Goal: Task Accomplishment & Management: Manage account settings

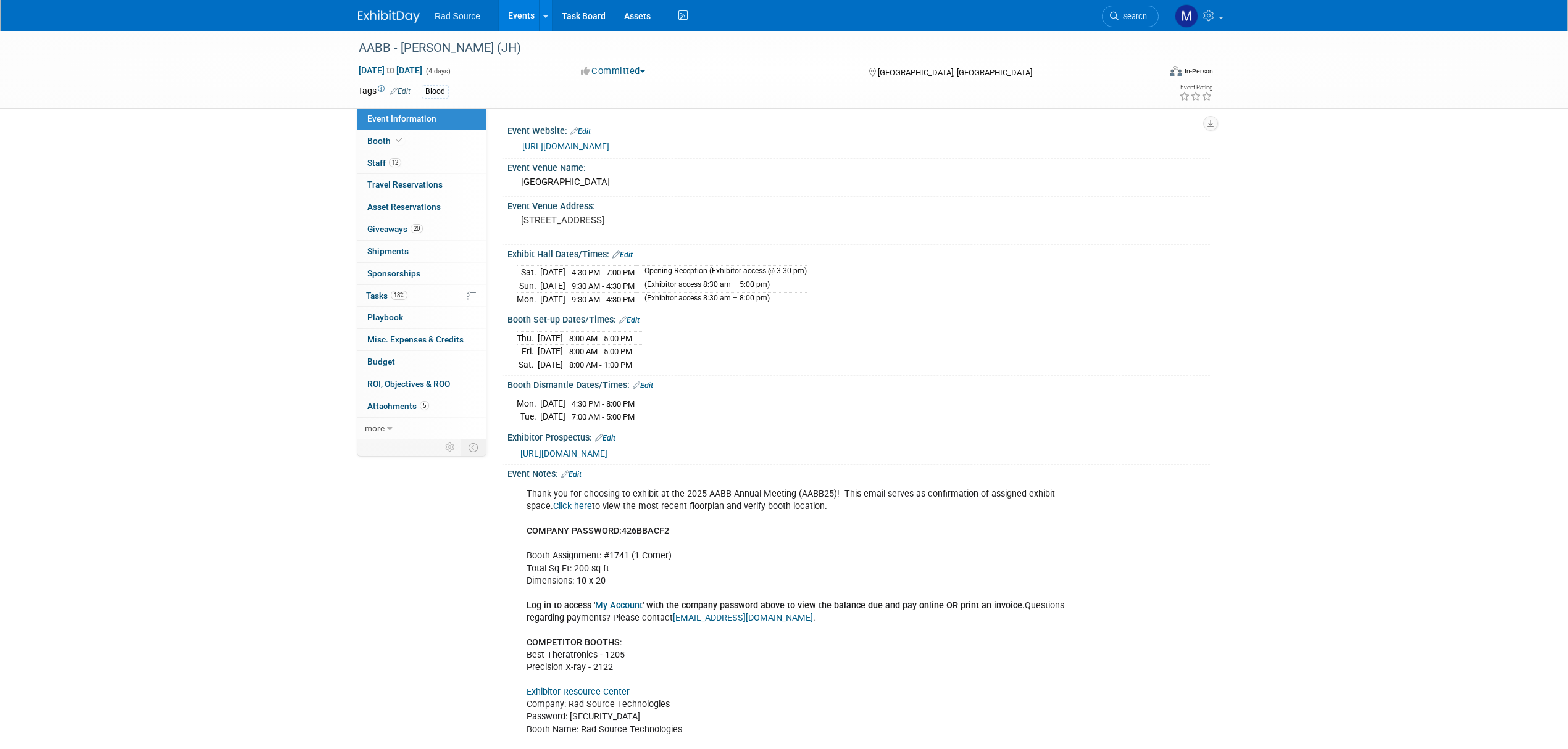
click at [607, 450] on span "https://www.afassanoco.com/aabb/prospectus.html" at bounding box center [564, 454] width 87 height 10
click at [462, 413] on link "5 Attachments 5" at bounding box center [422, 406] width 128 height 21
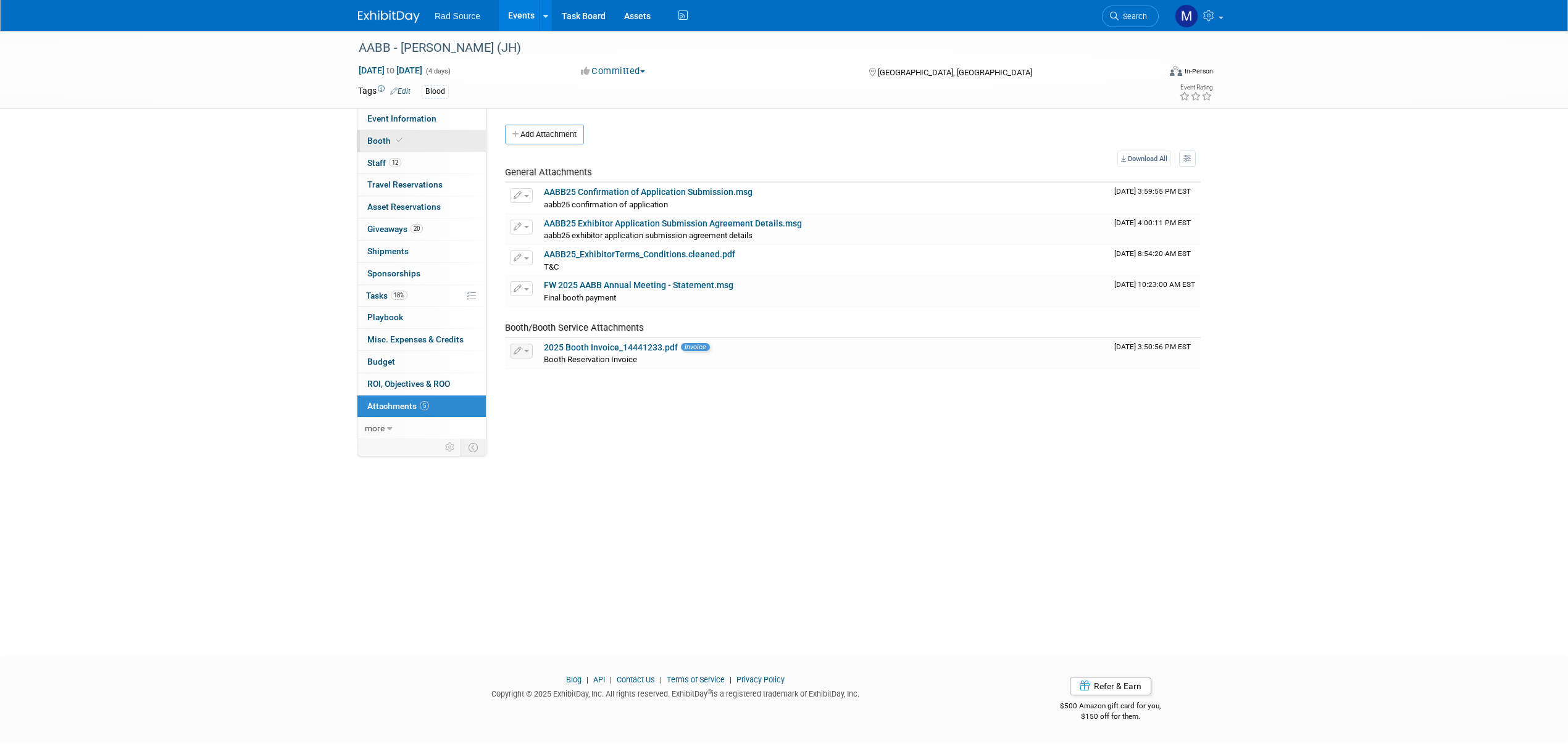
click at [454, 144] on link "Booth" at bounding box center [422, 141] width 128 height 21
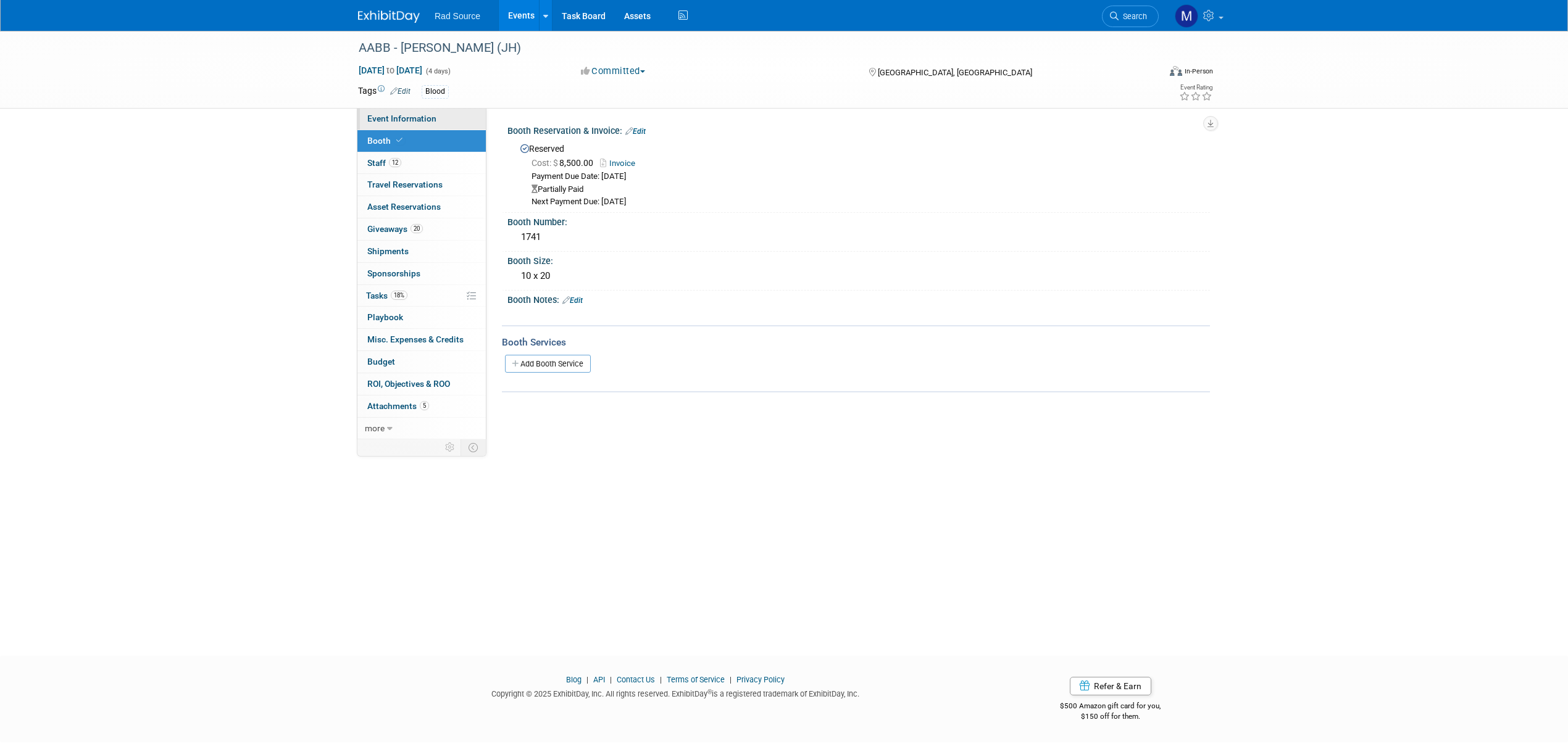
click at [457, 127] on link "Event Information" at bounding box center [422, 119] width 128 height 21
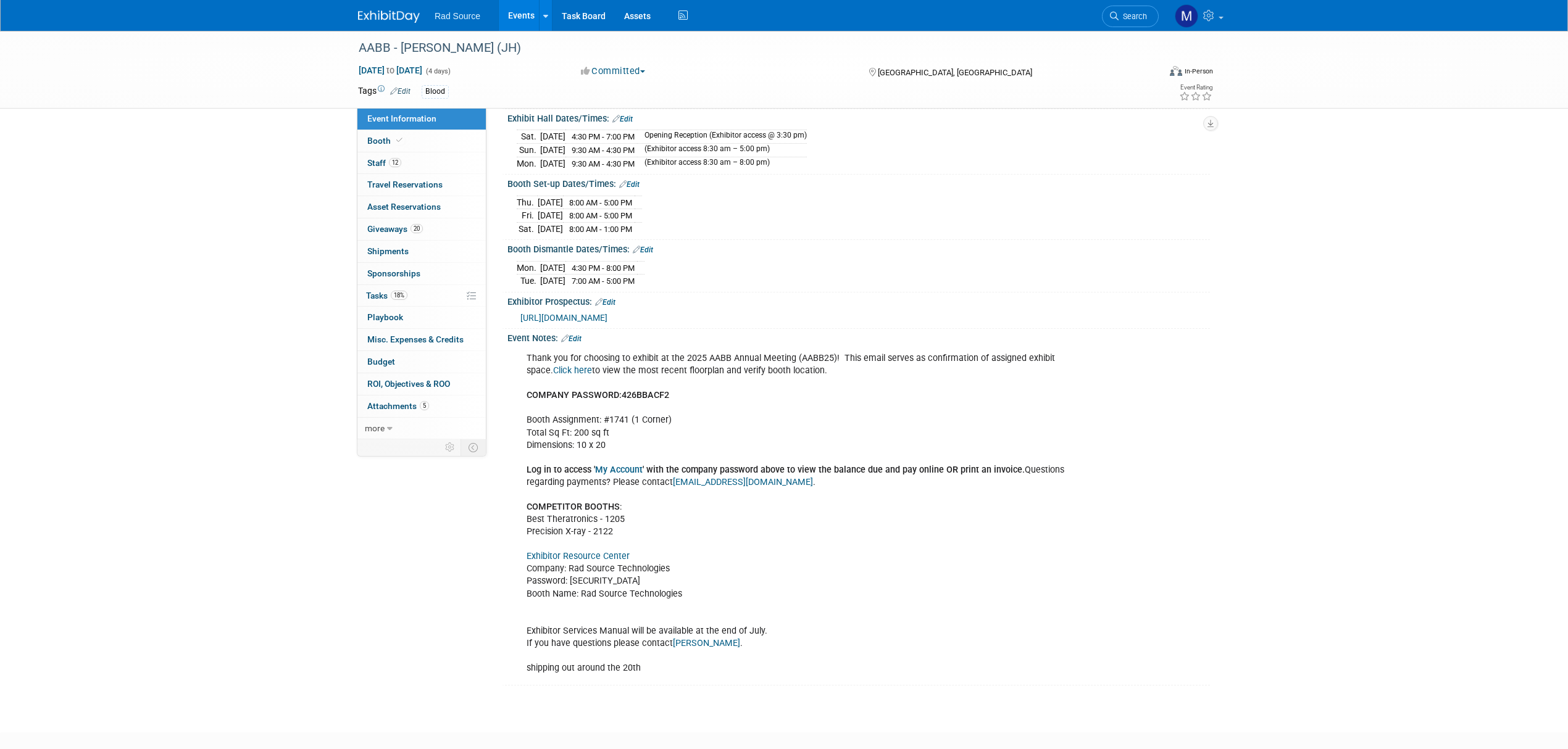
scroll to position [164, 0]
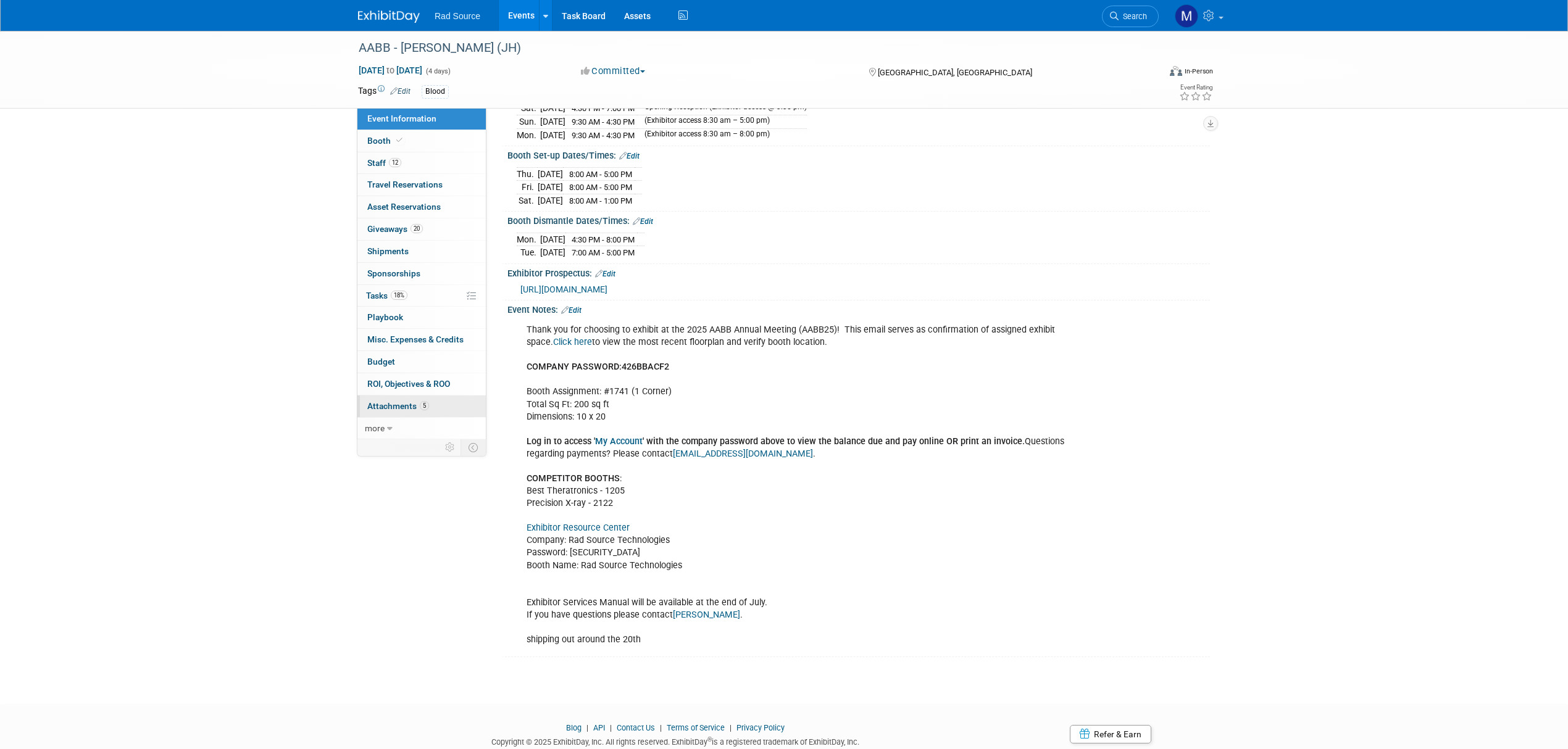
click at [438, 399] on link "5 Attachments 5" at bounding box center [422, 406] width 128 height 21
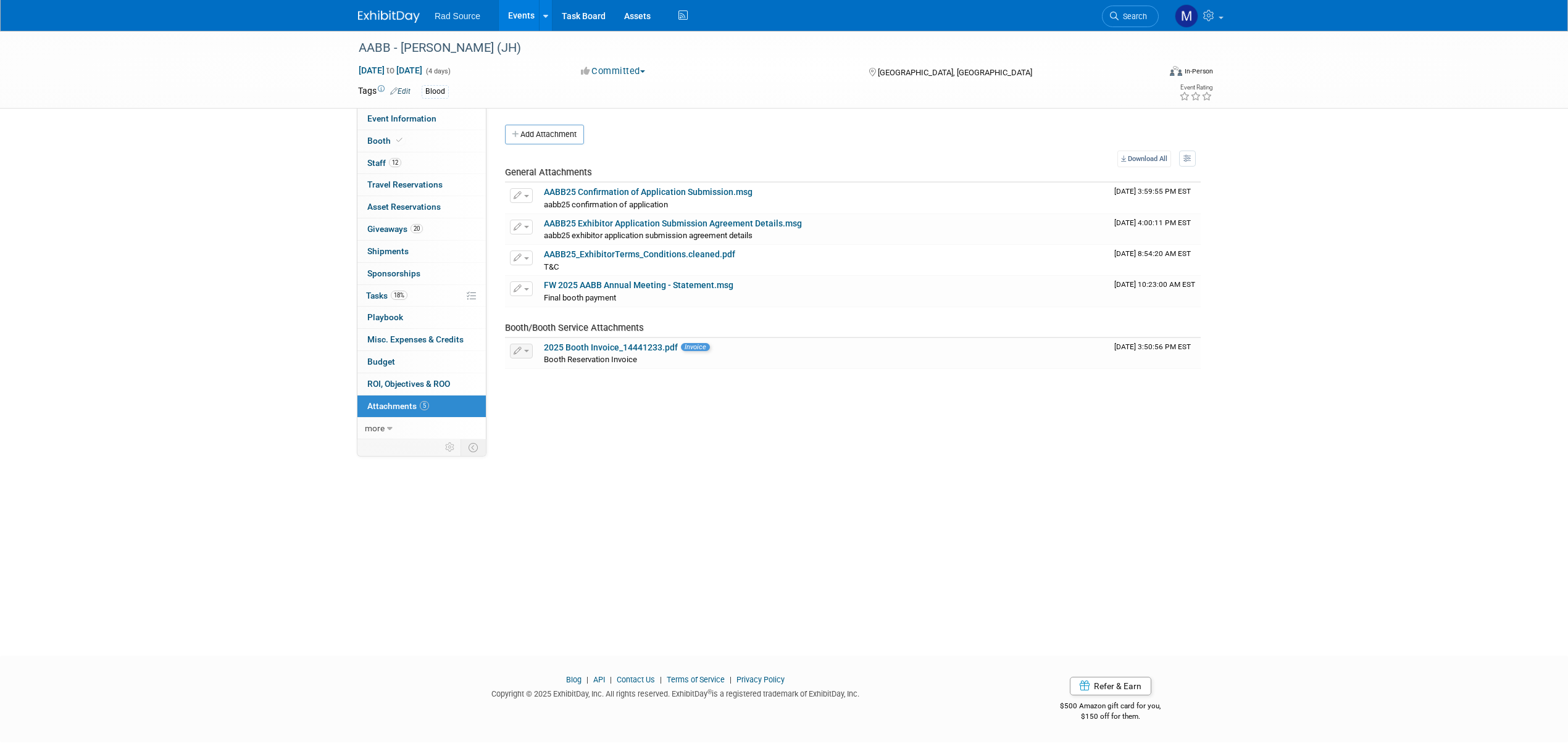
click at [539, 136] on button "Add Attachment" at bounding box center [544, 135] width 79 height 20
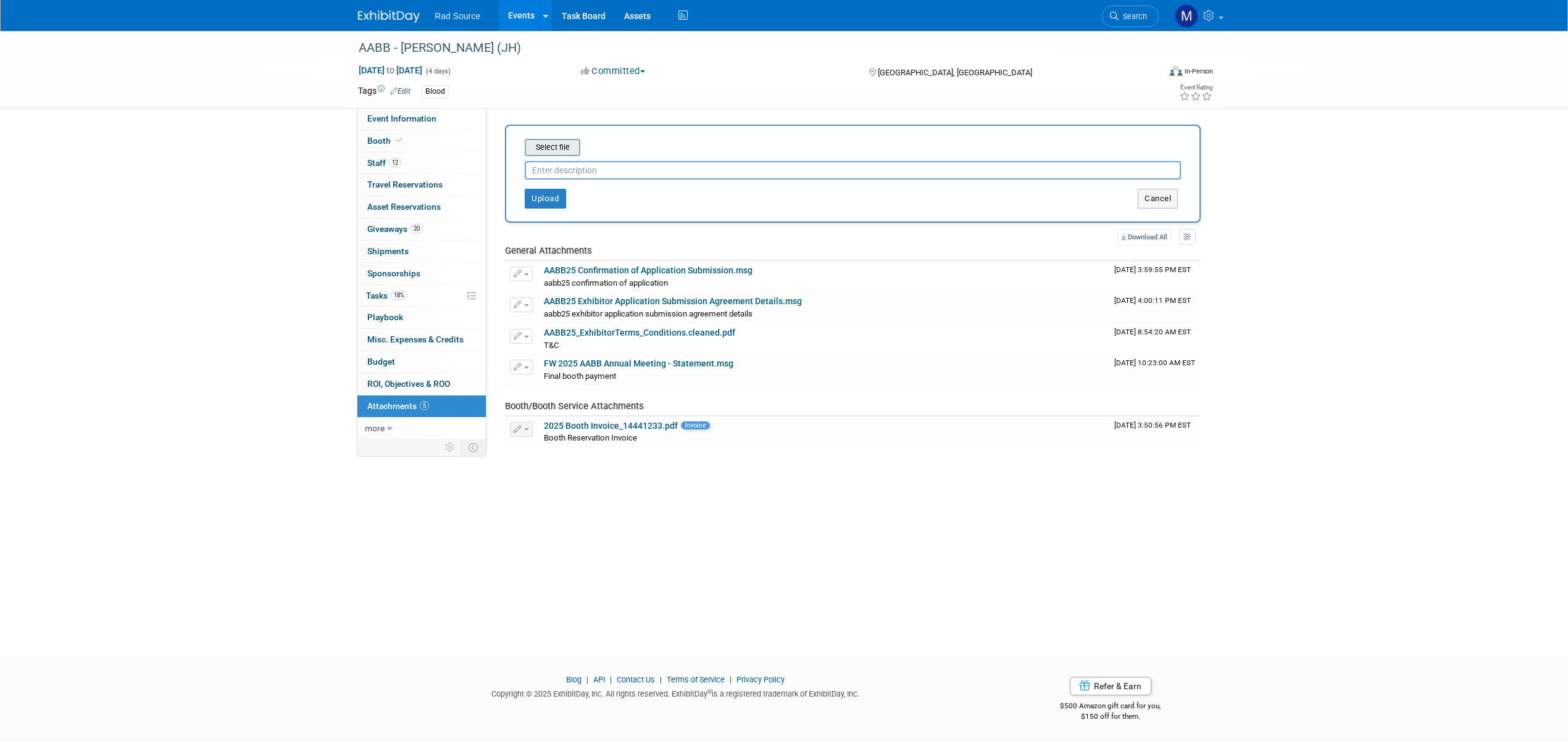
click at [552, 149] on input "file" at bounding box center [506, 147] width 147 height 15
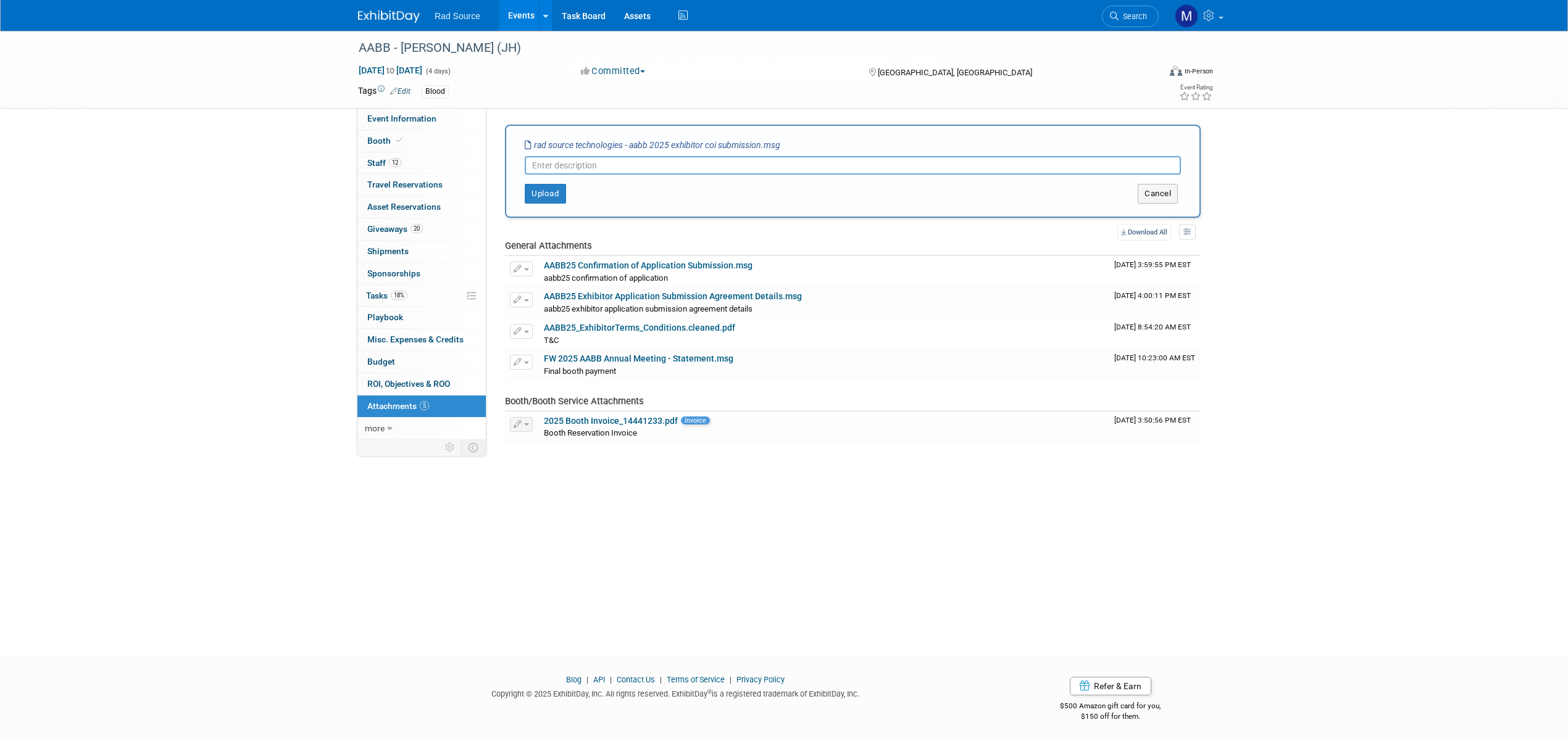
click at [611, 163] on input "text" at bounding box center [852, 165] width 656 height 19
type input "COI Submission"
click at [556, 195] on button "Upload" at bounding box center [545, 194] width 41 height 20
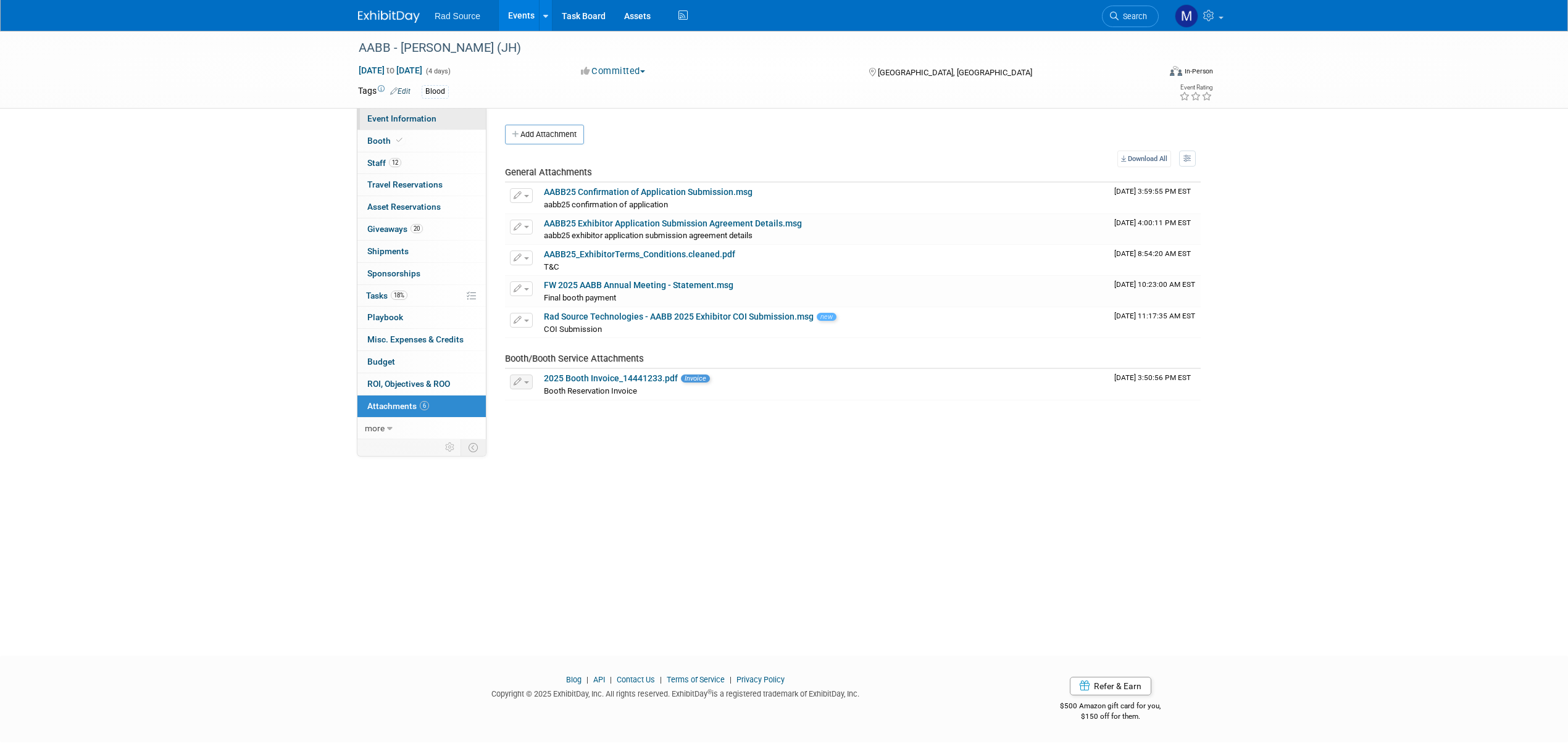
click at [418, 123] on span "Event Information" at bounding box center [402, 118] width 69 height 10
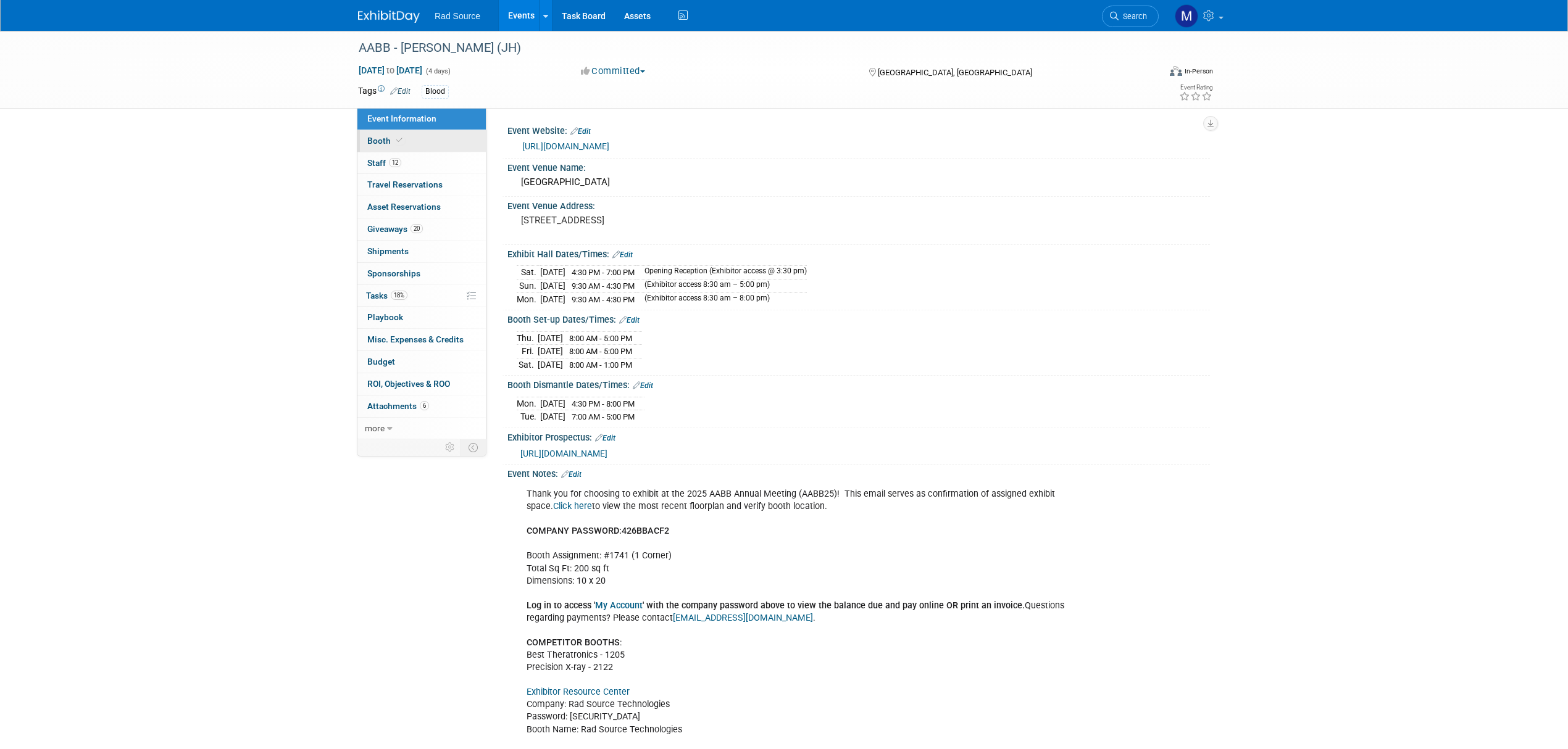
click at [441, 146] on link "Booth" at bounding box center [422, 141] width 128 height 21
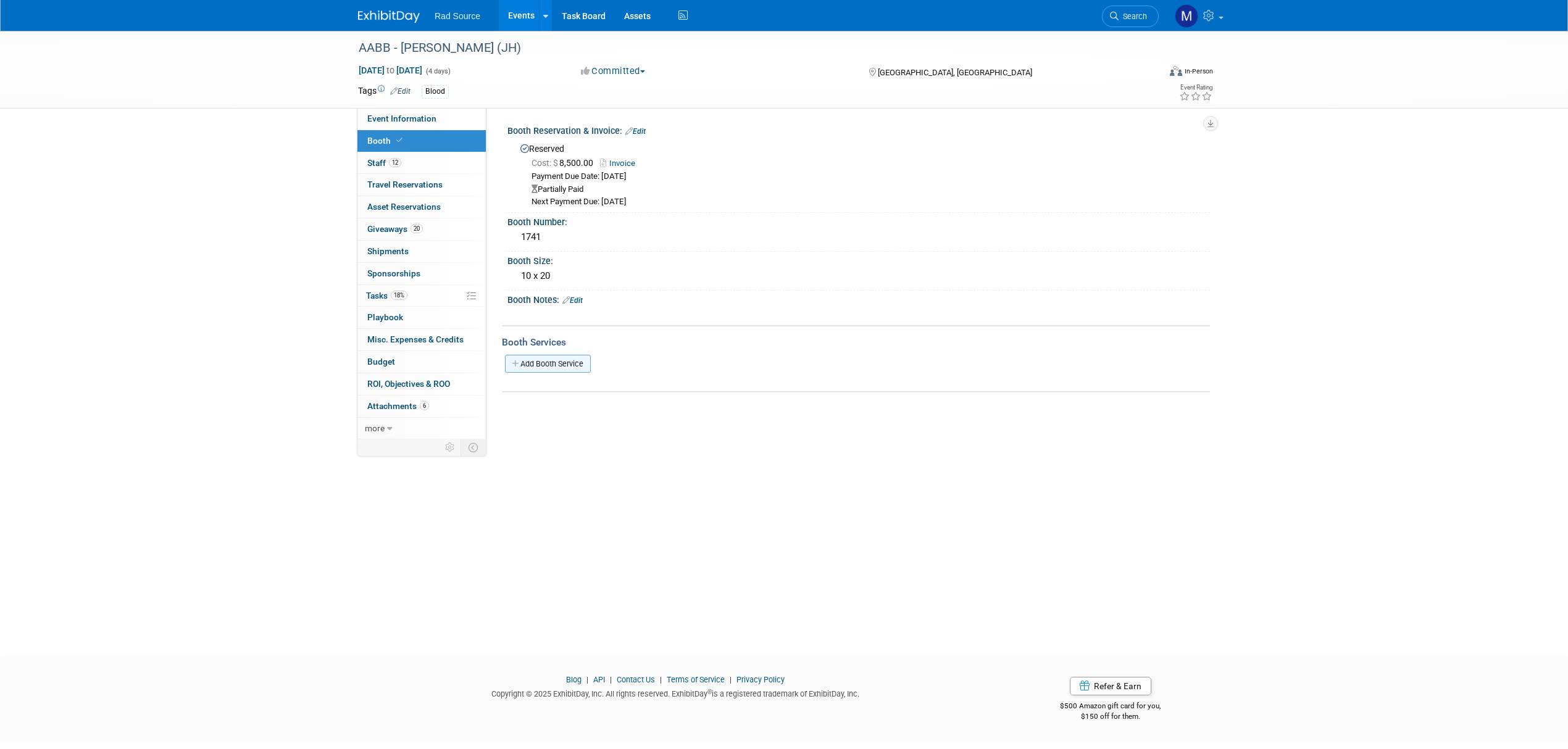
click at [568, 363] on link "Add Booth Service" at bounding box center [548, 363] width 86 height 18
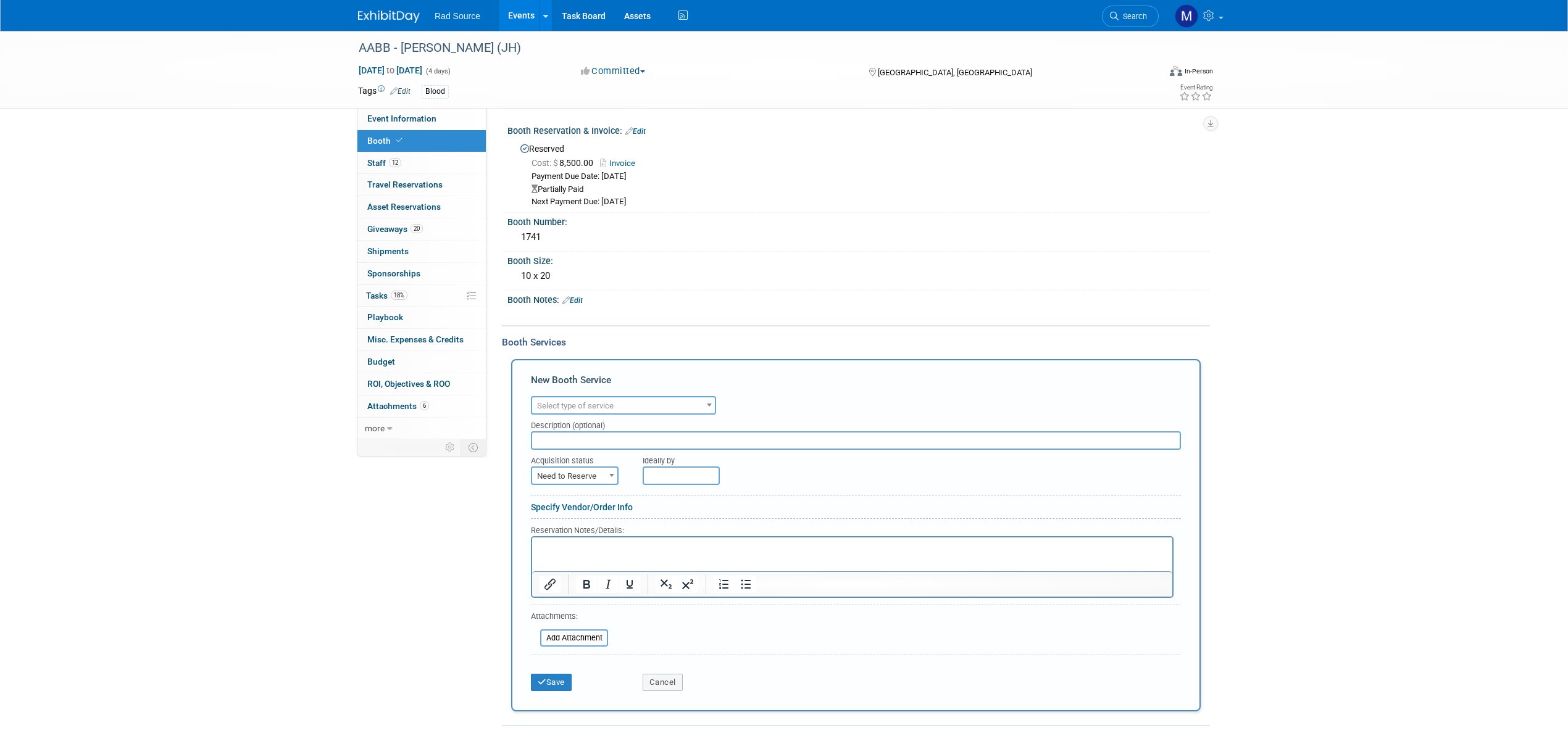
click at [695, 408] on span "Select type of service" at bounding box center [623, 406] width 183 height 17
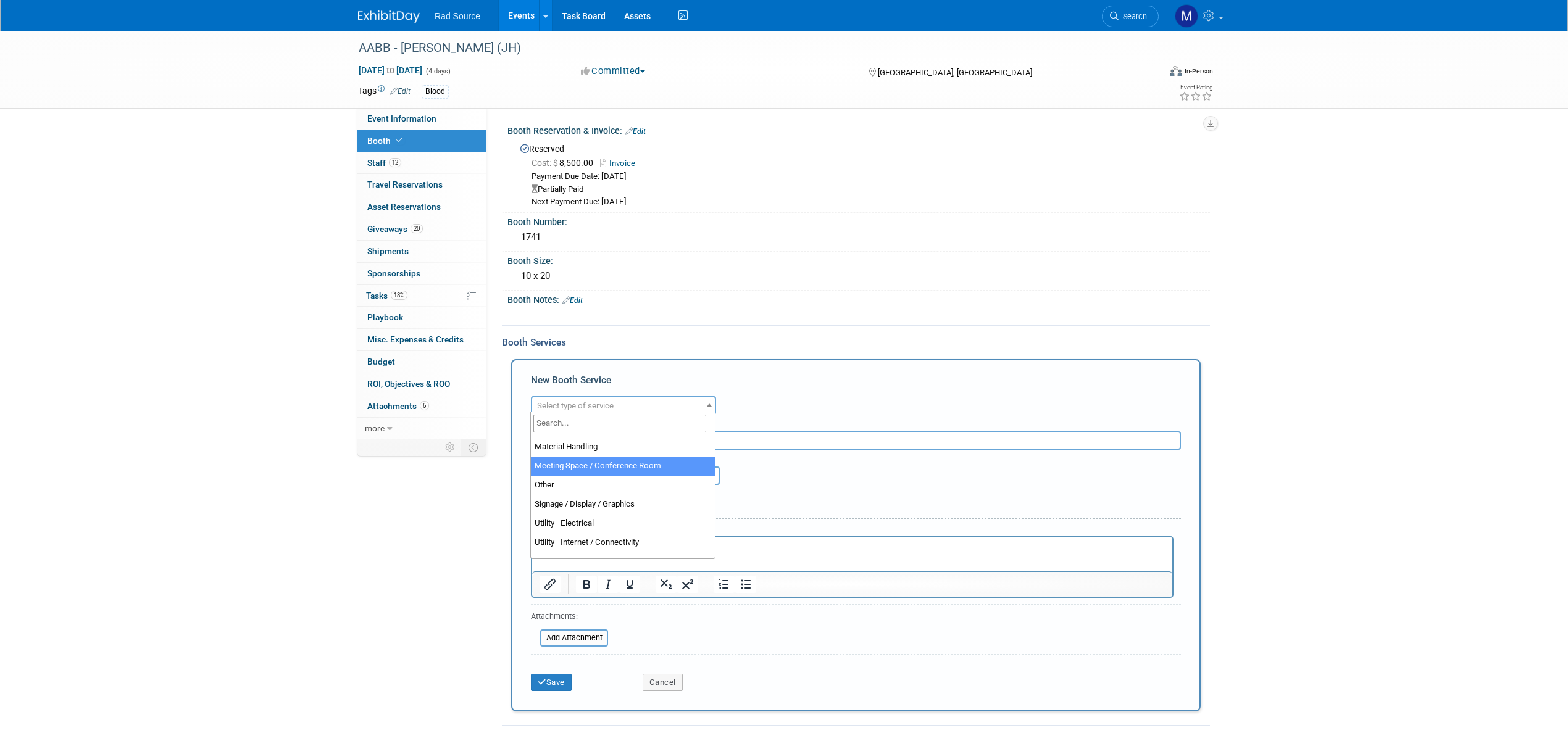
scroll to position [316, 0]
select select "3"
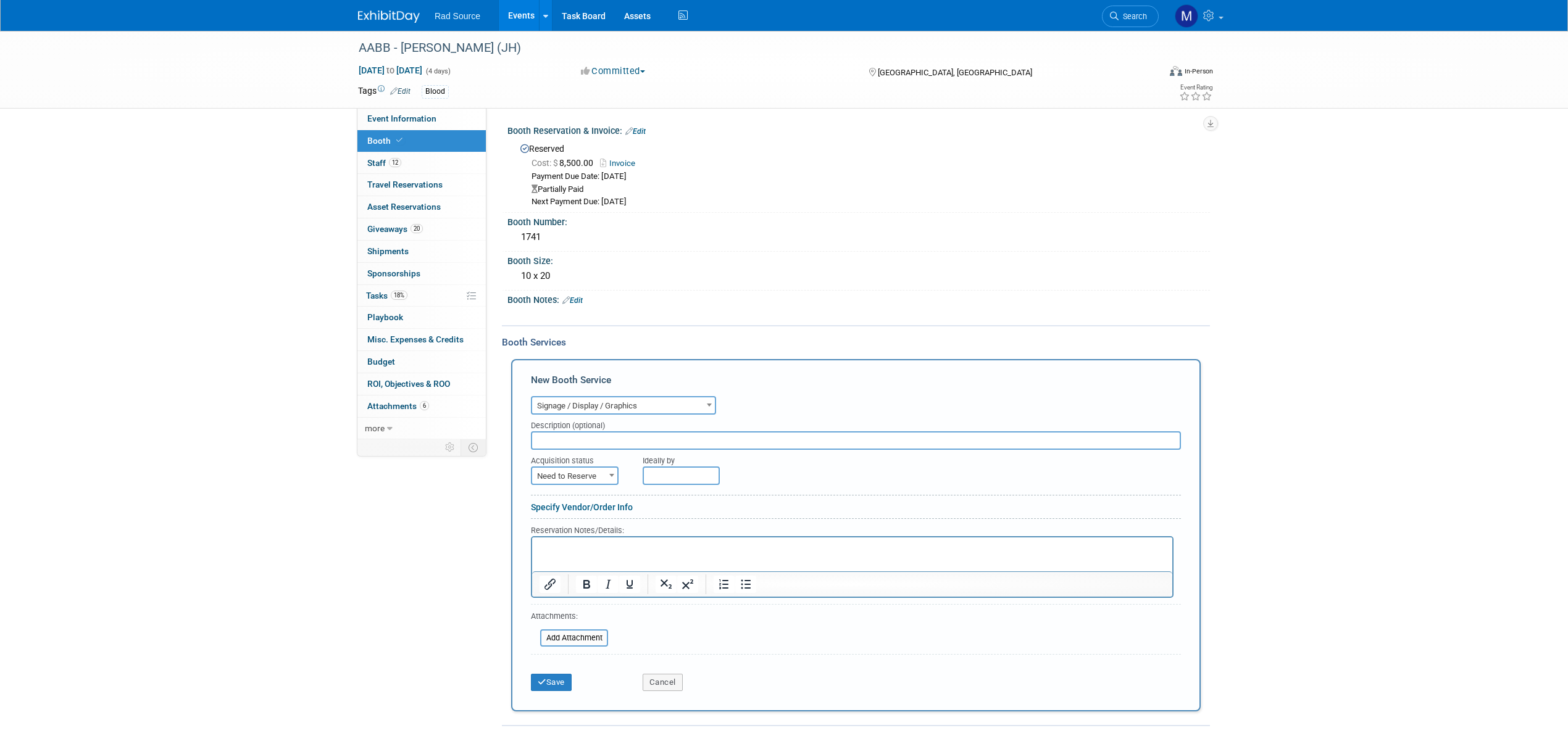
click at [614, 468] on span at bounding box center [612, 475] width 13 height 16
select select "2"
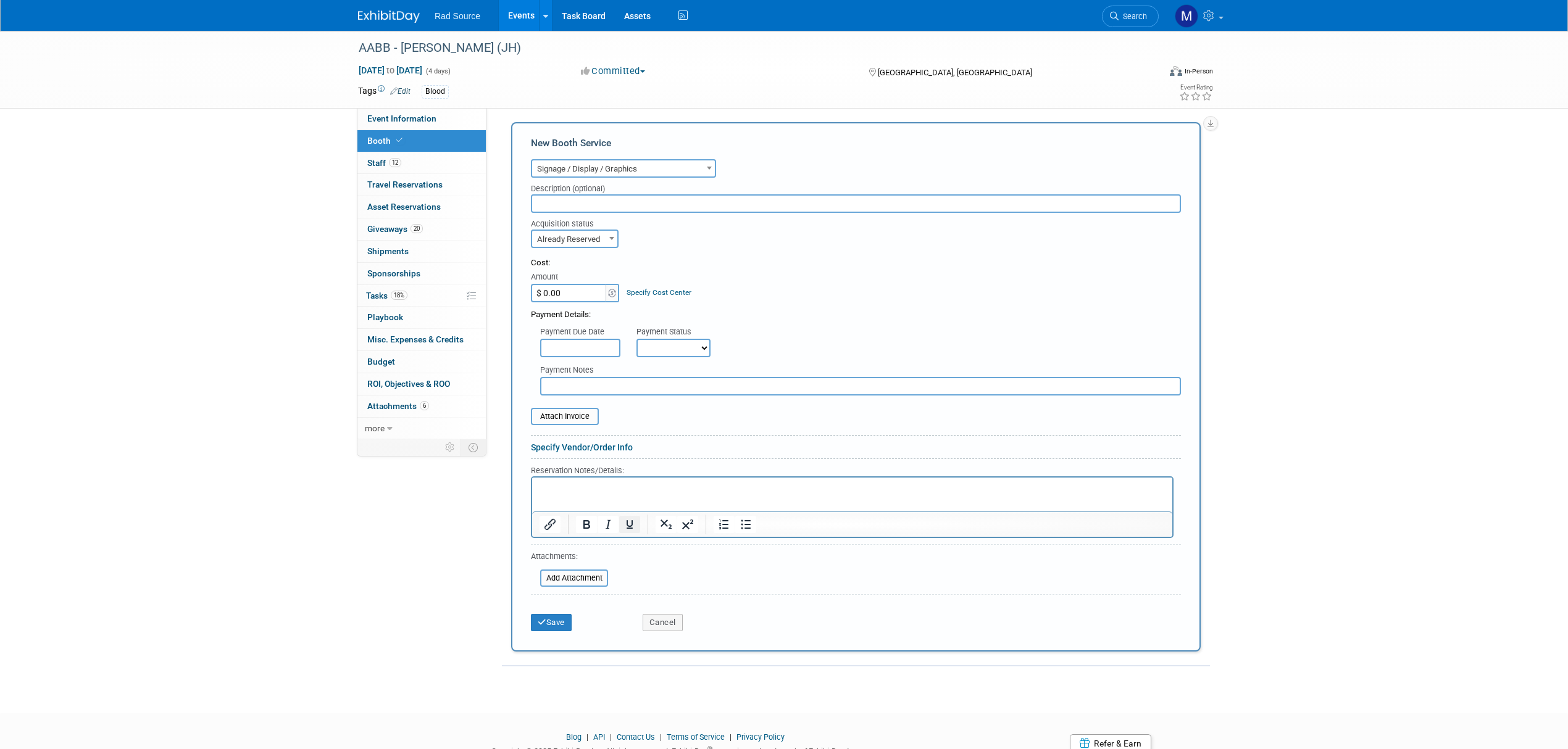
scroll to position [247, 0]
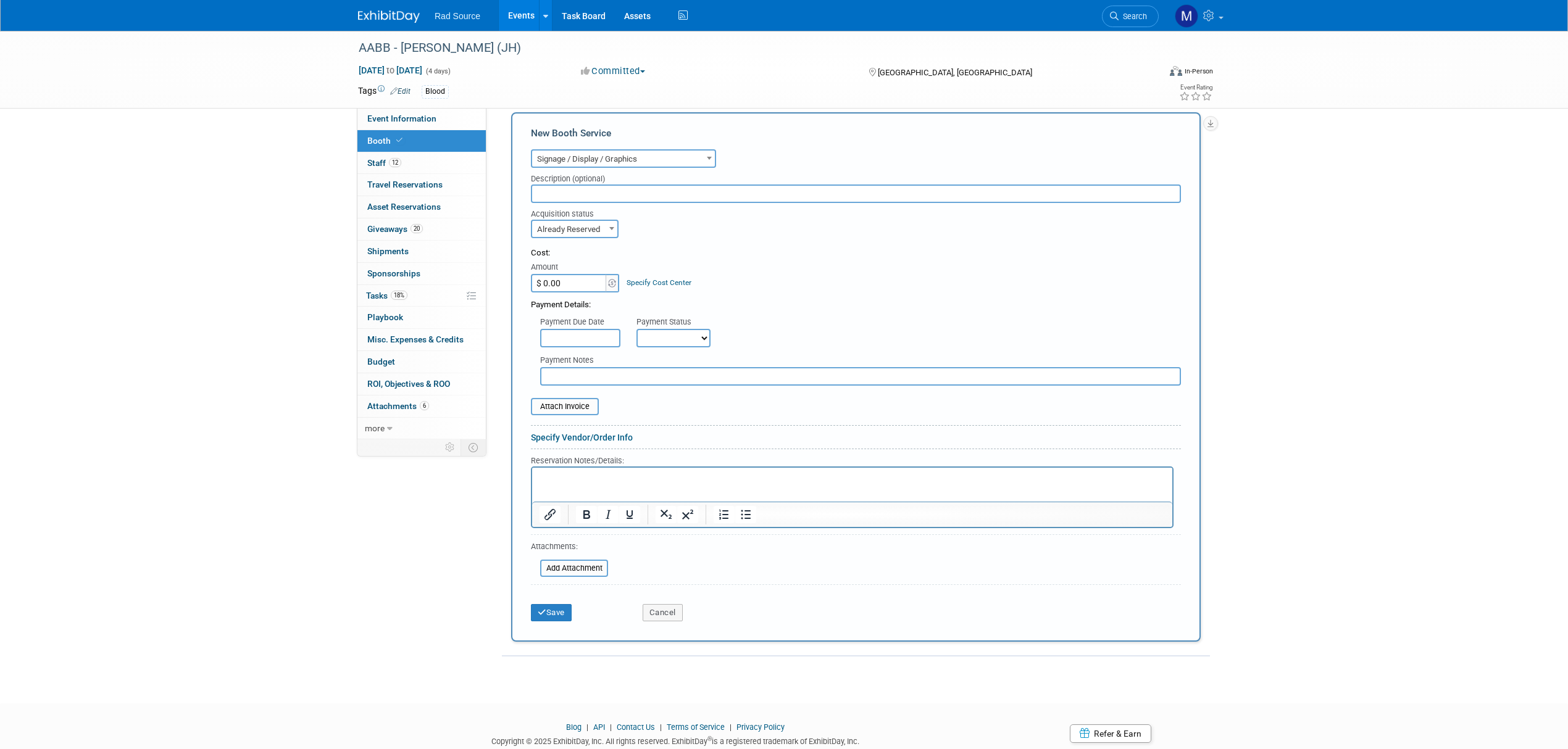
click at [578, 483] on p "Rich Text Area. Press ALT-0 for help." at bounding box center [853, 478] width 626 height 12
paste body "Rich Text Area. Press ALT-0 for help."
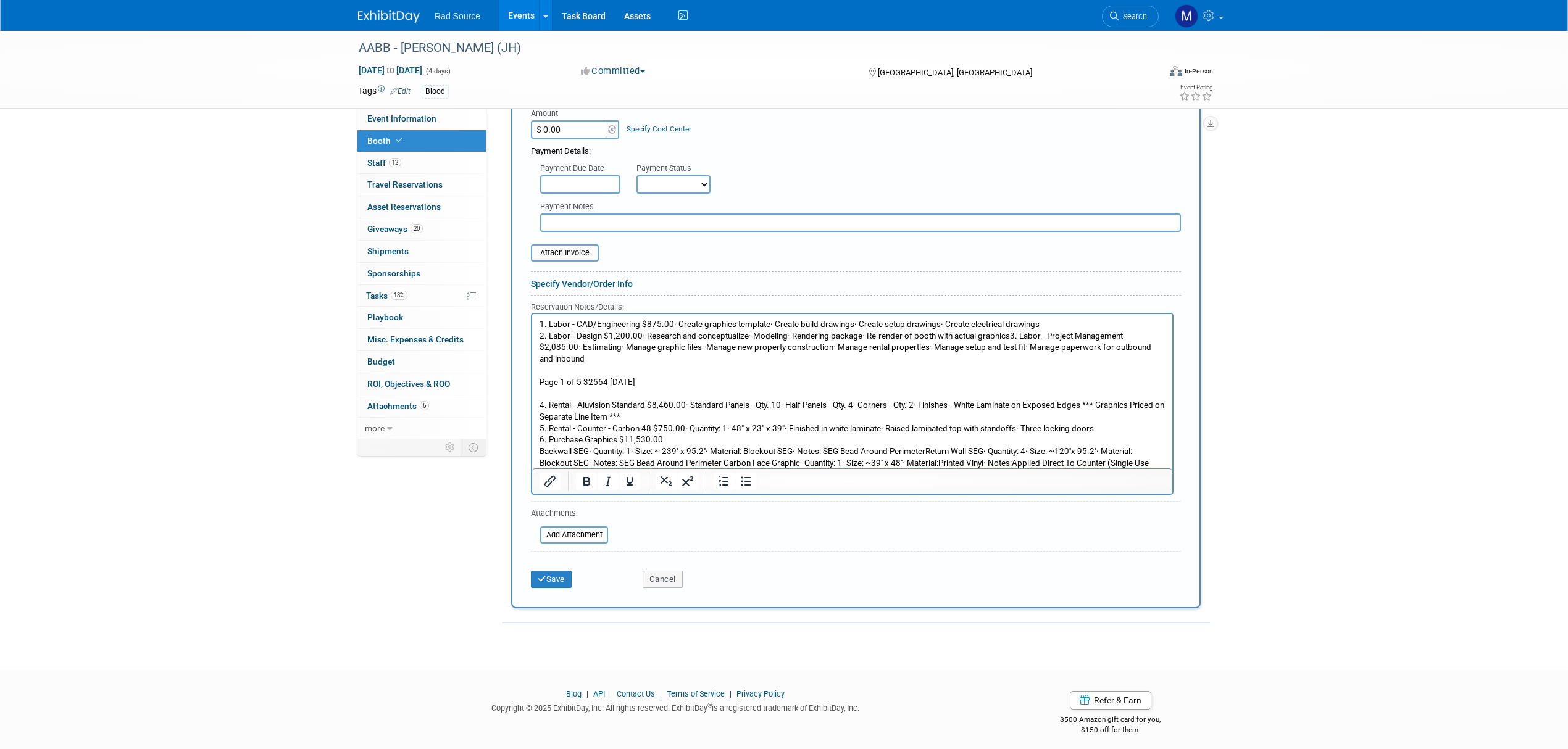
scroll to position [280, 0]
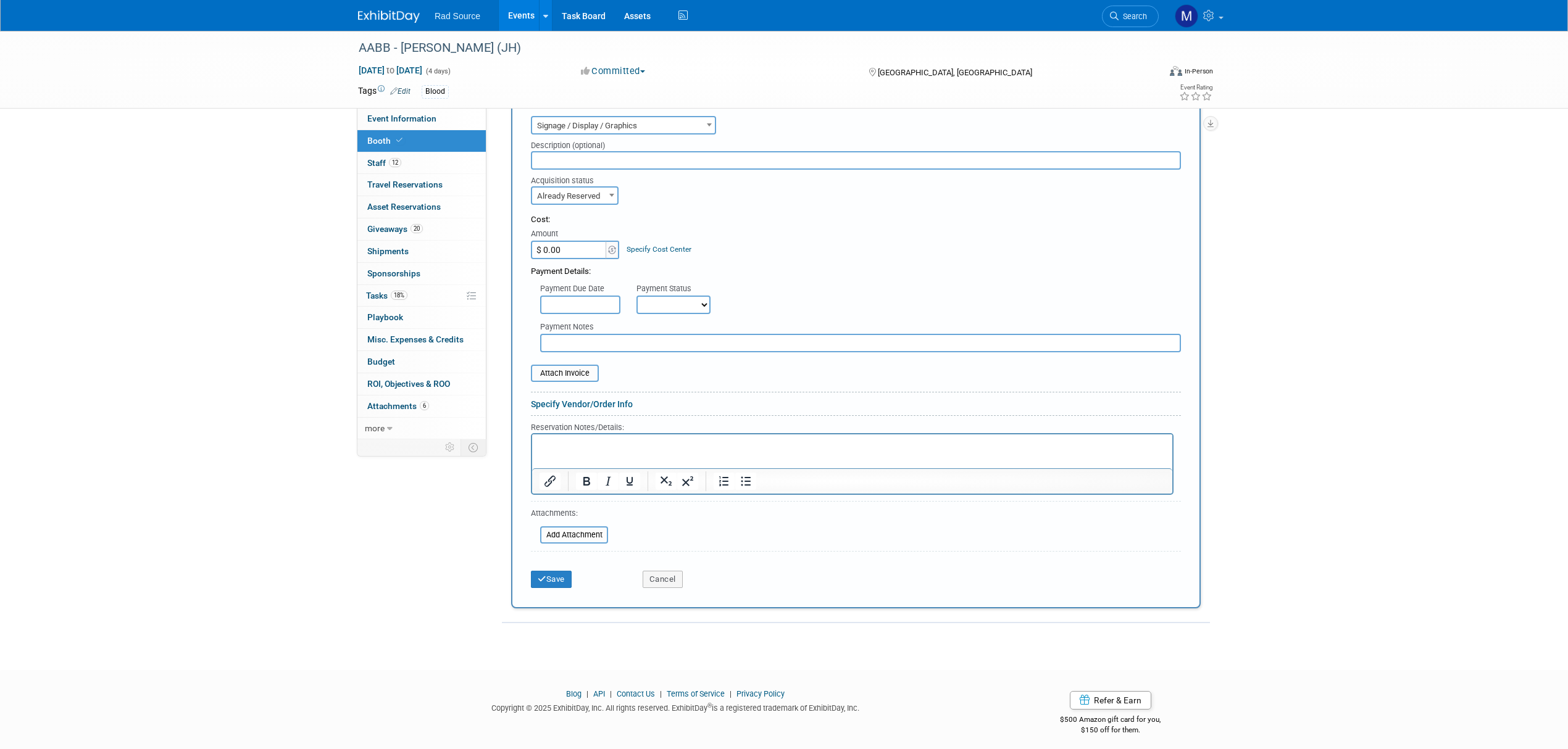
click at [583, 447] on p "Rich Text Area. Press ALT-0 for help." at bounding box center [853, 445] width 626 height 12
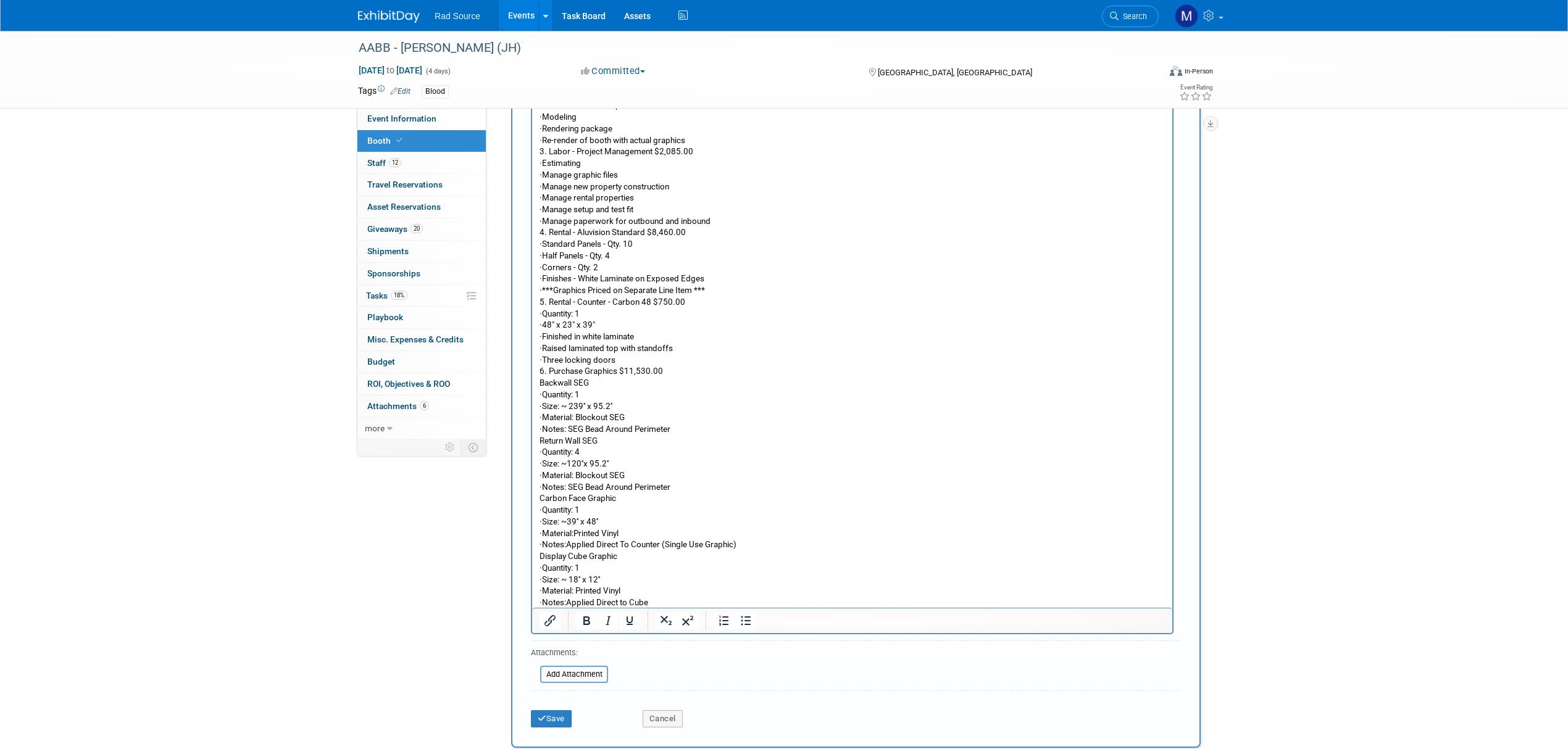
scroll to position [650, 0]
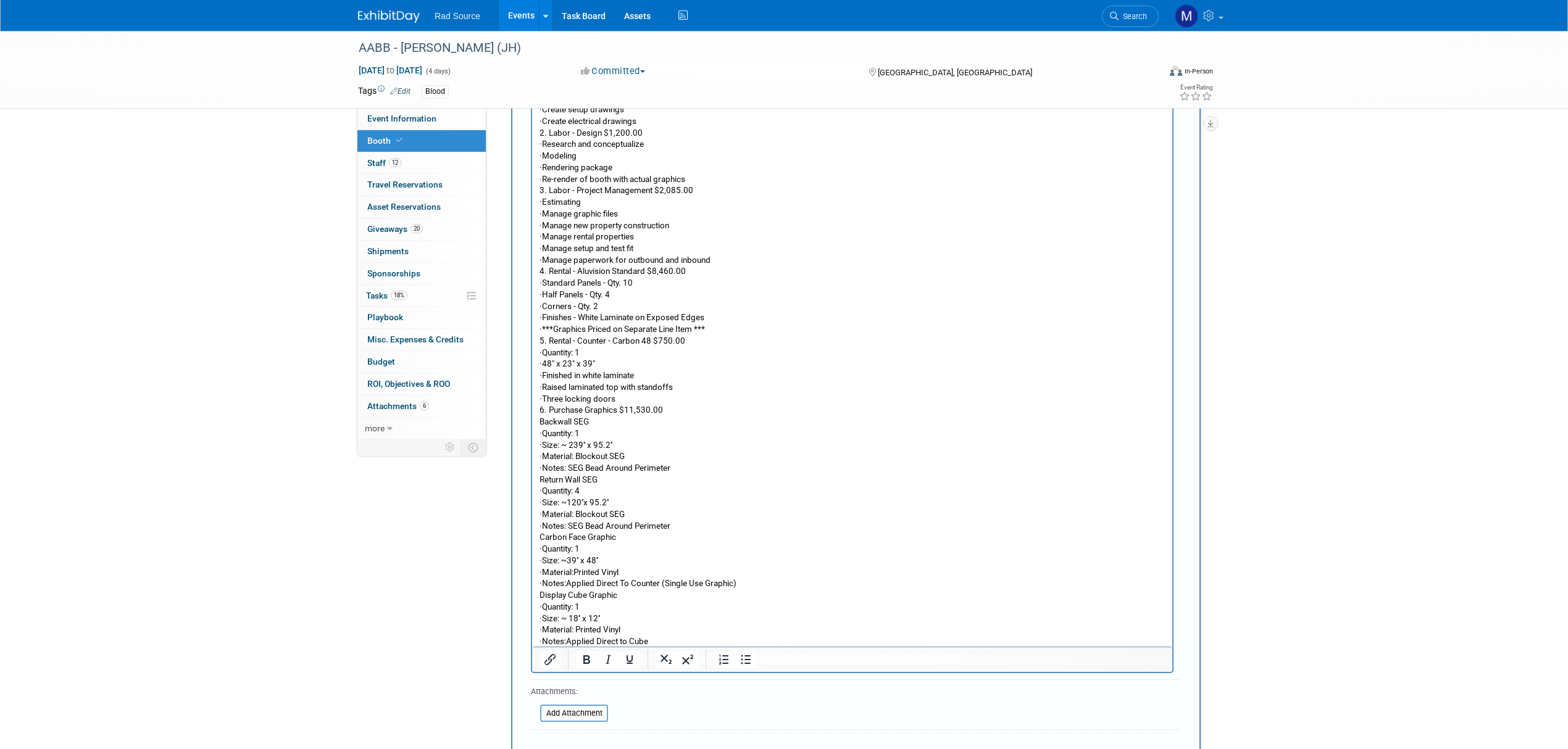
click at [633, 393] on p "· Three locking doors" at bounding box center [853, 399] width 626 height 12
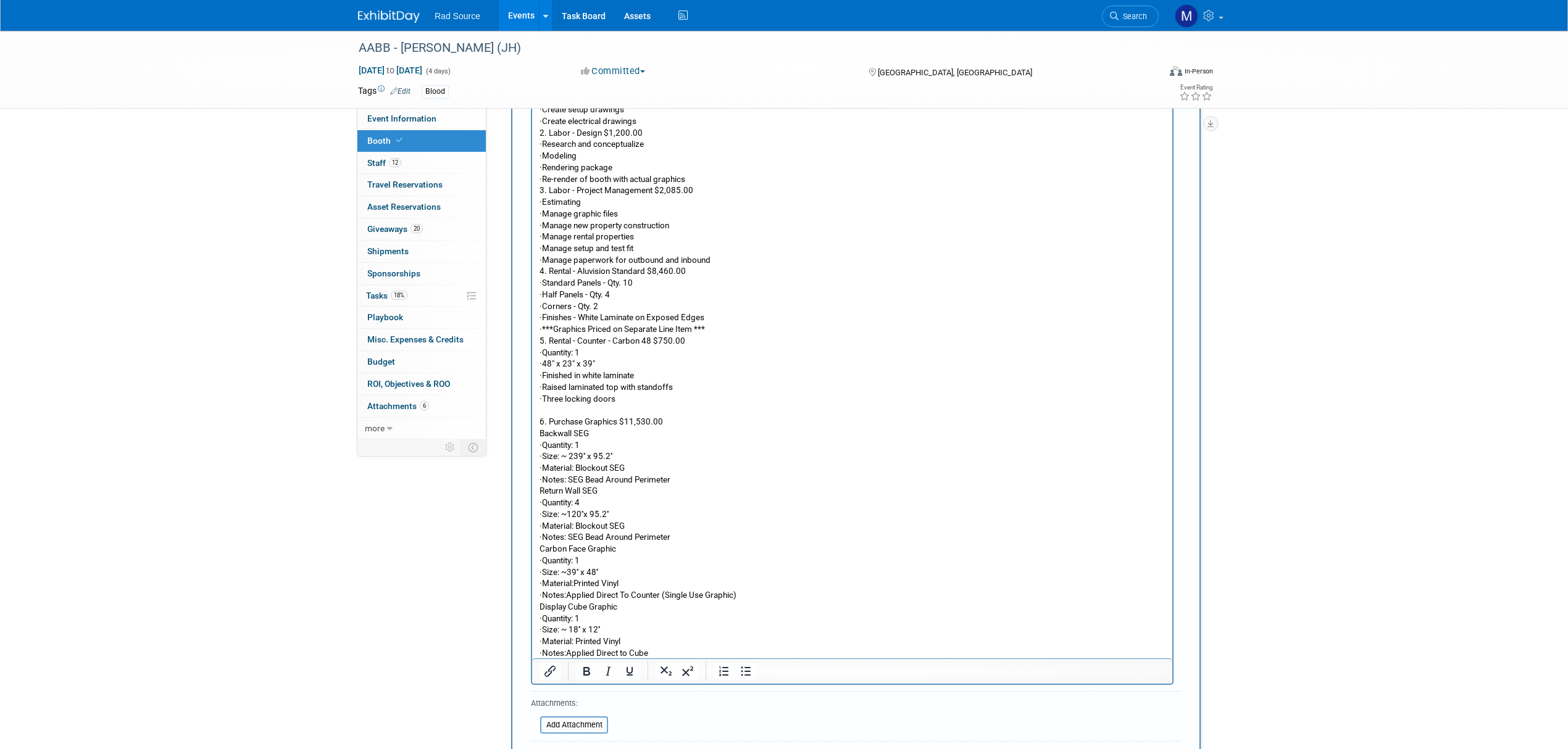
click at [732, 333] on p "· ***Graphics Priced on Separate Line Item ***" at bounding box center [853, 329] width 626 height 12
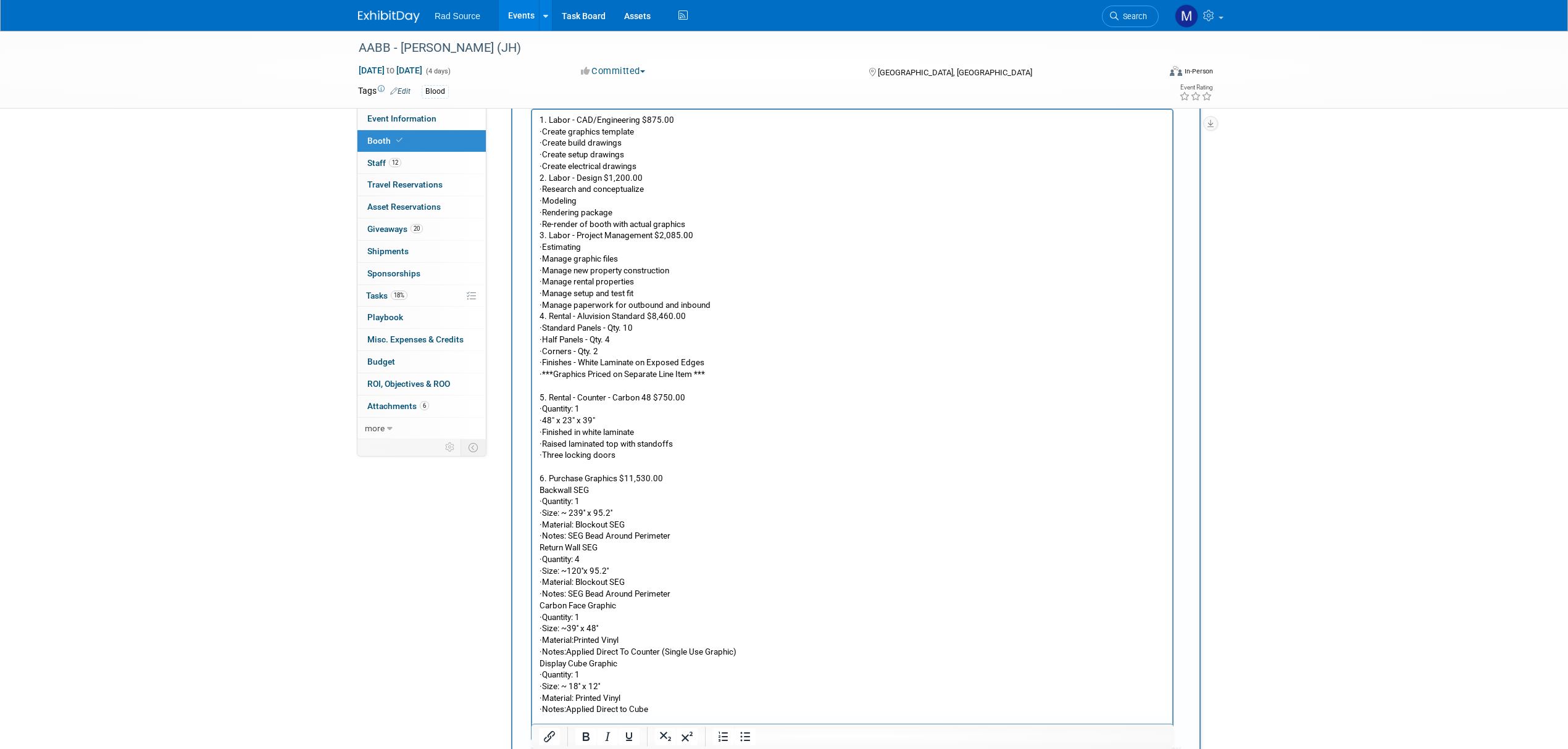
scroll to position [568, 0]
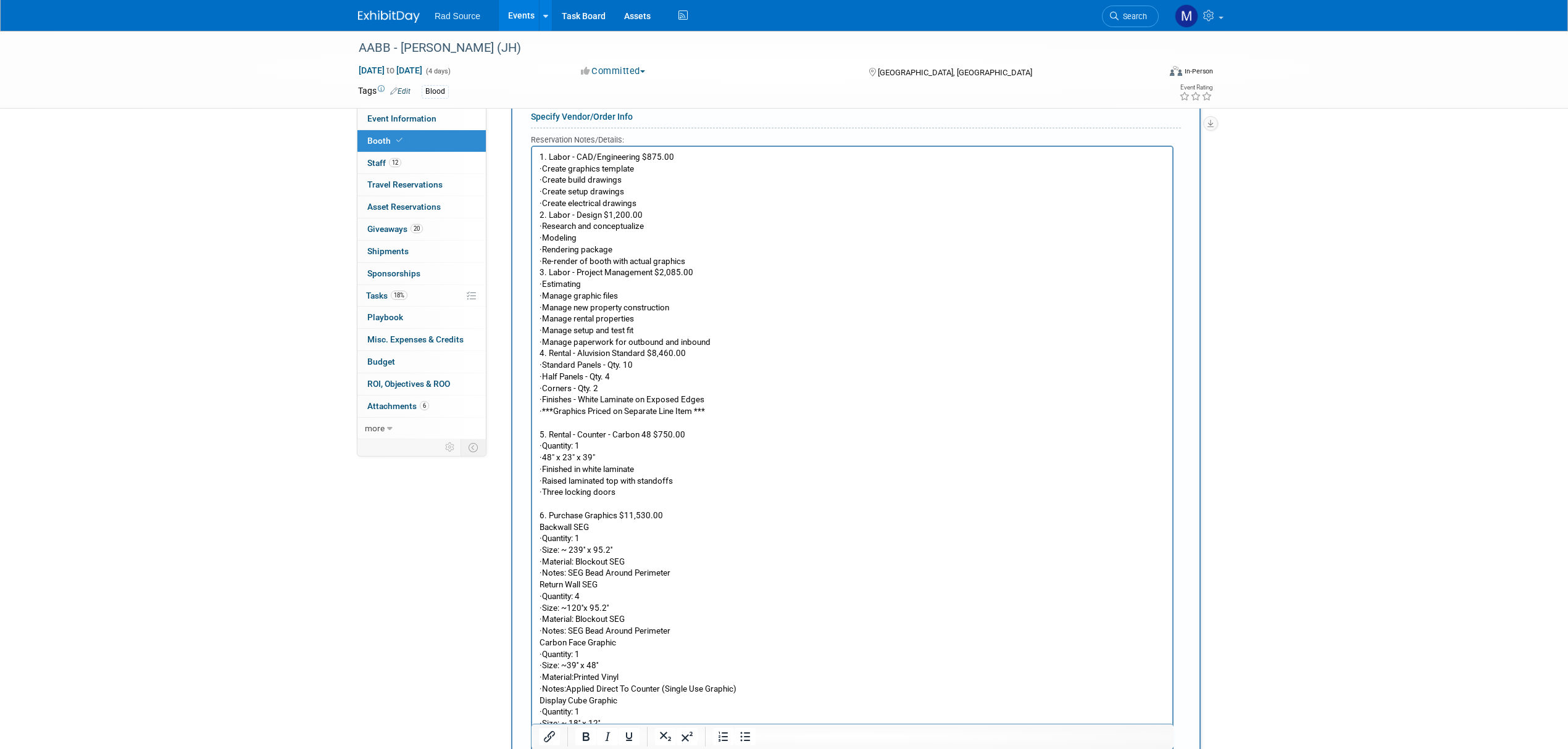
click at [540, 354] on p "4. Rental - Aluvision Standard $8,460.00" at bounding box center [853, 353] width 626 height 12
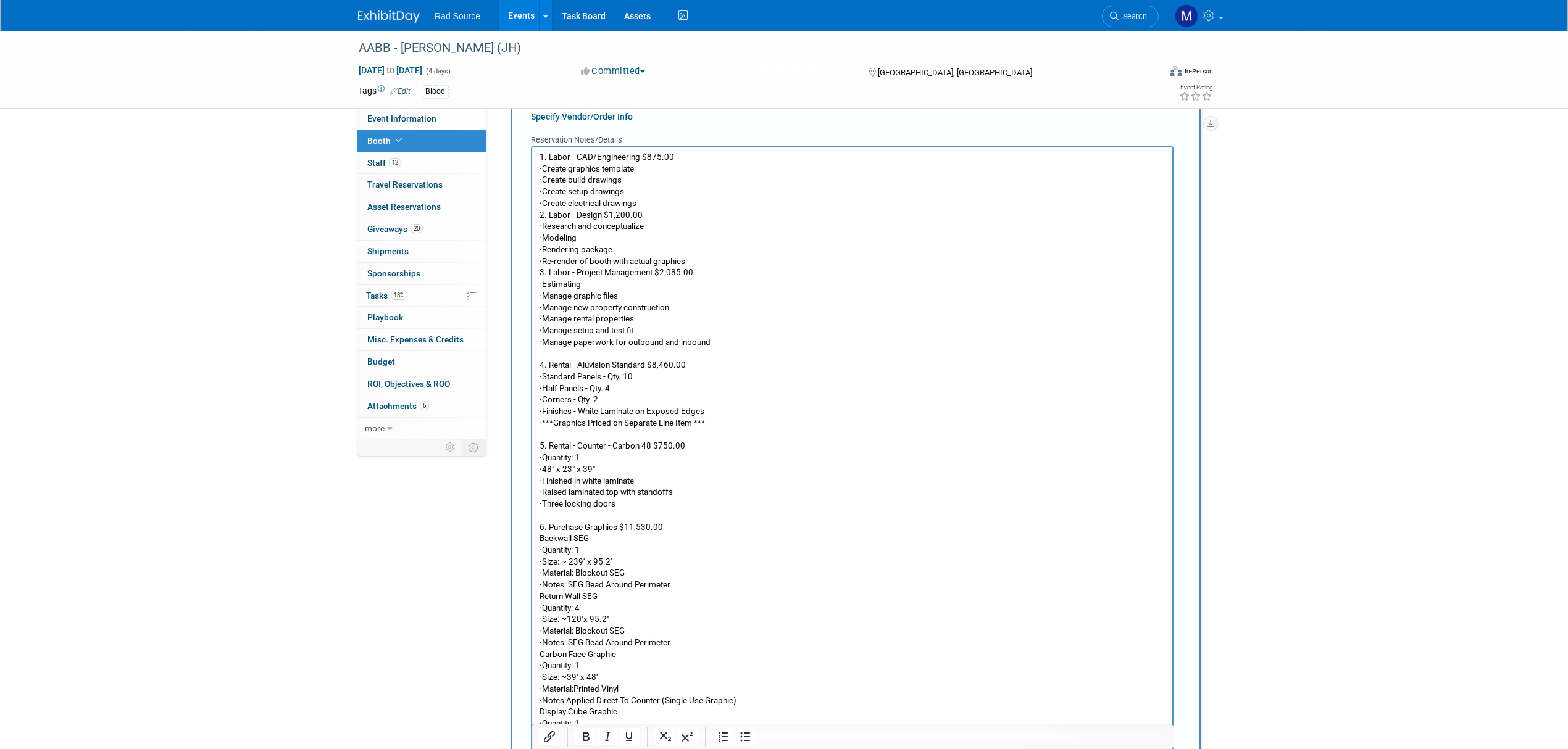
click at [540, 273] on p "3. Labor - Project Management $2,085.00" at bounding box center [853, 273] width 626 height 12
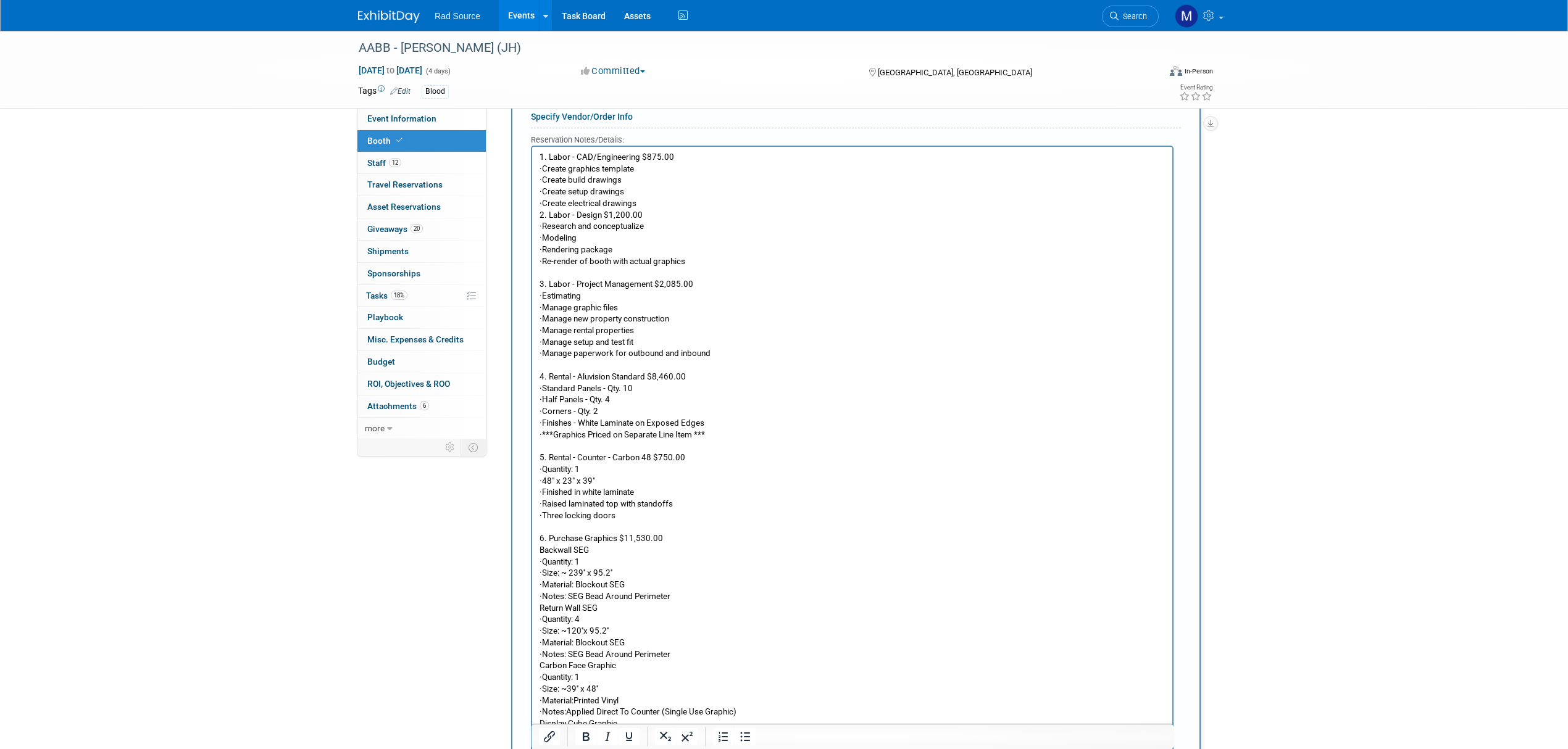
click at [540, 210] on p "2. Labor - Design $1,200.00" at bounding box center [853, 215] width 626 height 12
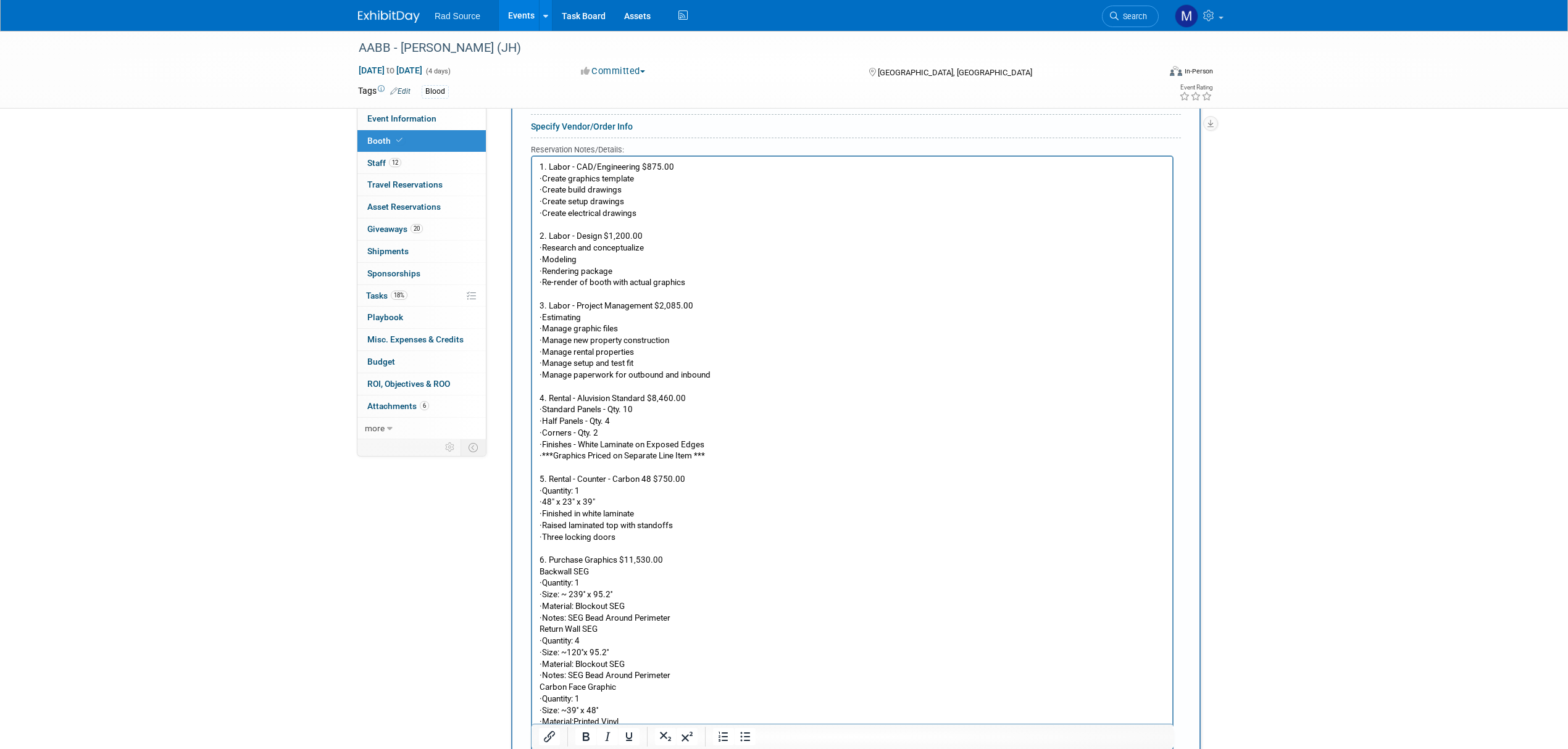
scroll to position [228, 0]
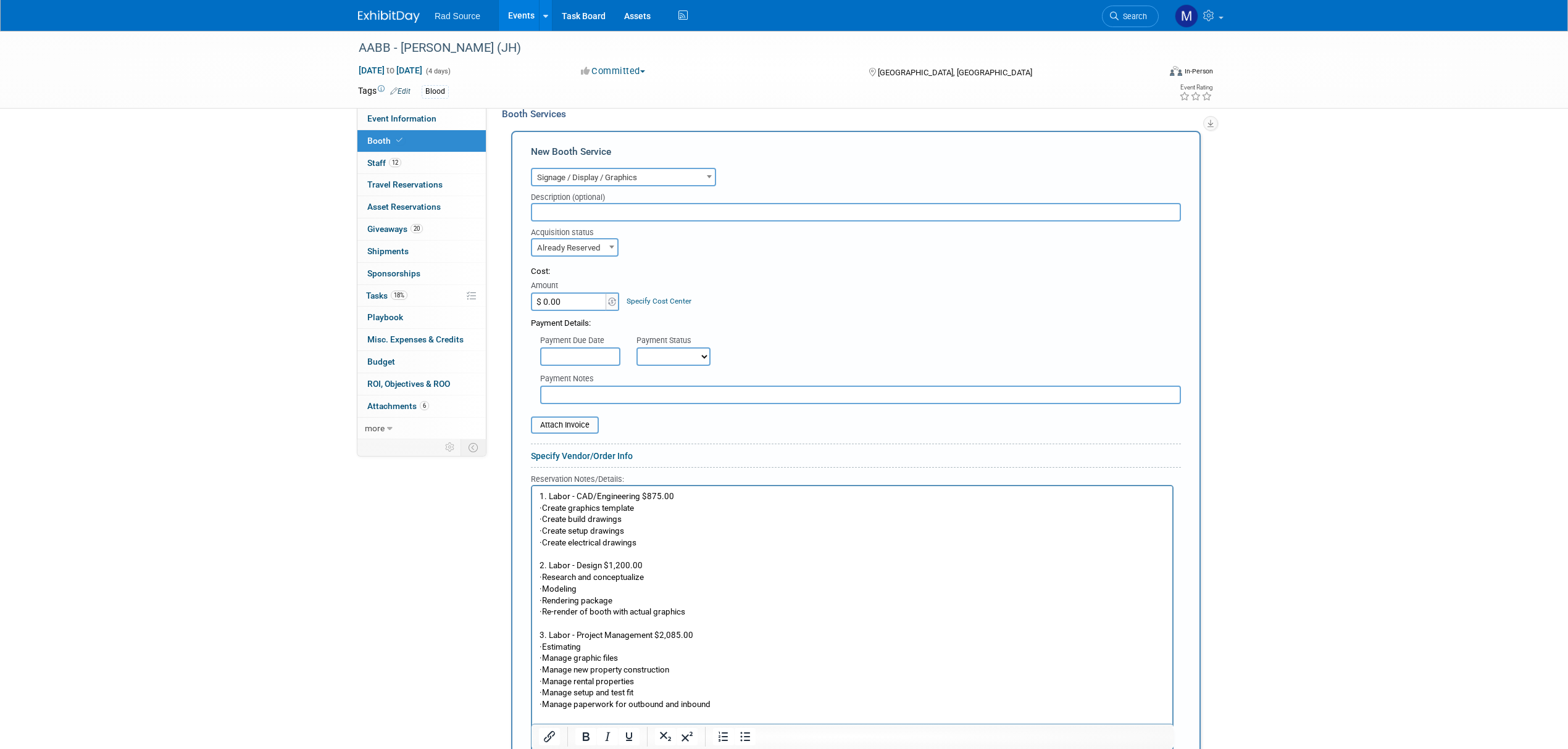
click at [599, 244] on span "Already Reserved" at bounding box center [574, 248] width 85 height 17
click at [569, 297] on input "$ 0.00" at bounding box center [570, 302] width 77 height 19
type input "$ 24,900.00"
click at [635, 209] on input "text" at bounding box center [856, 212] width 650 height 19
type input "Production Proposal"
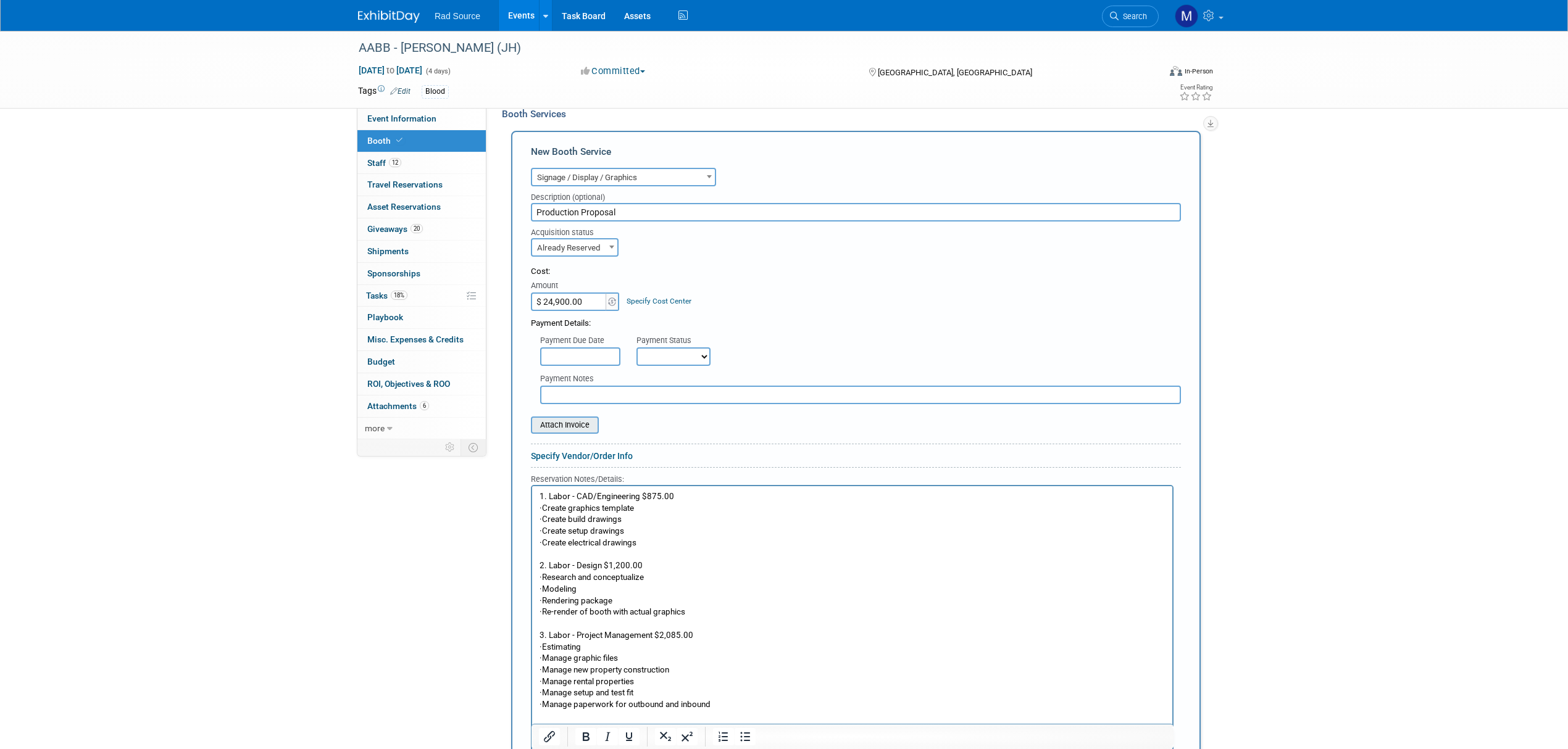
click at [568, 420] on input "file" at bounding box center [524, 425] width 147 height 15
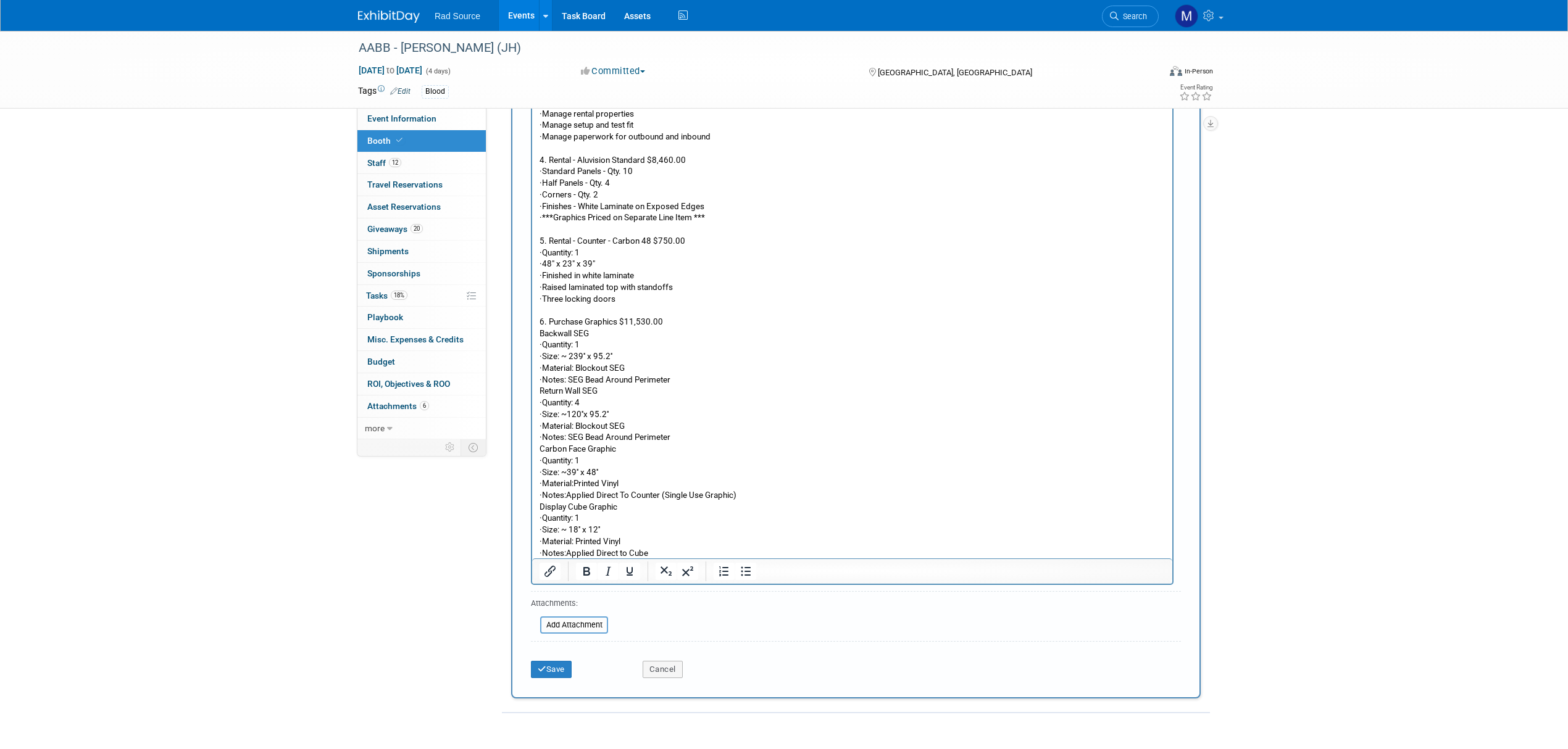
scroll to position [804, 0]
click at [552, 669] on button "Save" at bounding box center [551, 668] width 41 height 17
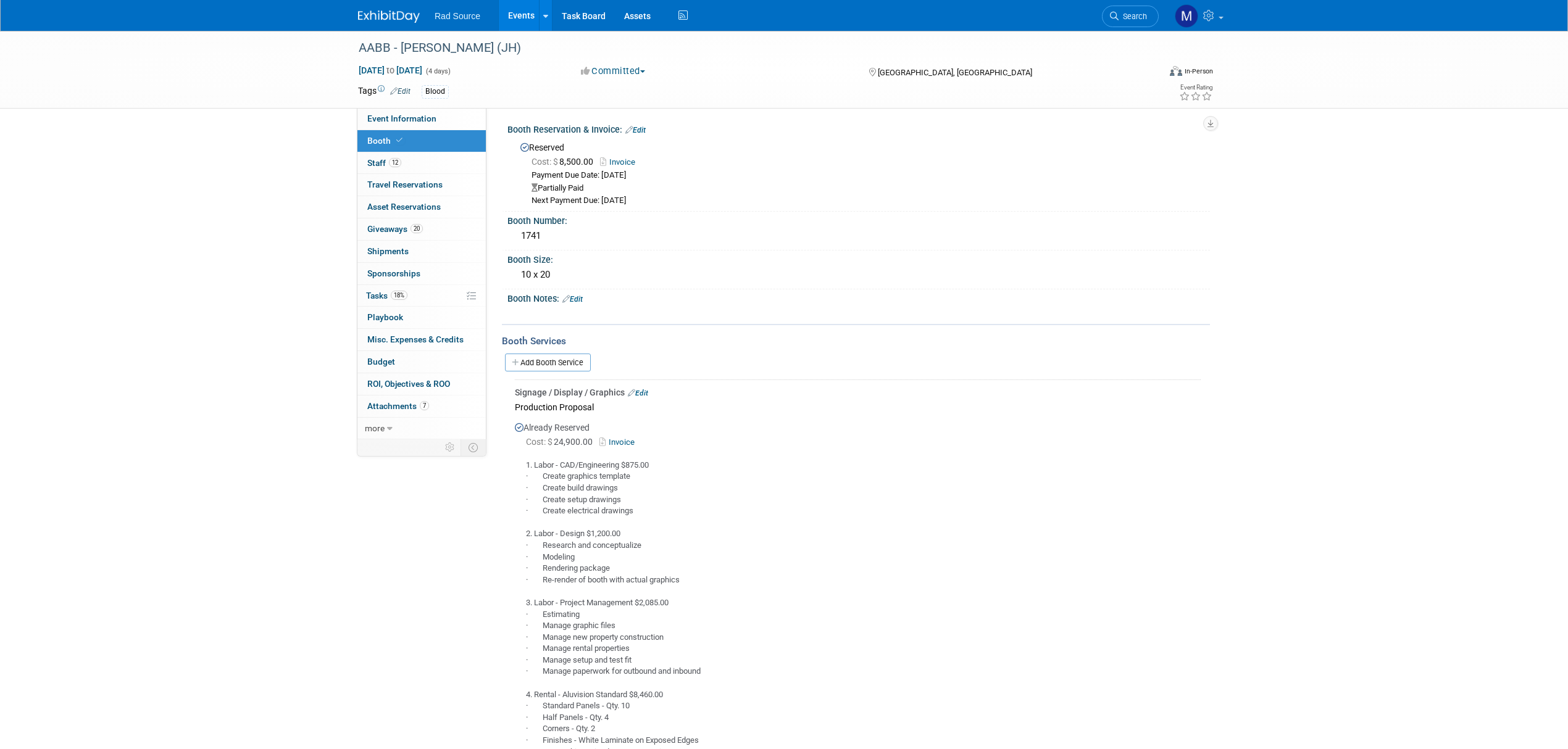
scroll to position [0, 0]
click at [581, 364] on link "Add Booth Service" at bounding box center [548, 363] width 86 height 18
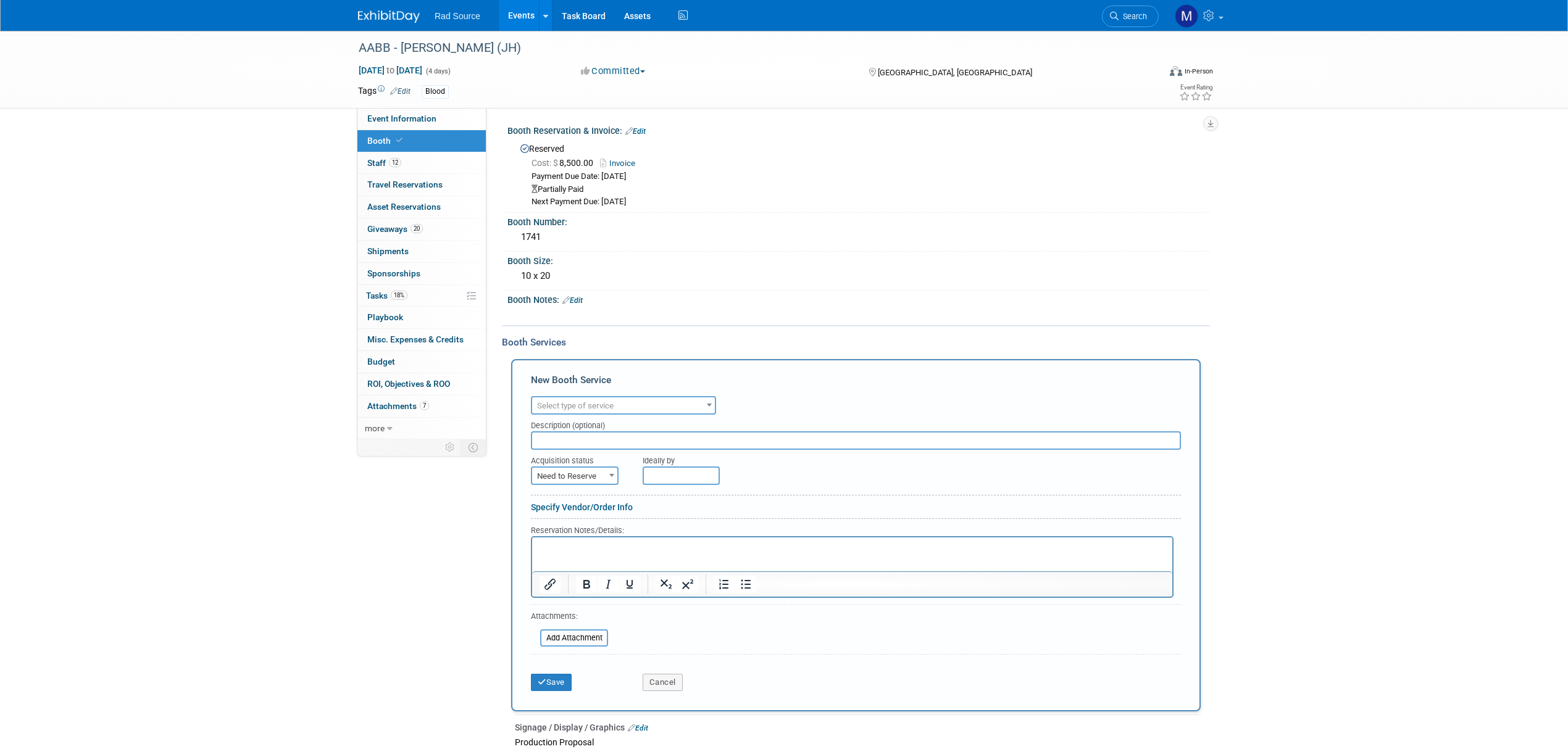
click at [709, 406] on span at bounding box center [709, 405] width 13 height 16
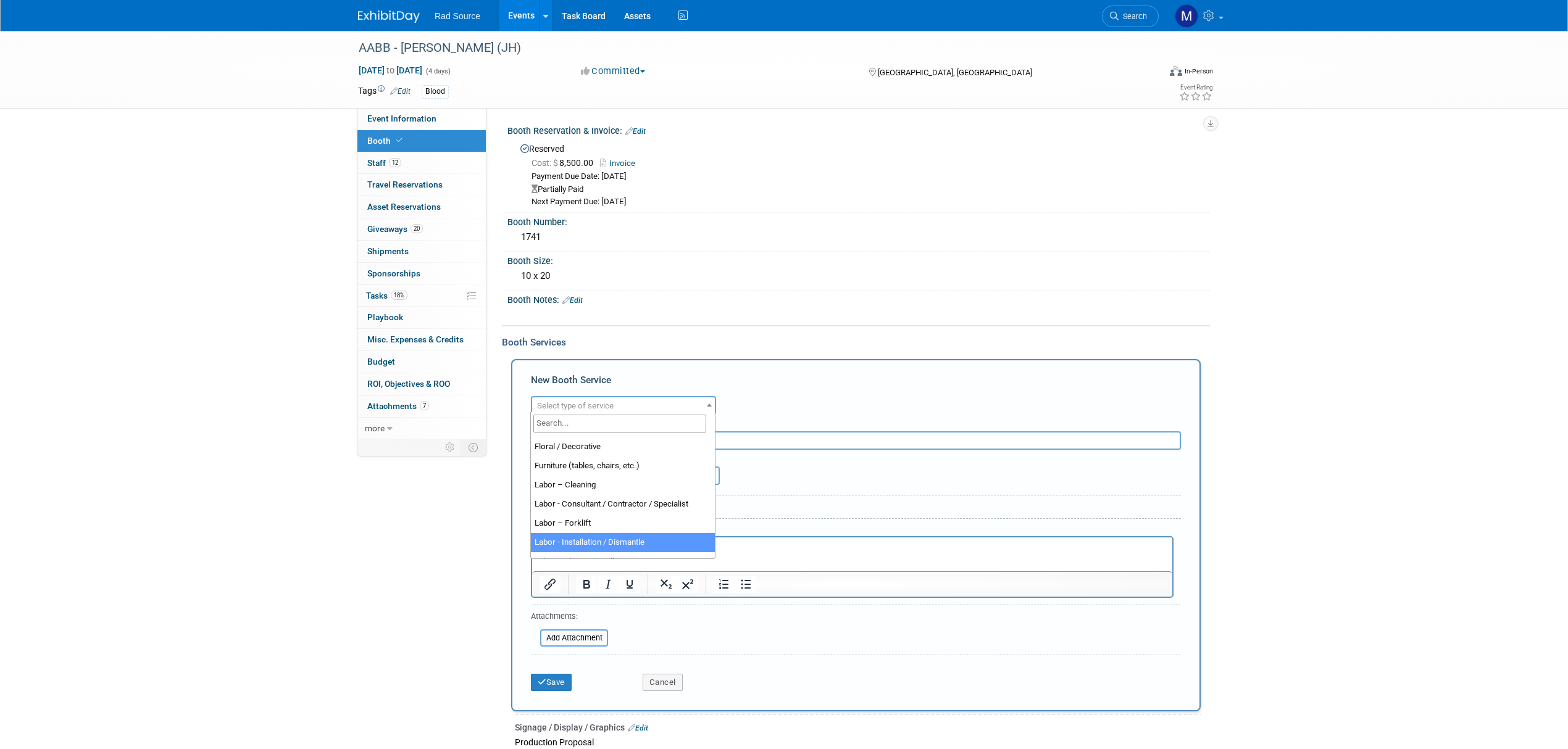
scroll to position [82, 0]
select select "11"
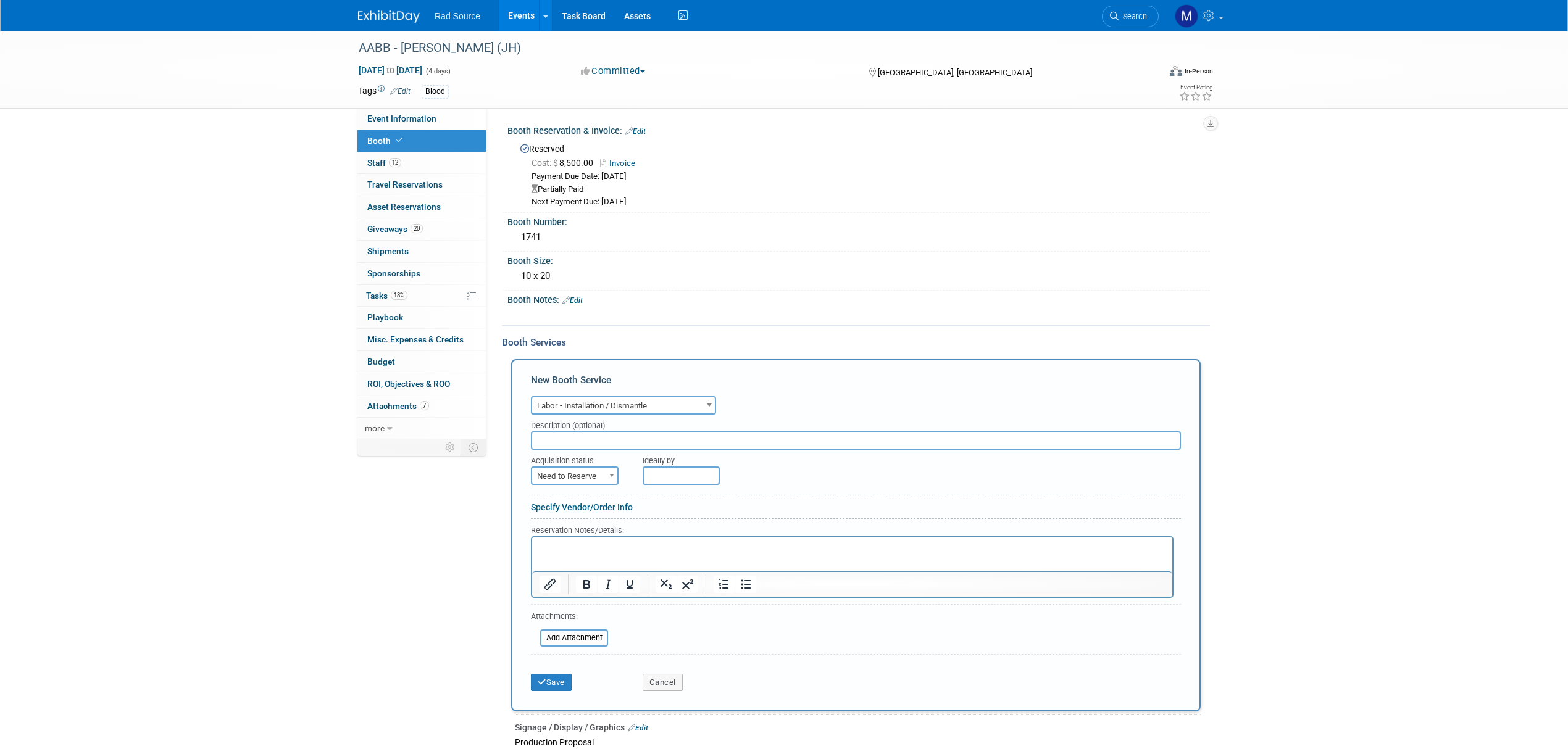
click at [604, 472] on span "Need to Reserve" at bounding box center [574, 476] width 85 height 17
select select "2"
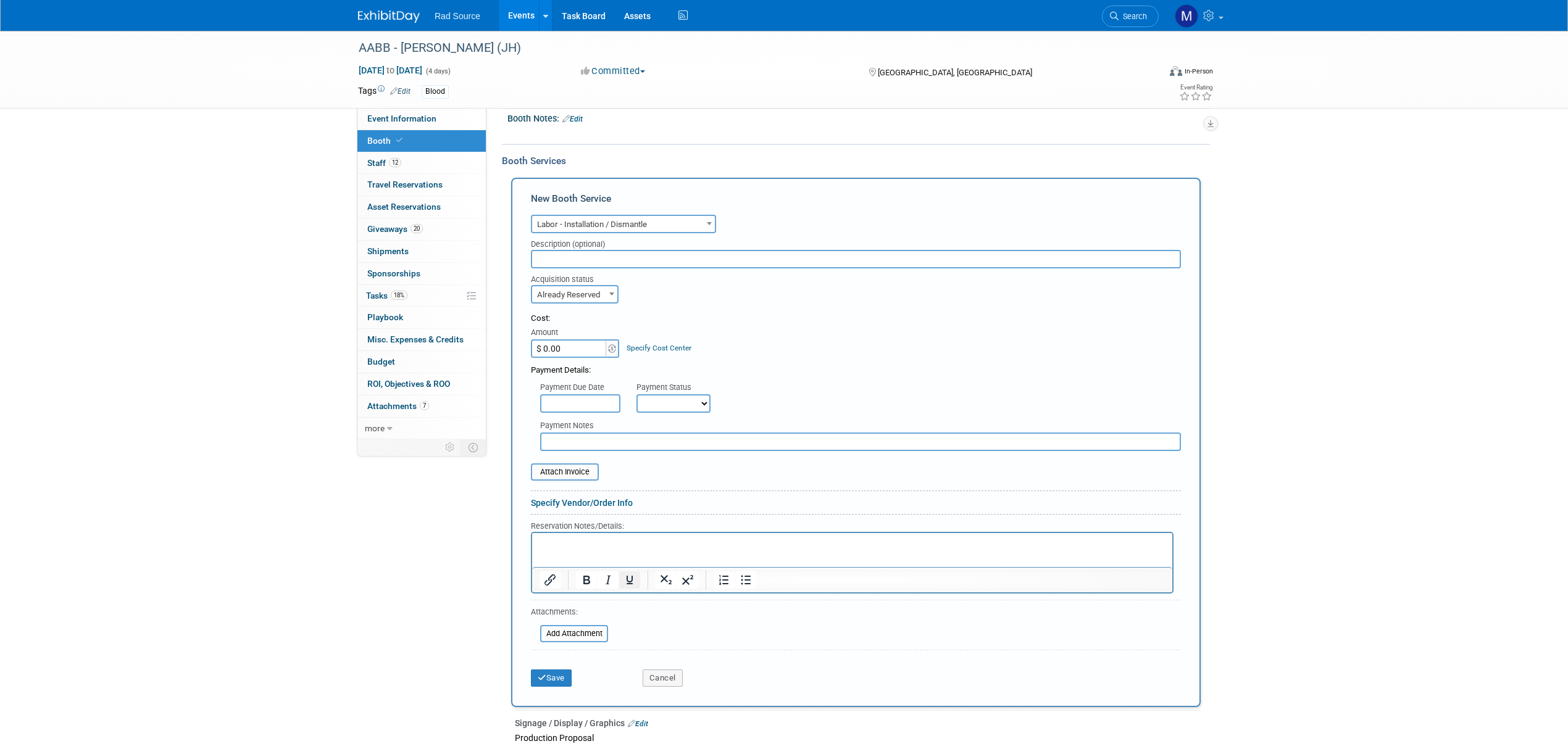
scroll to position [247, 0]
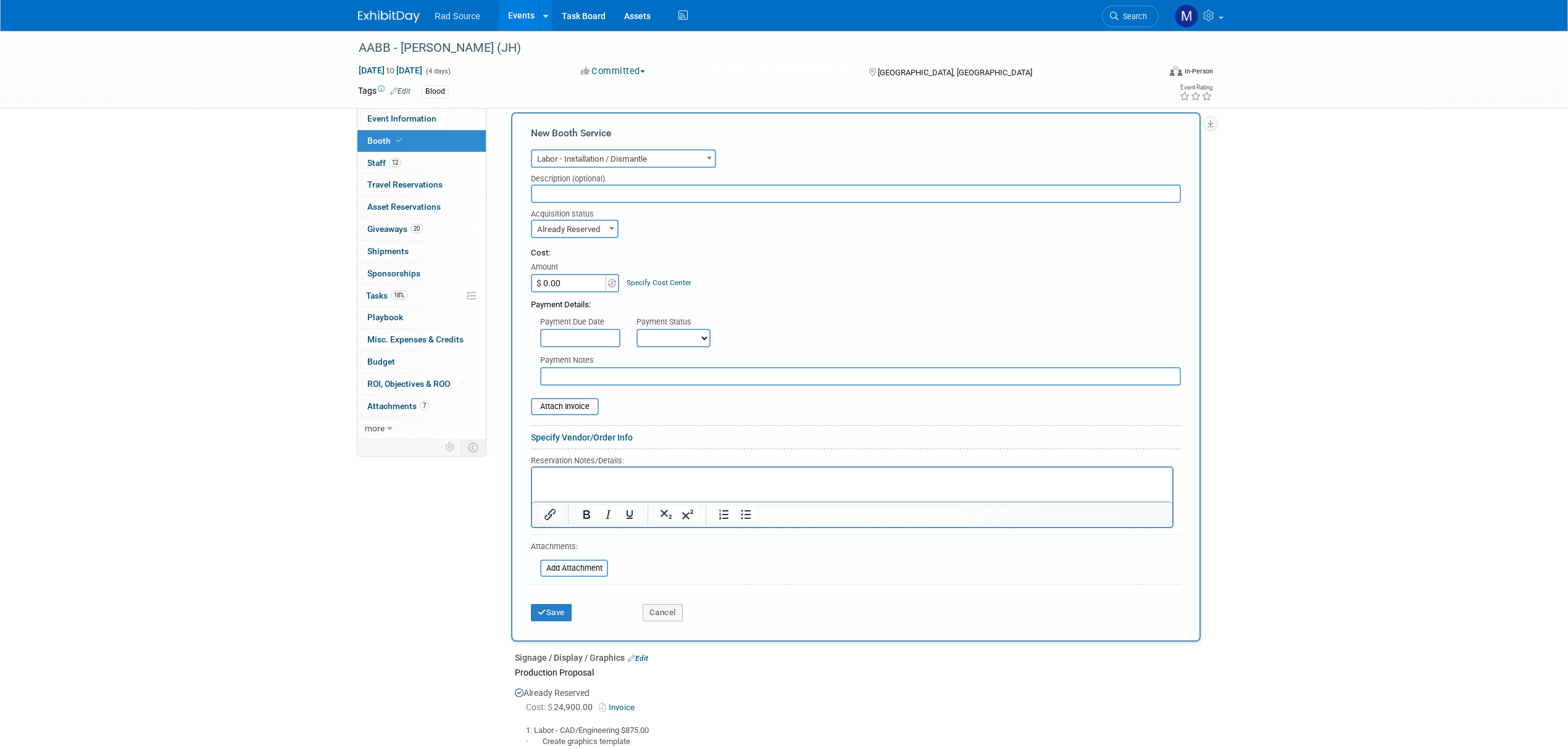
click at [611, 482] on p "Rich Text Area. Press ALT-0 for help." at bounding box center [853, 478] width 626 height 12
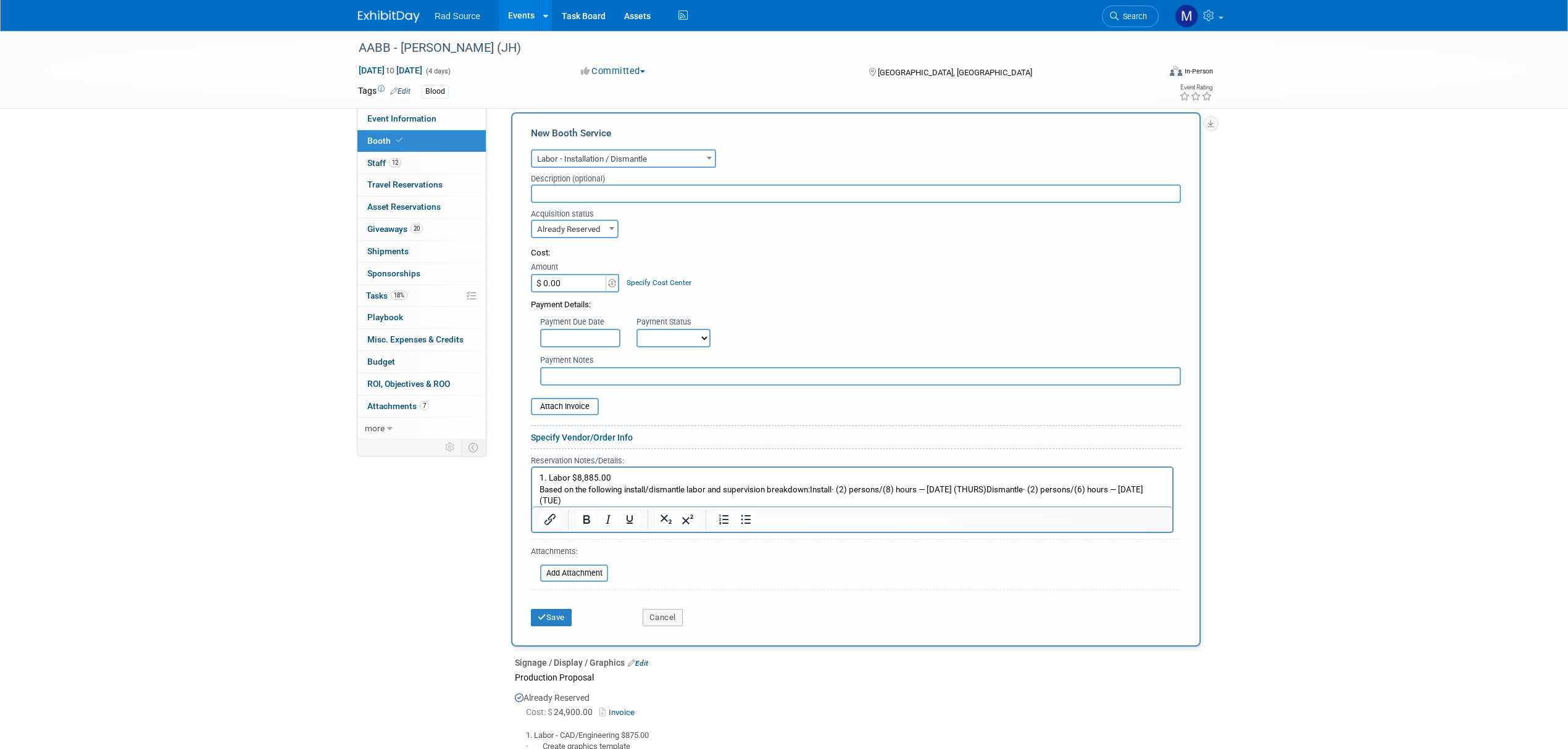
click at [813, 482] on p "1. Labor $8,885.00 Based on the following install/dismantle labor and supervisi…" at bounding box center [853, 490] width 626 height 35
click at [813, 490] on p "1. Labor $8,885.00 Based on the following install/dismantle labor and supervisi…" at bounding box center [853, 490] width 626 height 35
click at [732, 503] on p "Install· (2) persons/(8) hours — 10/23/2025 (THURS)Dismantle· (2) persons/(6) h…" at bounding box center [853, 501] width 626 height 12
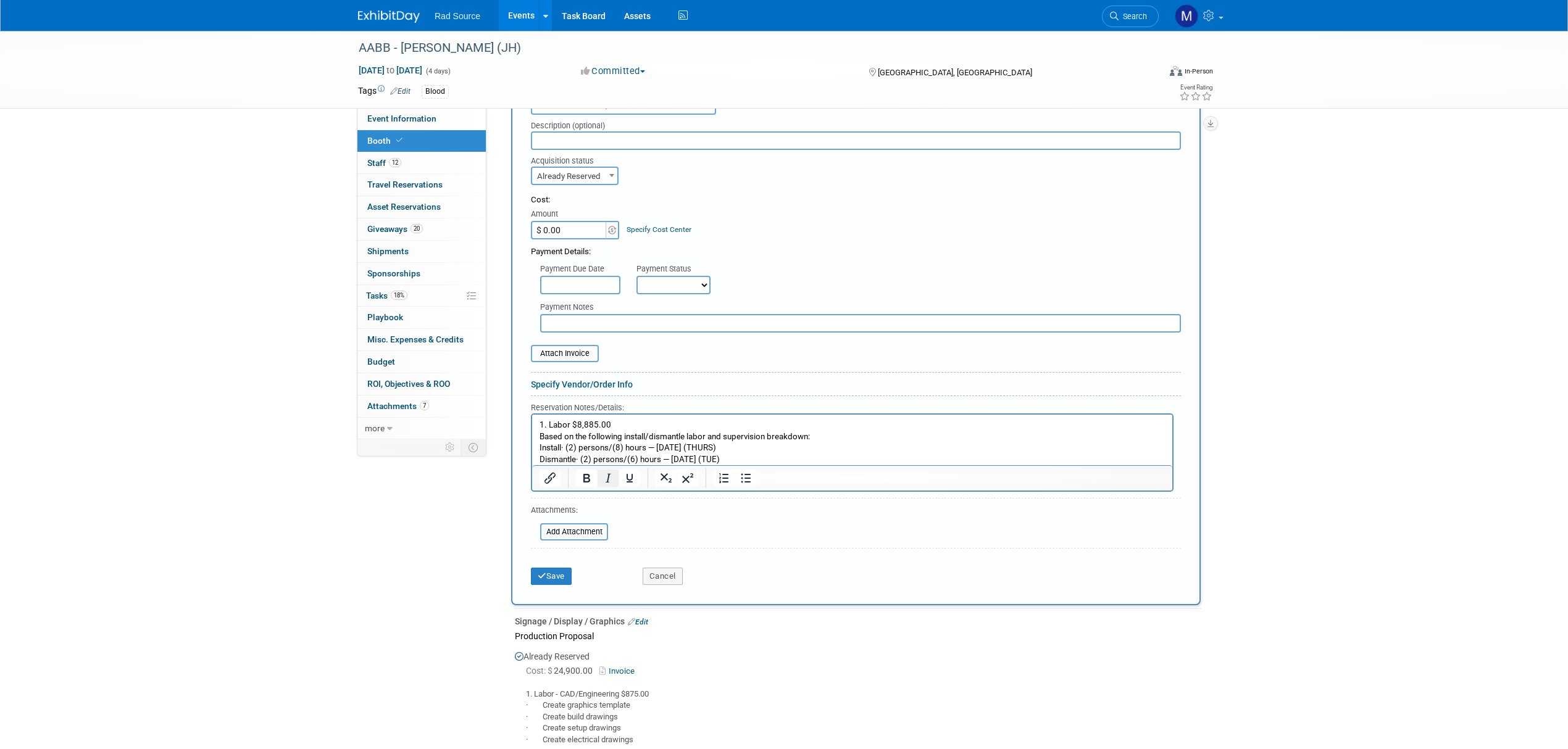
scroll to position [329, 0]
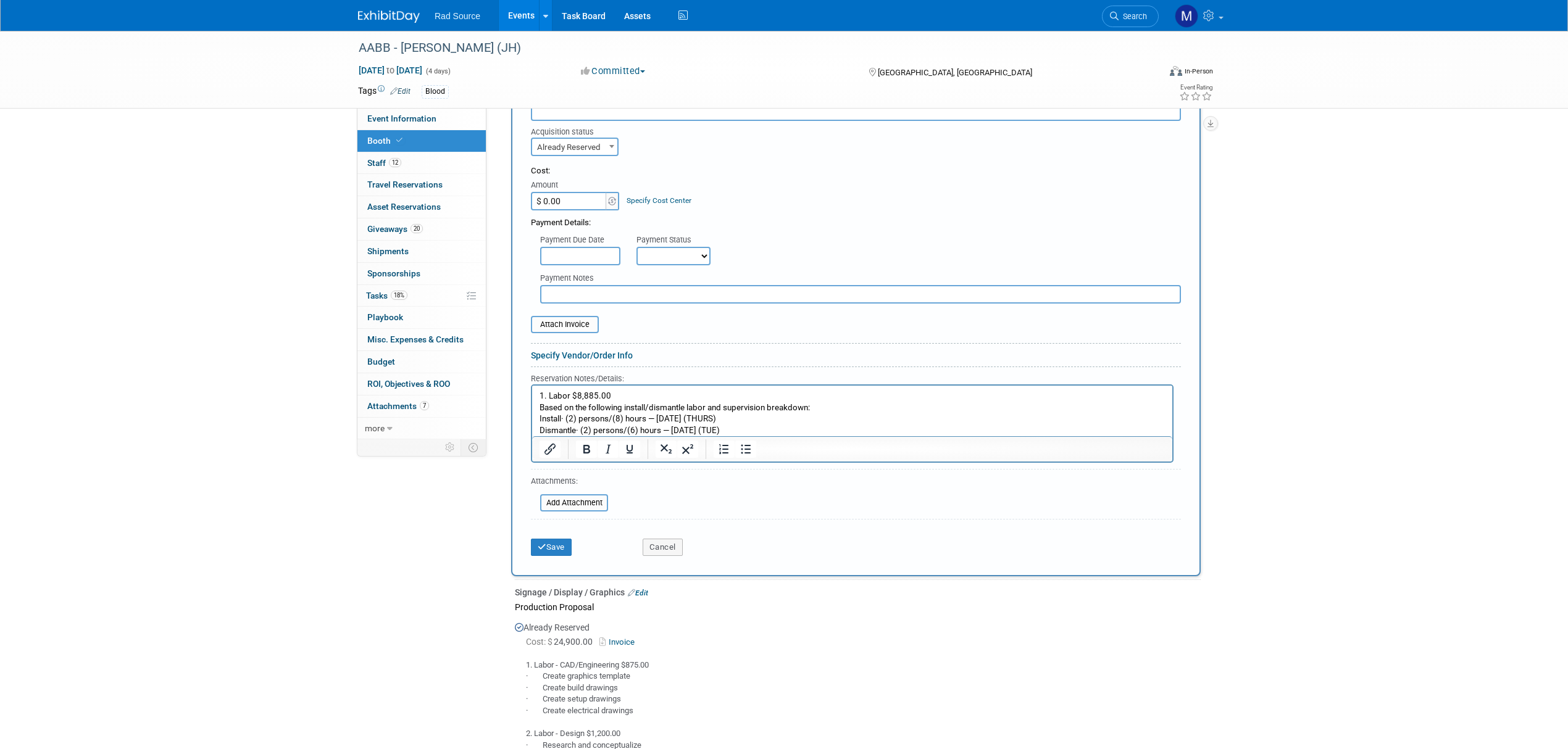
click at [582, 197] on input "$ 0.00" at bounding box center [570, 201] width 77 height 19
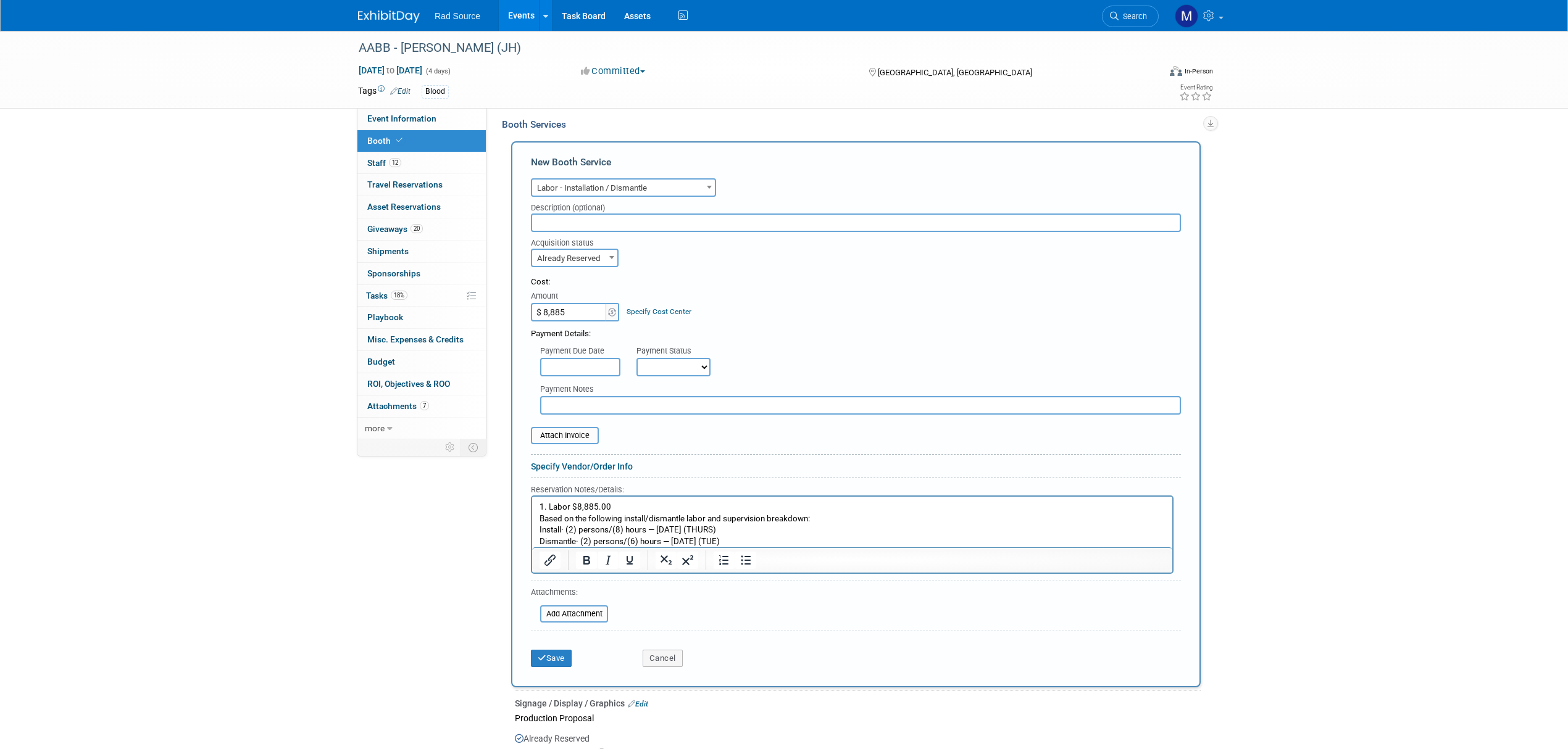
scroll to position [247, 0]
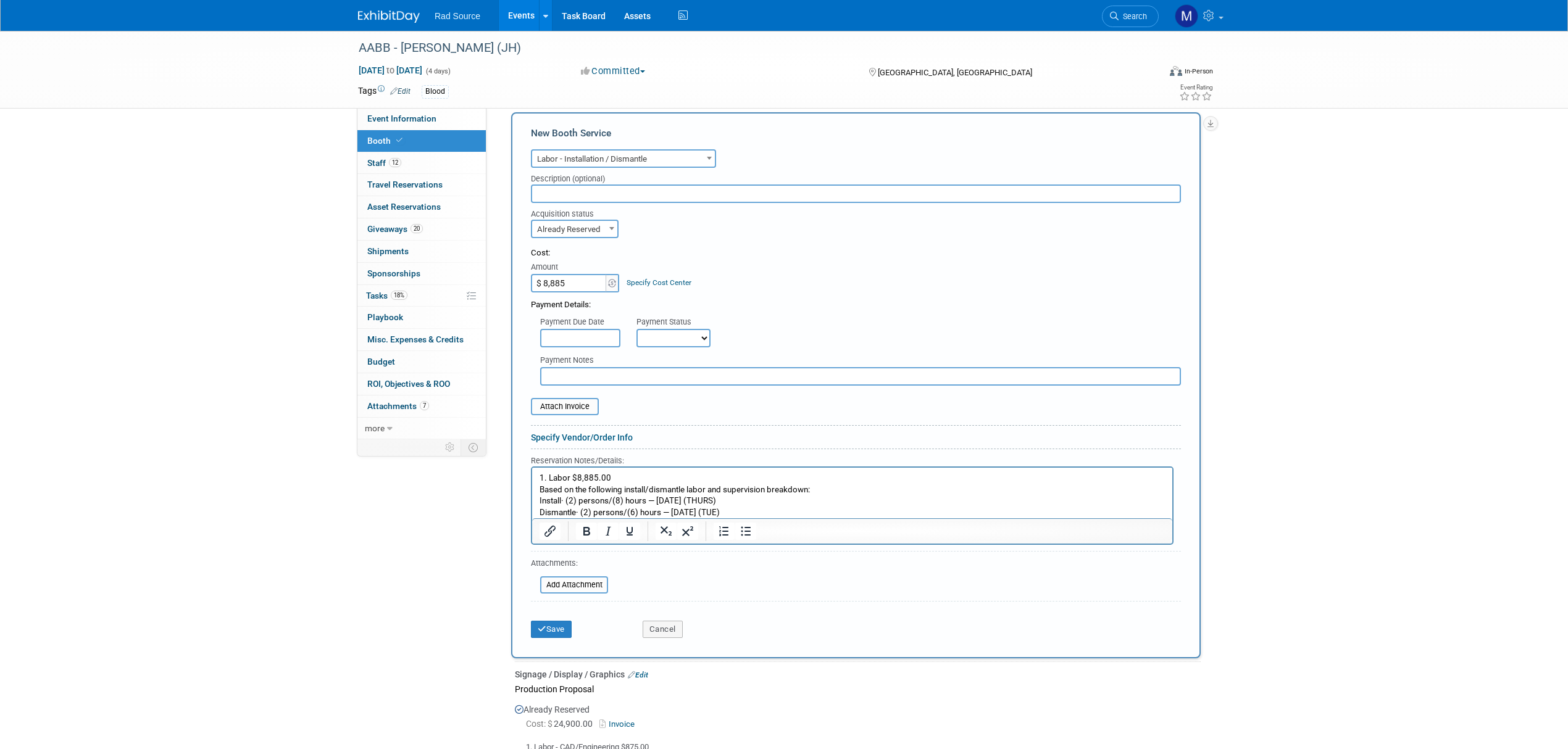
type input "$ 8,885.00"
click at [757, 508] on p "Dismantle· (2) persons/(6) hours — 10/28/2025 (TUE)" at bounding box center [853, 513] width 626 height 12
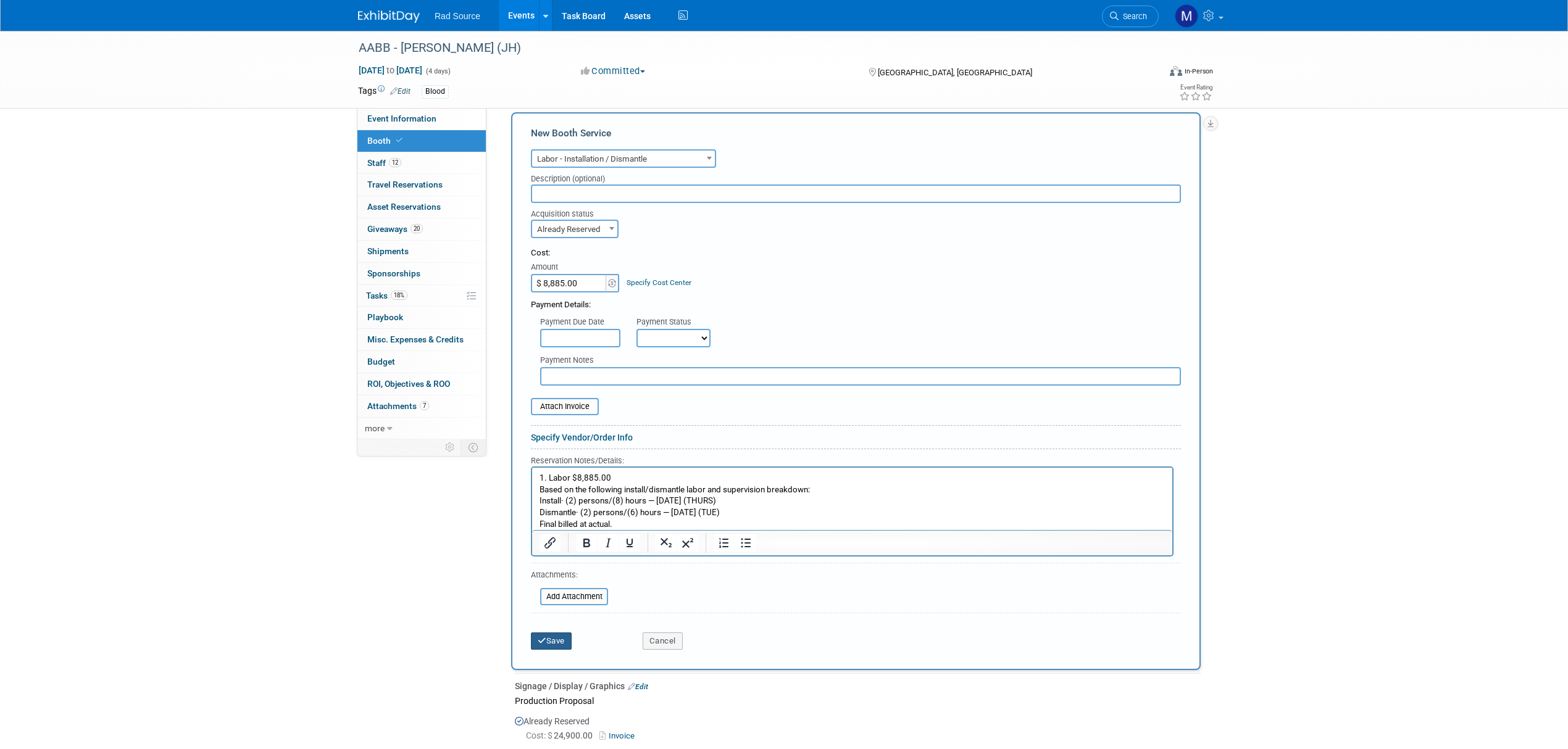
click at [558, 632] on button "Save" at bounding box center [551, 641] width 41 height 17
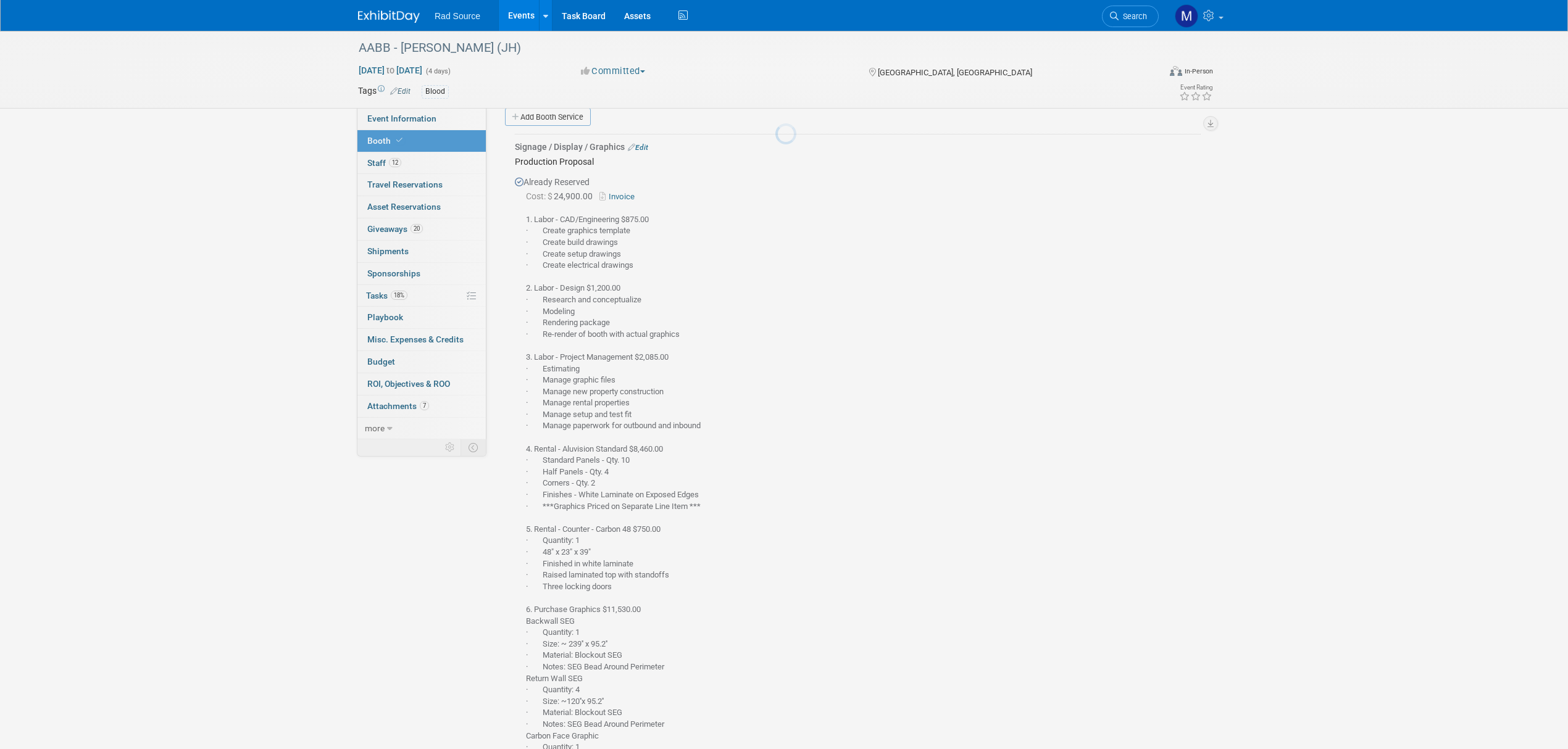
scroll to position [613, 0]
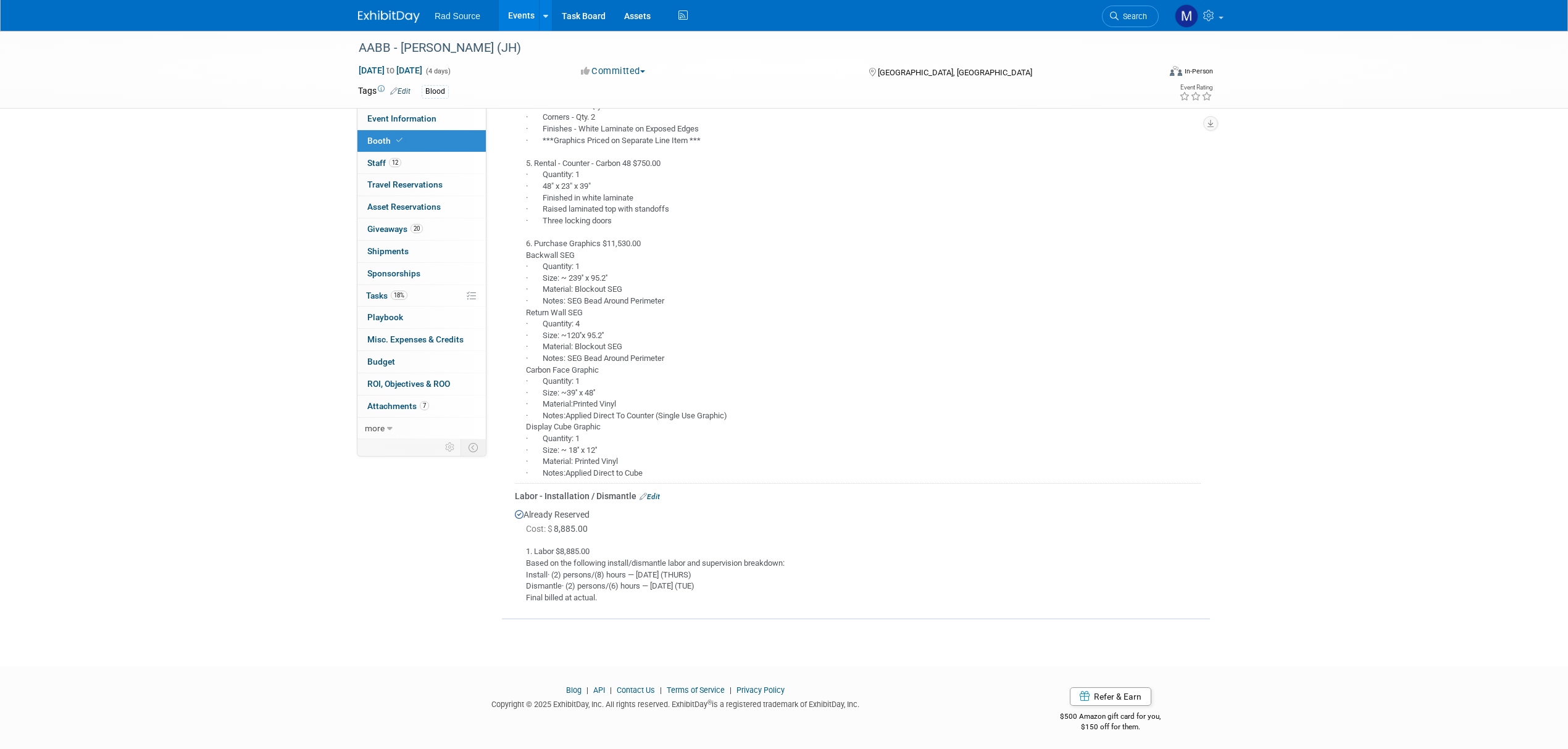
click at [657, 494] on link "Edit" at bounding box center [649, 496] width 21 height 9
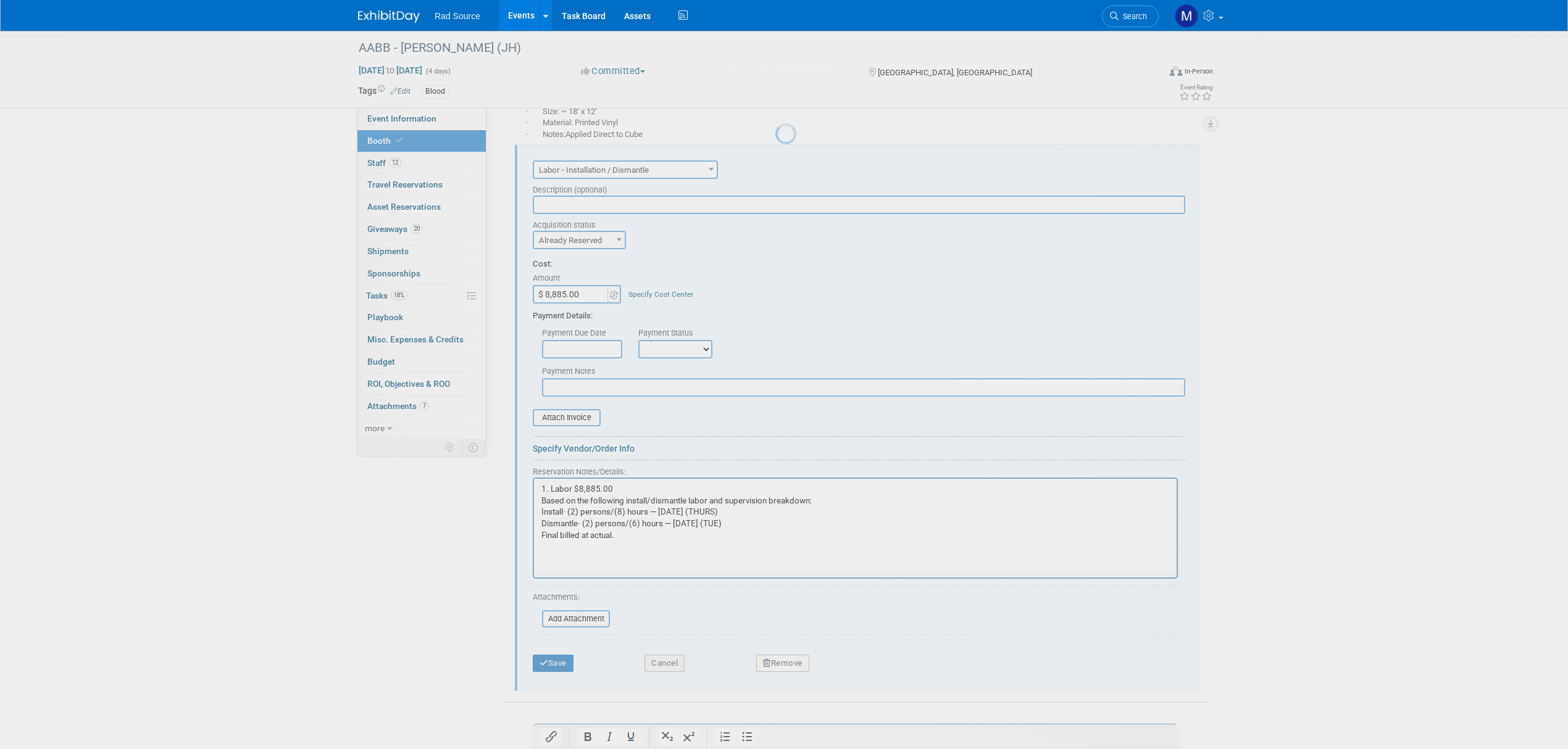
scroll to position [0, 0]
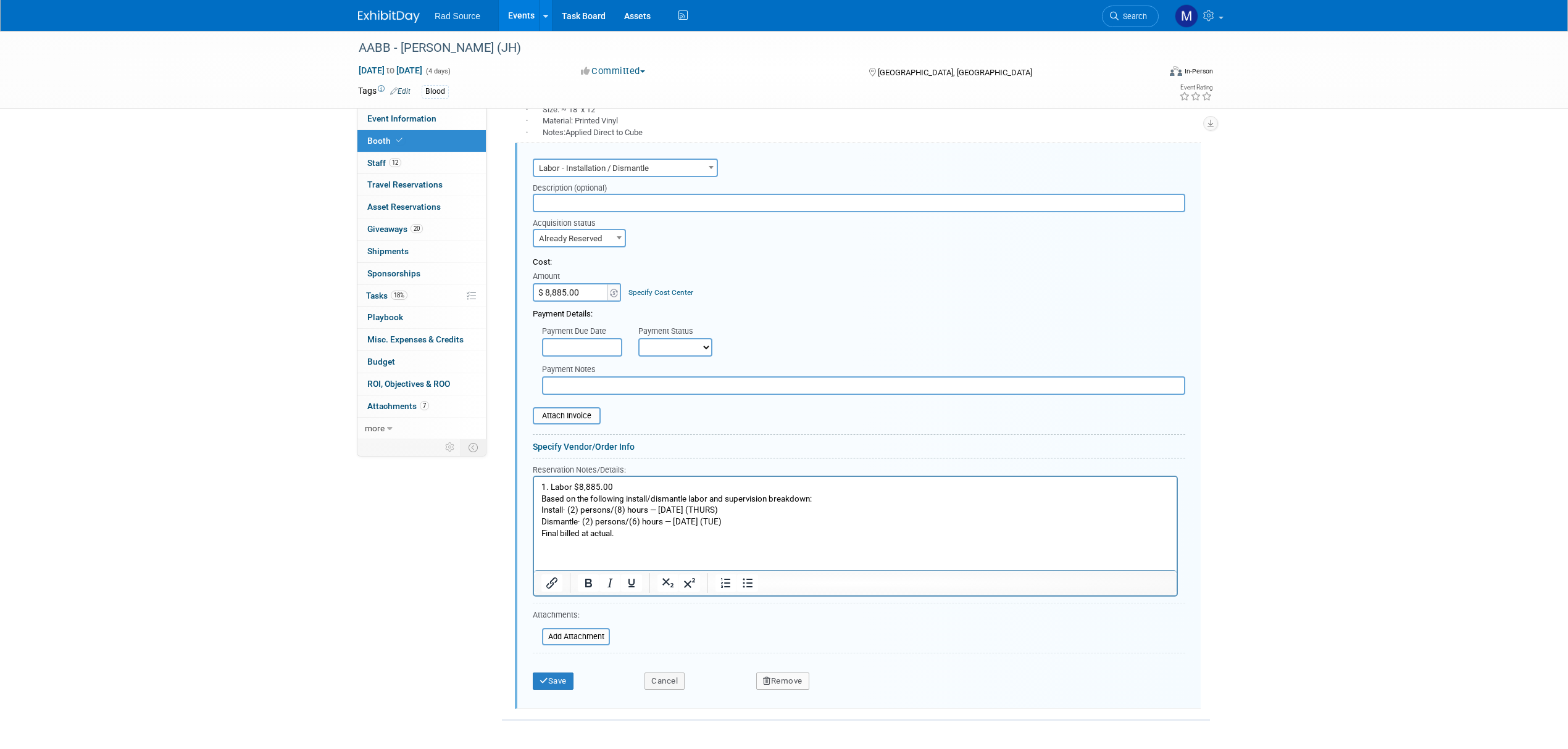
click at [585, 200] on input "text" at bounding box center [859, 203] width 653 height 19
type input "Event Proposal"
click at [551, 677] on button "Save" at bounding box center [552, 681] width 41 height 17
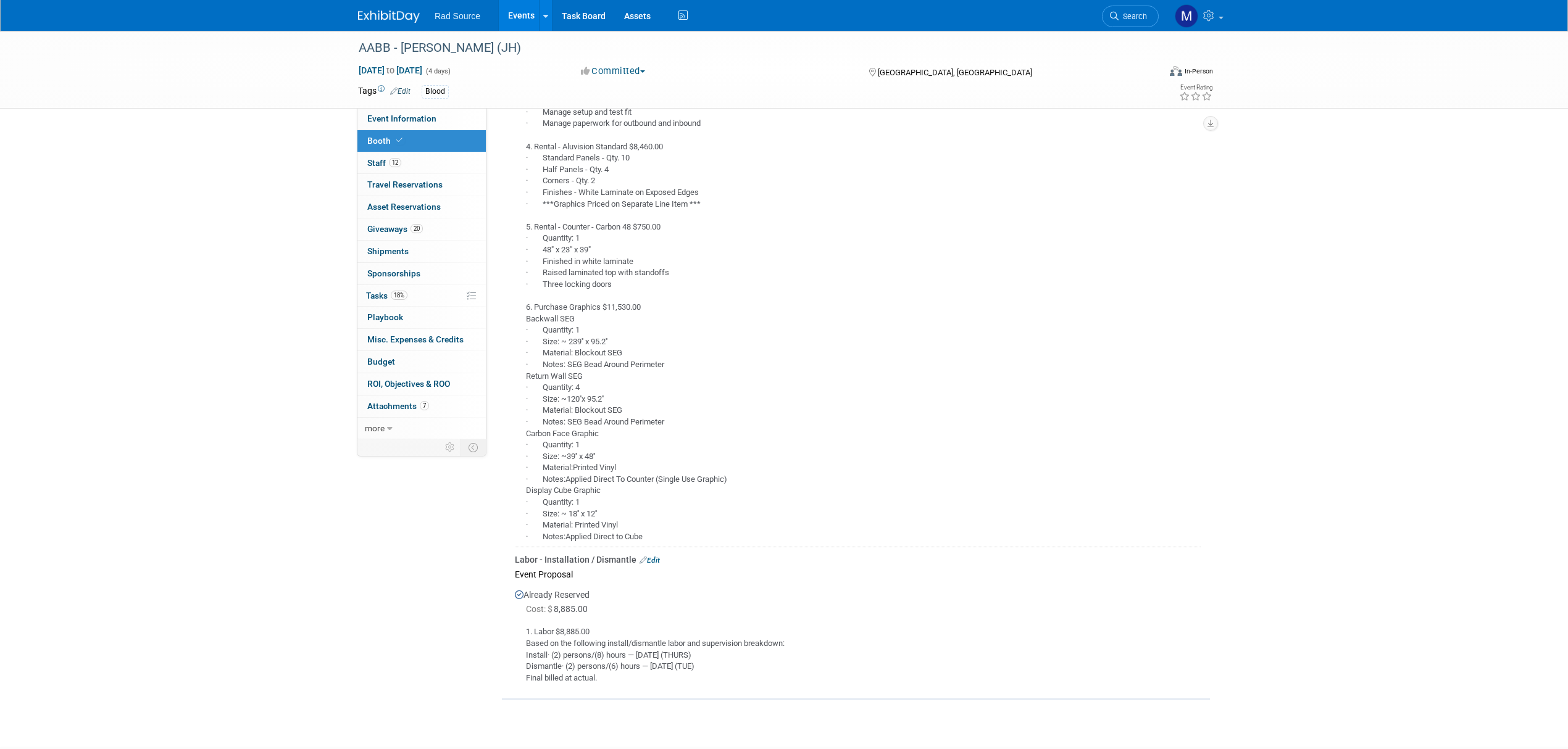
scroll to position [630, 0]
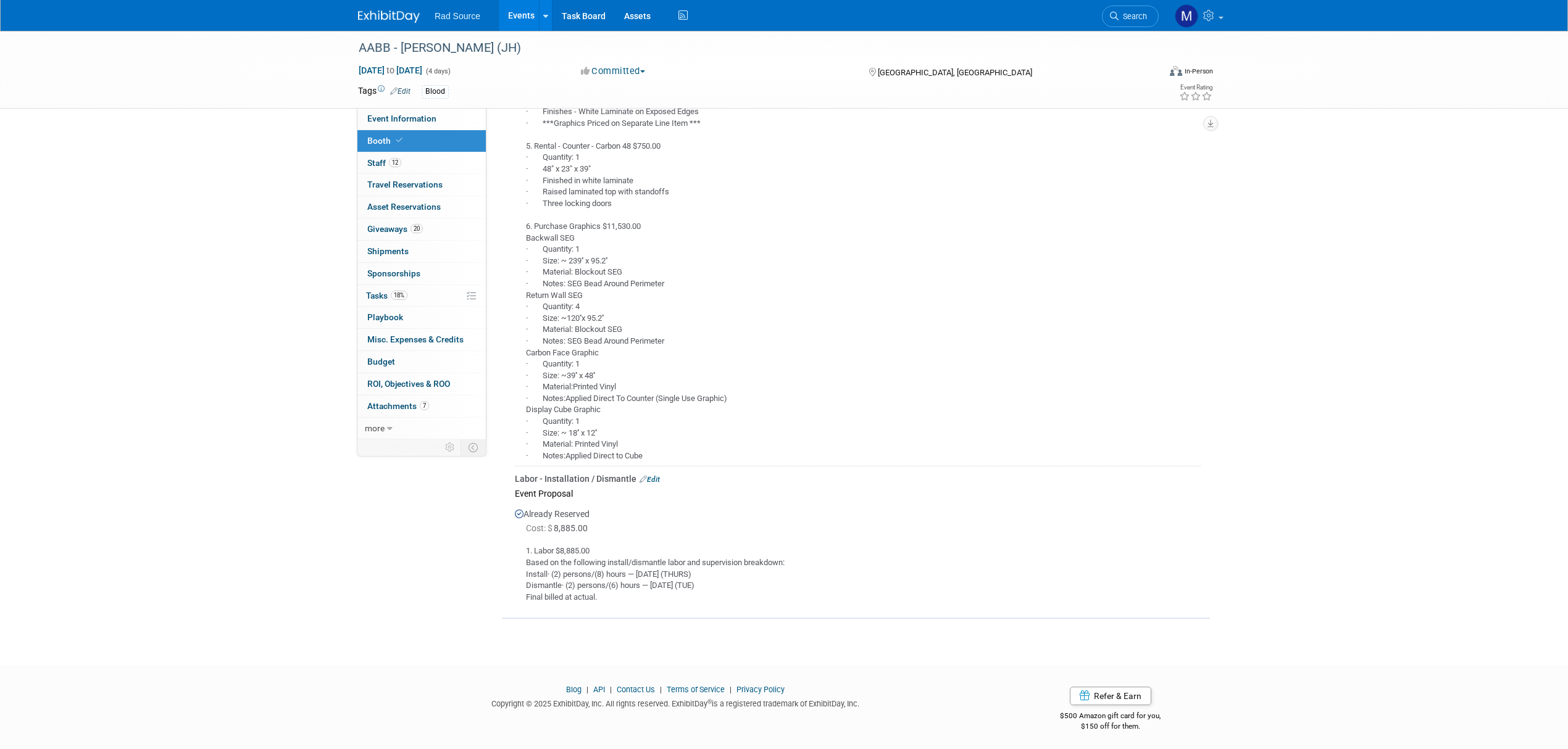
click at [661, 479] on div "Labor - Installation / Dismantle Edit" at bounding box center [858, 479] width 686 height 13
click at [656, 479] on link "Edit" at bounding box center [649, 479] width 21 height 9
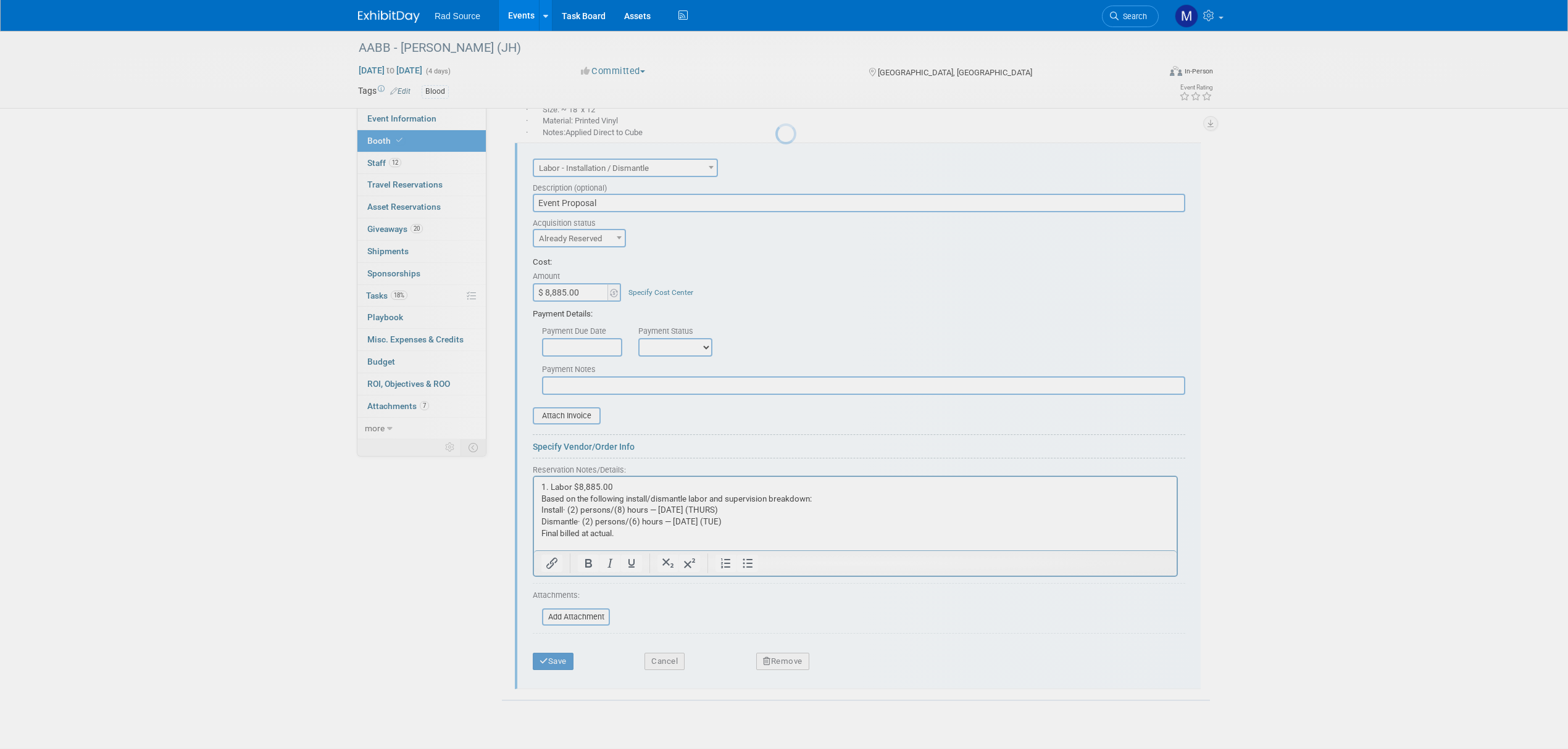
scroll to position [0, 0]
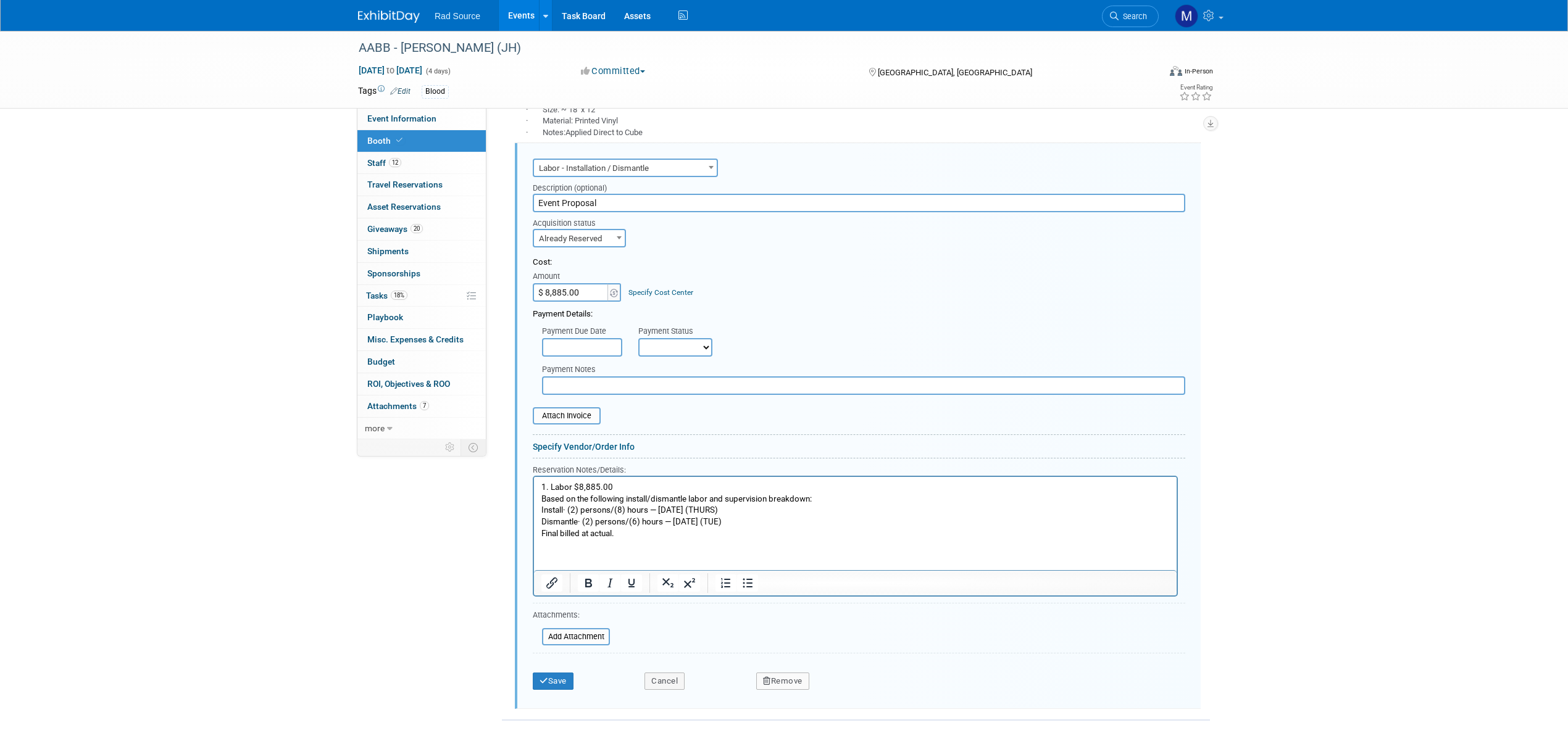
drag, startPoint x: 625, startPoint y: 542, endPoint x: 535, endPoint y: 487, distance: 105.5
click at [535, 487] on html "1. Labor $8,885.00 Based on the following install/dismantle labor and supervisi…" at bounding box center [855, 508] width 643 height 63
drag, startPoint x: 576, startPoint y: 506, endPoint x: 504, endPoint y: 458, distance: 86.5
click at [534, 477] on html "1. Labor $8,885.00 Based on the following install/dismantle labor and supervisi…" at bounding box center [855, 508] width 643 height 63
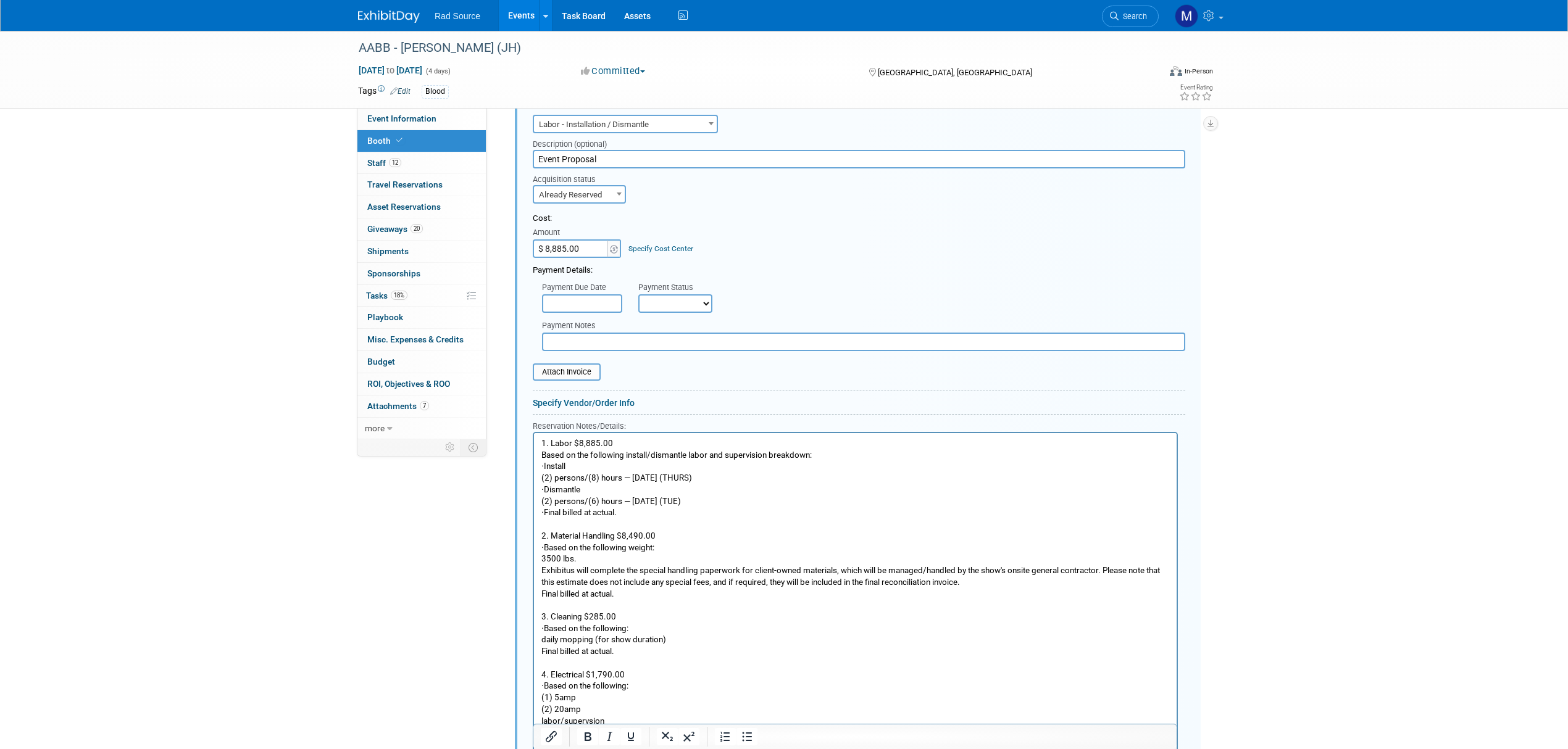
scroll to position [942, 0]
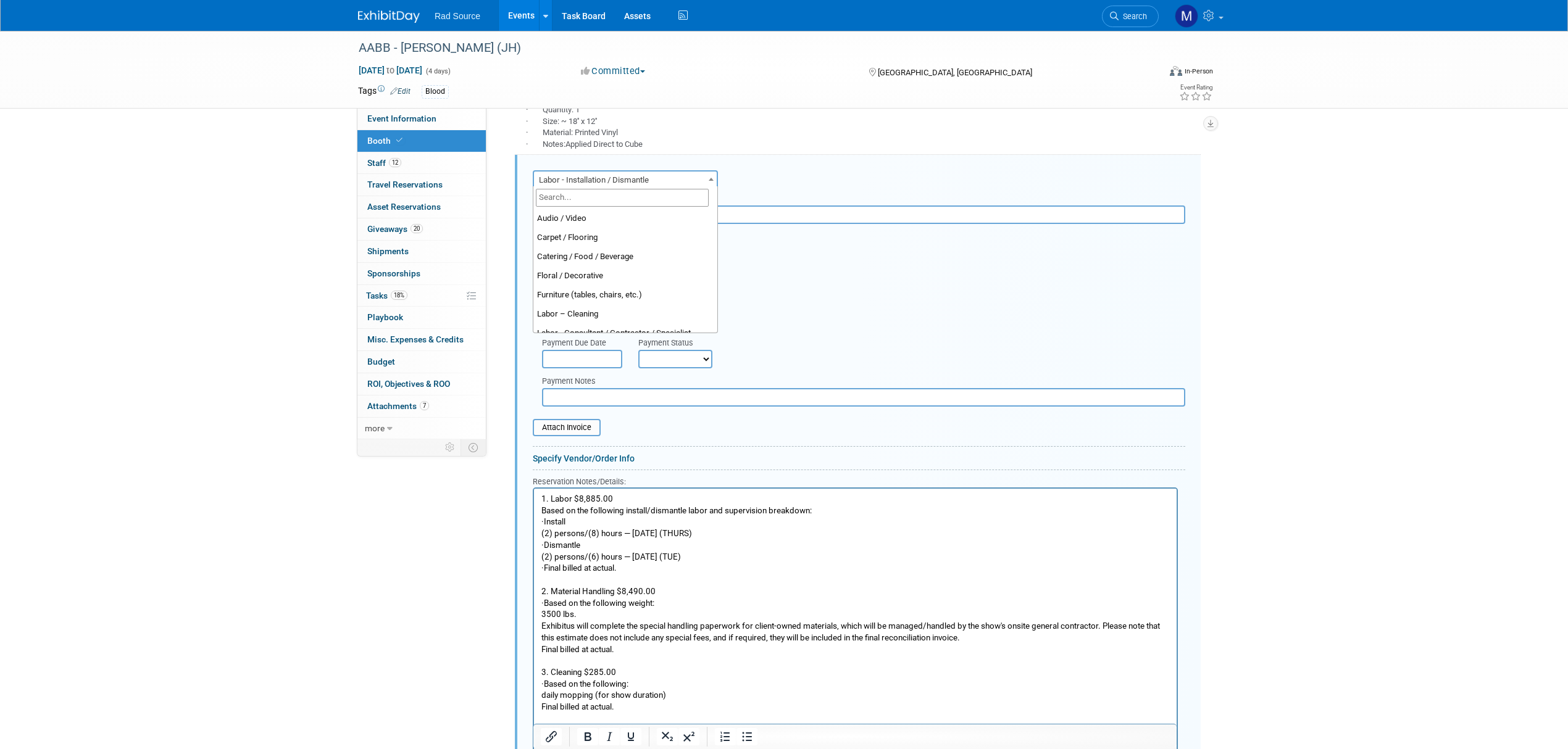
click at [702, 176] on span "Labor - Installation / Dismantle" at bounding box center [625, 180] width 183 height 17
select select "1"
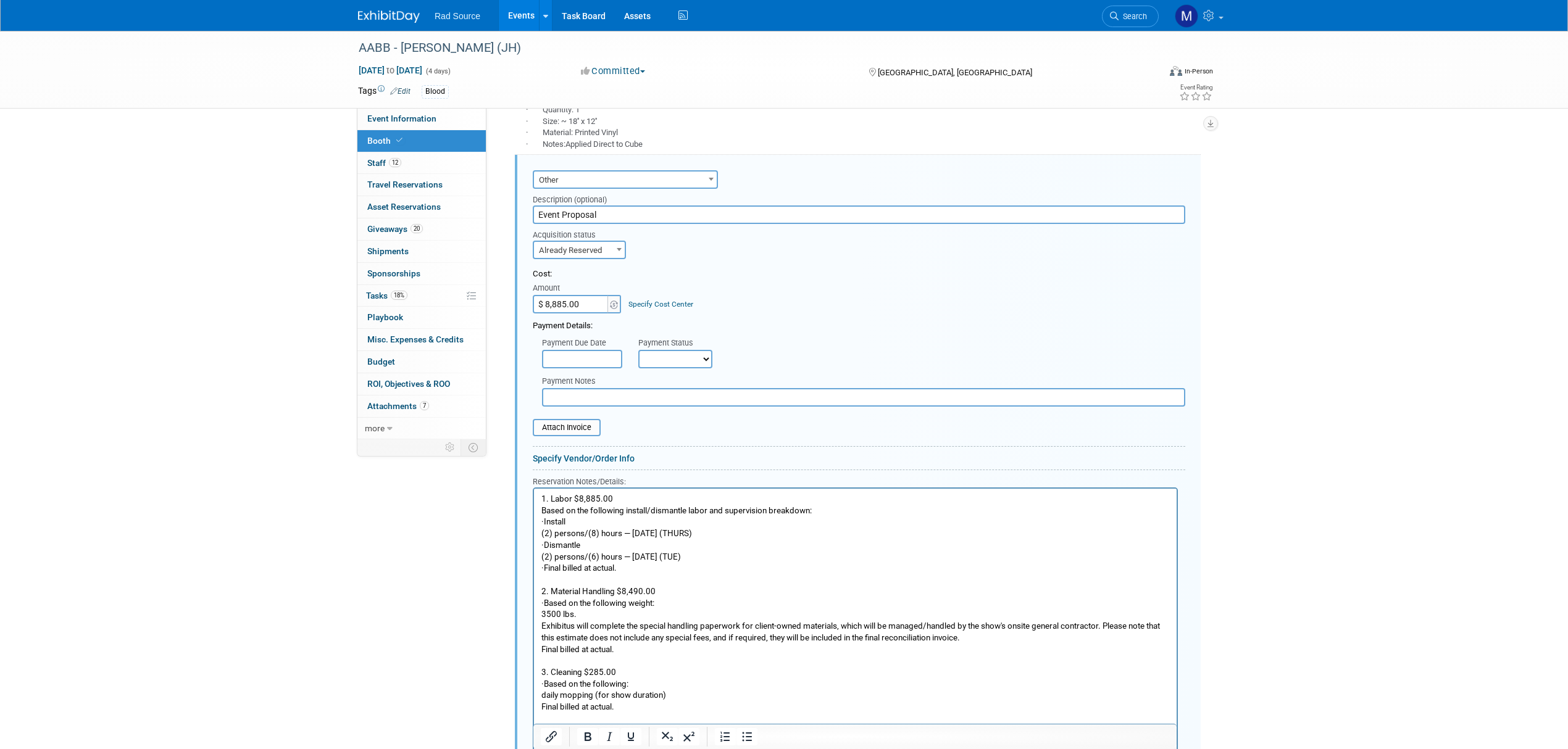
click at [588, 306] on input "$ 8,885.00" at bounding box center [571, 304] width 77 height 19
drag, startPoint x: 582, startPoint y: 301, endPoint x: 532, endPoint y: 304, distance: 50.1
click at [534, 304] on input "$ 8,885.00" at bounding box center [571, 304] width 77 height 19
type input "$ 31,115.00"
click at [573, 428] on input "file" at bounding box center [526, 428] width 147 height 15
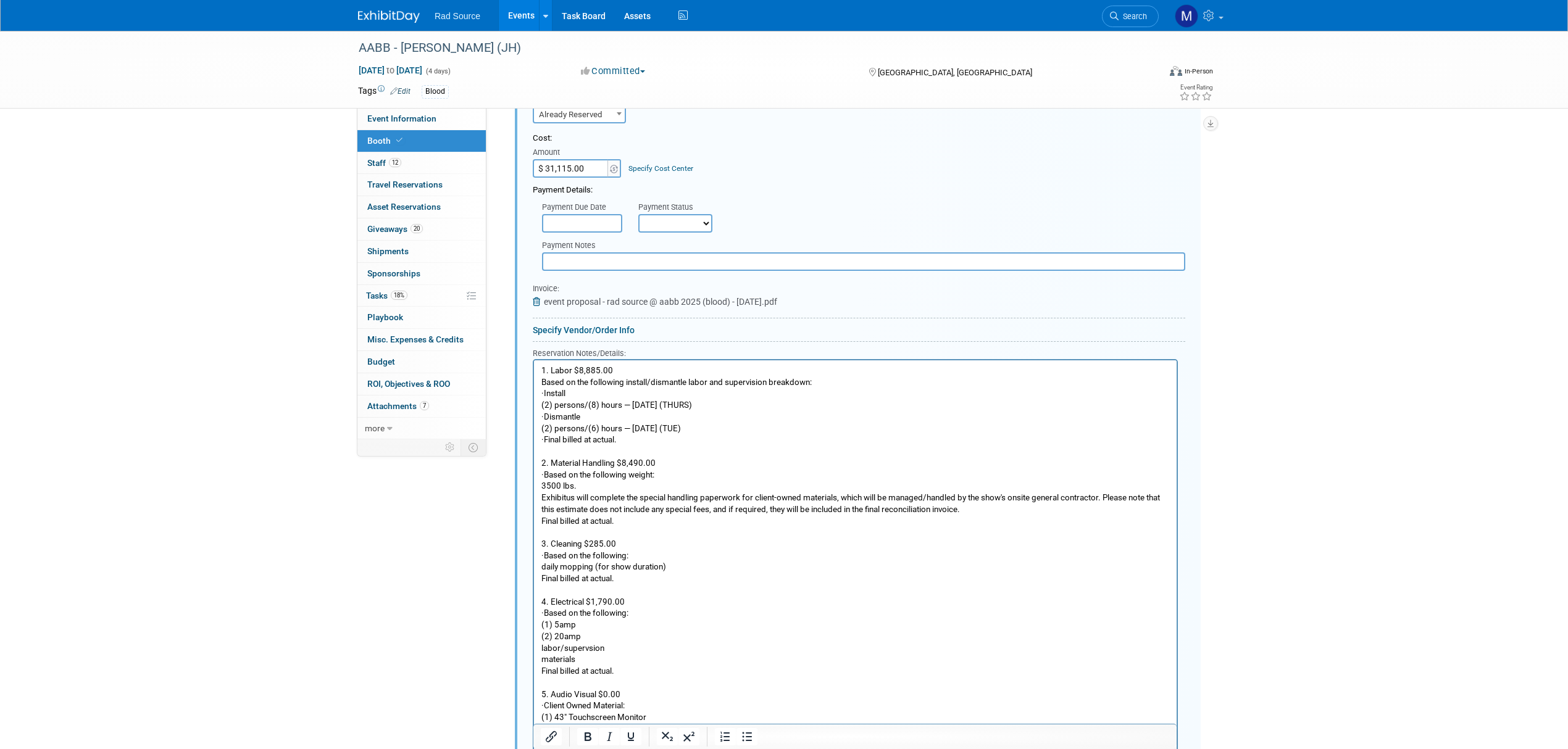
scroll to position [1106, 0]
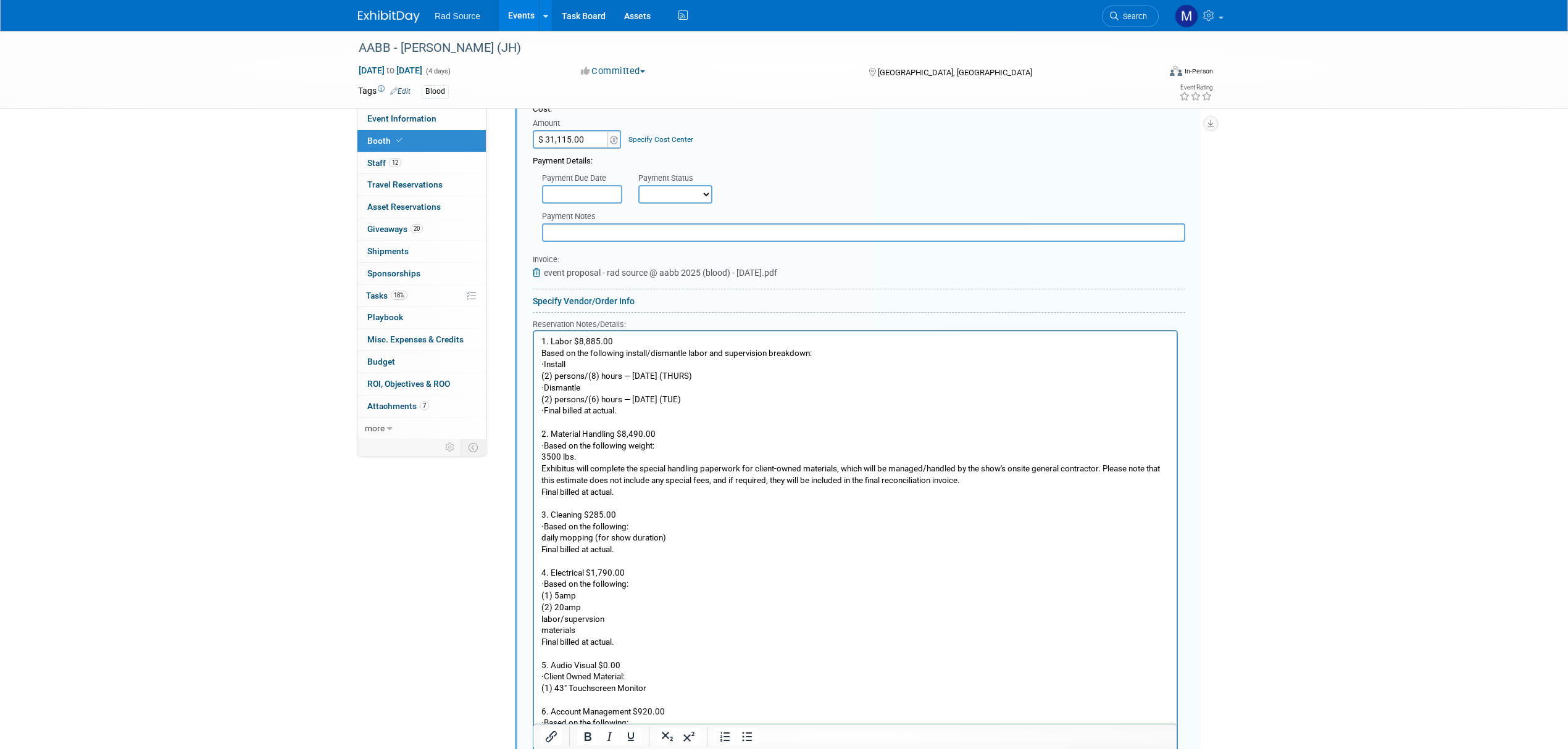
click at [541, 529] on p "· Based on the following:" at bounding box center [855, 528] width 629 height 12
click at [555, 528] on p "Based on the following:" at bounding box center [855, 528] width 629 height 12
click at [542, 540] on p "daily mopping (for show duration)" at bounding box center [855, 538] width 629 height 12
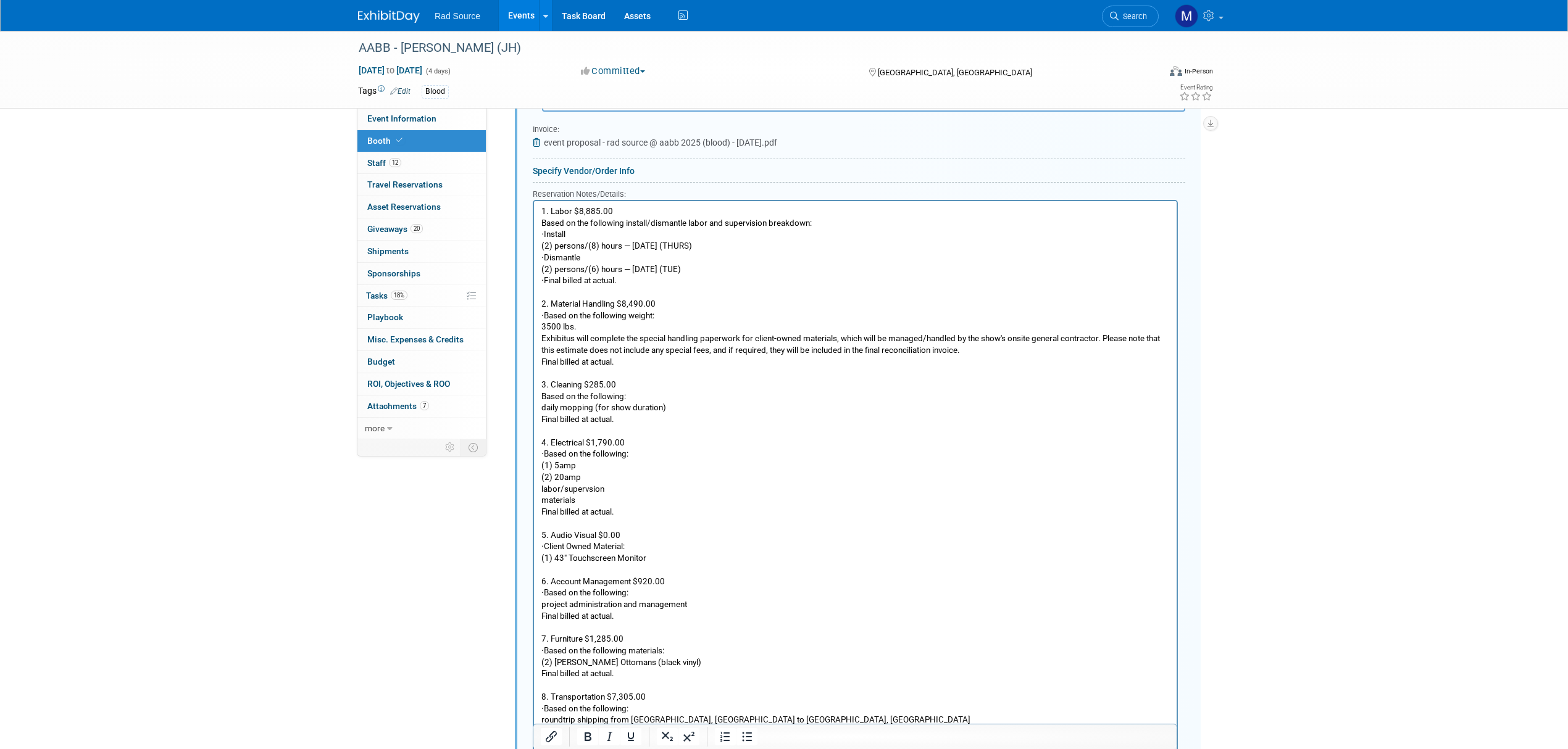
scroll to position [1238, 0]
click at [542, 392] on p "Based on the following:" at bounding box center [855, 396] width 629 height 12
click at [555, 452] on p "· Based on the following:" at bounding box center [855, 454] width 629 height 12
drag, startPoint x: 552, startPoint y: 451, endPoint x: 537, endPoint y: 452, distance: 15.0
click at [537, 452] on html "1. Labor $8,885.00 Based on the following install/dismantle labor and supervisi…" at bounding box center [855, 526] width 643 height 652
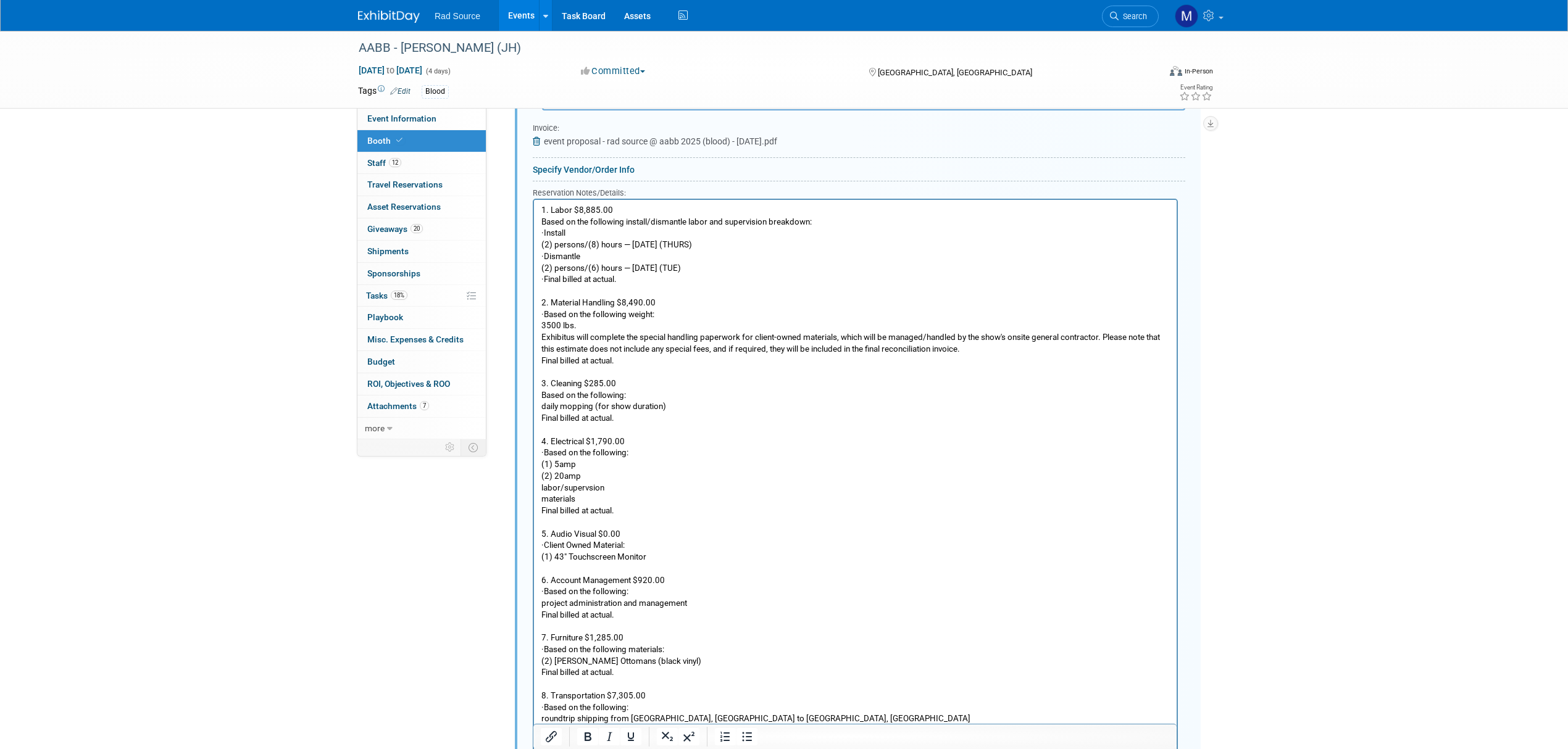
click at [555, 450] on p "· Based on the following:" at bounding box center [855, 454] width 629 height 12
drag, startPoint x: 559, startPoint y: 311, endPoint x: 538, endPoint y: 313, distance: 21.1
click at [538, 313] on html "1. Labor $8,885.00 Based on the following install/dismantle labor and supervisi…" at bounding box center [855, 526] width 643 height 652
click at [589, 325] on p "3500 lbs." at bounding box center [855, 326] width 629 height 12
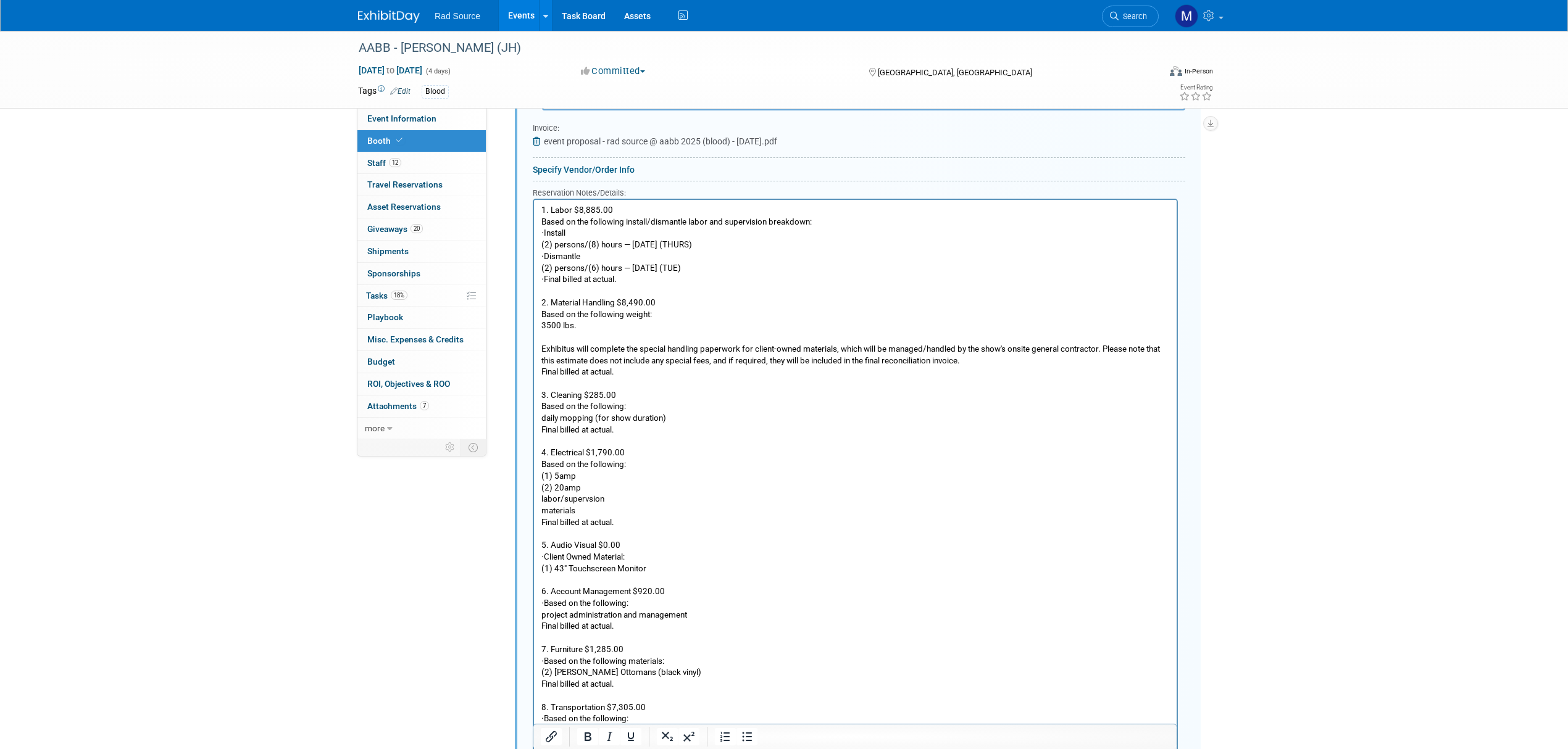
scroll to position [1156, 0]
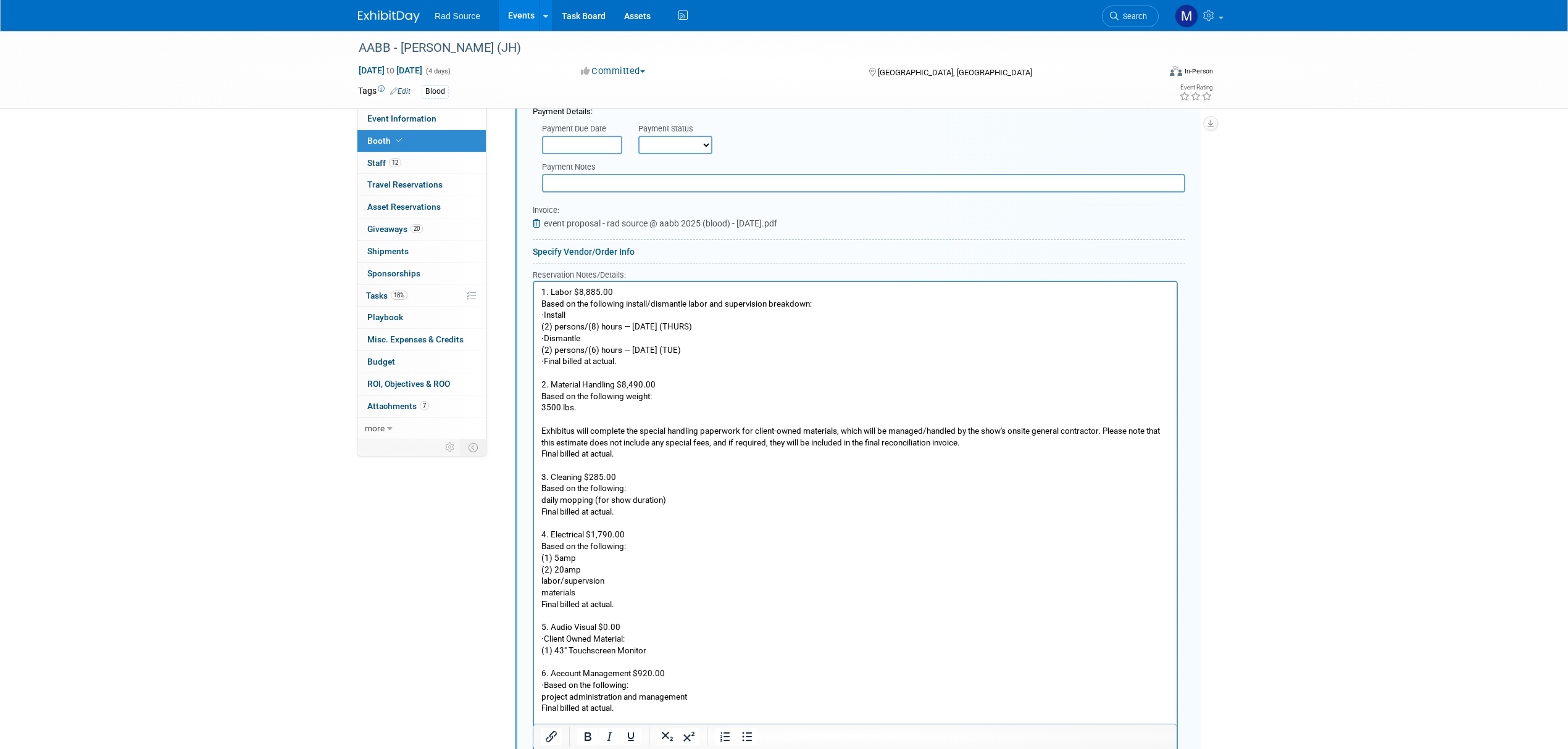
drag, startPoint x: 559, startPoint y: 359, endPoint x: 1066, endPoint y: 638, distance: 578.7
click at [534, 360] on html "1. Labor $8,885.00 Based on the following install/dismantle labor and supervisi…" at bounding box center [855, 614] width 643 height 664
drag, startPoint x: 557, startPoint y: 311, endPoint x: 527, endPoint y: 312, distance: 30.0
click at [534, 312] on html "1. Labor $8,885.00 Based on the following install/dismantle labor and supervisi…" at bounding box center [855, 614] width 643 height 664
click at [542, 325] on p "(2) persons/(8) hours — 10/23/2025 (THURS)" at bounding box center [855, 327] width 629 height 12
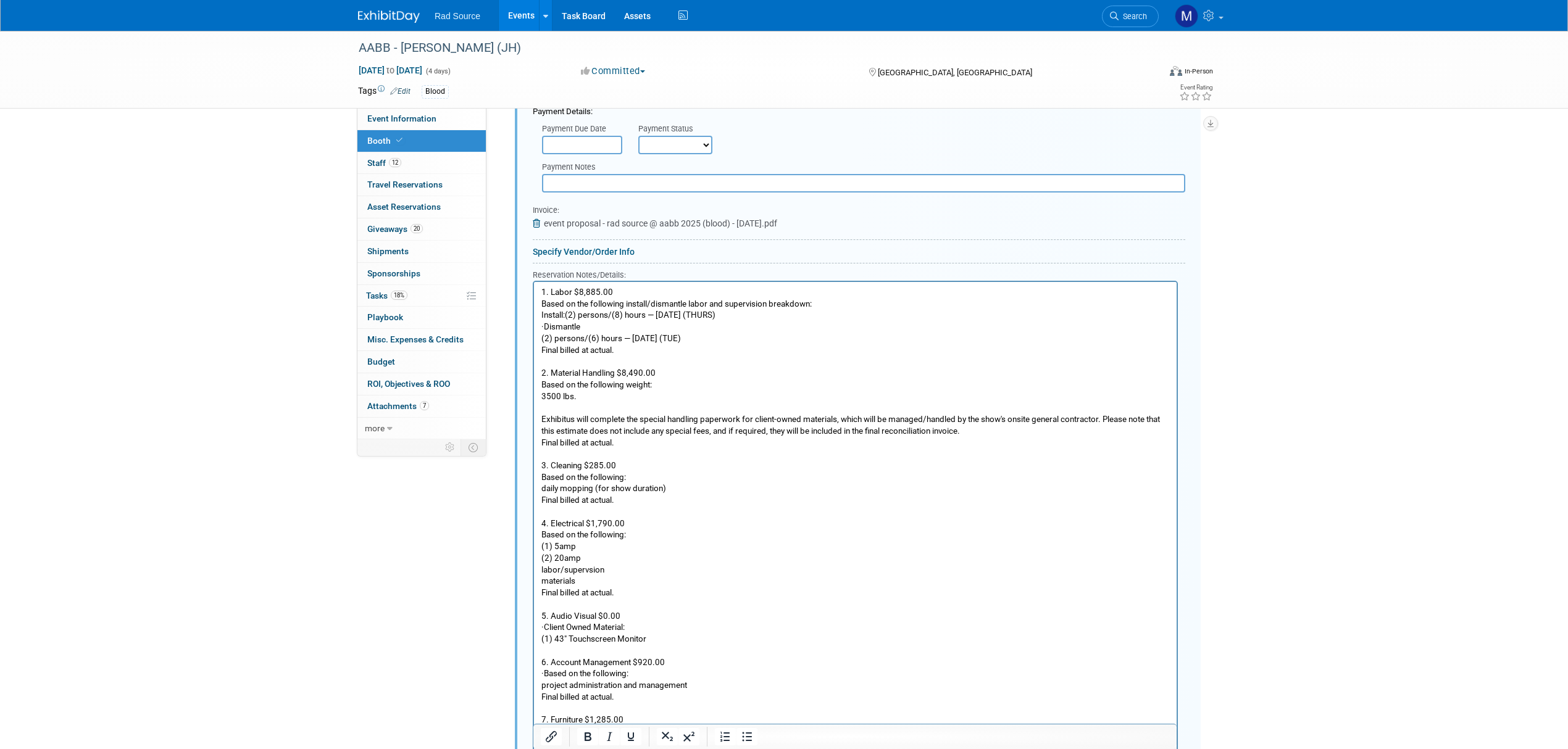
drag, startPoint x: 557, startPoint y: 325, endPoint x: 528, endPoint y: 325, distance: 29.0
click at [534, 325] on html "1. Labor $8,885.00 Based on the following install/dismantle labor and supervisi…" at bounding box center [855, 608] width 643 height 652
click at [540, 341] on body "1. Labor $8,885.00 Based on the following install/dismantle labor and supervisi…" at bounding box center [855, 610] width 630 height 647
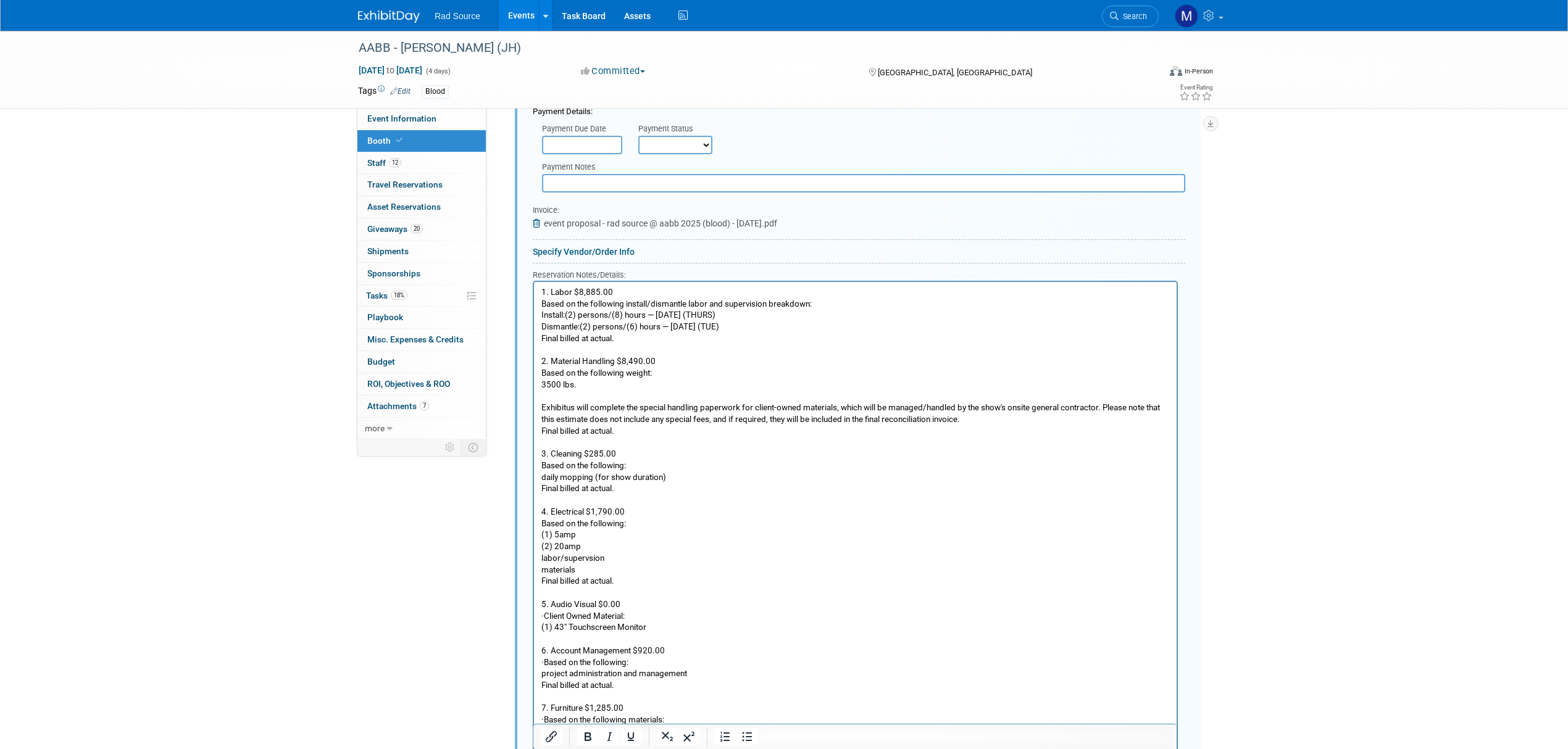
click at [542, 476] on p "daily mopping (for show duration)" at bounding box center [855, 478] width 629 height 12
click at [542, 386] on p "3500 lbs." at bounding box center [855, 386] width 629 height 12
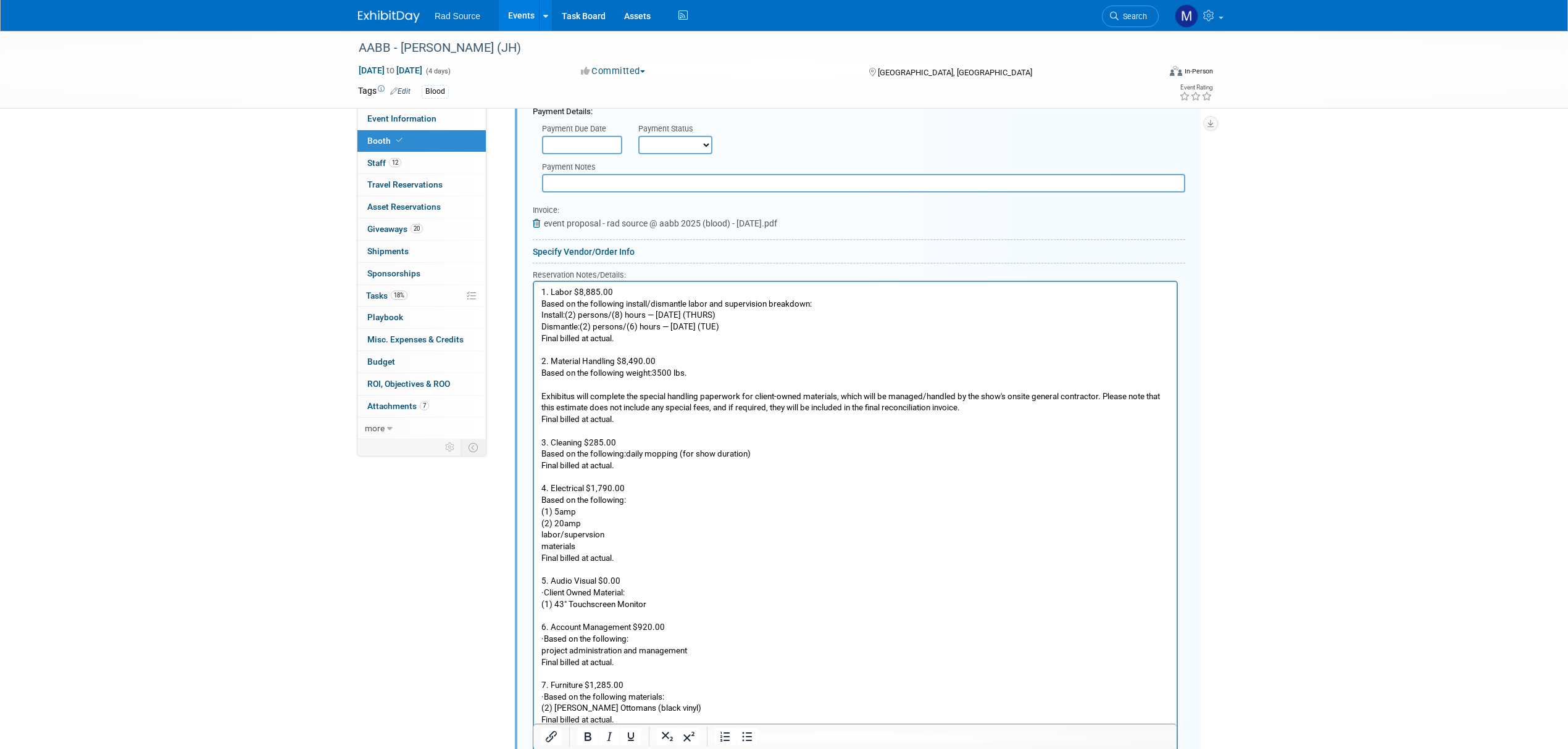
click at [557, 599] on p "(1) 43" Touchscreen Monitor" at bounding box center [855, 605] width 629 height 12
click at [559, 589] on p "· Client Owned Material:" at bounding box center [855, 594] width 629 height 12
click at [540, 603] on html "1. Labor $8,885.00 Based on the following install/dismantle labor and supervisi…" at bounding box center [855, 591] width 643 height 618
drag, startPoint x: 557, startPoint y: 628, endPoint x: 537, endPoint y: 628, distance: 20.0
click at [537, 628] on html "1. Labor $8,885.00 Based on the following install/dismantle labor and supervisi…" at bounding box center [855, 585] width 643 height 606
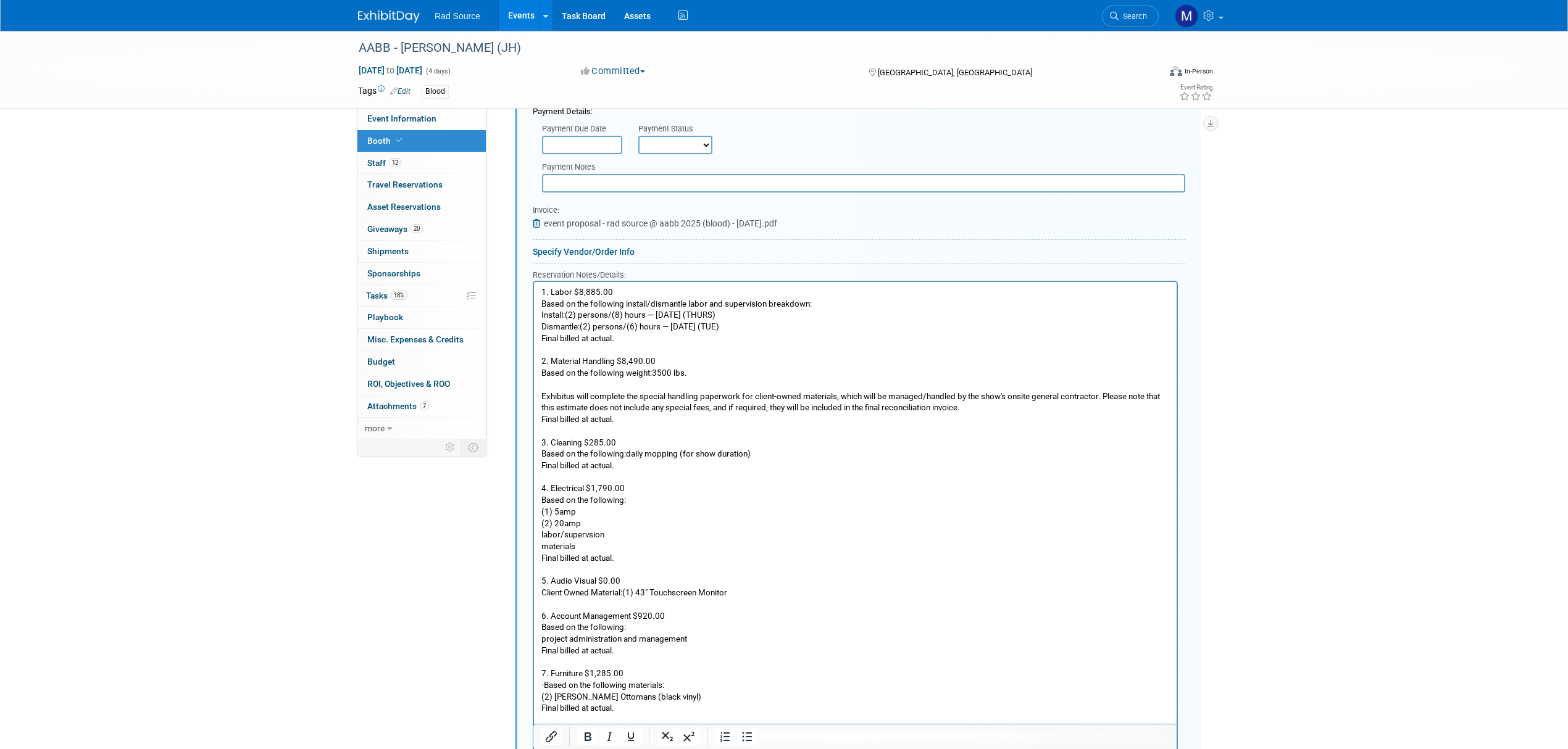
click at [540, 638] on body "1. Labor $8,885.00 Based on the following install/dismantle labor and supervisi…" at bounding box center [855, 587] width 630 height 601
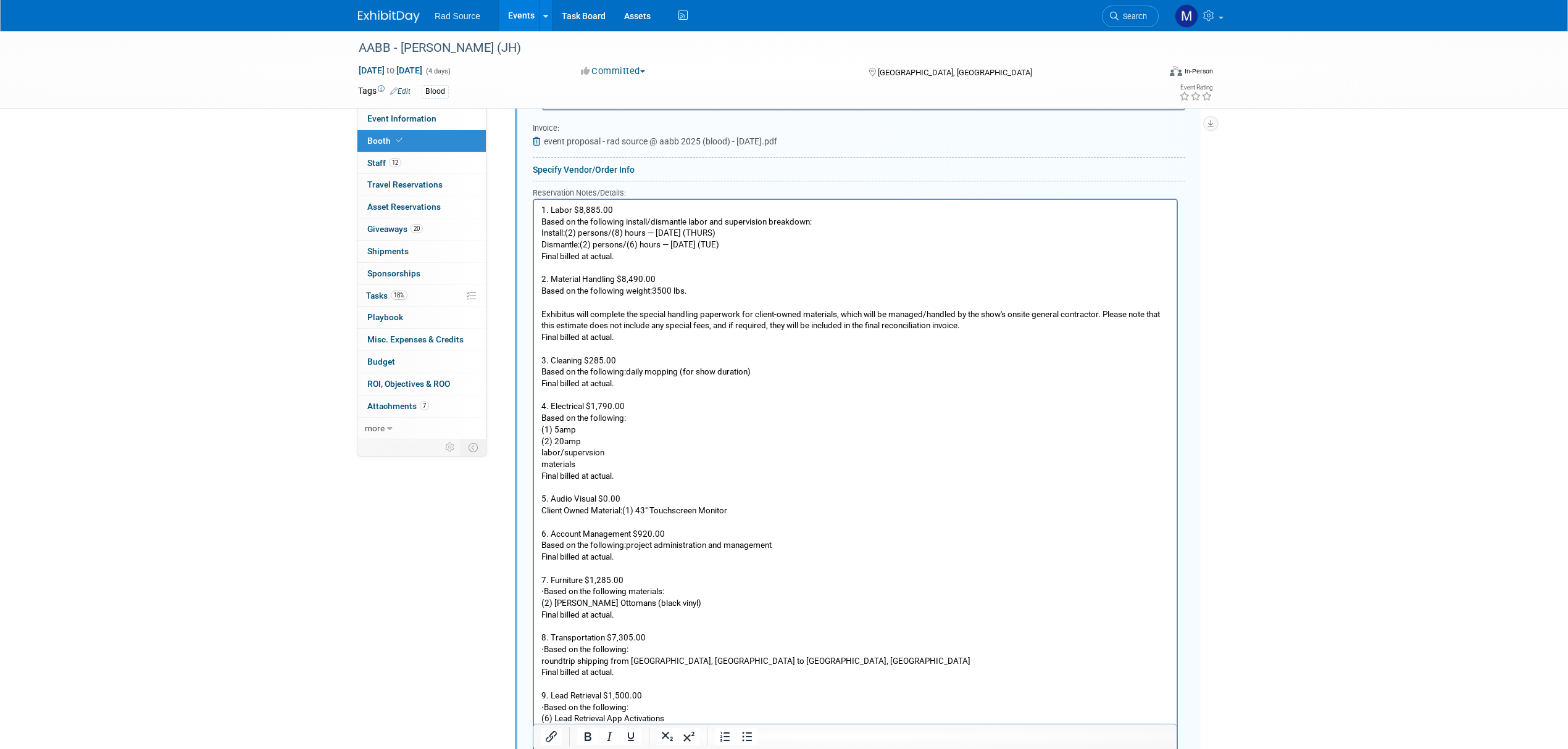
click at [557, 590] on p "· Based on the following materials:" at bounding box center [855, 592] width 629 height 12
drag, startPoint x: 559, startPoint y: 590, endPoint x: 534, endPoint y: 590, distance: 25.0
click at [534, 590] on html "1. Labor $8,885.00 Based on the following install/dismantle labor and supervisi…" at bounding box center [855, 497] width 643 height 594
click at [540, 602] on body "1. Labor $8,885.00 Based on the following install/dismantle labor and supervisi…" at bounding box center [855, 500] width 630 height 590
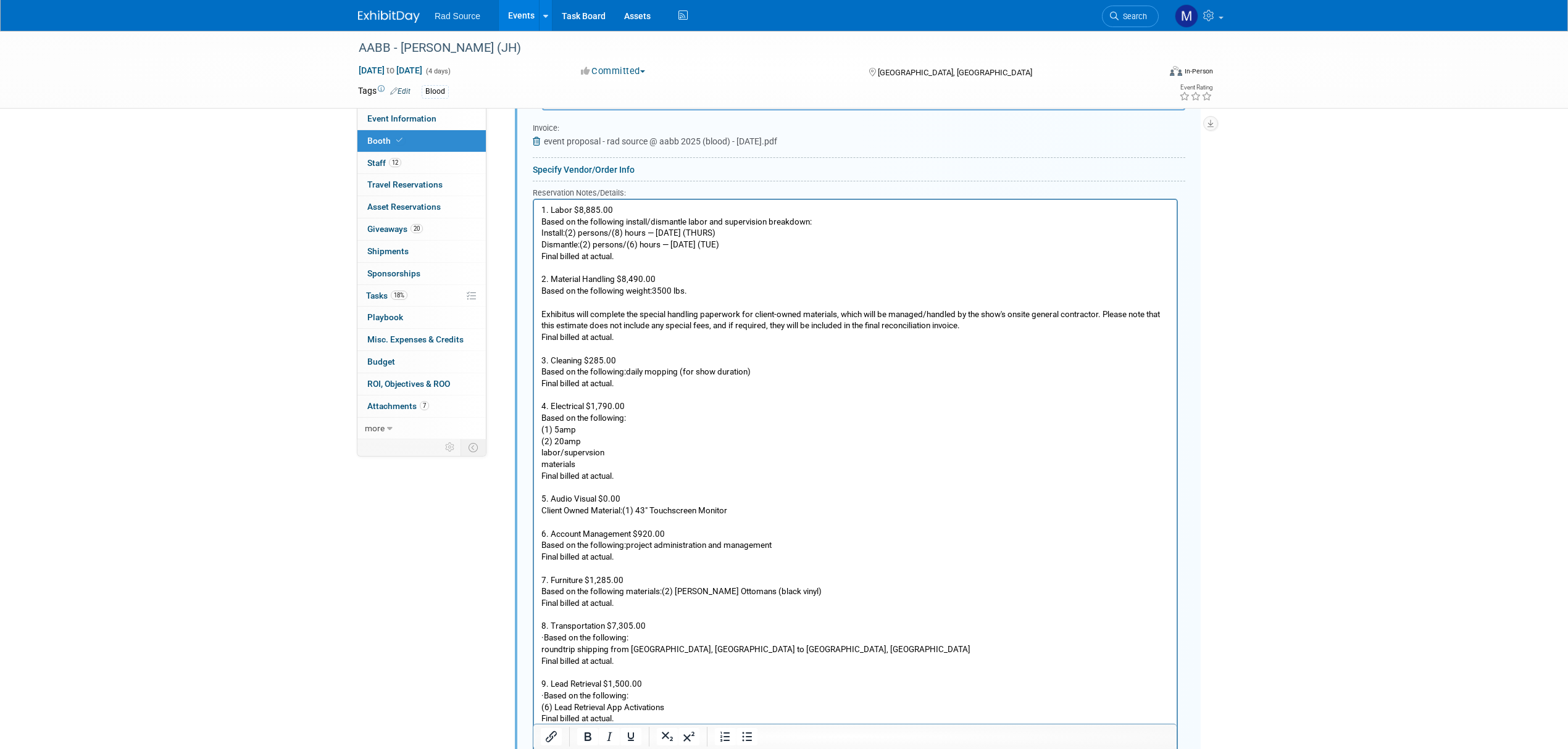
drag, startPoint x: 559, startPoint y: 639, endPoint x: 518, endPoint y: 640, distance: 41.0
click at [534, 640] on html "1. Labor $8,885.00 Based on the following install/dismantle labor and supervisi…" at bounding box center [855, 492] width 643 height 583
click at [541, 649] on p "roundtrip shipping from Tucker, GA to San Diego, CA" at bounding box center [855, 650] width 629 height 12
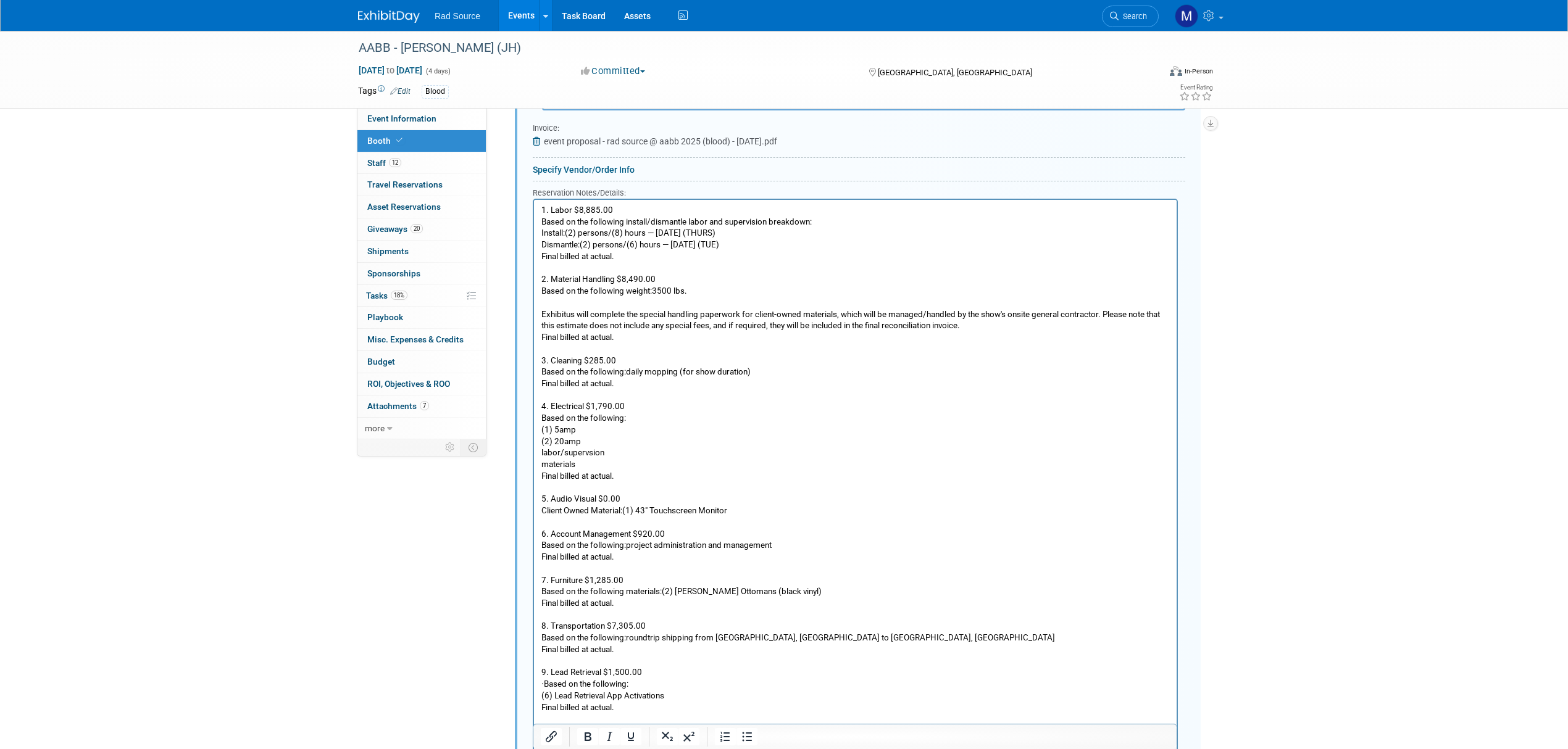
scroll to position [1321, 0]
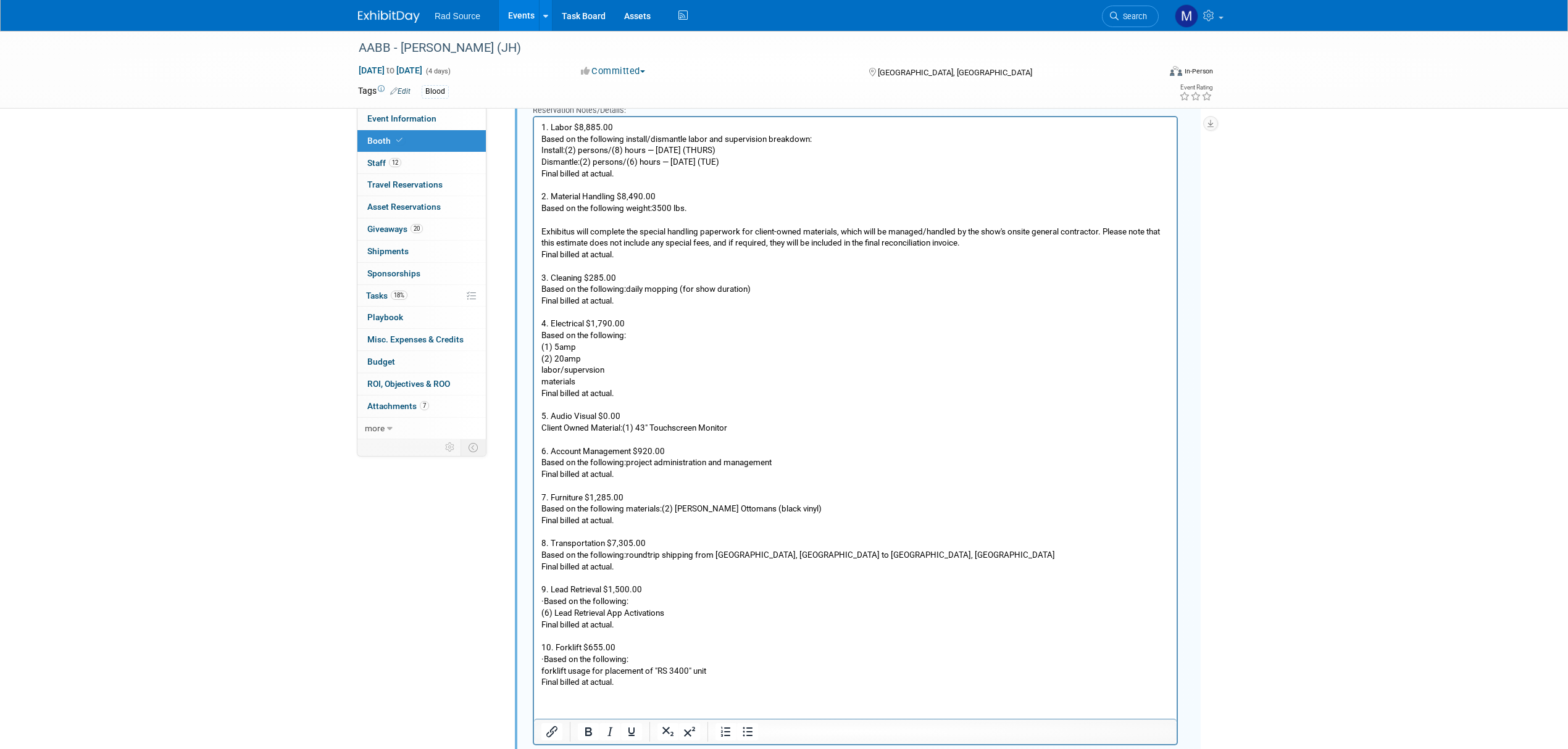
drag, startPoint x: 560, startPoint y: 601, endPoint x: 524, endPoint y: 598, distance: 36.1
click at [534, 598] on html "1. Labor $8,885.00 Based on the following install/dismantle labor and supervisi…" at bounding box center [855, 403] width 643 height 572
click at [541, 616] on p "(6) Lead Retrieval App Activations" at bounding box center [855, 614] width 629 height 12
drag, startPoint x: 559, startPoint y: 646, endPoint x: 534, endPoint y: 646, distance: 25.0
click at [534, 646] on html "1. Labor $8,885.00 Based on the following install/dismantle labor and supervisi…" at bounding box center [855, 397] width 643 height 560
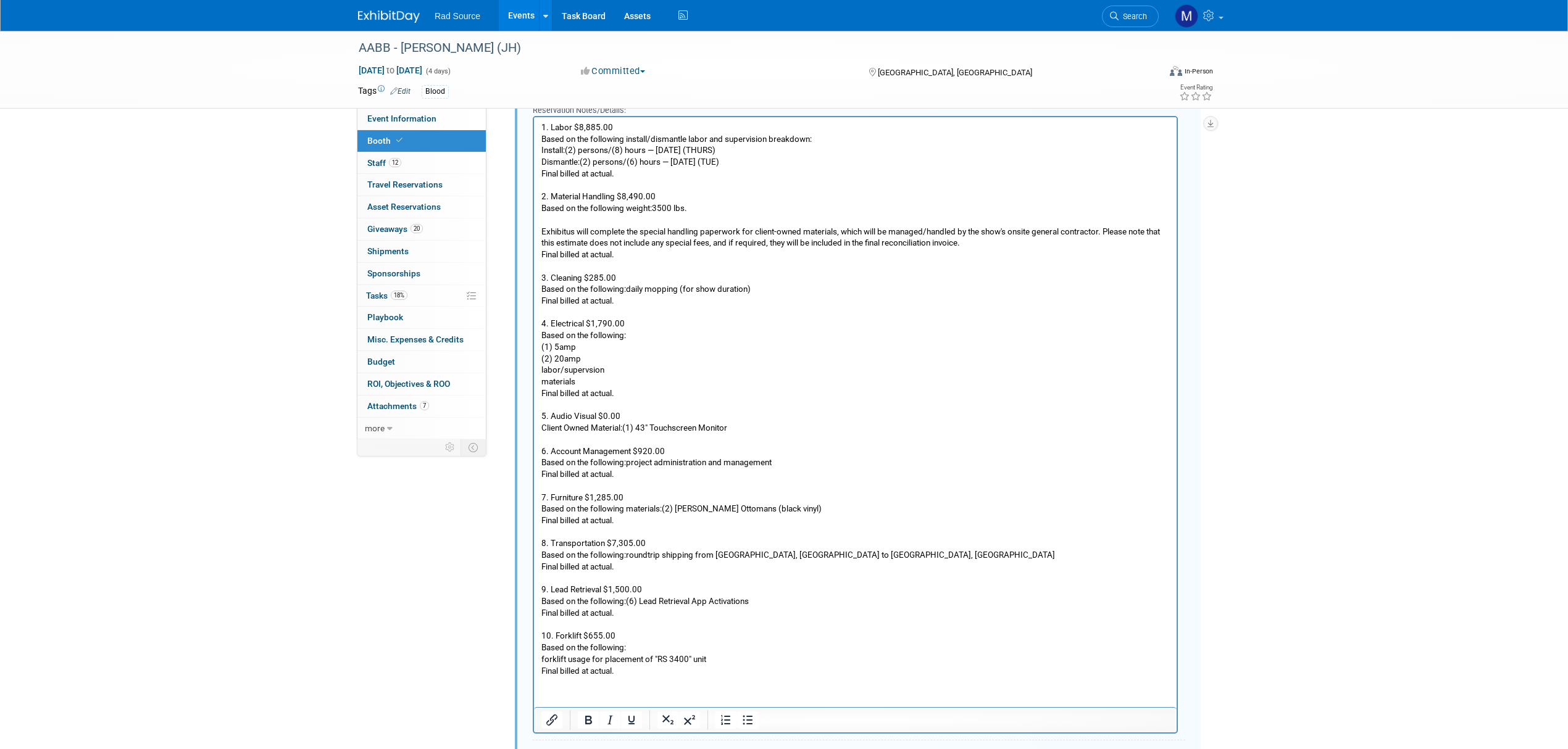
click at [541, 657] on p "forklift usage for placement of "RS 3400" unit" at bounding box center [855, 660] width 629 height 12
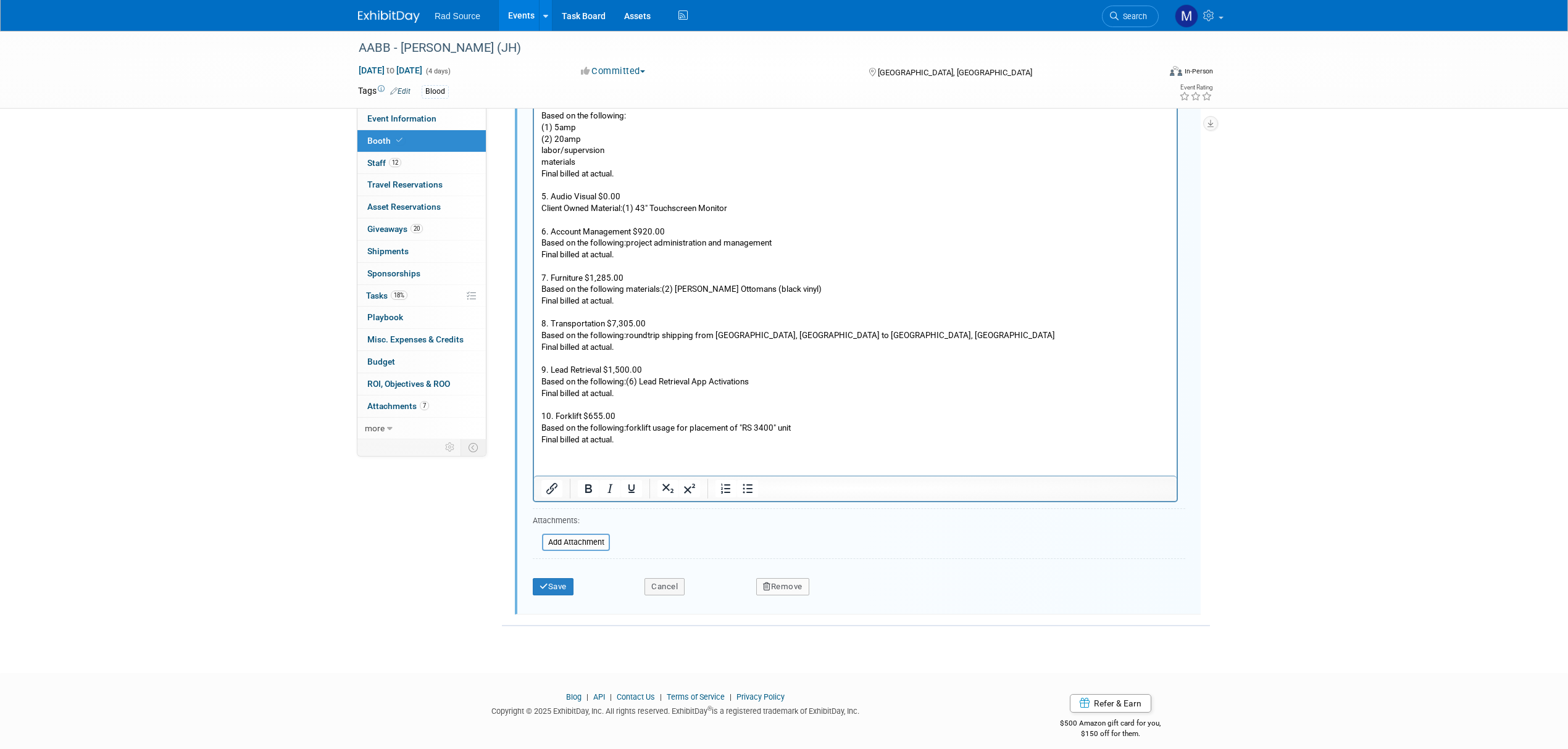
scroll to position [1546, 0]
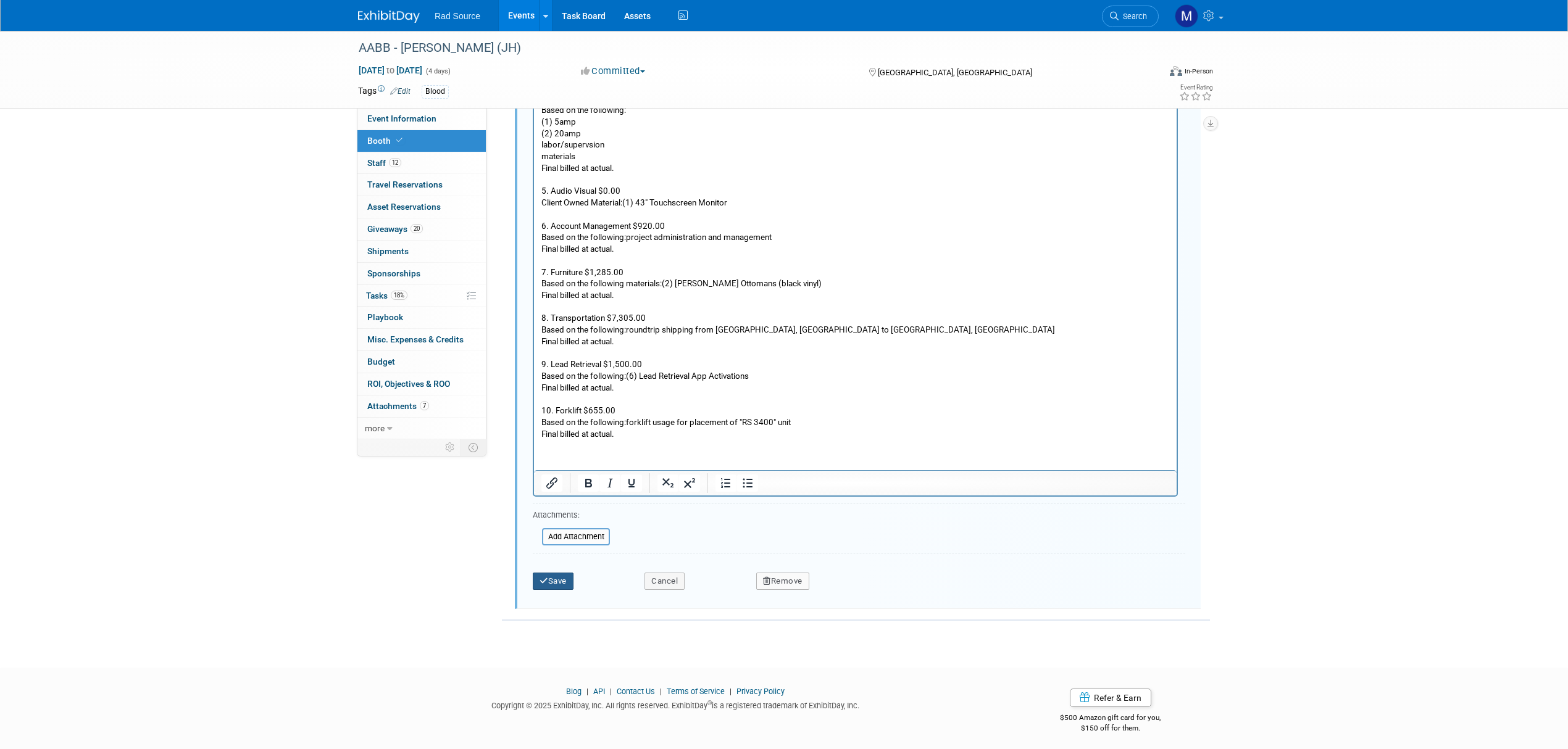
click at [557, 573] on button "Save" at bounding box center [552, 582] width 41 height 17
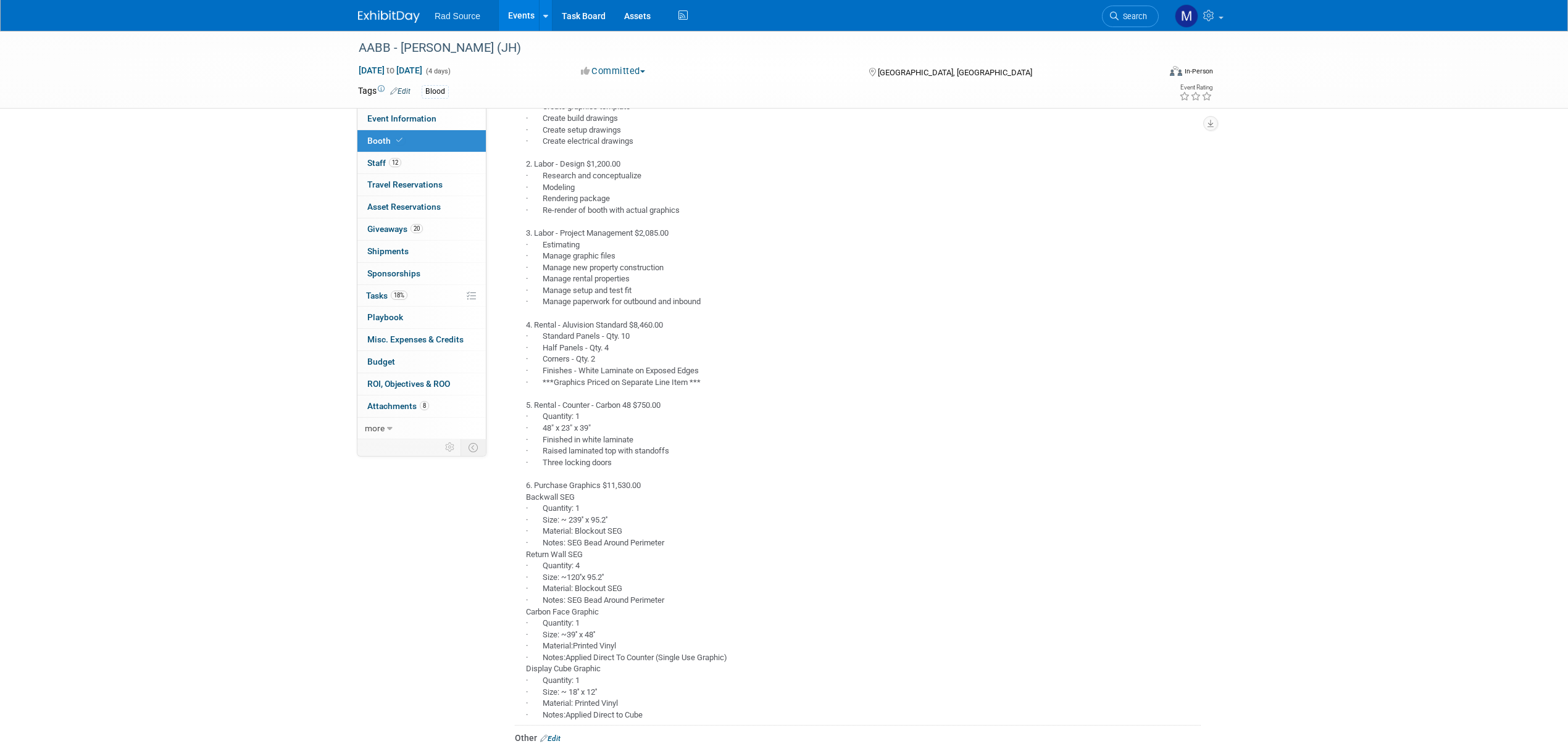
scroll to position [0, 0]
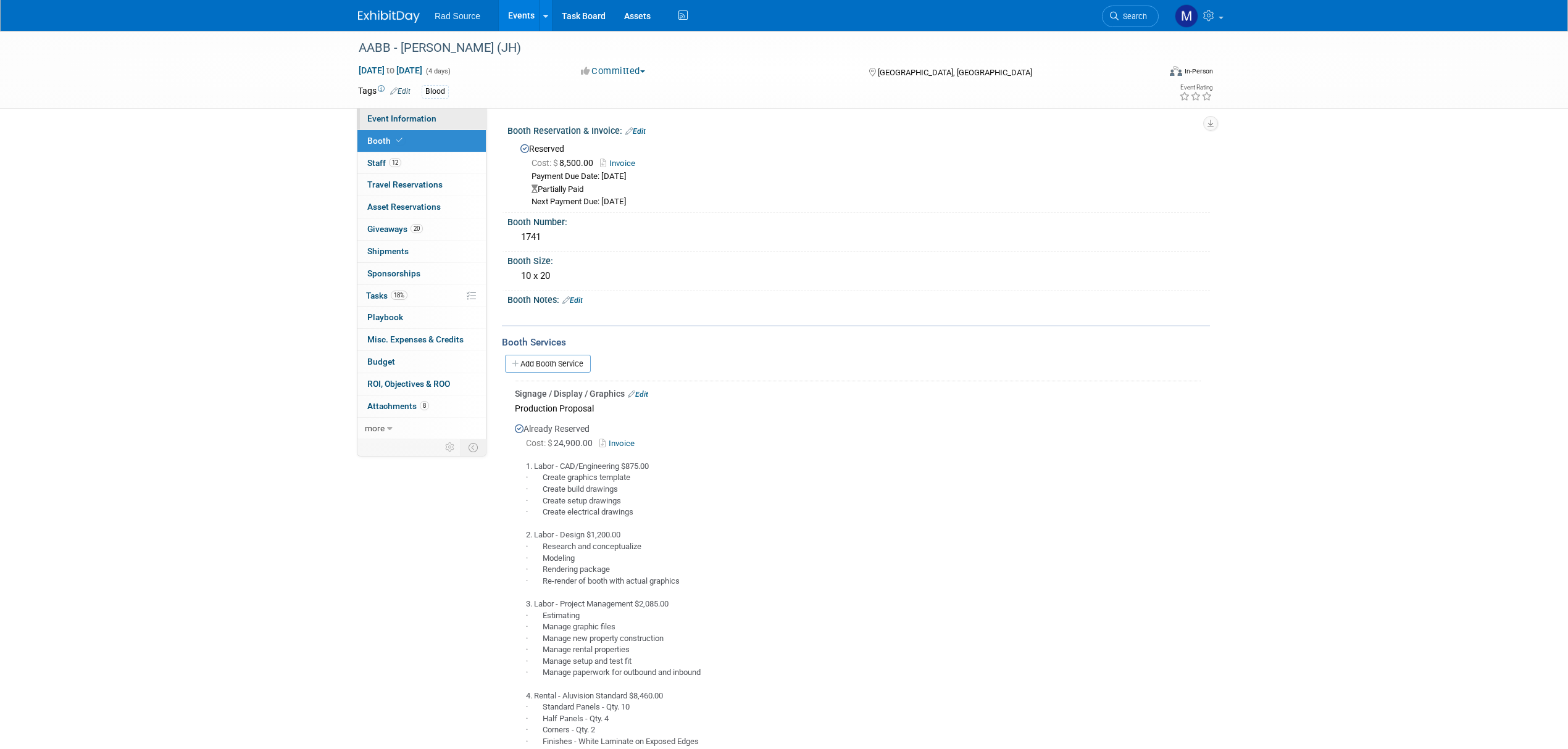
click at [420, 116] on span "Event Information" at bounding box center [402, 118] width 69 height 10
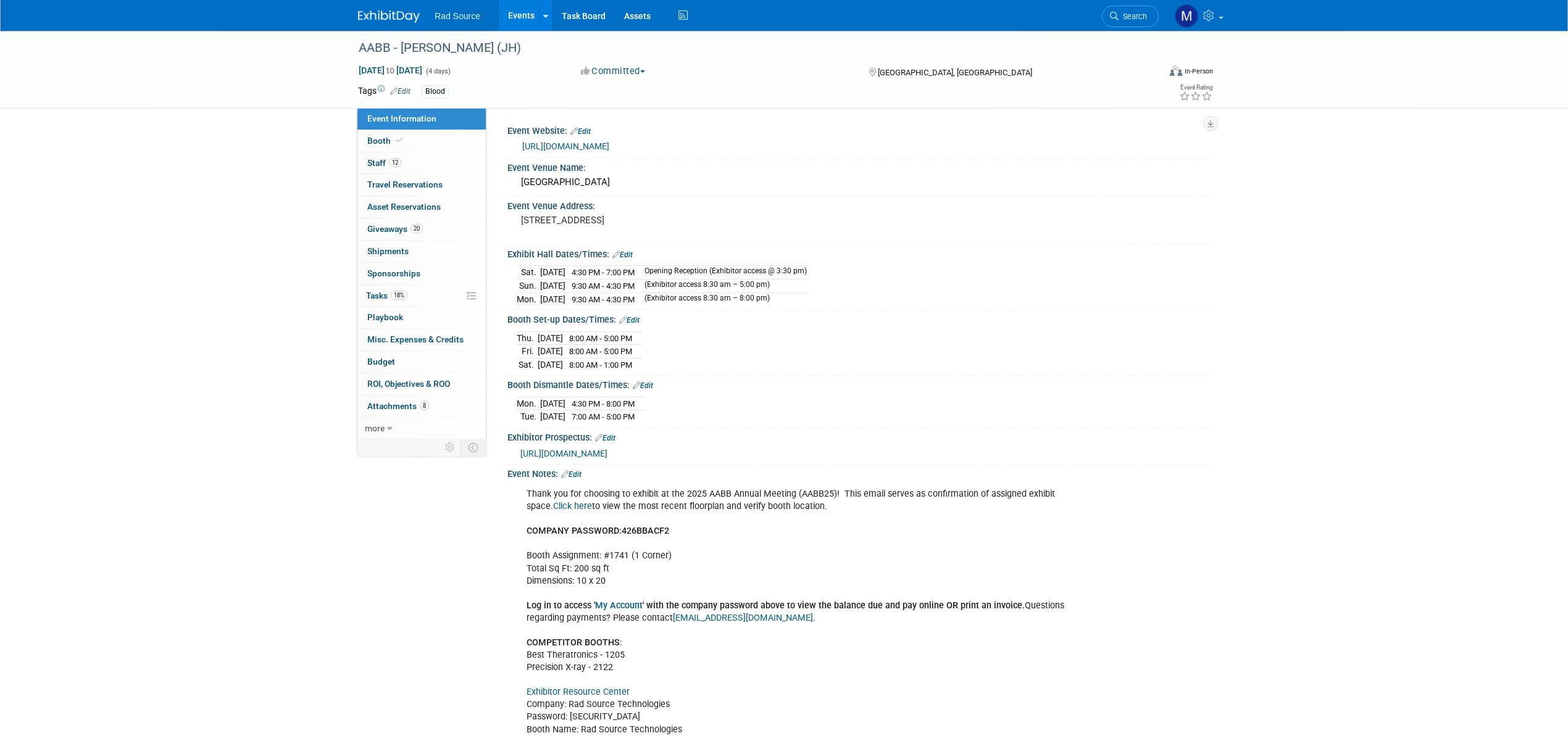
click at [392, 11] on img at bounding box center [389, 17] width 62 height 13
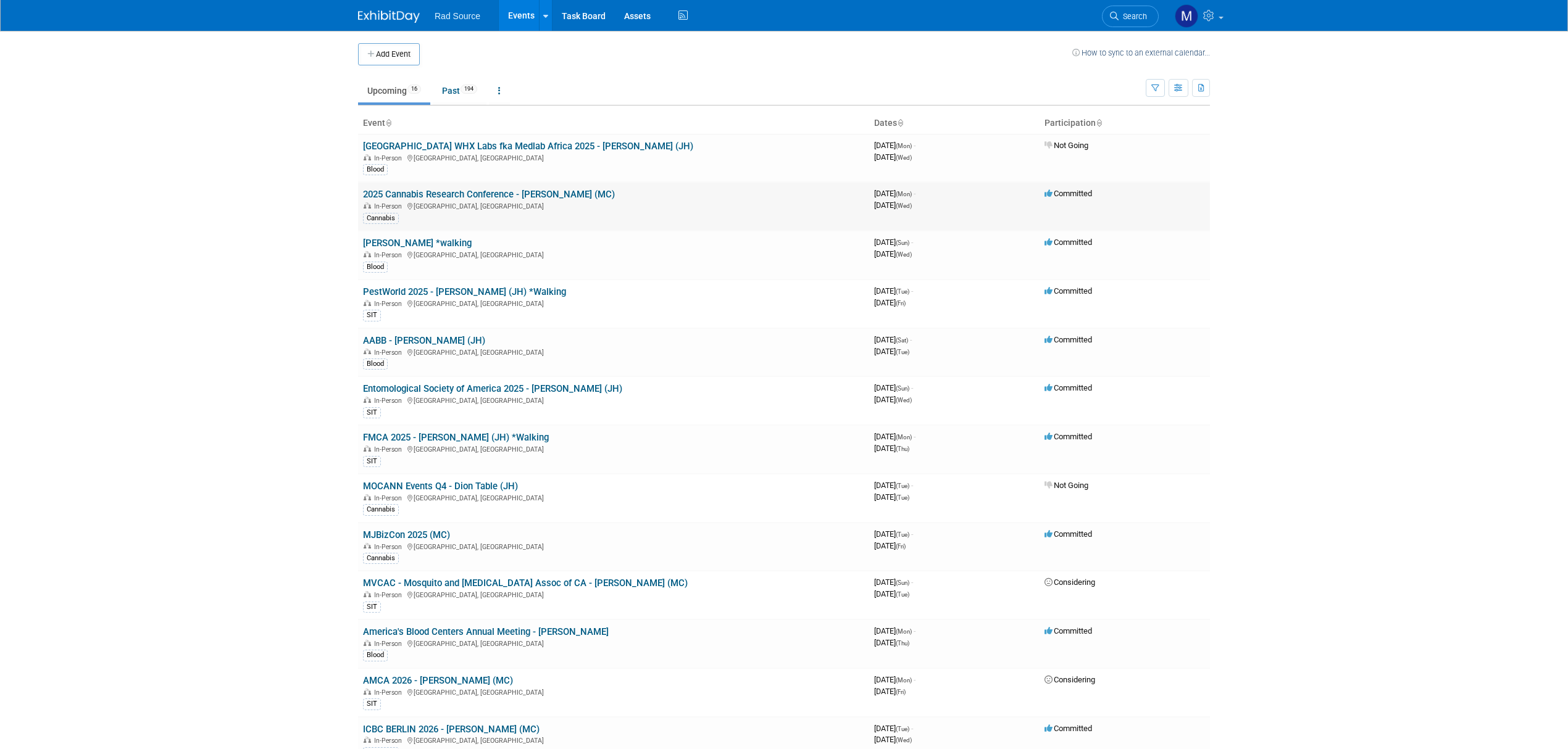
click at [460, 191] on link "2025 Cannabis Research Conference - Jason (MC)" at bounding box center [488, 194] width 252 height 11
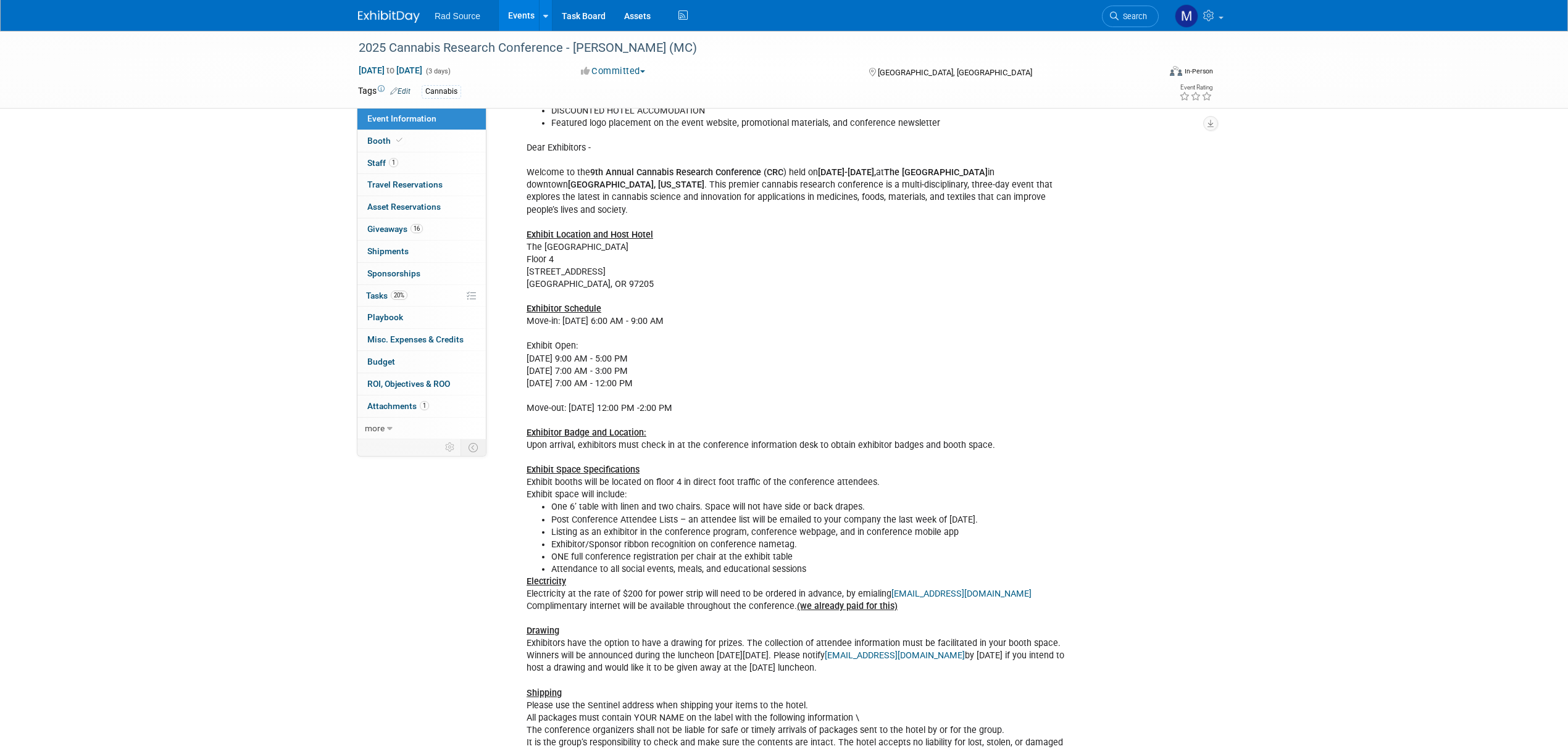
scroll to position [494, 0]
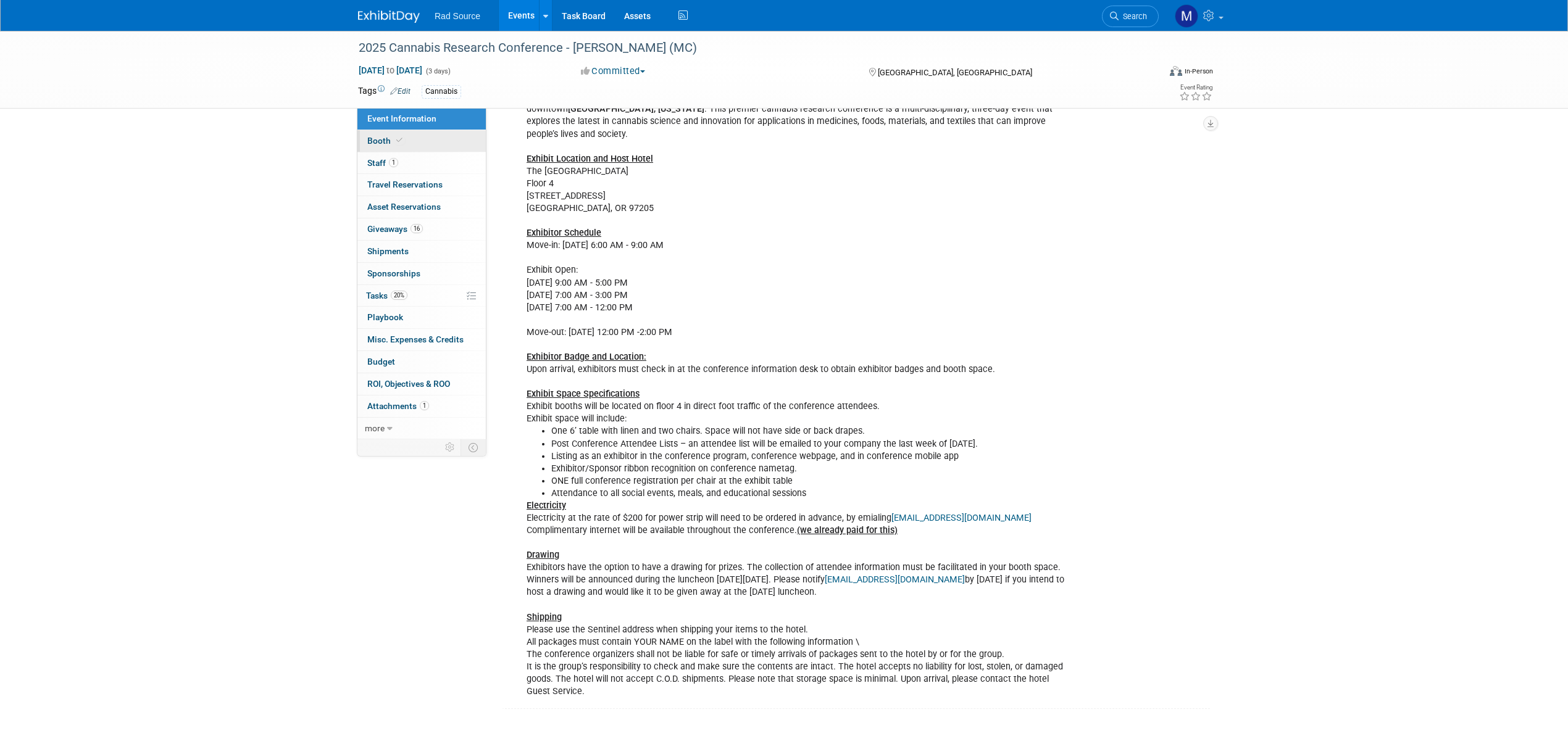
drag, startPoint x: 438, startPoint y: 141, endPoint x: 460, endPoint y: 149, distance: 23.4
click at [438, 141] on link "Booth" at bounding box center [422, 141] width 128 height 21
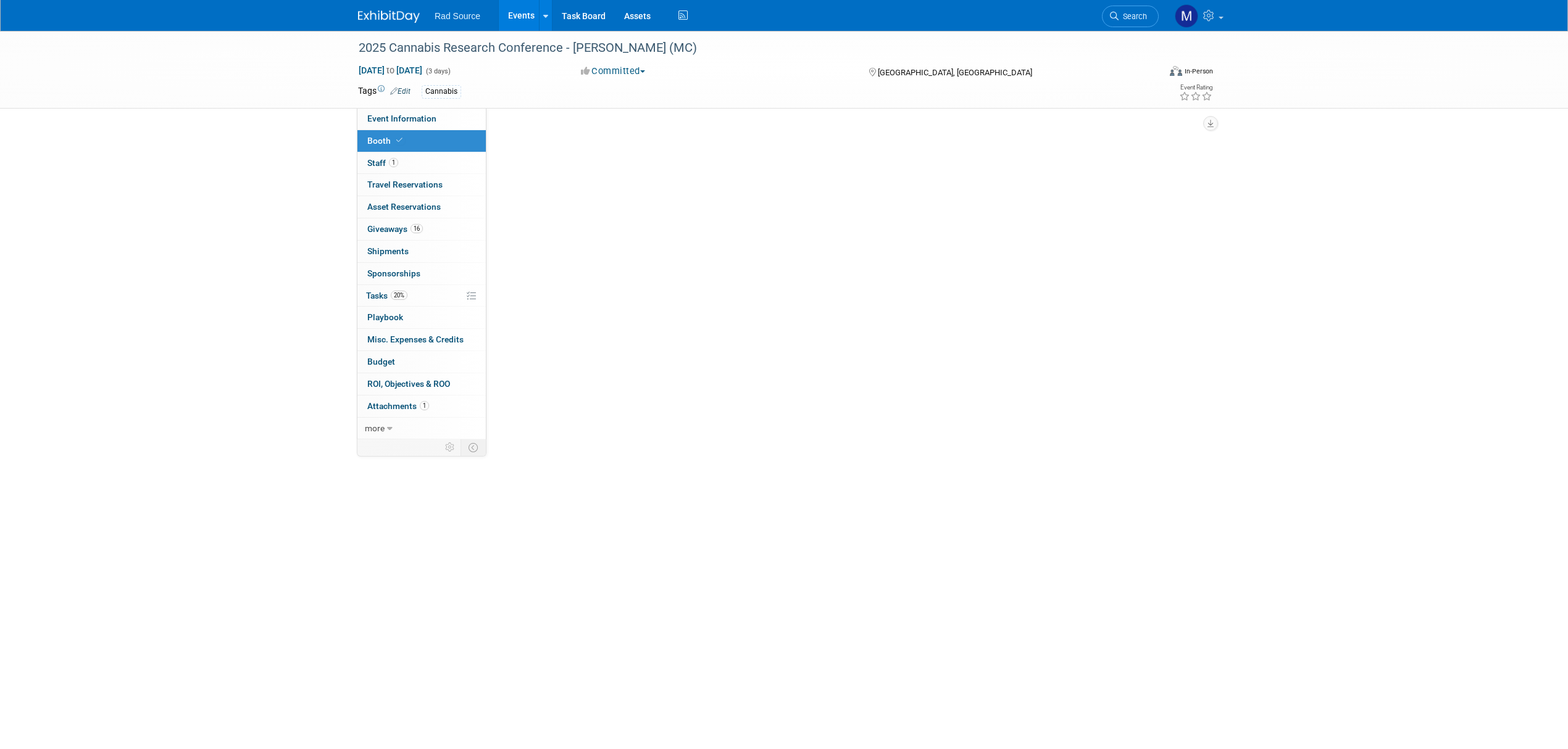
scroll to position [0, 0]
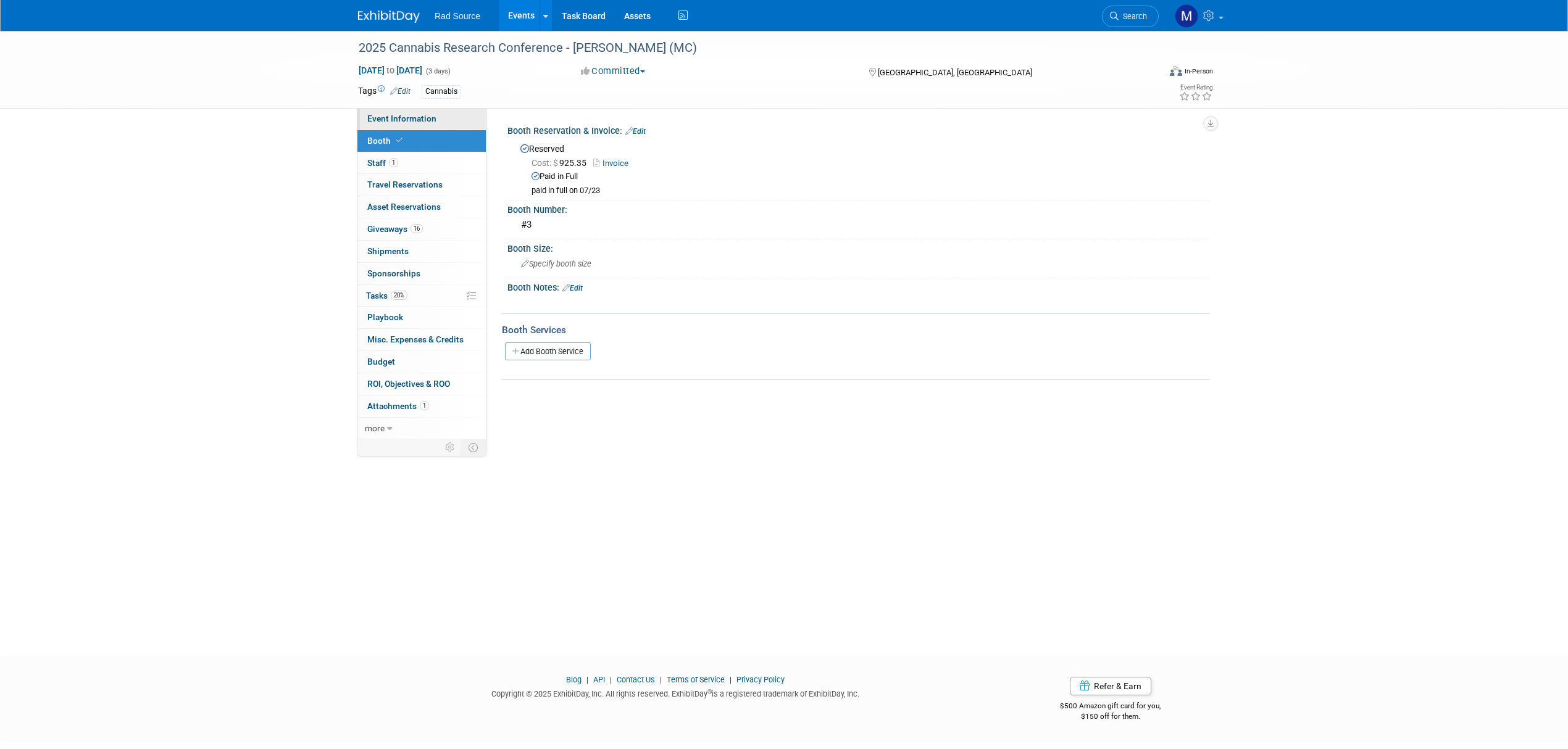
click at [405, 121] on span "Event Information" at bounding box center [402, 118] width 69 height 10
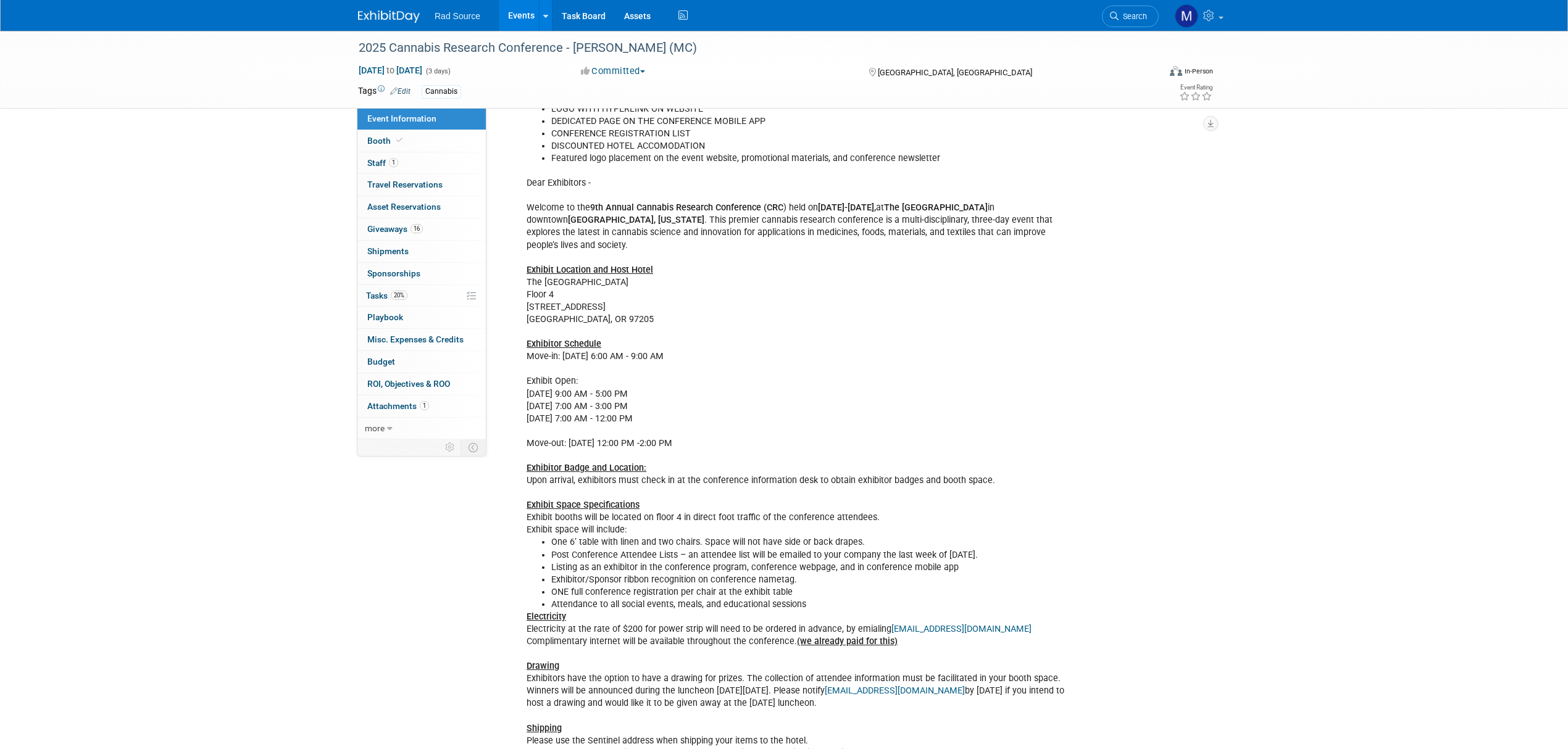
scroll to position [411, 0]
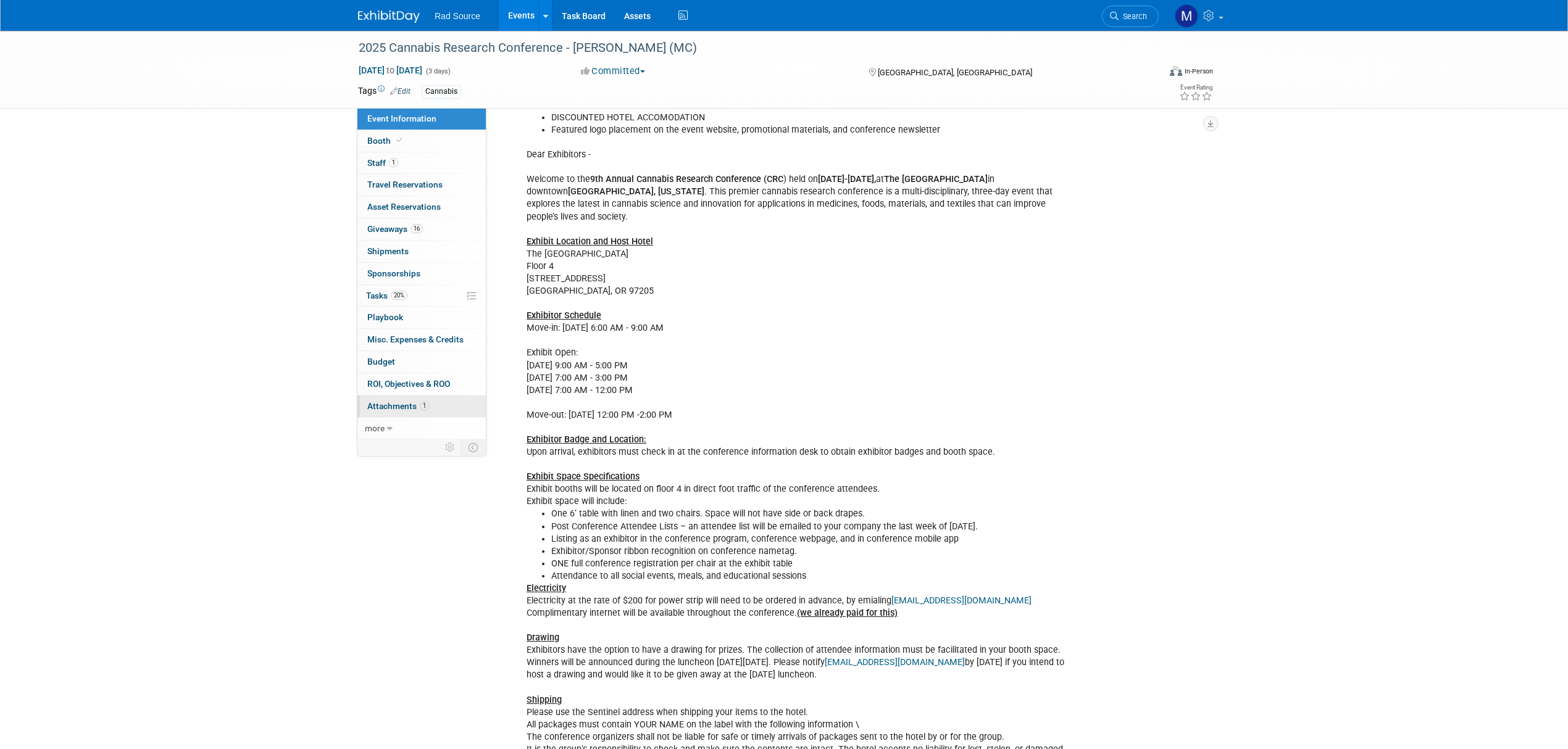
click at [480, 400] on link "1 Attachments 1" at bounding box center [422, 406] width 128 height 21
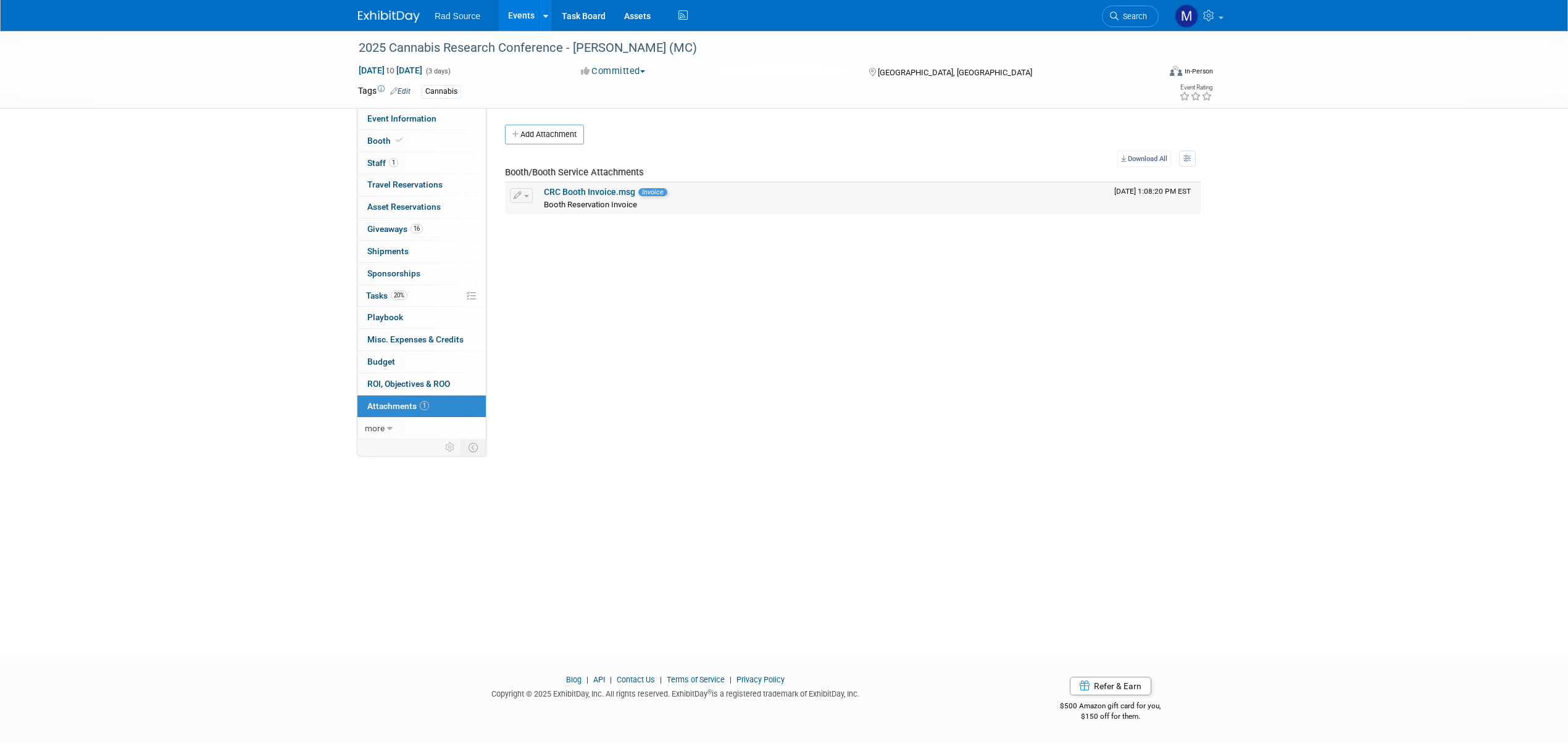
click at [617, 190] on link "CRC Booth Invoice.msg" at bounding box center [589, 191] width 91 height 10
drag, startPoint x: 398, startPoint y: 113, endPoint x: 534, endPoint y: 167, distance: 146.3
click at [398, 114] on span "Event Information" at bounding box center [402, 118] width 69 height 10
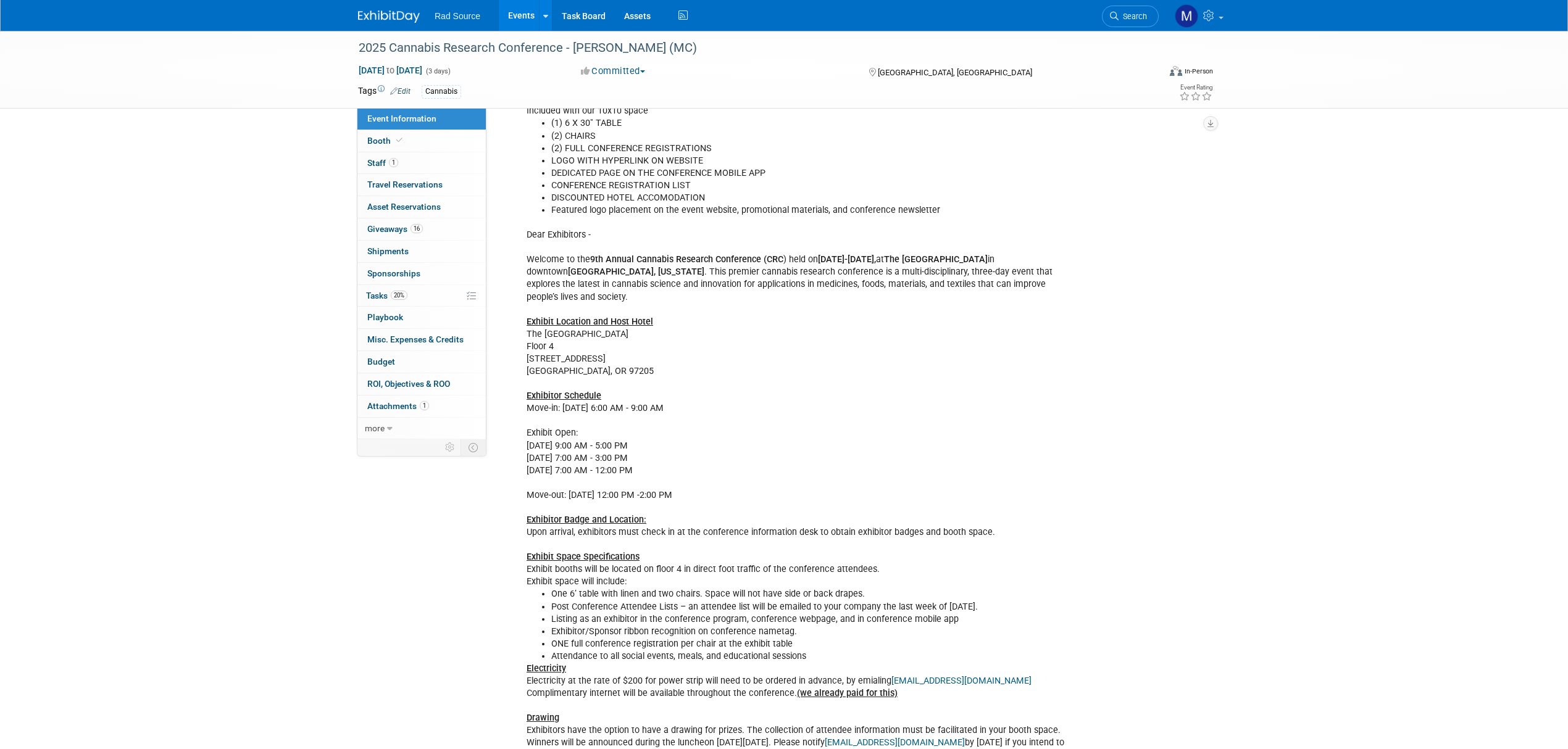
scroll to position [329, 0]
click at [436, 229] on link "16 Giveaways 16" at bounding box center [422, 229] width 128 height 21
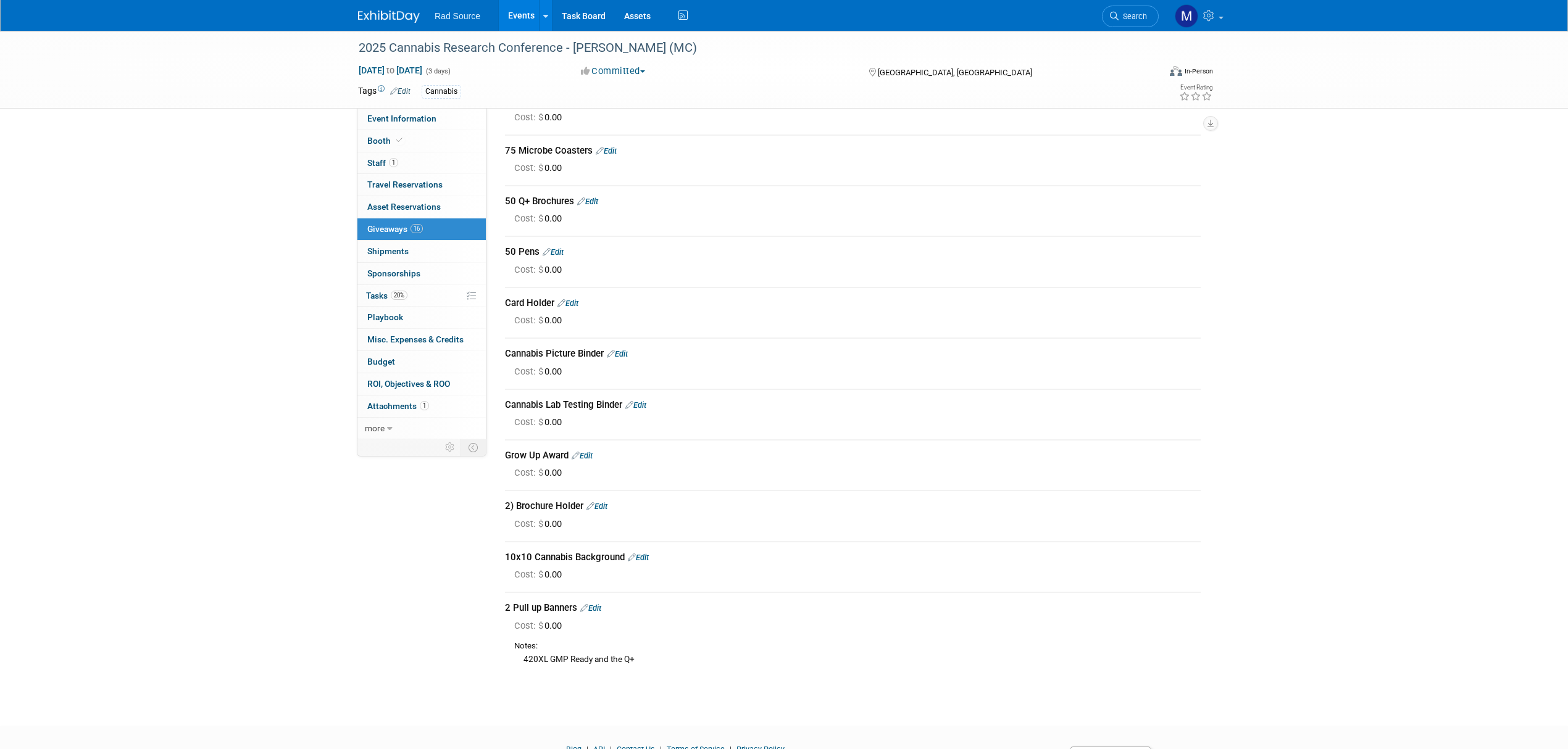
drag, startPoint x: 522, startPoint y: 653, endPoint x: 633, endPoint y: 648, distance: 111.1
click at [633, 652] on div "420XL GMP Ready and the Q+" at bounding box center [857, 659] width 687 height 13
copy div "420XL GMP Ready and the Q"
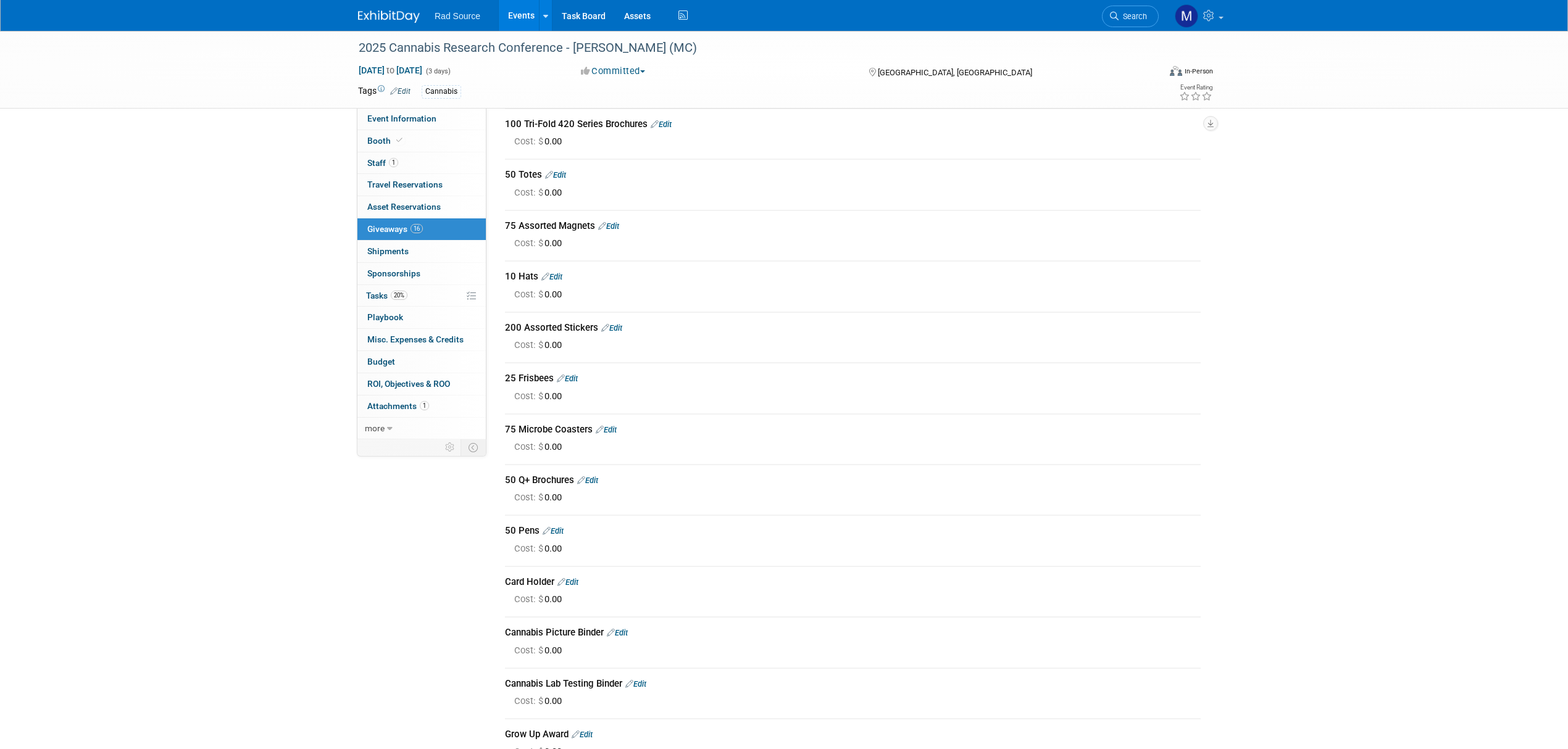
scroll to position [0, 0]
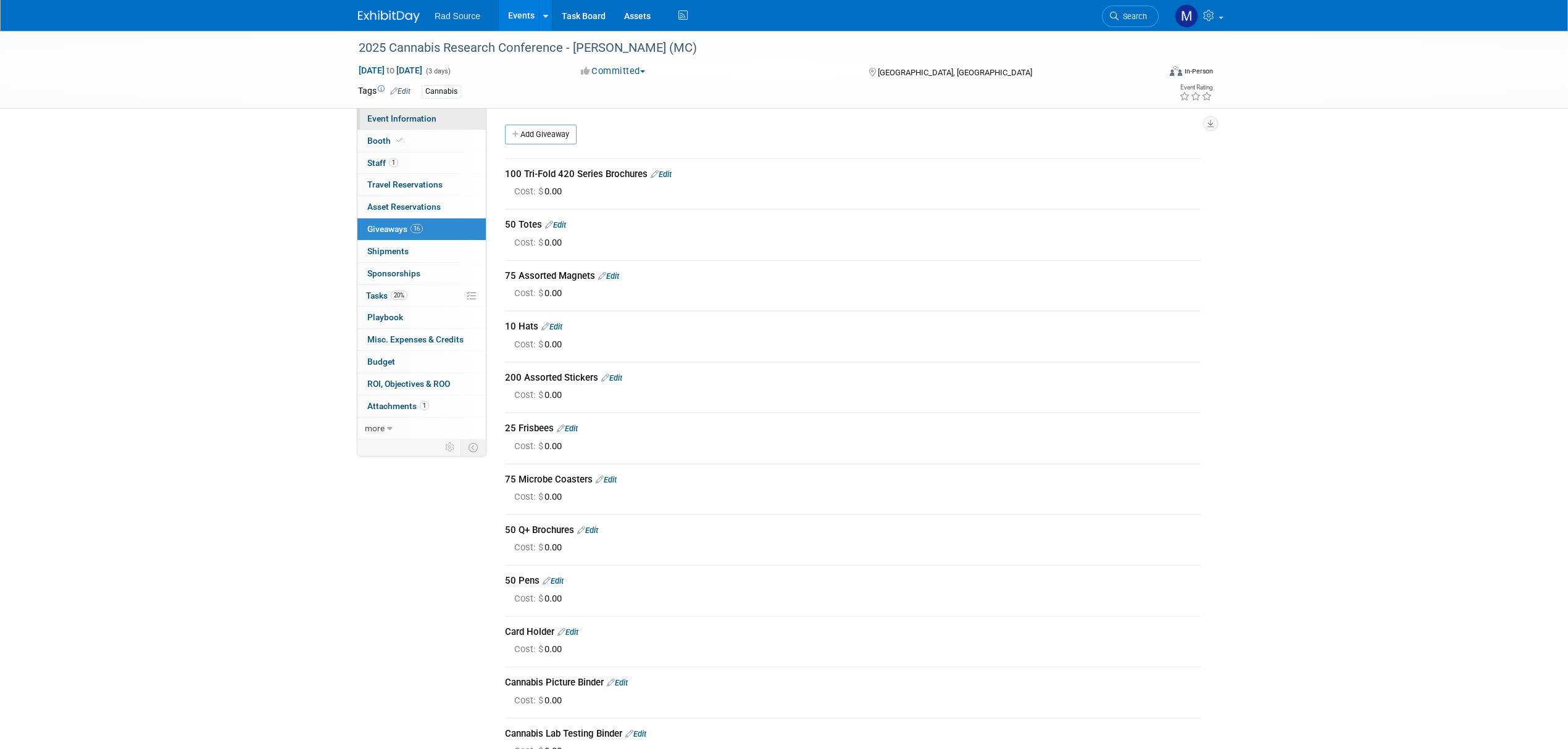
click at [440, 116] on link "Event Information" at bounding box center [422, 119] width 128 height 21
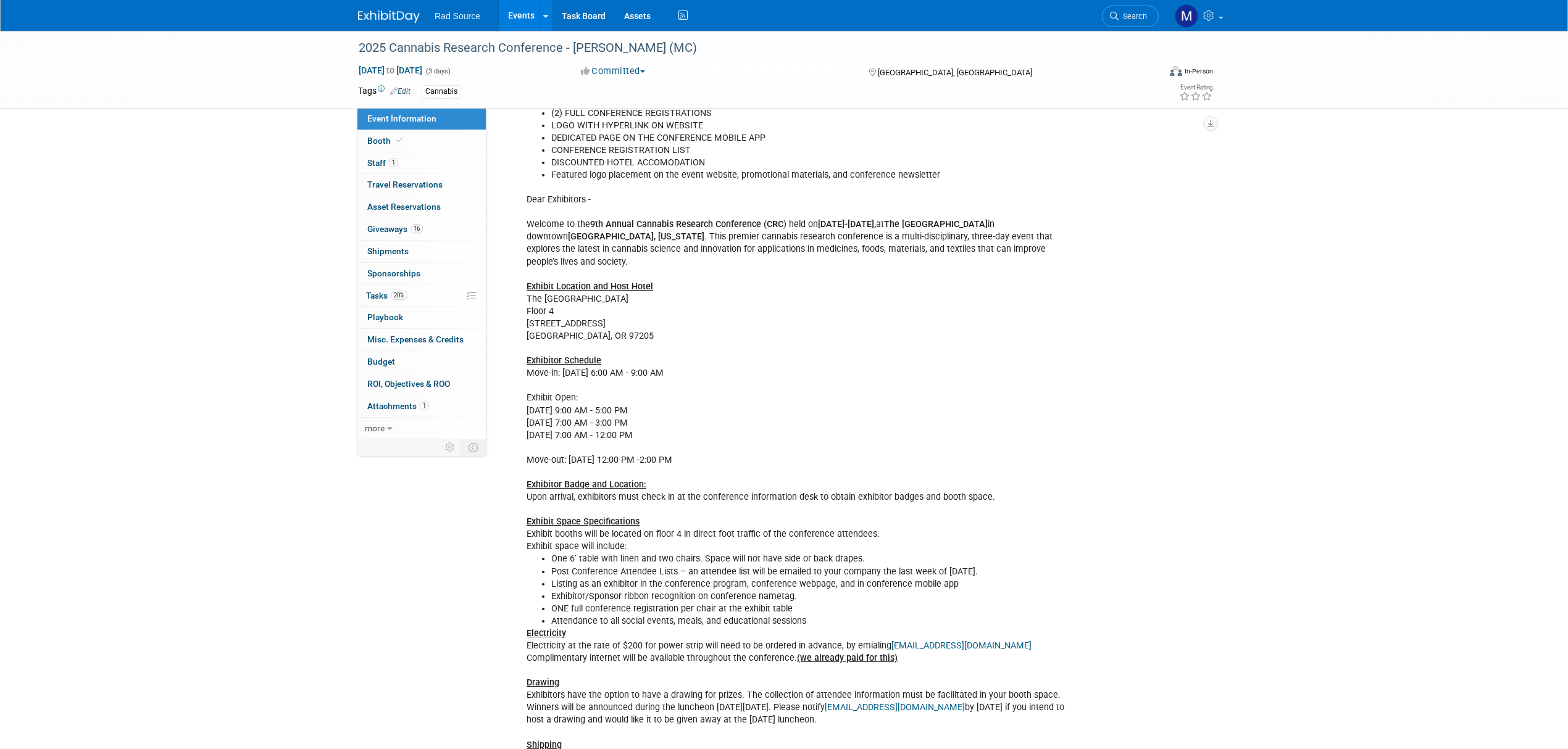
scroll to position [329, 0]
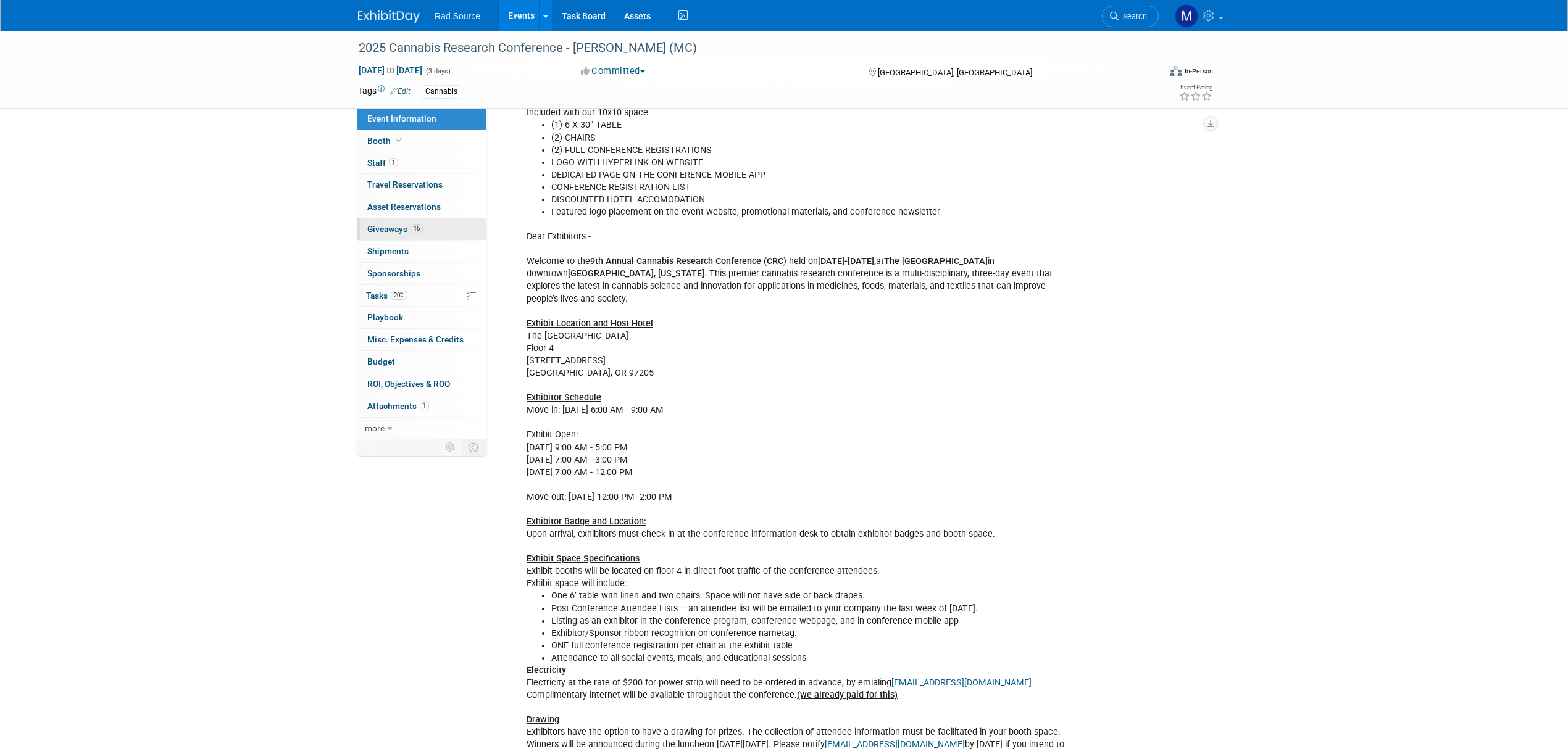
click at [438, 235] on link "16 Giveaways 16" at bounding box center [422, 229] width 128 height 21
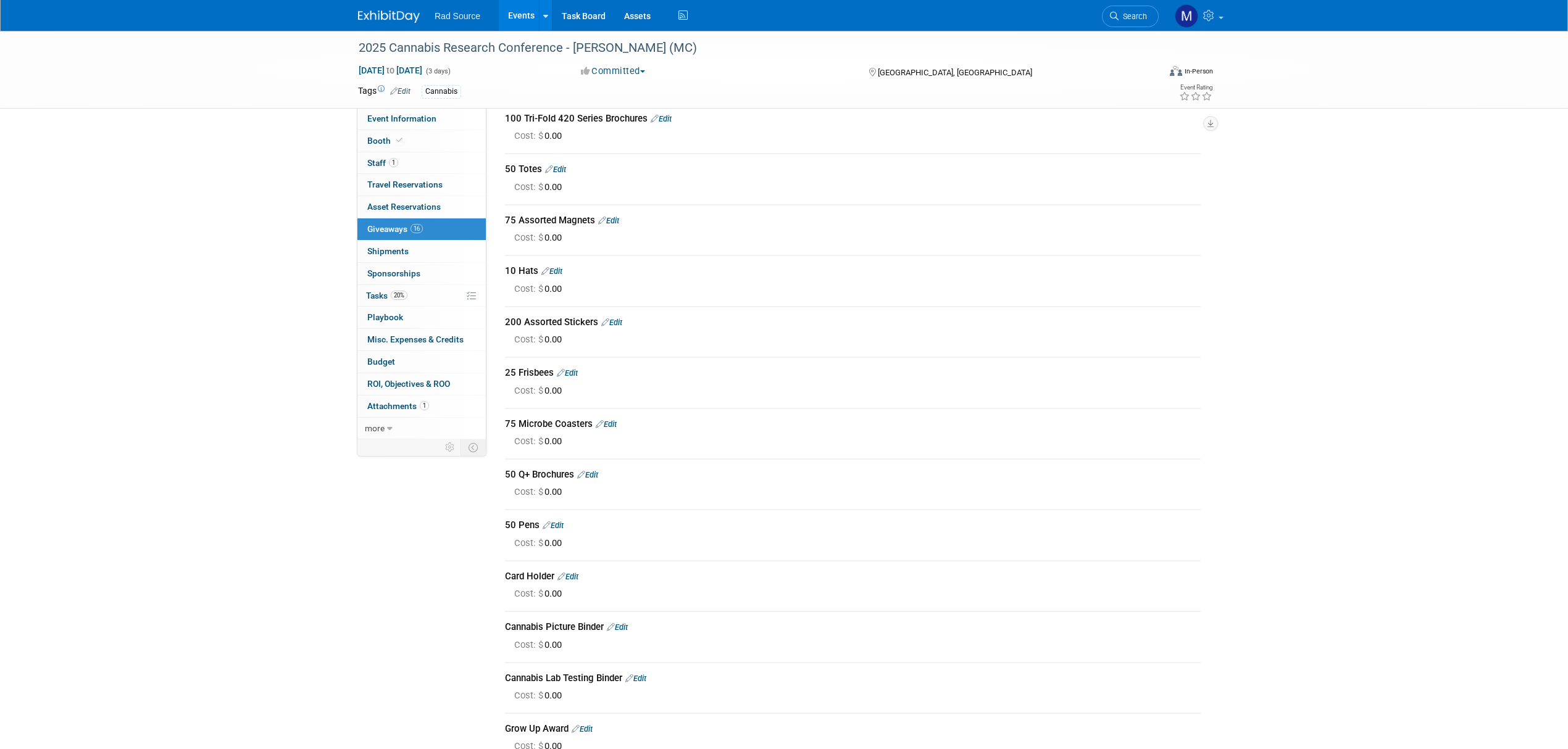
scroll to position [0, 0]
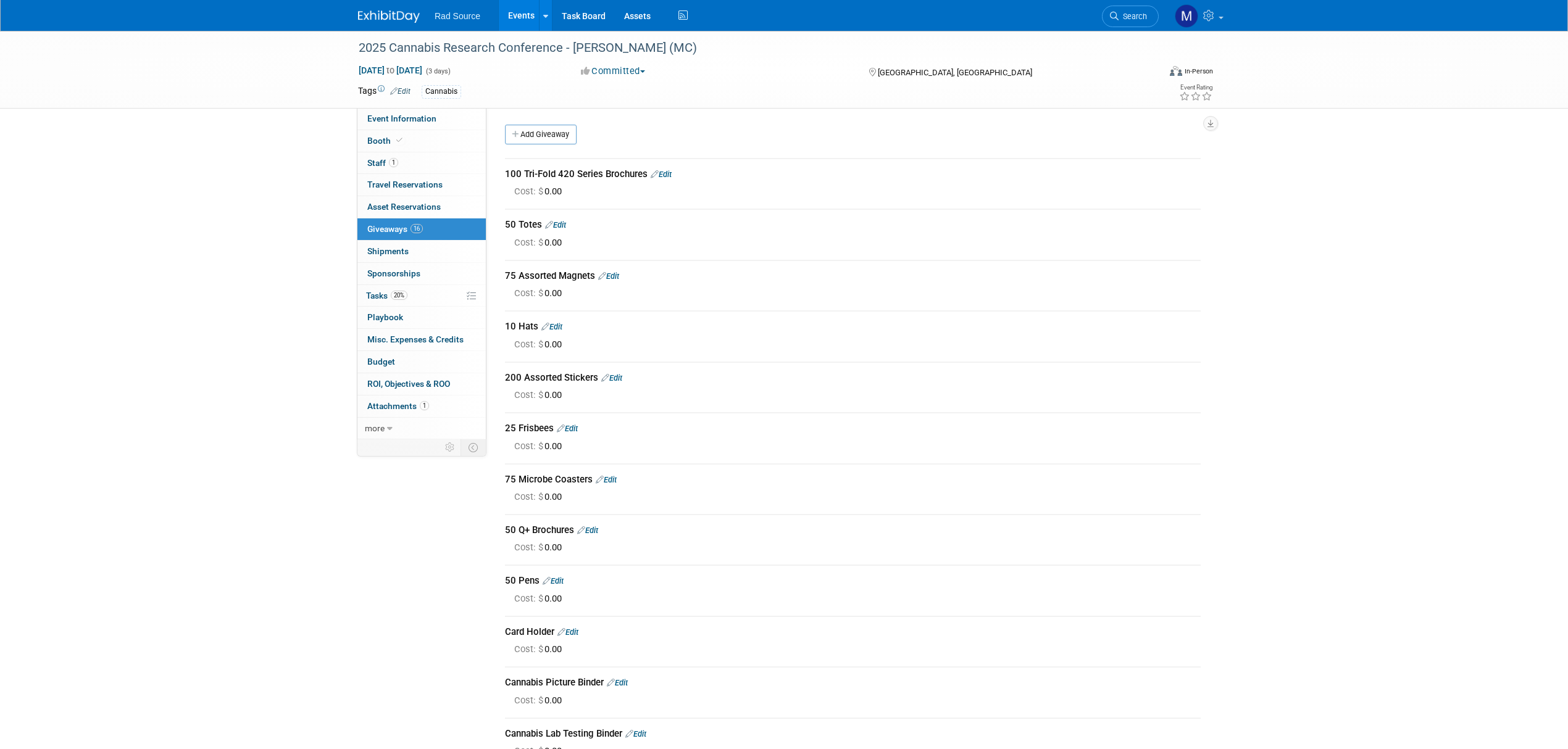
drag, startPoint x: 642, startPoint y: 173, endPoint x: 603, endPoint y: 173, distance: 39.0
click at [603, 173] on div "100 Tri-Fold 420 Series Brochures Edit" at bounding box center [853, 174] width 696 height 13
drag, startPoint x: 645, startPoint y: 174, endPoint x: 527, endPoint y: 177, distance: 118.0
click at [524, 177] on div "100 Tri-Fold 420 Series Brochures Edit" at bounding box center [853, 174] width 696 height 13
copy div "Tri-Fold 420 Series Brochures"
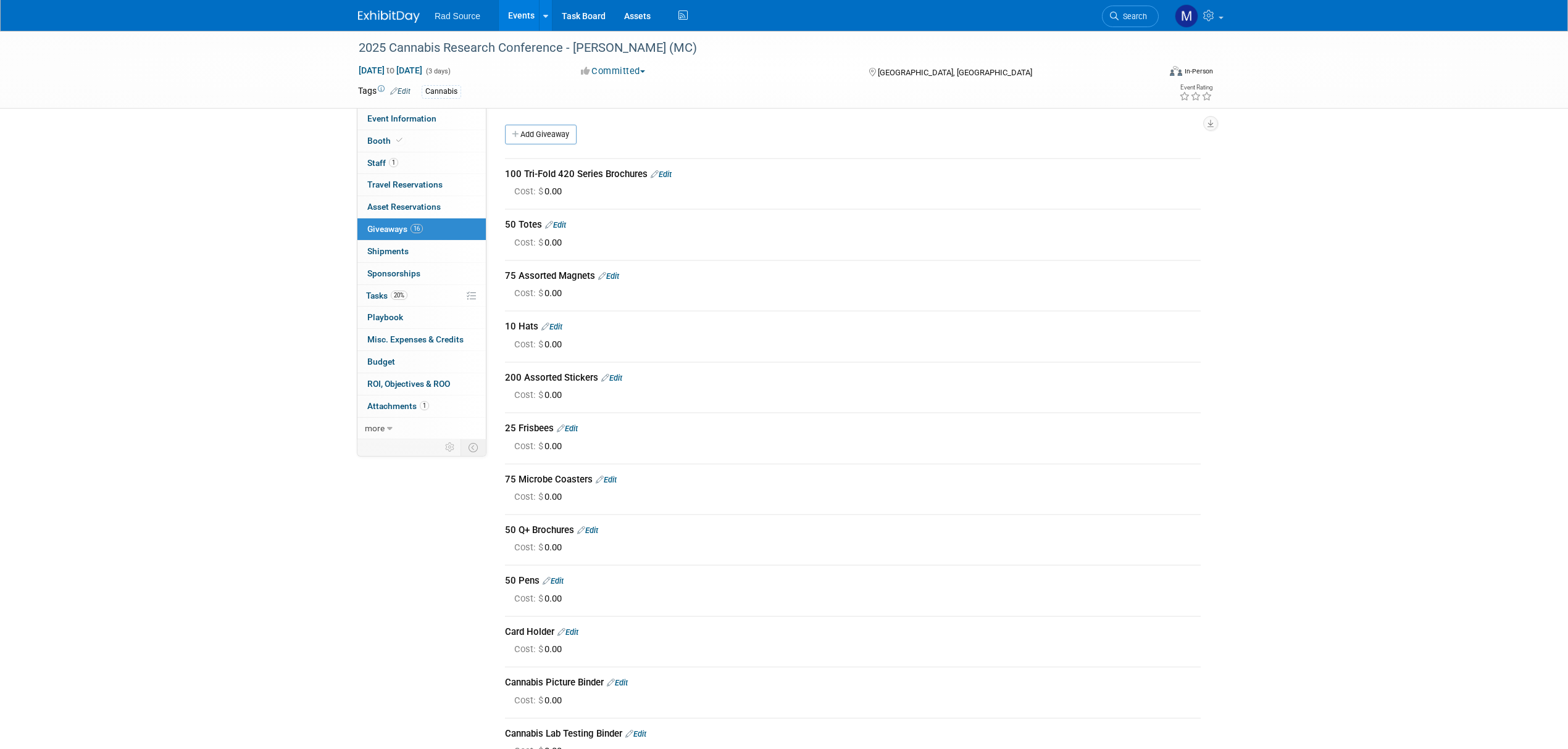
drag, startPoint x: 593, startPoint y: 274, endPoint x: 507, endPoint y: 275, distance: 86.0
click at [507, 275] on div "75 Assorted Magnets Edit" at bounding box center [853, 275] width 696 height 13
copy div "75 Assorted Magnets"
drag, startPoint x: 506, startPoint y: 376, endPoint x: 596, endPoint y: 373, distance: 90.0
click at [596, 373] on div "200 Assorted Stickers Edit" at bounding box center [853, 378] width 696 height 13
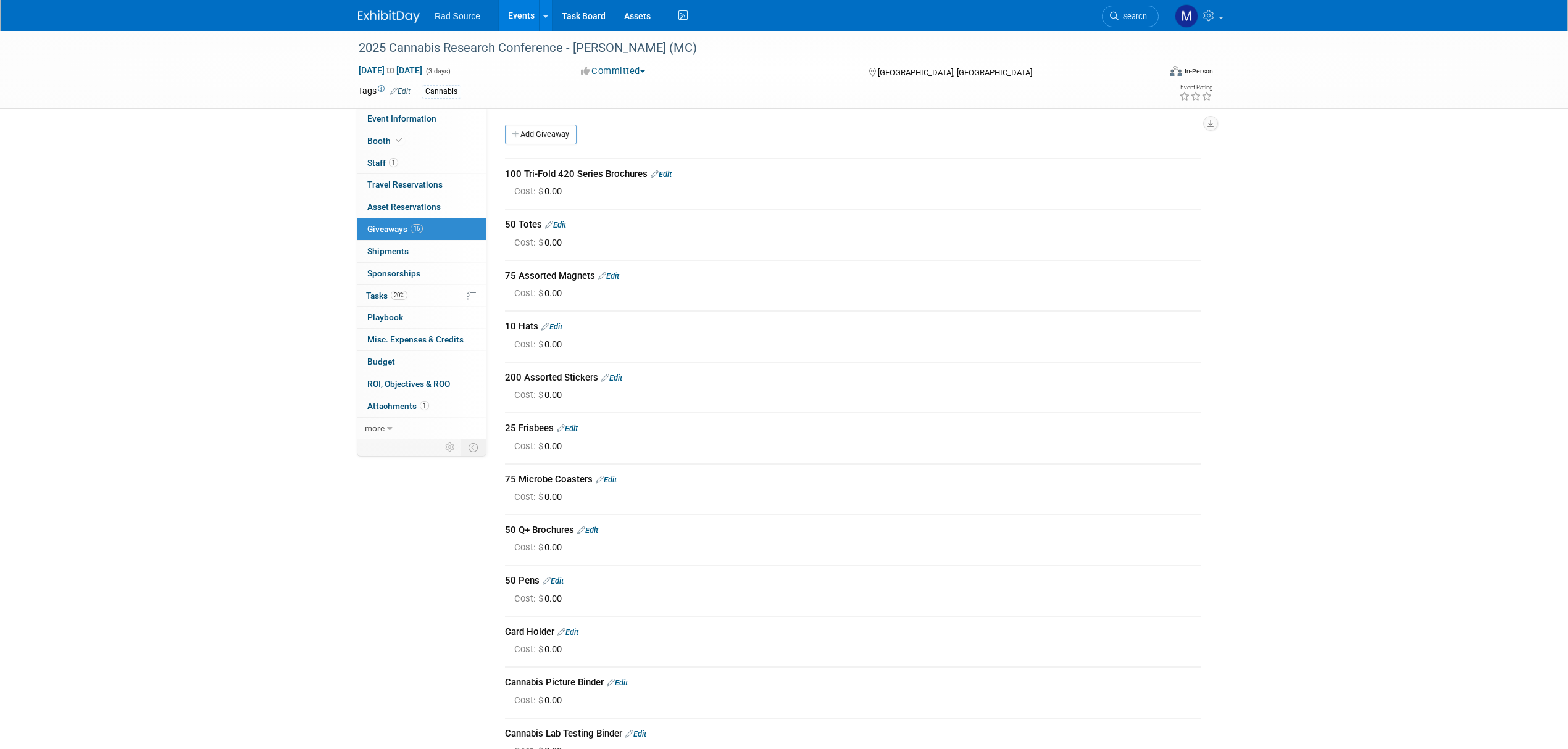
copy div "200 Assorted Stickers"
drag, startPoint x: 505, startPoint y: 428, endPoint x: 552, endPoint y: 426, distance: 47.0
click at [552, 426] on div "25 Frisbees Edit" at bounding box center [853, 428] width 696 height 13
copy div "25 Frisbees"
drag, startPoint x: 504, startPoint y: 475, endPoint x: 591, endPoint y: 476, distance: 87.0
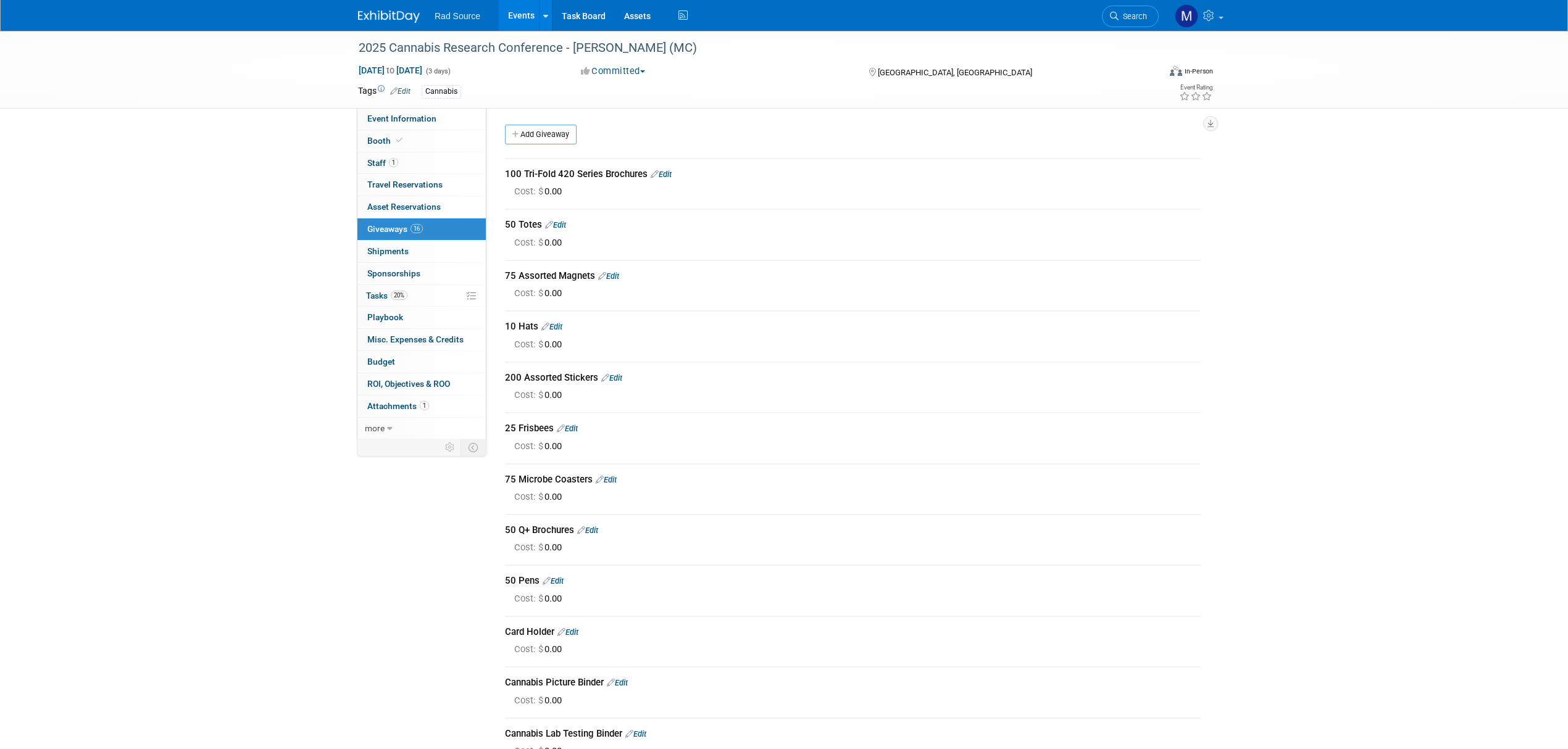
click at [591, 476] on div "75 Microbe Coasters Edit" at bounding box center [853, 480] width 696 height 13
copy div "75 Microbe Coasters"
click at [411, 113] on span "Event Information" at bounding box center [402, 118] width 69 height 10
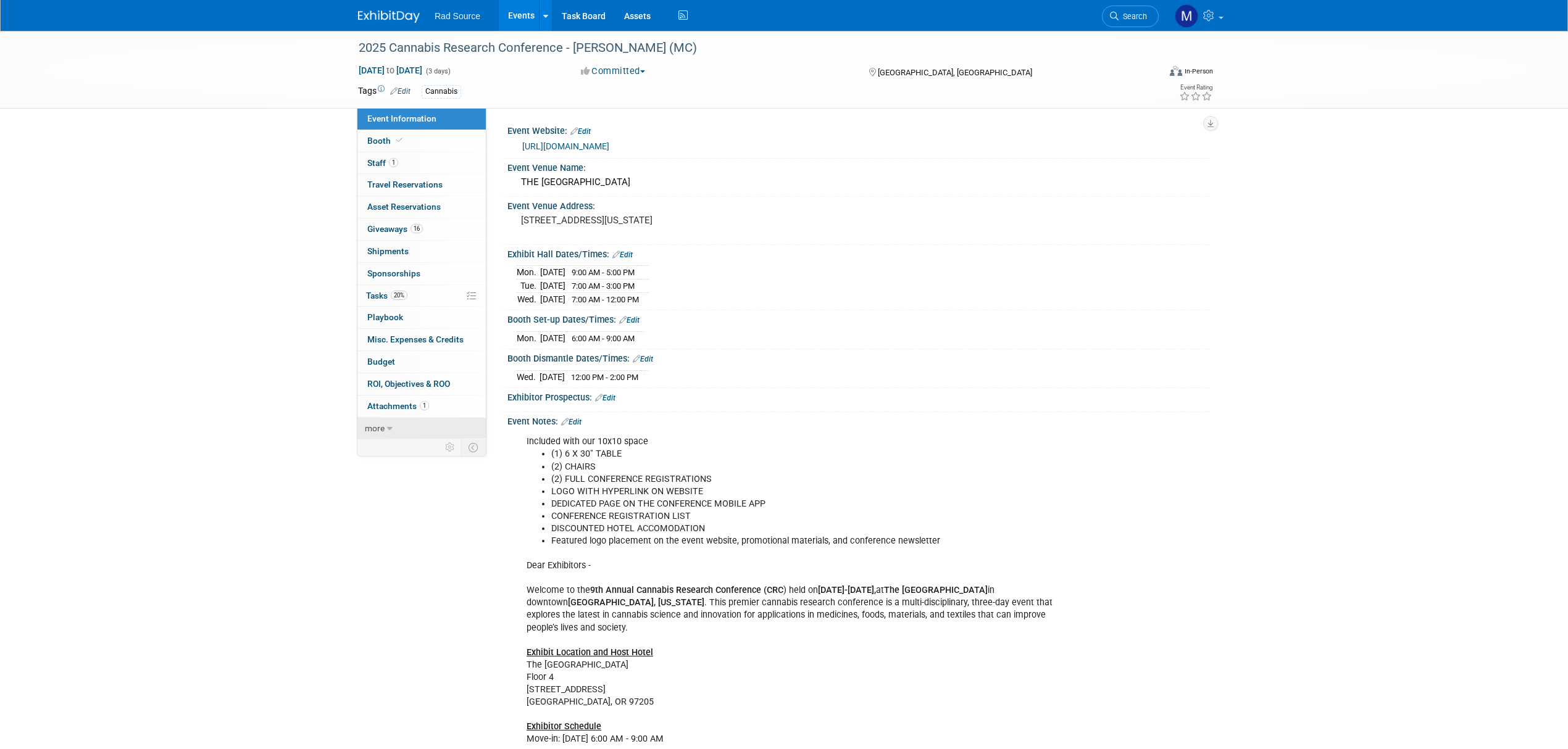
click at [389, 431] on icon at bounding box center [390, 429] width 5 height 9
click at [392, 461] on link "Event Binder (.pdf export)" at bounding box center [422, 450] width 128 height 21
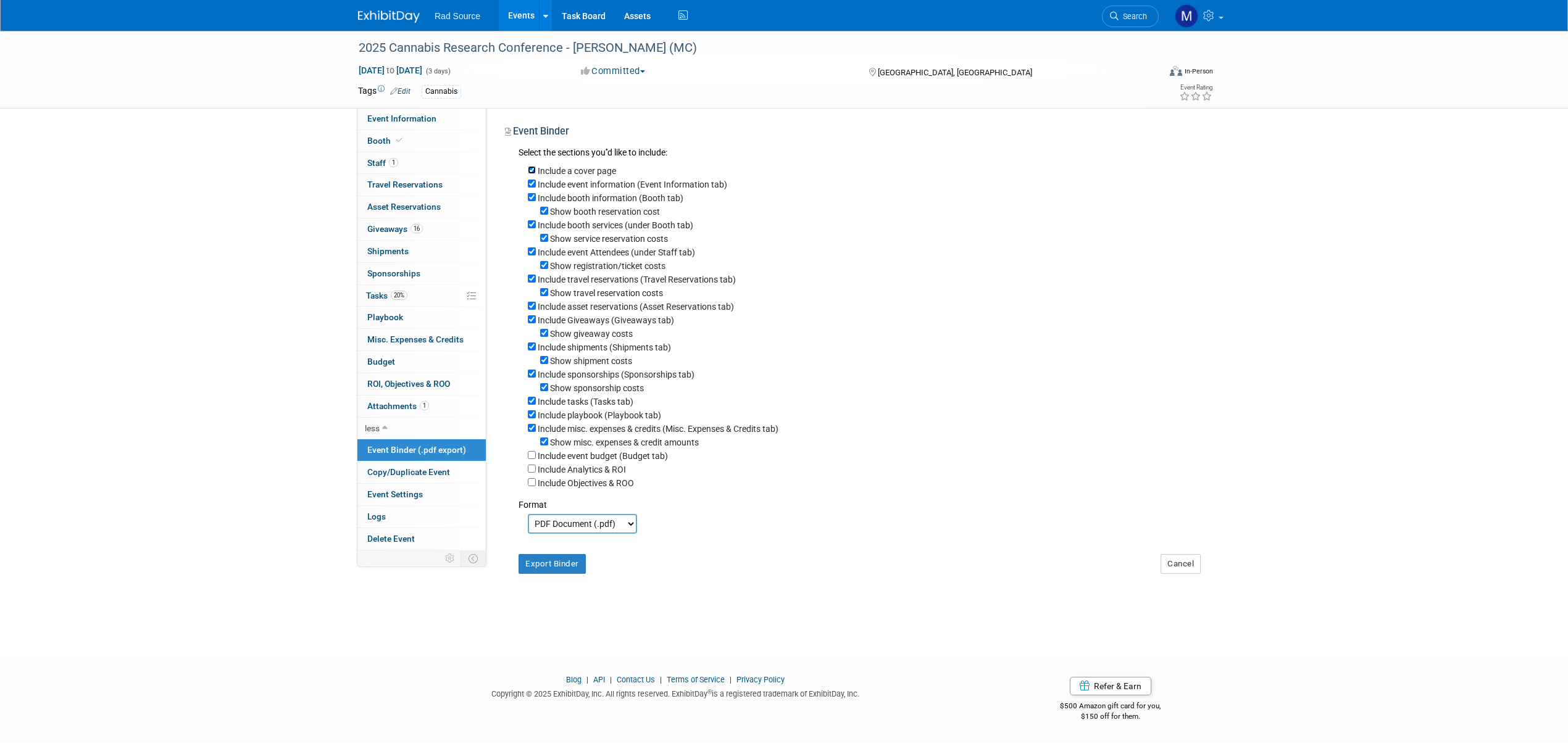
click at [532, 168] on input "Include a cover page" at bounding box center [532, 170] width 8 height 8
checkbox input "false"
click at [542, 210] on input "Show booth reservation cost" at bounding box center [544, 211] width 8 height 8
checkbox input "false"
click at [546, 238] on input "Show service reservation costs" at bounding box center [544, 238] width 8 height 8
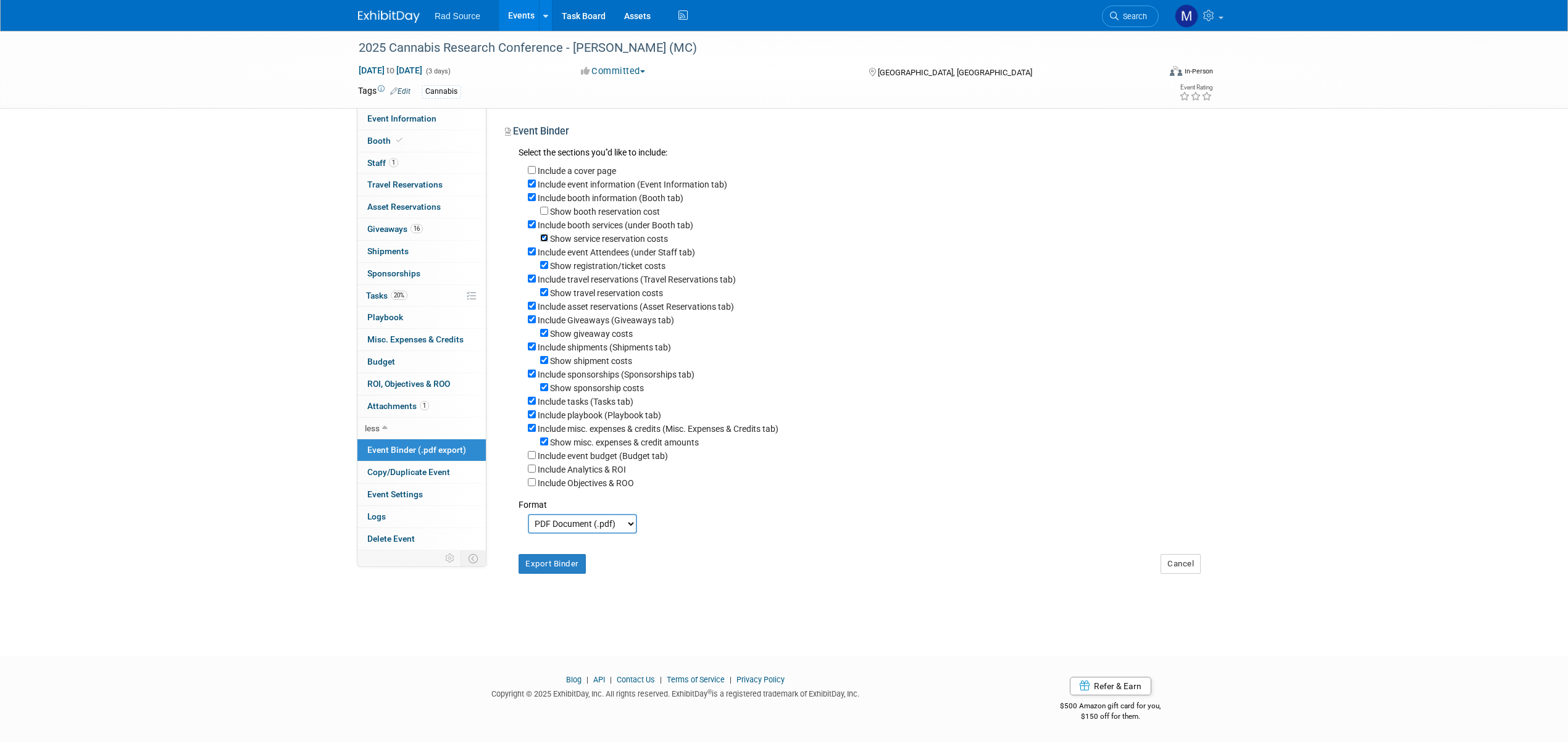
checkbox input "false"
click at [547, 269] on input "Show registration/ticket costs" at bounding box center [544, 265] width 8 height 8
checkbox input "false"
click at [532, 280] on input "Include travel reservations (Travel Reservations tab)" at bounding box center [532, 279] width 8 height 8
checkbox input "false"
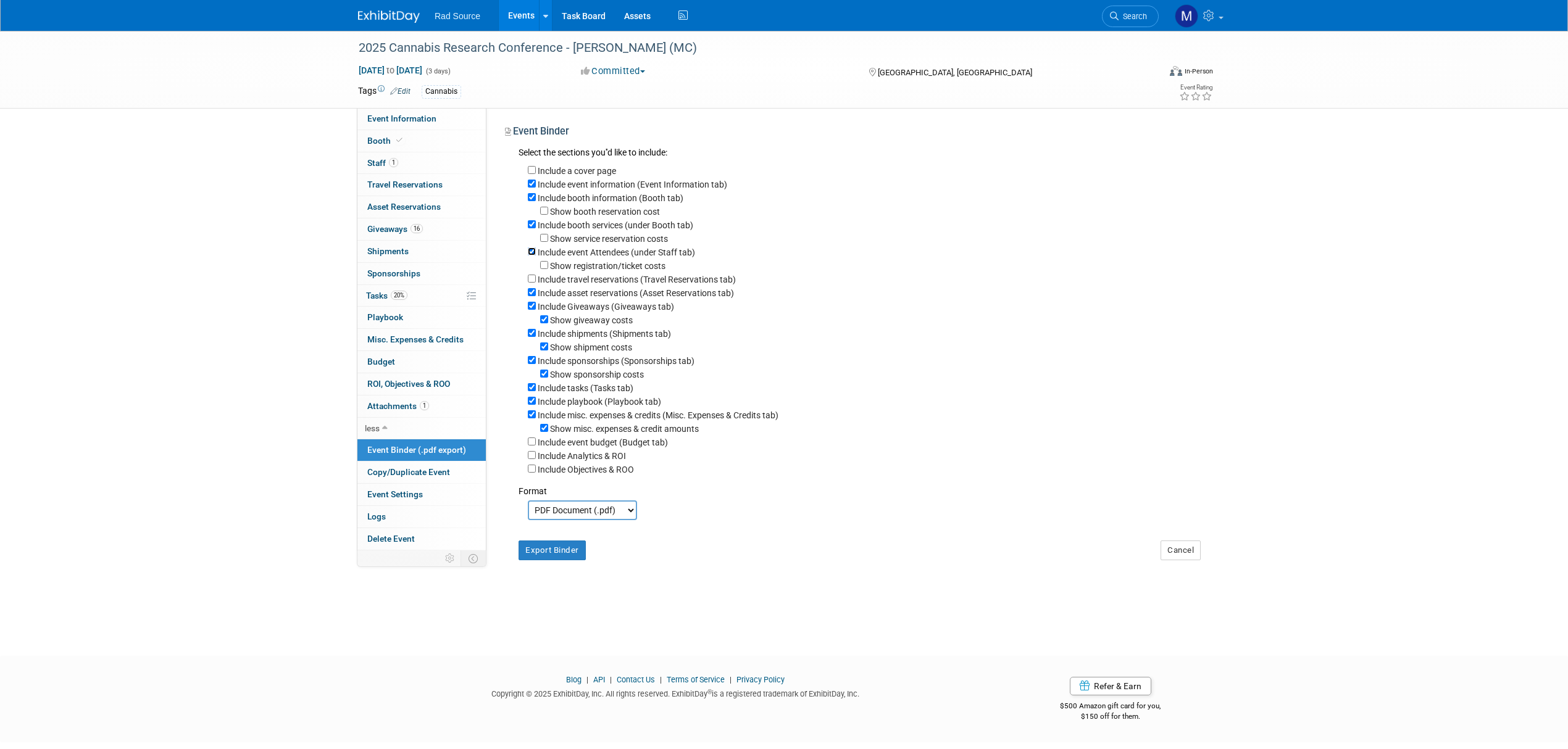
click at [529, 252] on input "Include event Attendees (under Staff tab)" at bounding box center [532, 251] width 8 height 8
checkbox input "false"
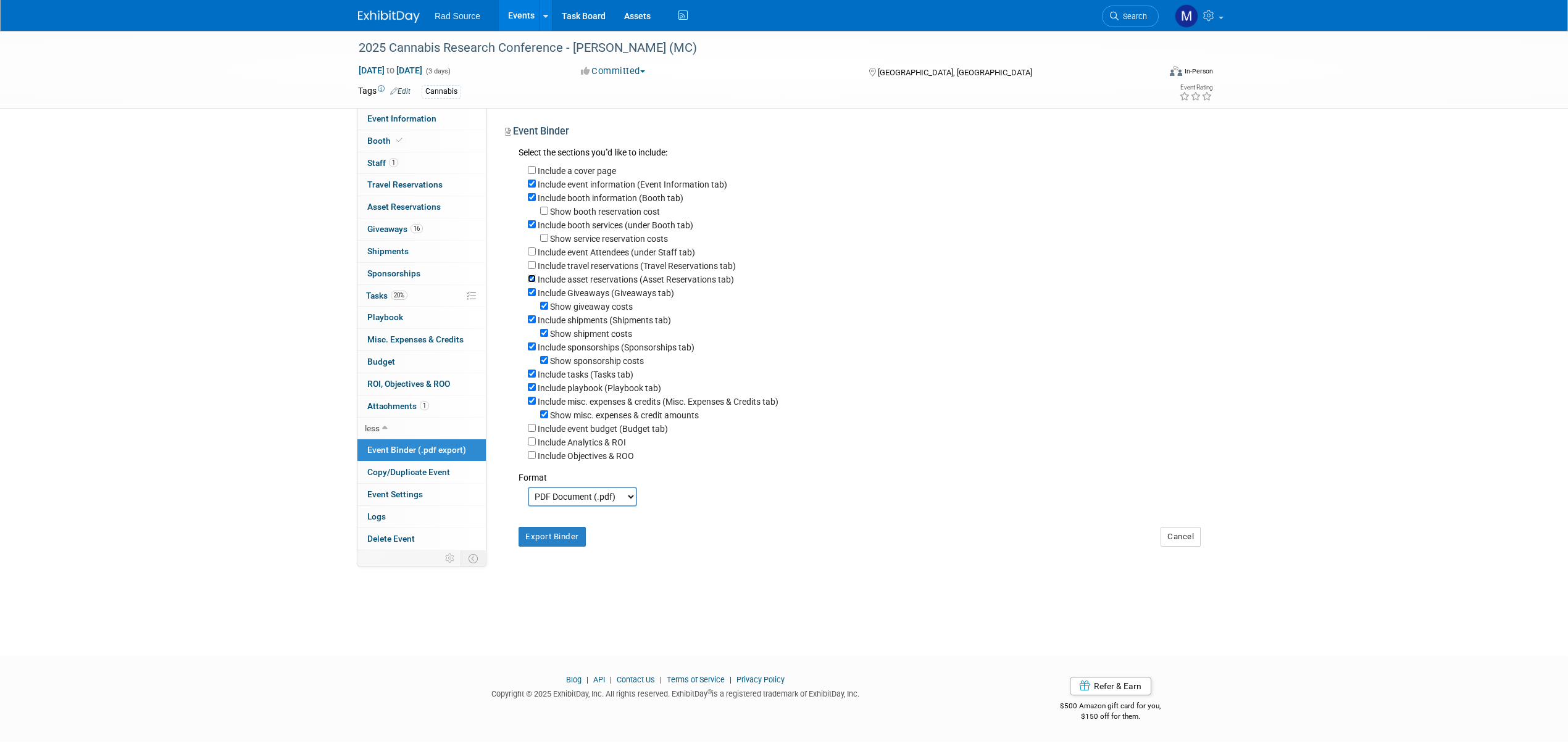
click at [532, 282] on input "Include asset reservations (Asset Reservations tab)" at bounding box center [532, 279] width 8 height 8
checkbox input "false"
click at [548, 307] on div "Show giveaway costs" at bounding box center [864, 306] width 673 height 13
click at [544, 306] on input "Show giveaway costs" at bounding box center [544, 305] width 8 height 8
checkbox input "false"
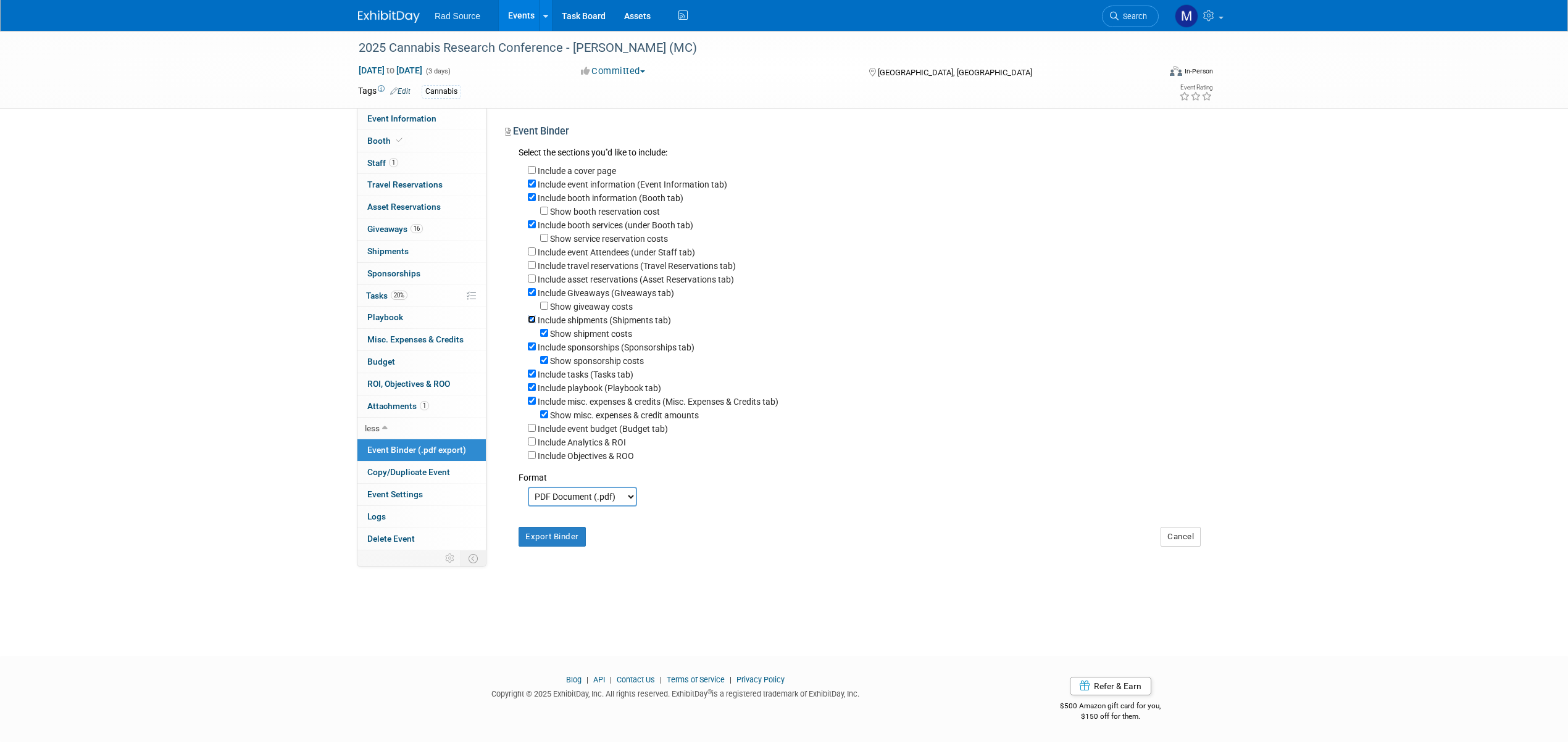
click at [531, 323] on input "Include shipments (Shipments tab)" at bounding box center [532, 319] width 8 height 8
checkbox input "false"
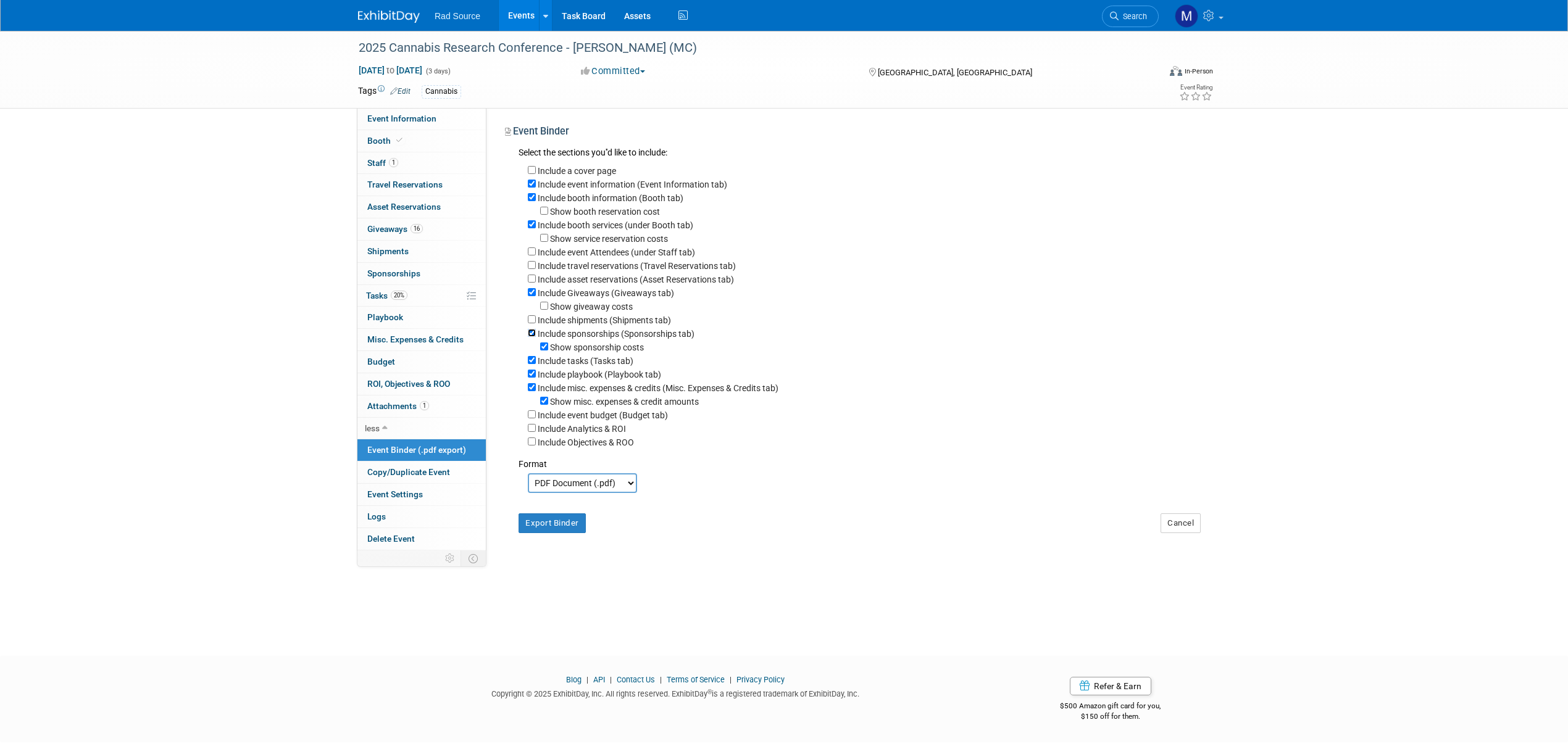
click at [532, 336] on input "Include sponsorships (Sponsorships tab)" at bounding box center [532, 333] width 8 height 8
checkbox input "false"
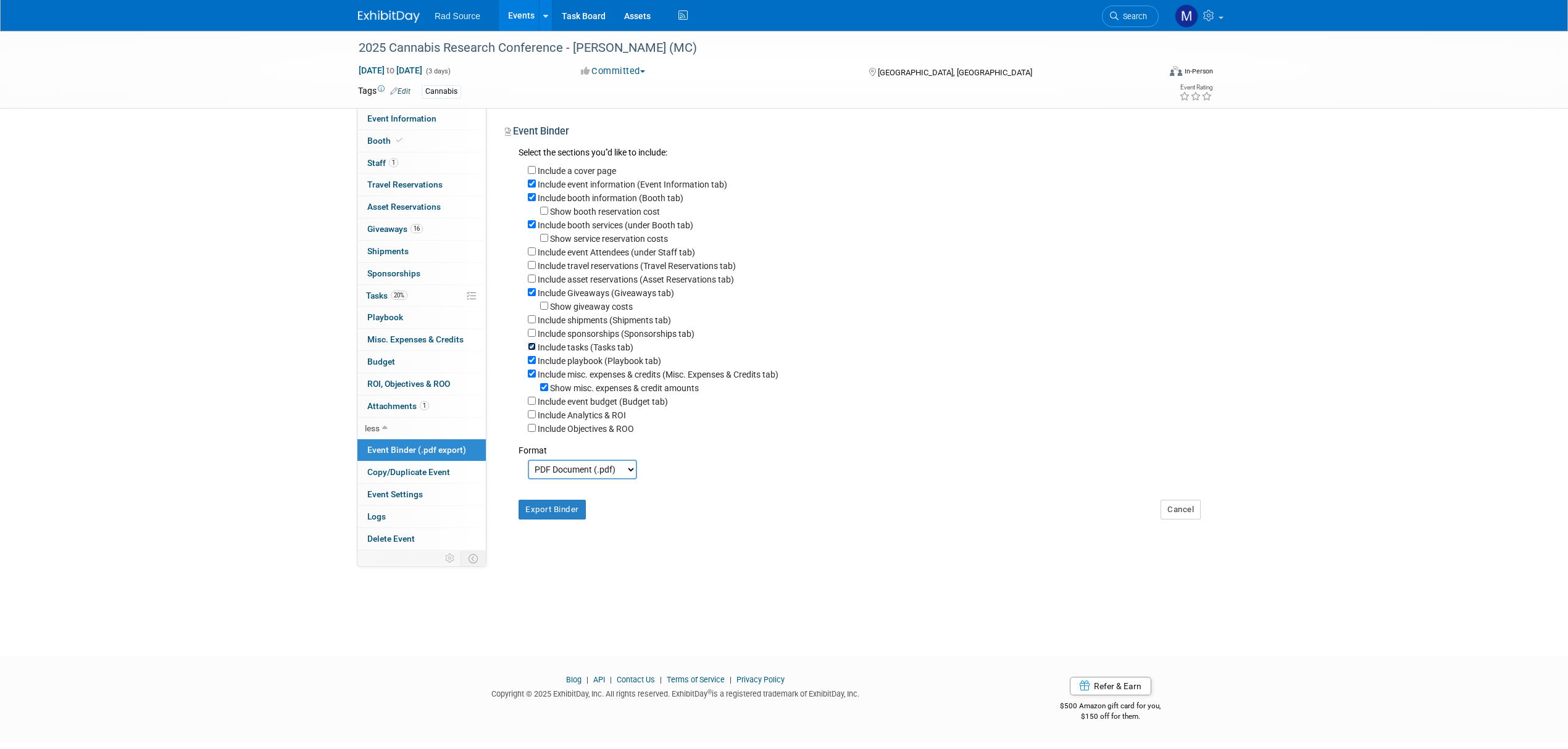
click at [532, 350] on input "Include tasks (Tasks tab)" at bounding box center [532, 346] width 8 height 8
checkbox input "false"
click at [533, 364] on input "Include playbook (Playbook tab)" at bounding box center [532, 360] width 8 height 8
checkbox input "false"
click at [533, 376] on input "Include misc. expenses & credits (Misc. Expenses & Credits tab)" at bounding box center [532, 373] width 8 height 8
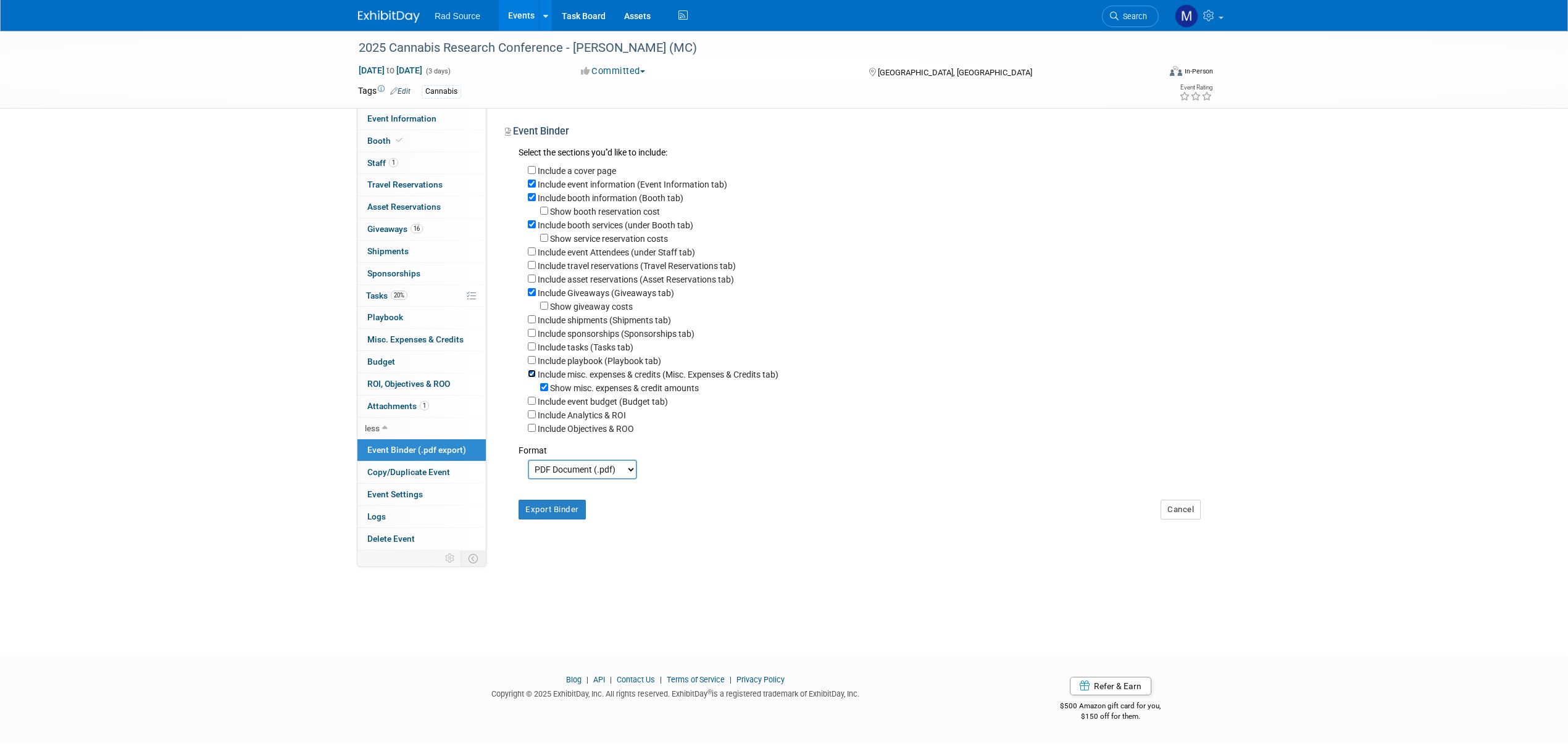
checkbox input "false"
click at [553, 500] on button "Export Binder" at bounding box center [552, 496] width 67 height 20
click at [426, 144] on link "Booth" at bounding box center [422, 141] width 128 height 21
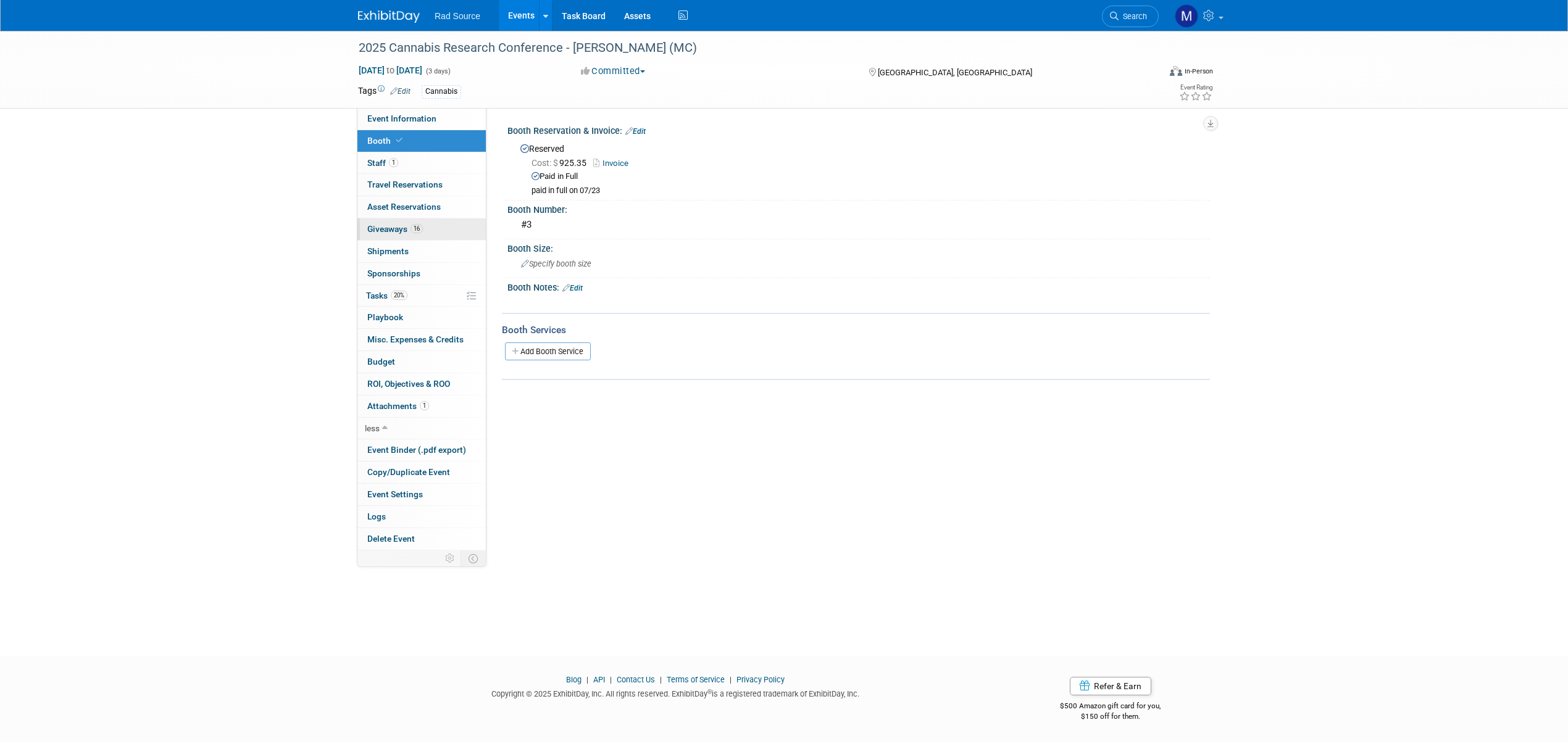
click at [438, 235] on link "16 Giveaways 16" at bounding box center [422, 229] width 128 height 21
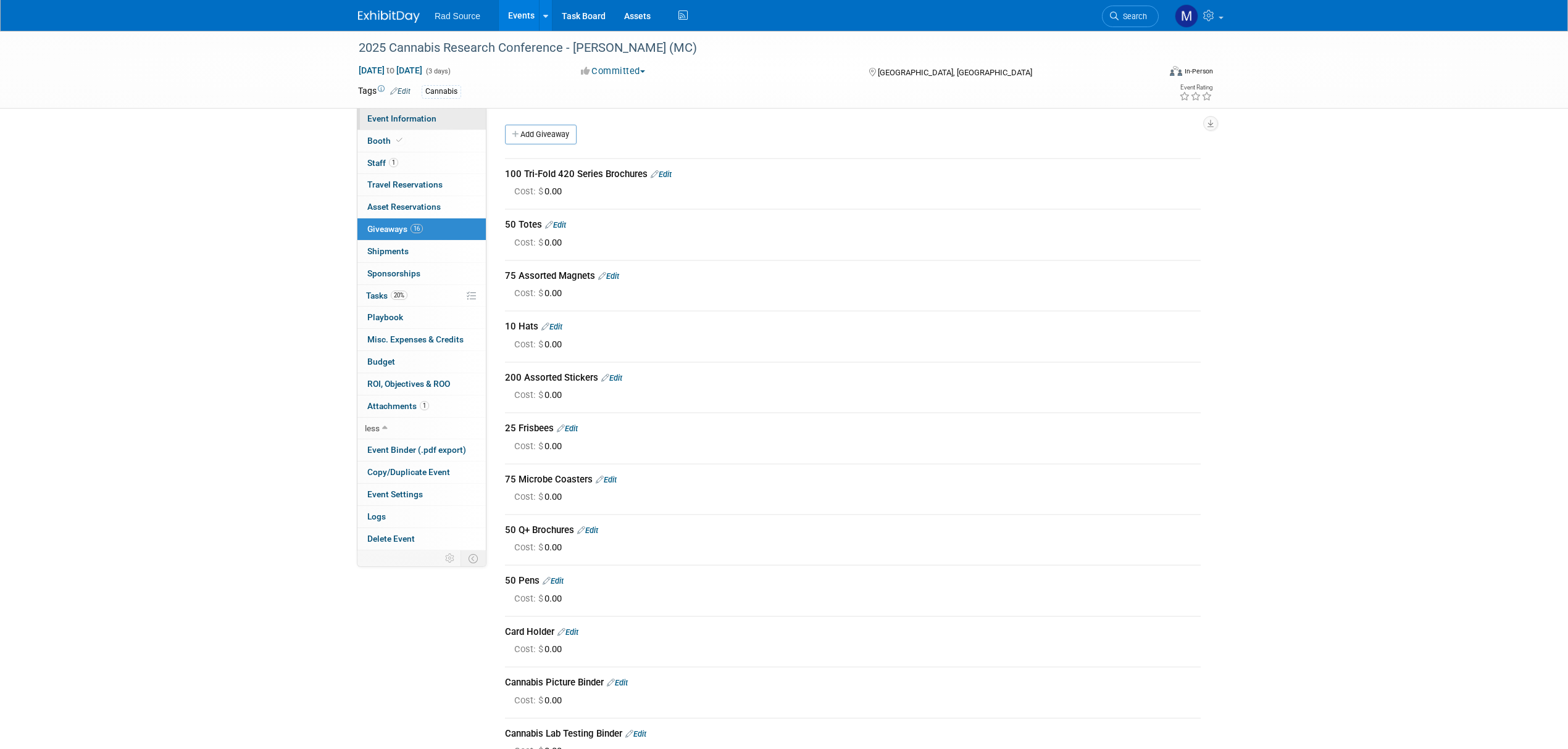
click at [452, 122] on link "Event Information" at bounding box center [422, 119] width 128 height 21
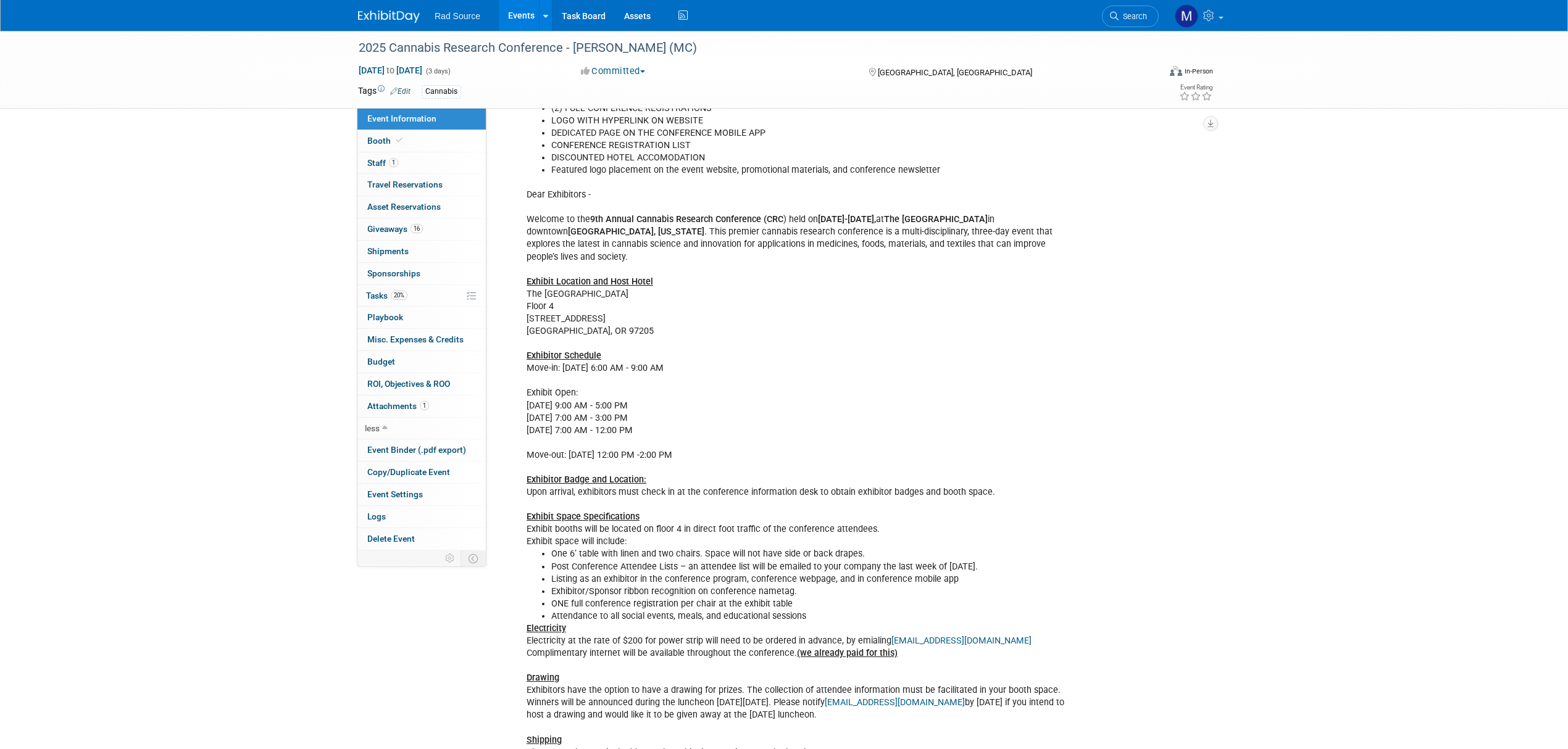
scroll to position [411, 0]
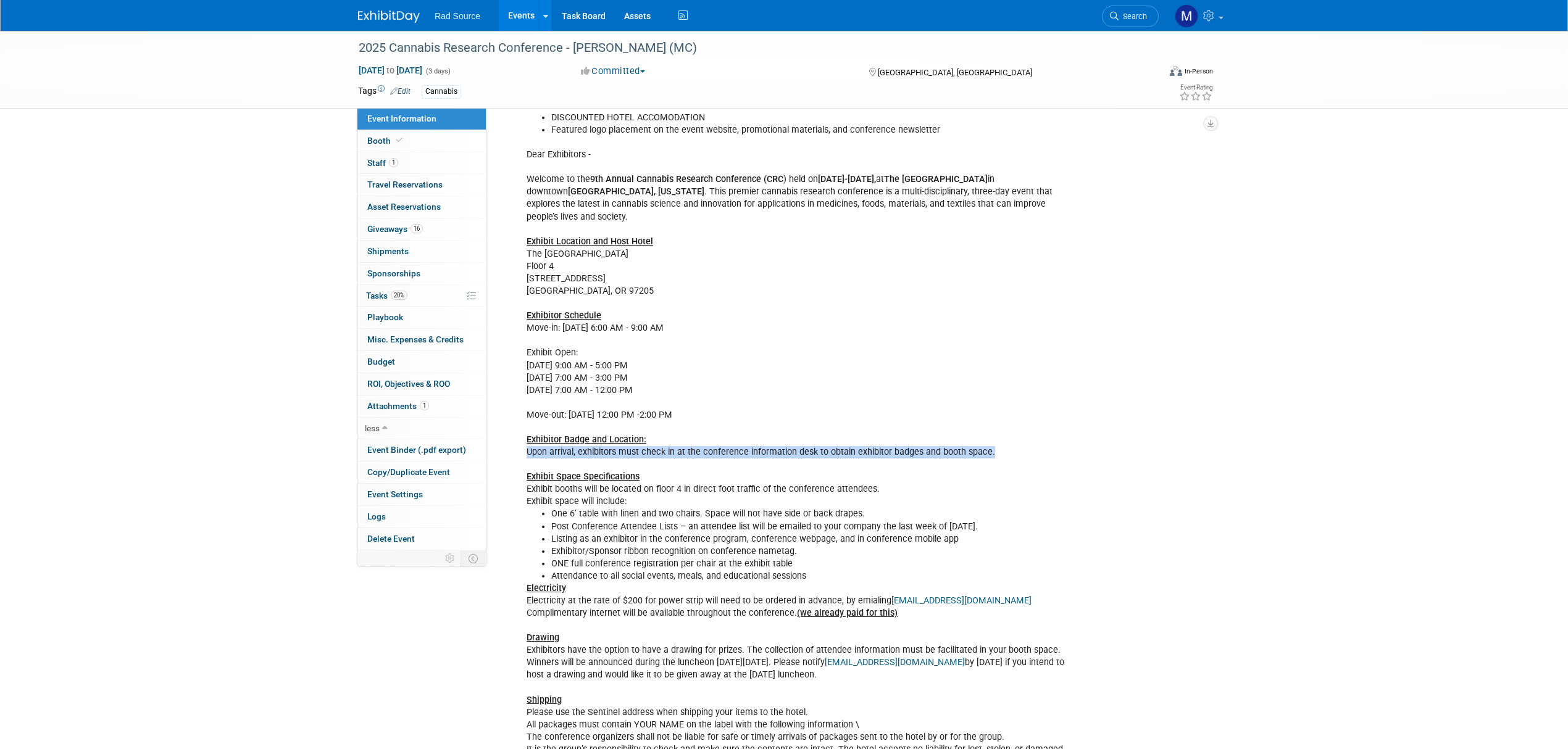
drag, startPoint x: 989, startPoint y: 440, endPoint x: 527, endPoint y: 437, distance: 462.0
click at [527, 437] on div "Included with our 10x10 space (1) 6 X 30" TABLE (2) CHAIRS (2) FULL CONFERENCE …" at bounding box center [796, 403] width 556 height 768
click at [867, 521] on li "Post Conference Attendee Lists – an attendee list will be emailed to your compa…" at bounding box center [809, 527] width 516 height 13
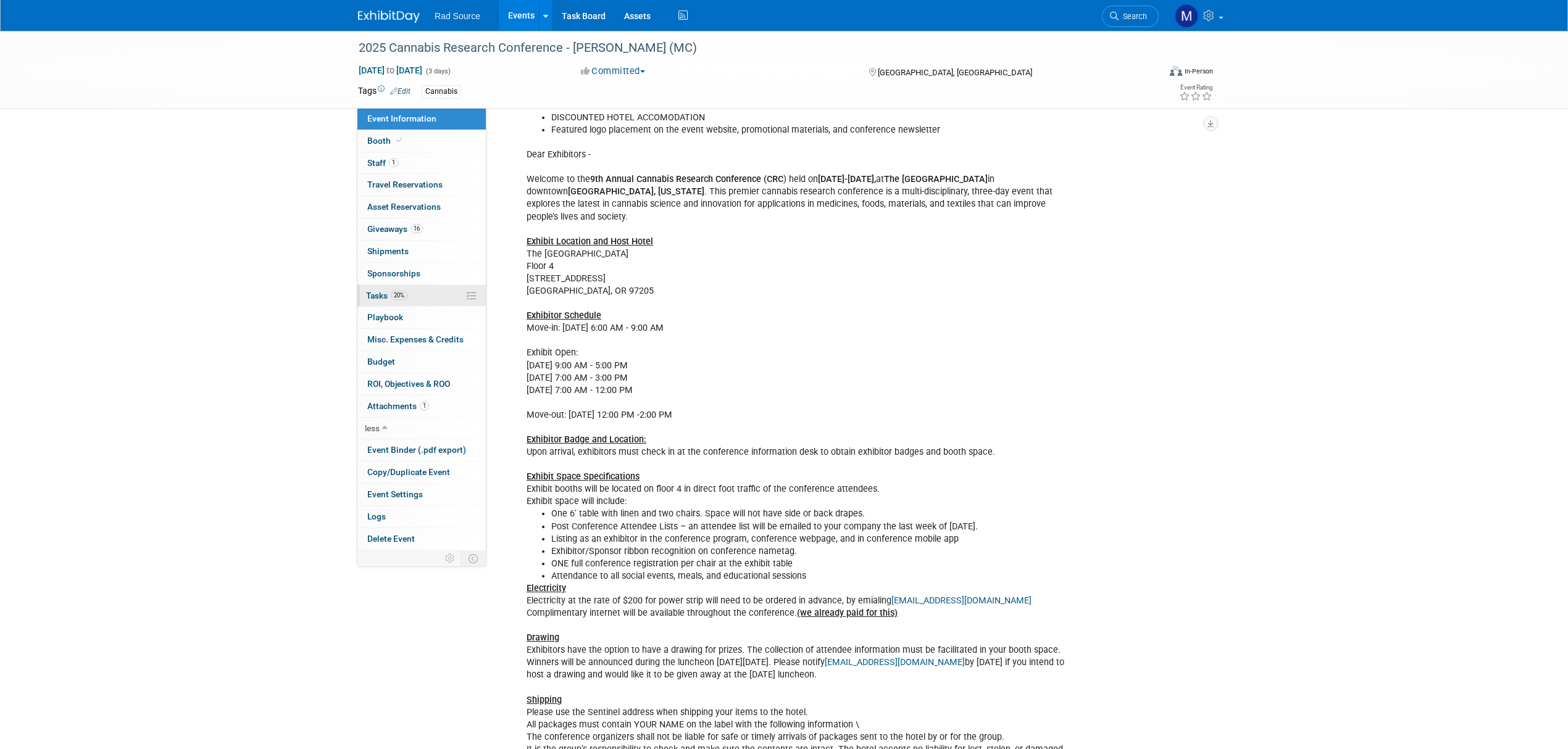
click at [428, 297] on link "20% Tasks 20%" at bounding box center [422, 295] width 128 height 21
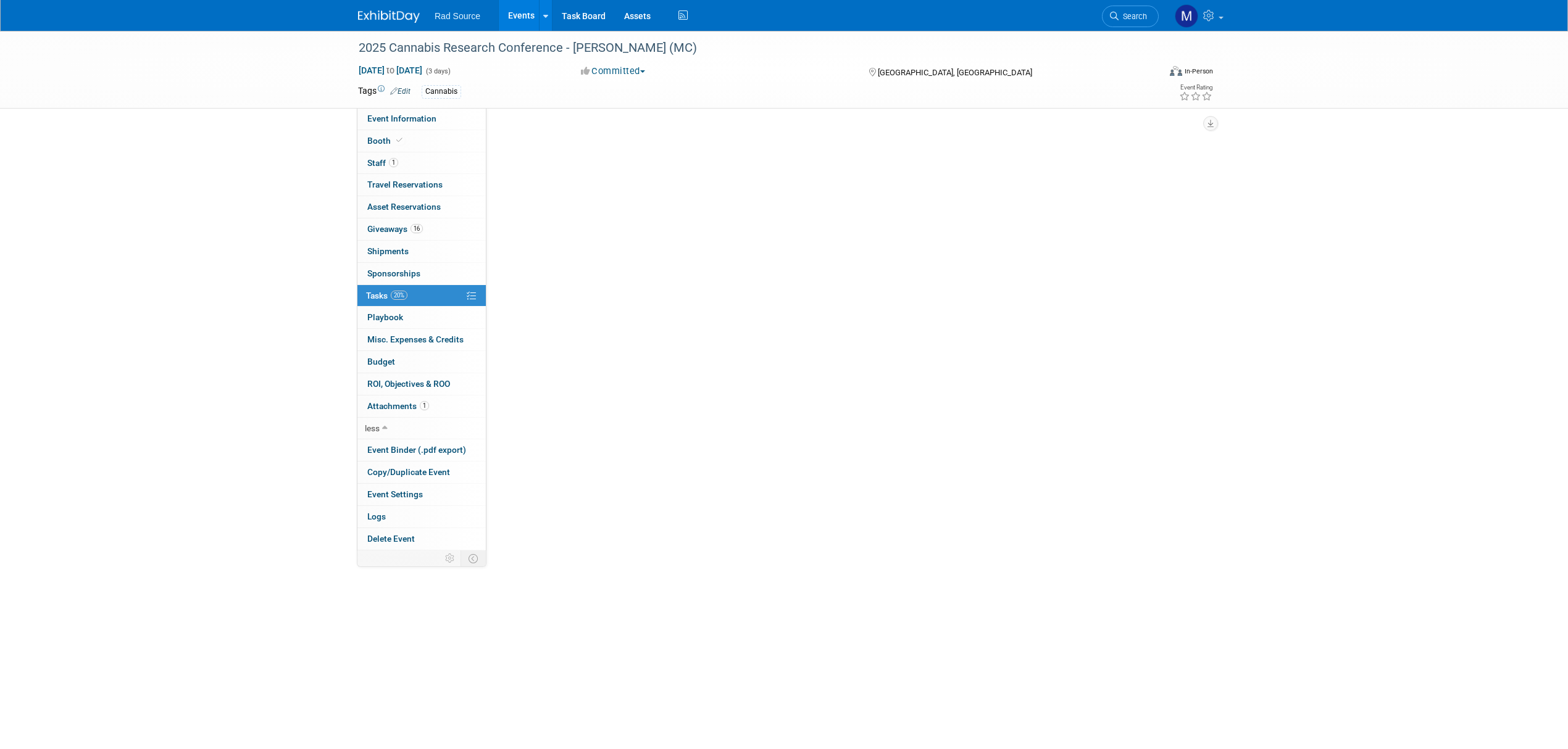
scroll to position [0, 0]
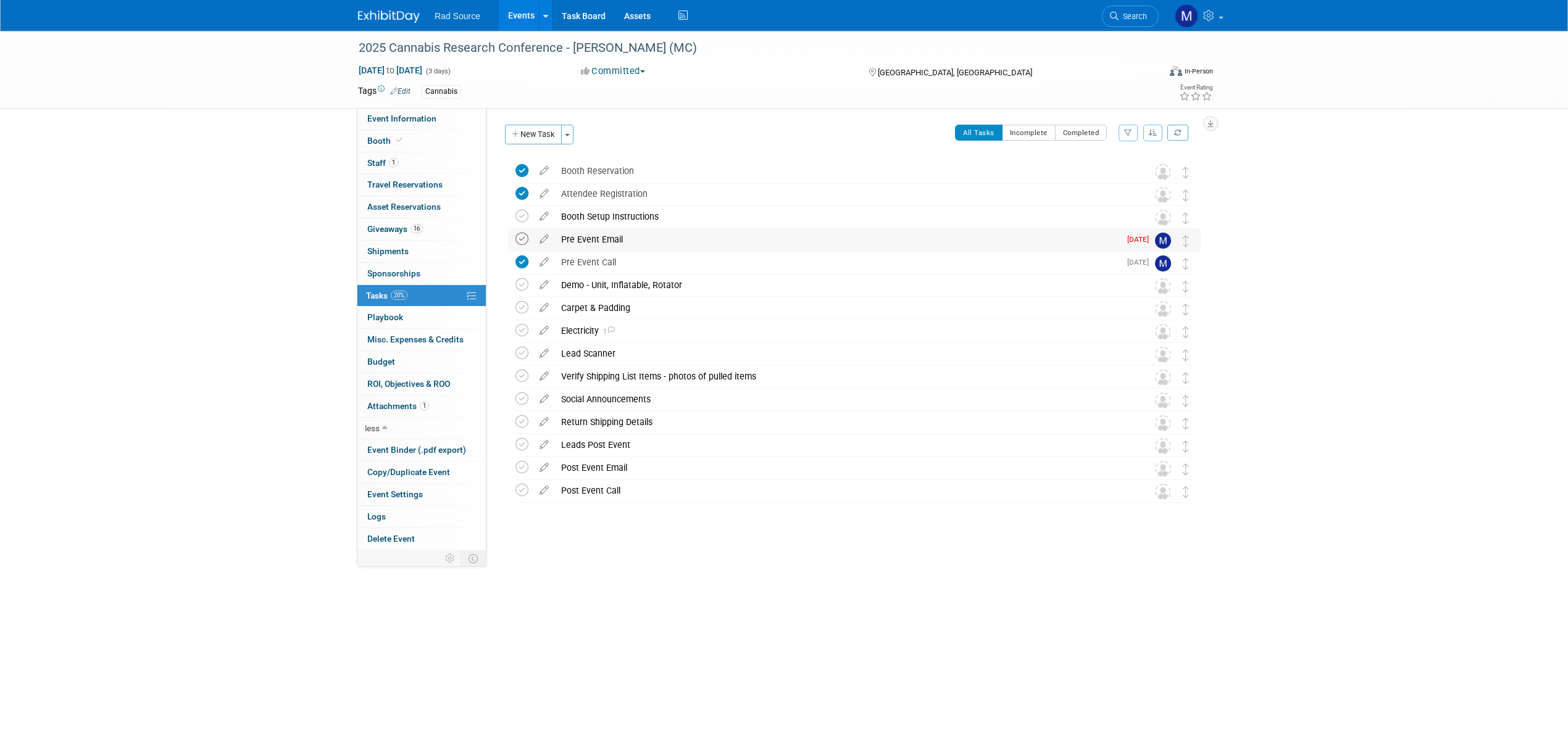
click at [522, 243] on icon at bounding box center [522, 239] width 13 height 13
click at [524, 332] on icon at bounding box center [522, 330] width 13 height 13
click at [425, 127] on link "Event Information" at bounding box center [422, 119] width 128 height 21
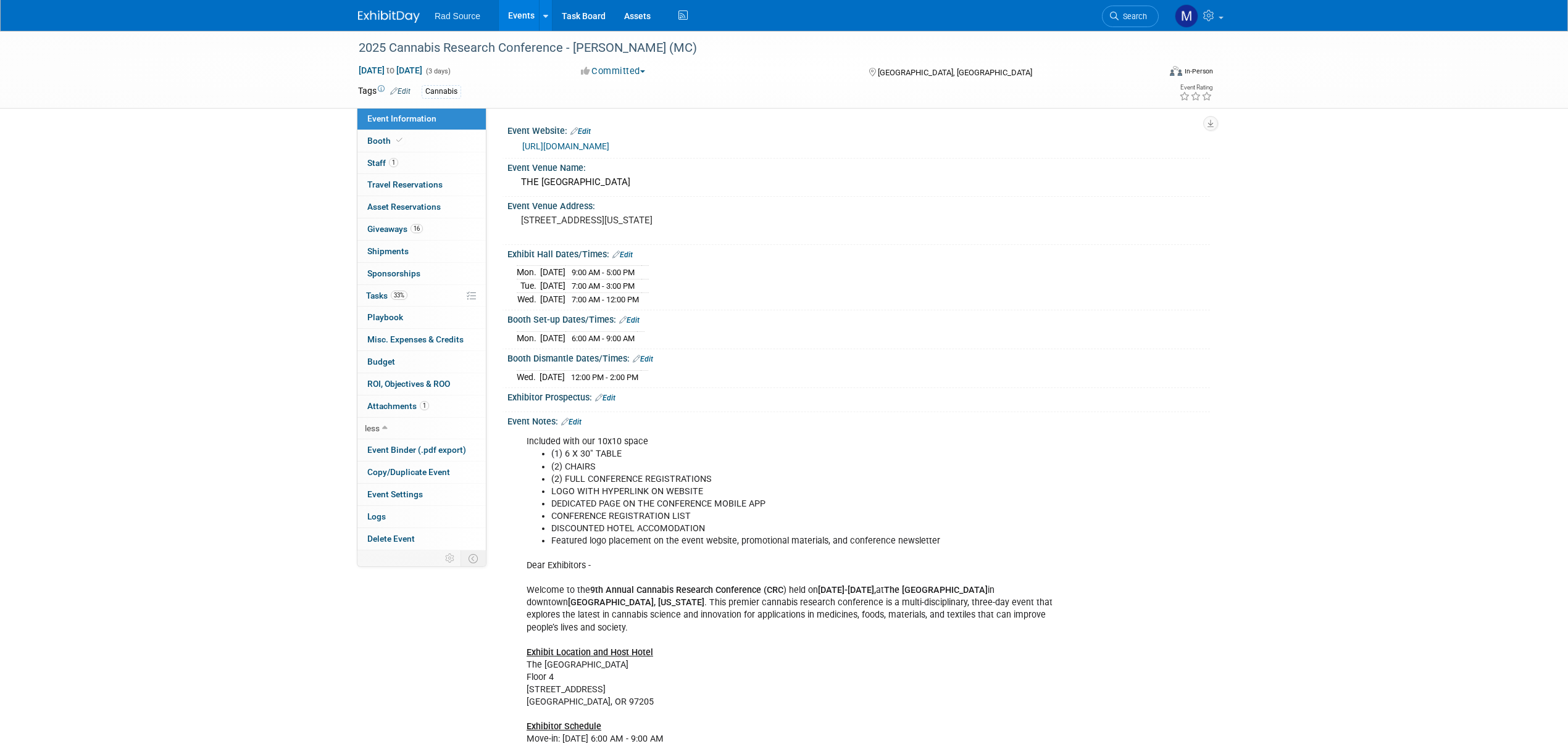
click at [369, 17] on img at bounding box center [389, 17] width 62 height 13
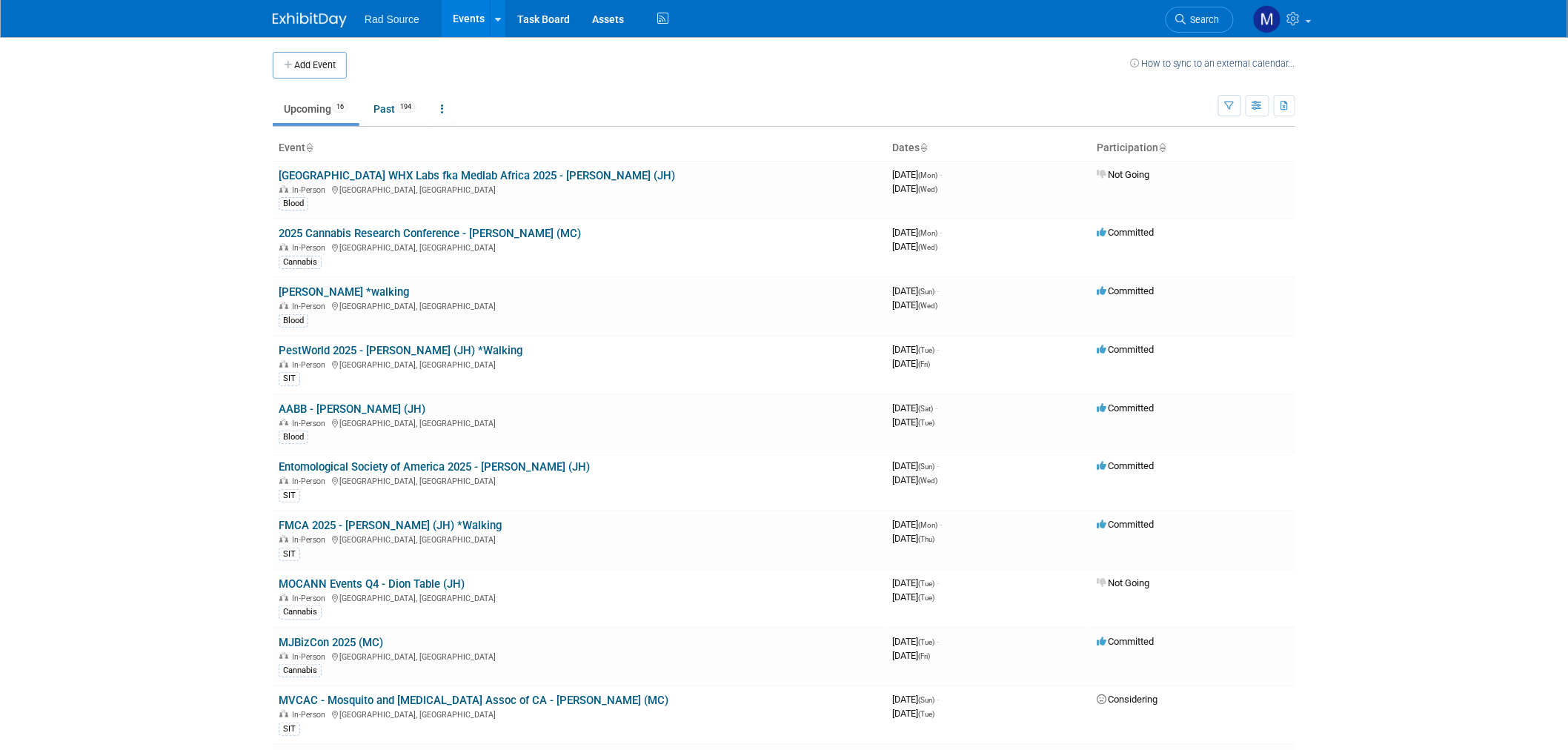
drag, startPoint x: 1866, startPoint y: 3, endPoint x: 165, endPoint y: 361, distance: 1738.3
click at [165, 361] on body "Rad Source Events Add Event Bulk Upload Events Shareable Event Boards Recently …" at bounding box center [784, 375] width 1568 height 750
drag, startPoint x: 366, startPoint y: 411, endPoint x: 378, endPoint y: 409, distance: 12.2
click at [366, 411] on link "AABB - [PERSON_NAME] (JH)" at bounding box center [352, 409] width 147 height 14
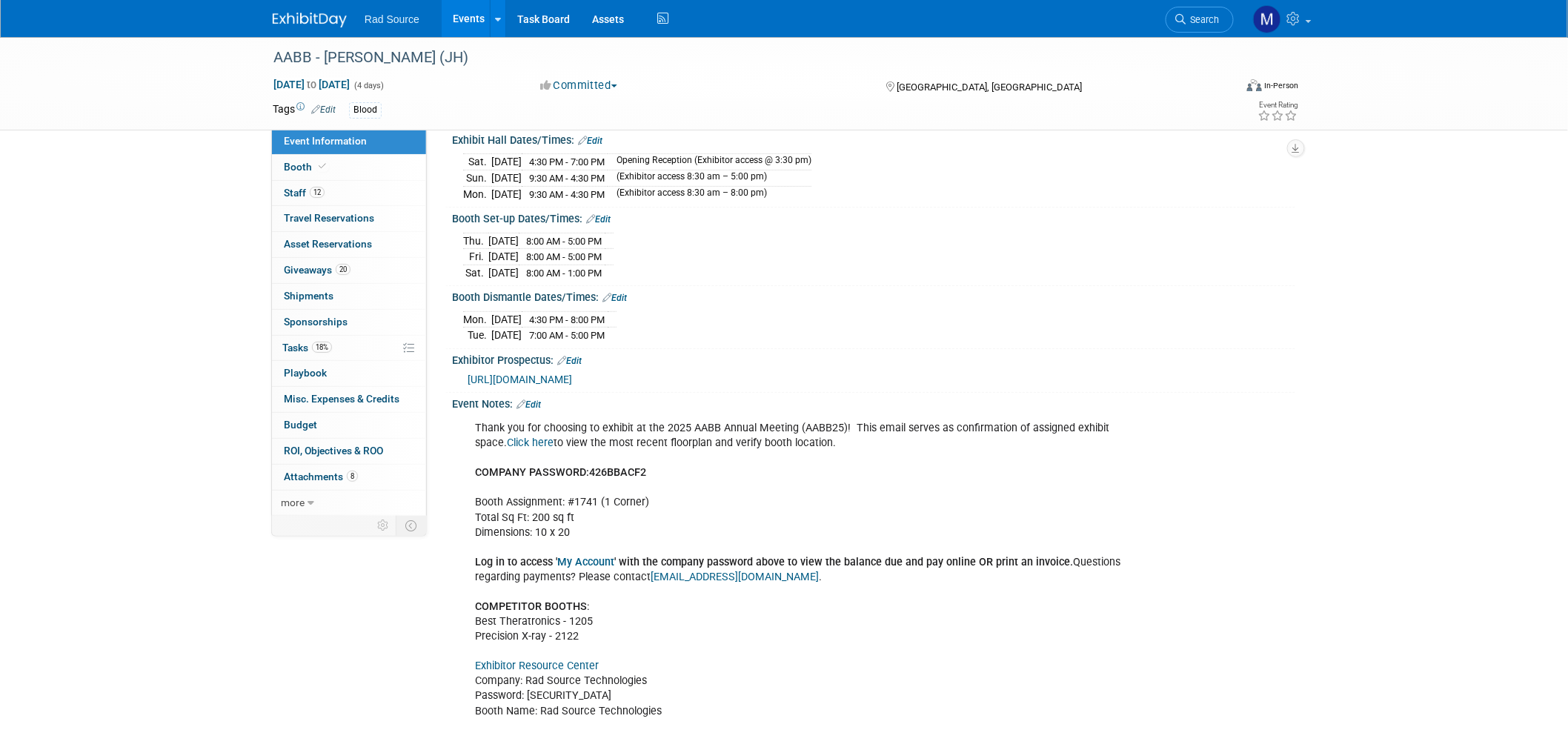
scroll to position [247, 0]
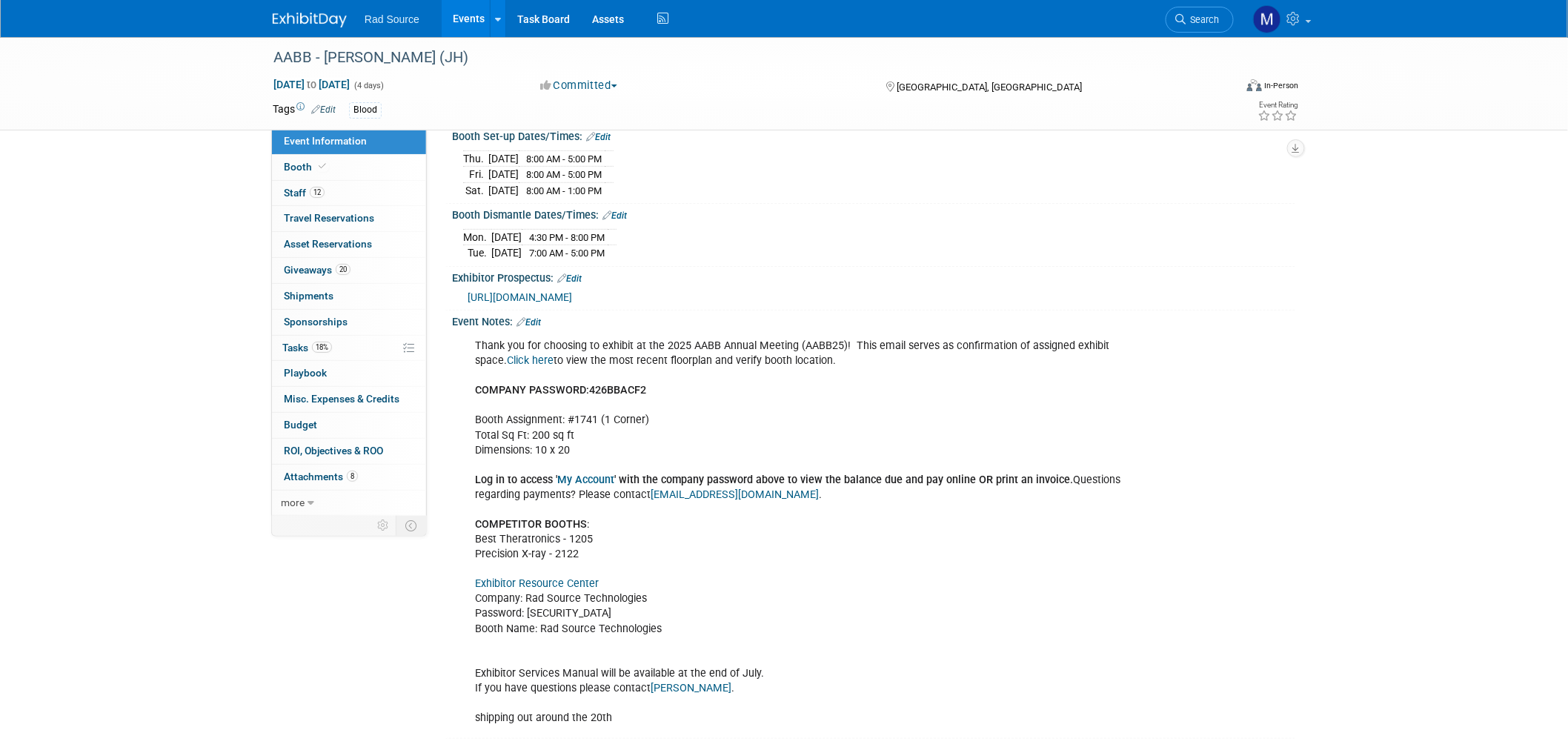
click at [551, 584] on link "Exhibitor Resource Center" at bounding box center [537, 584] width 124 height 13
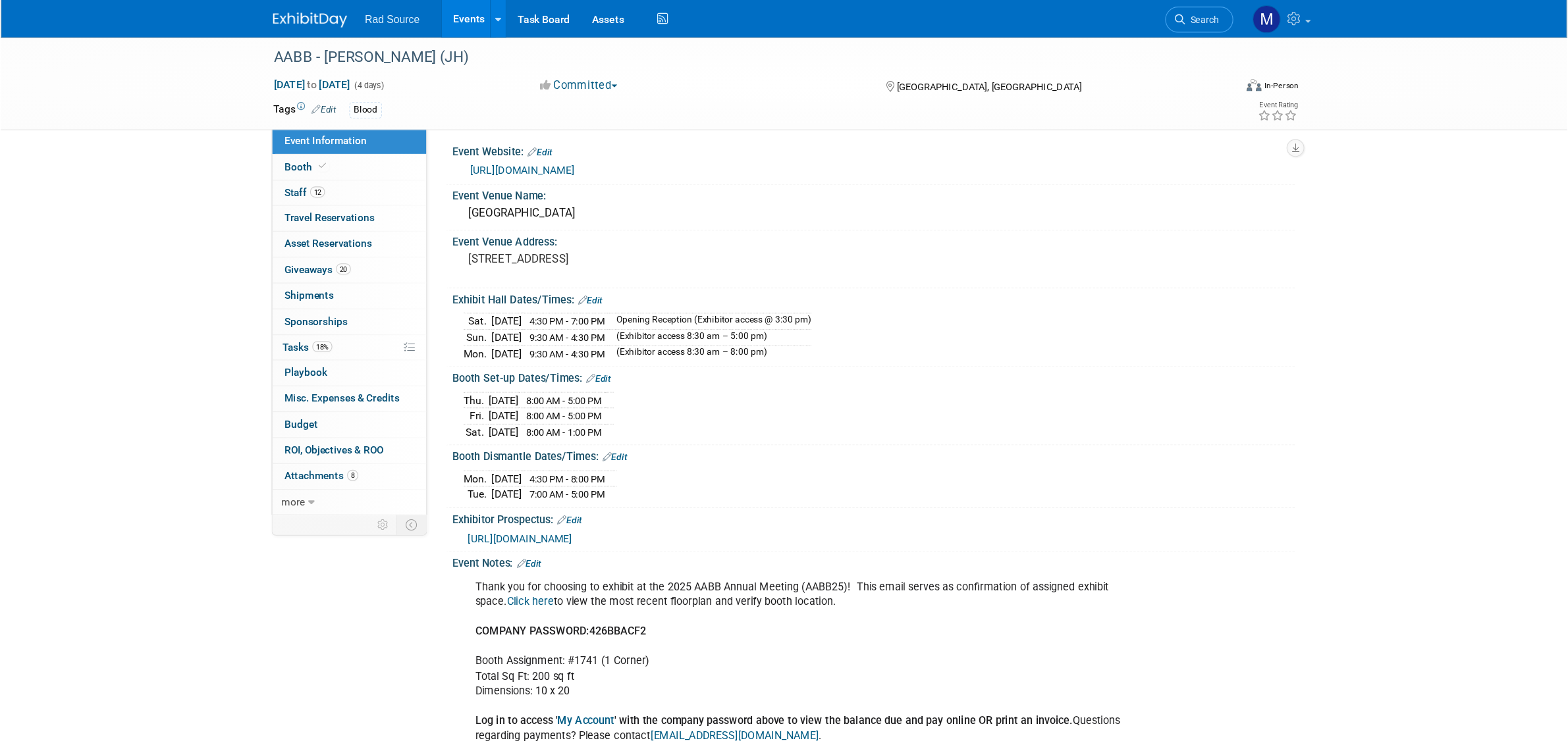
scroll to position [0, 0]
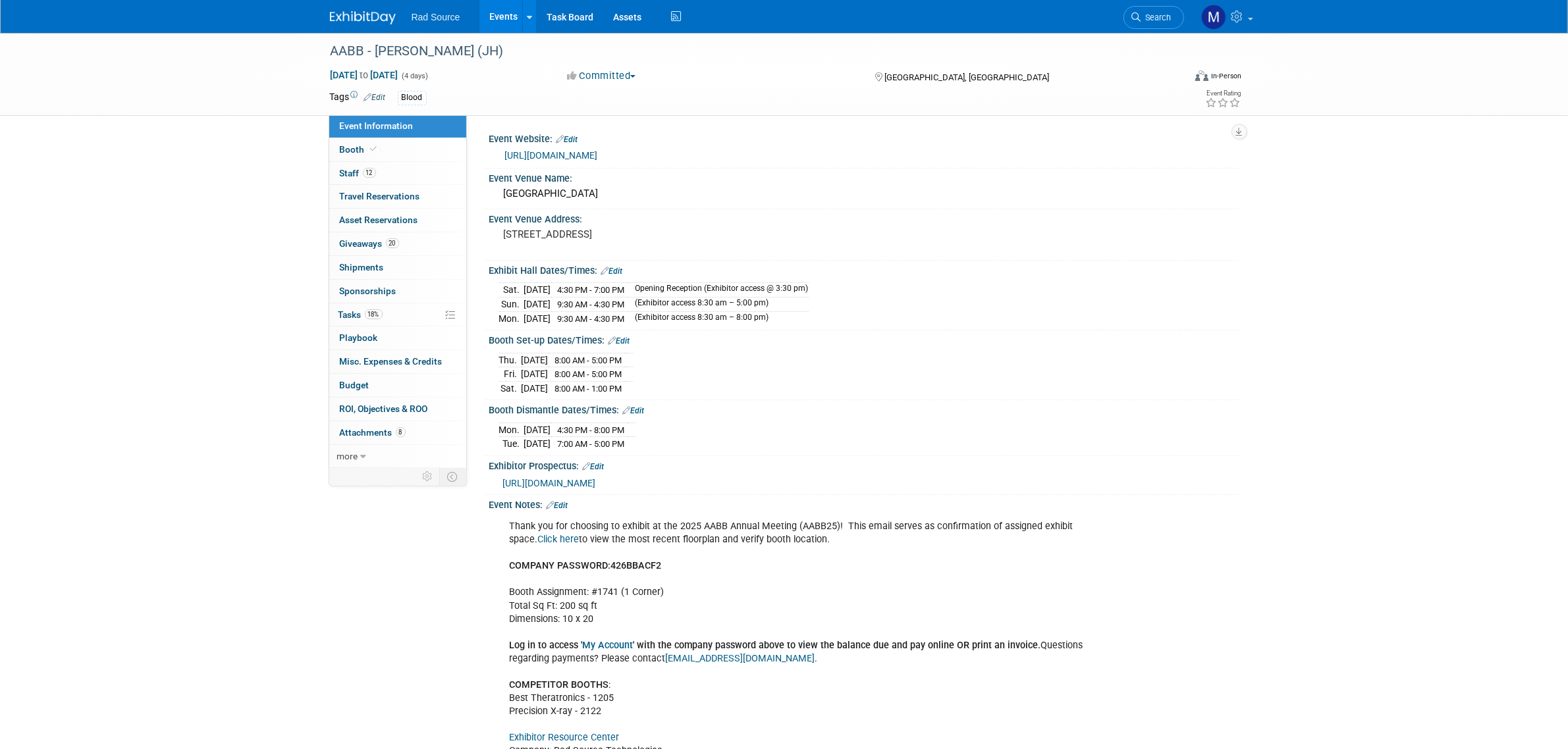
drag, startPoint x: 1163, startPoint y: 0, endPoint x: 153, endPoint y: 533, distance: 1142.0
click at [166, 546] on div "AABB - Catherine (JH) Oct 25, 2025 to Oct 28, 2025 (4 days) Oct 25, 2025 to Oct…" at bounding box center [784, 467] width 1568 height 868
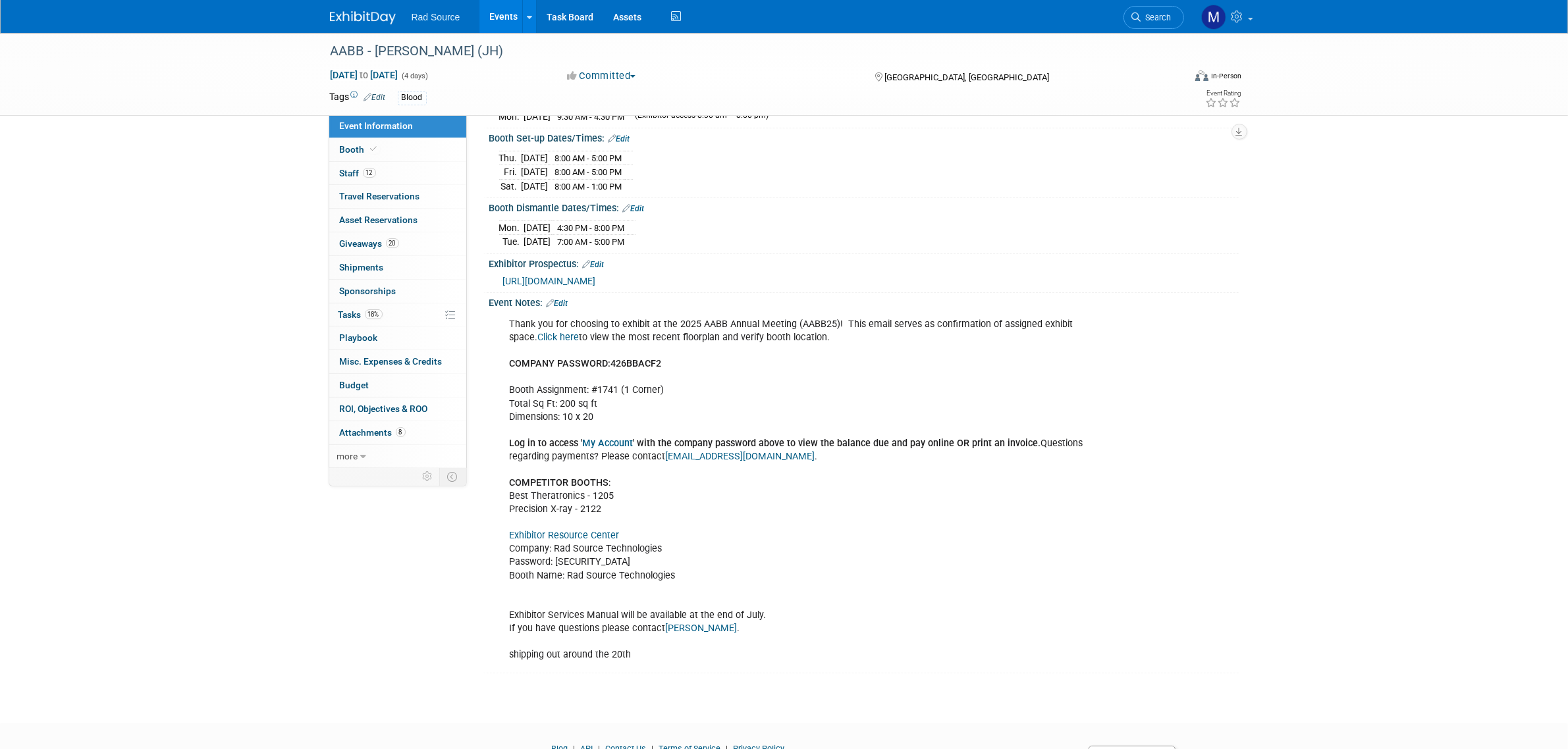
scroll to position [164, 0]
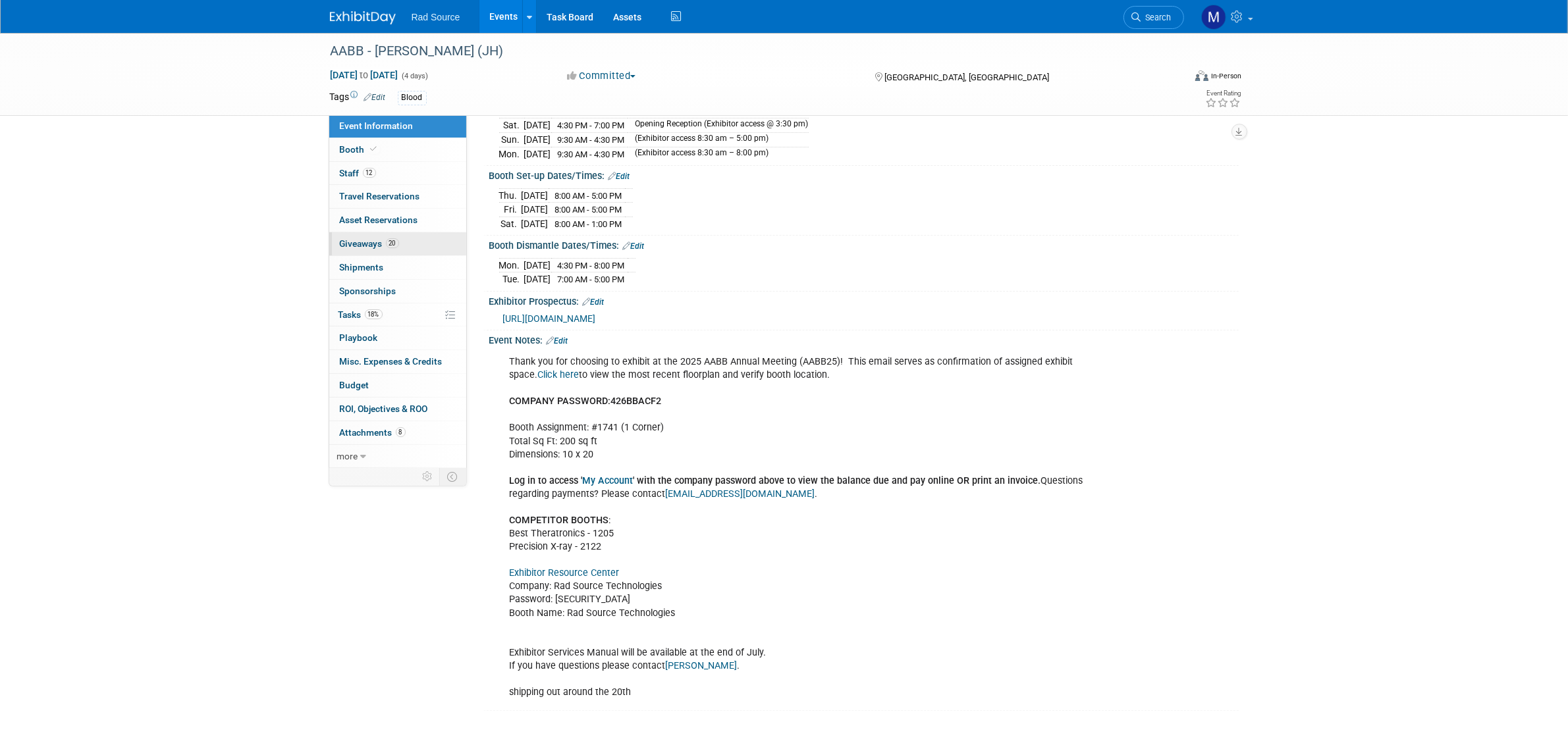
click at [418, 244] on link "20 Giveaways 20" at bounding box center [398, 244] width 137 height 23
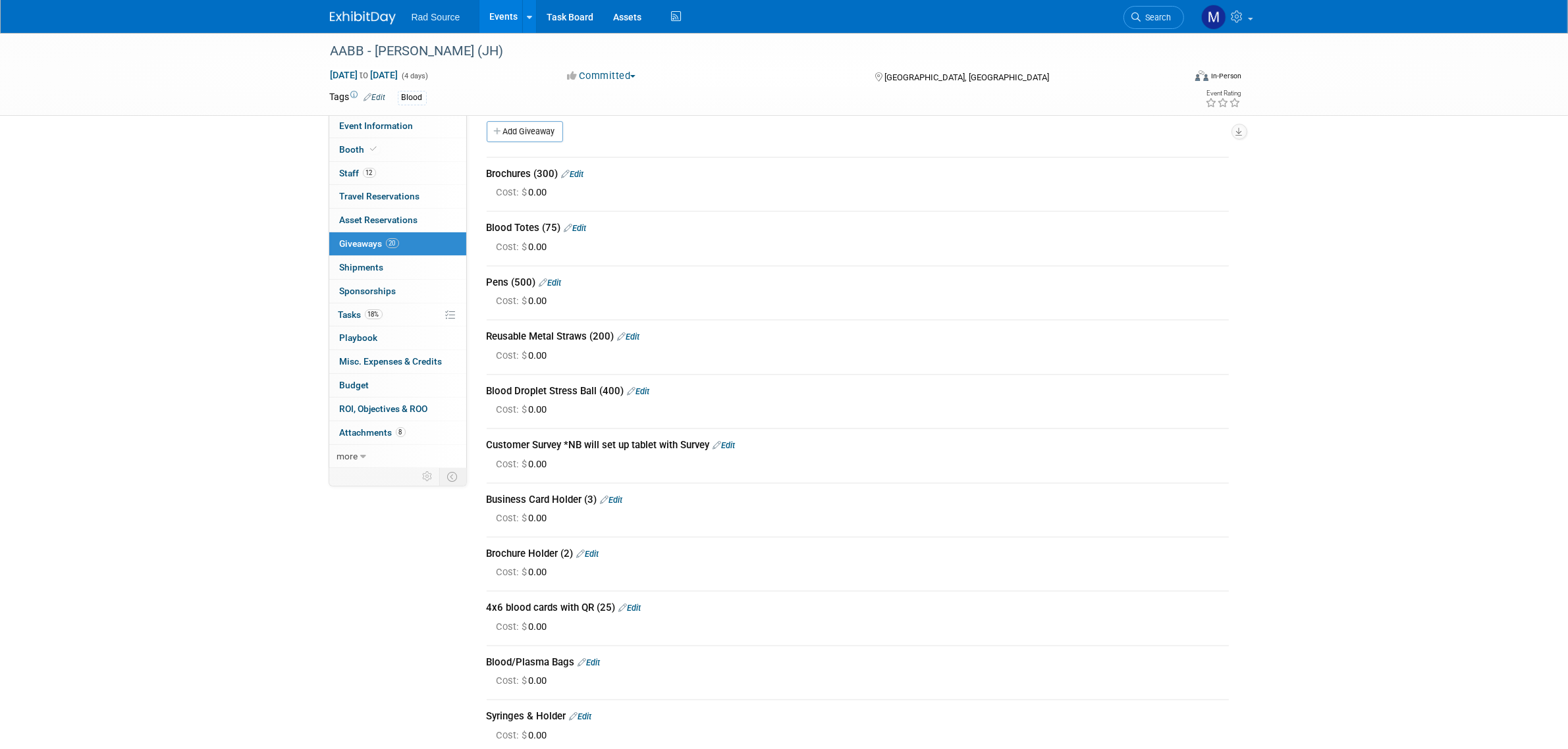
scroll to position [0, 0]
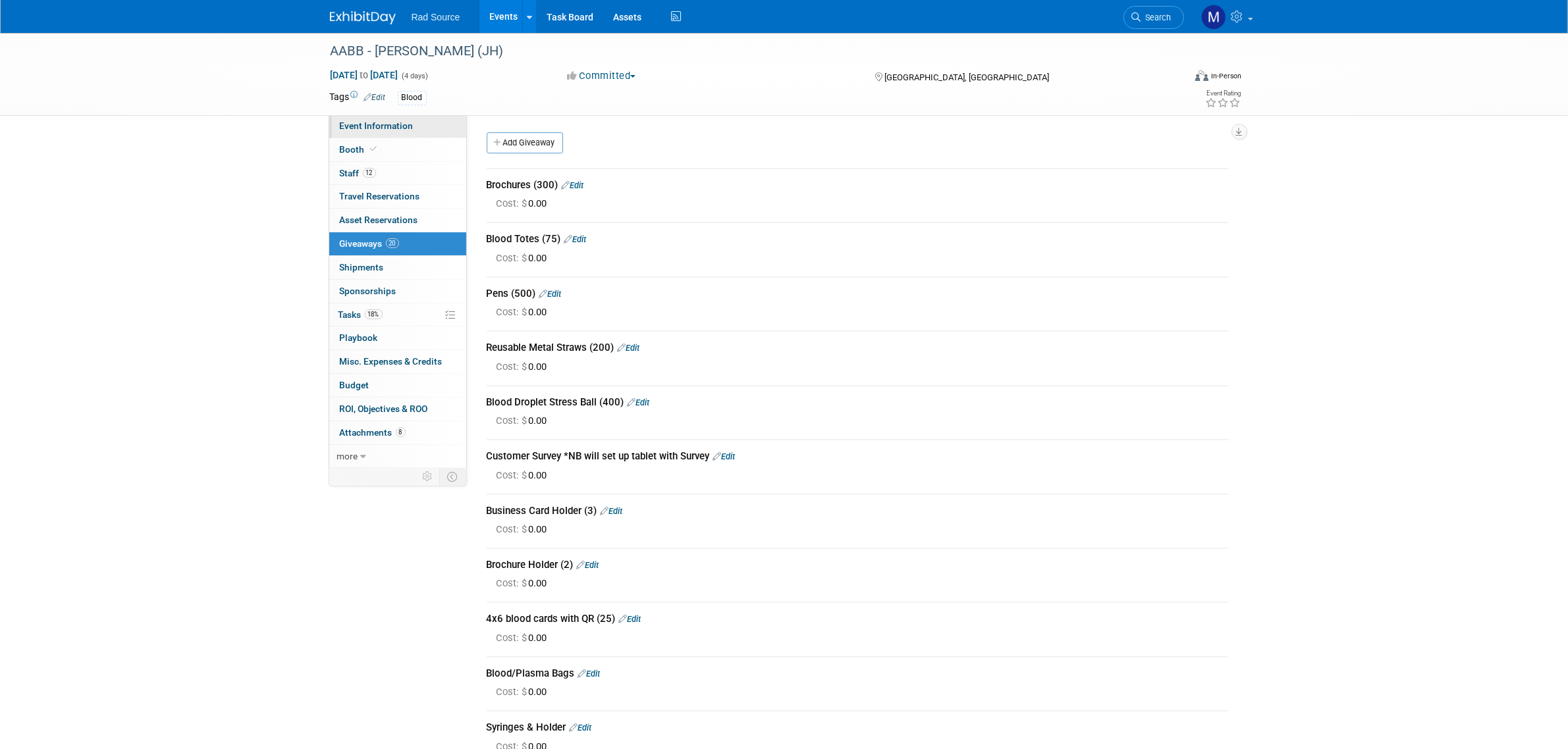
drag, startPoint x: 396, startPoint y: 127, endPoint x: 401, endPoint y: 136, distance: 10.3
click at [396, 127] on span "Event Information" at bounding box center [377, 125] width 74 height 11
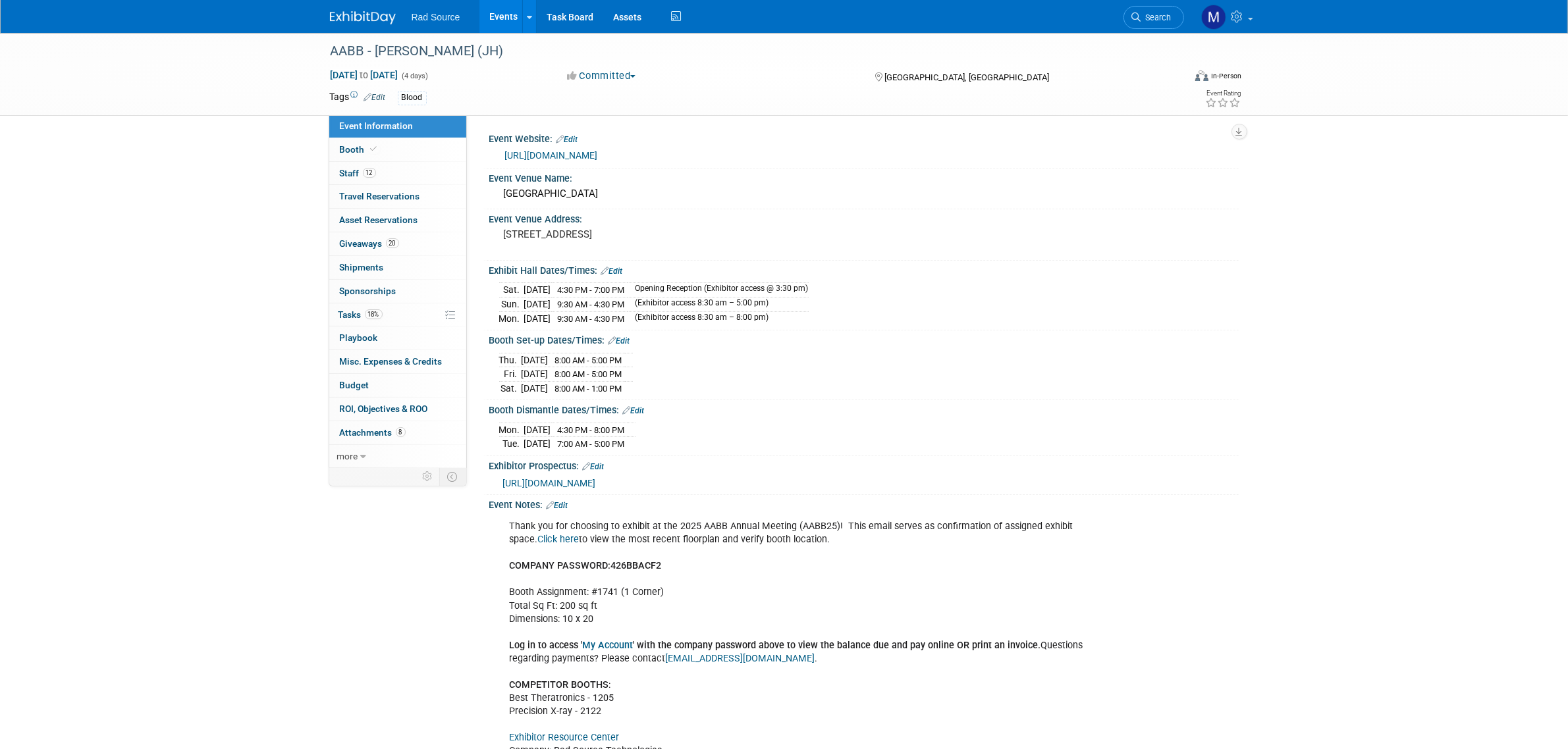
click at [1393, 245] on div "AABB - Catherine (JH) Oct 25, 2025 to Oct 28, 2025 (4 days) Oct 25, 2025 to Oct…" at bounding box center [784, 467] width 1568 height 868
click at [409, 240] on link "20 Giveaways 20" at bounding box center [398, 244] width 137 height 23
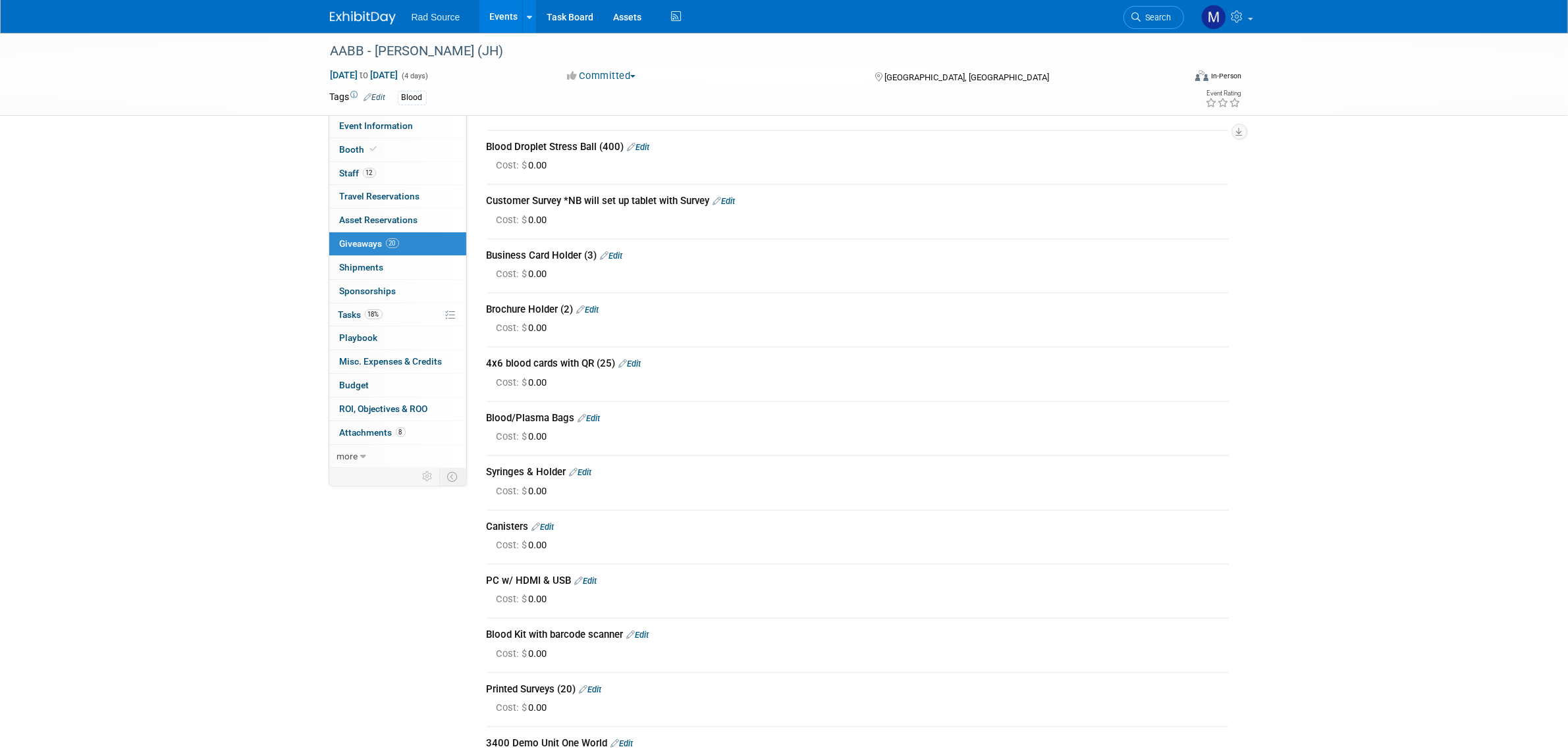
scroll to position [257, 0]
click at [735, 195] on link "Edit" at bounding box center [724, 199] width 22 height 10
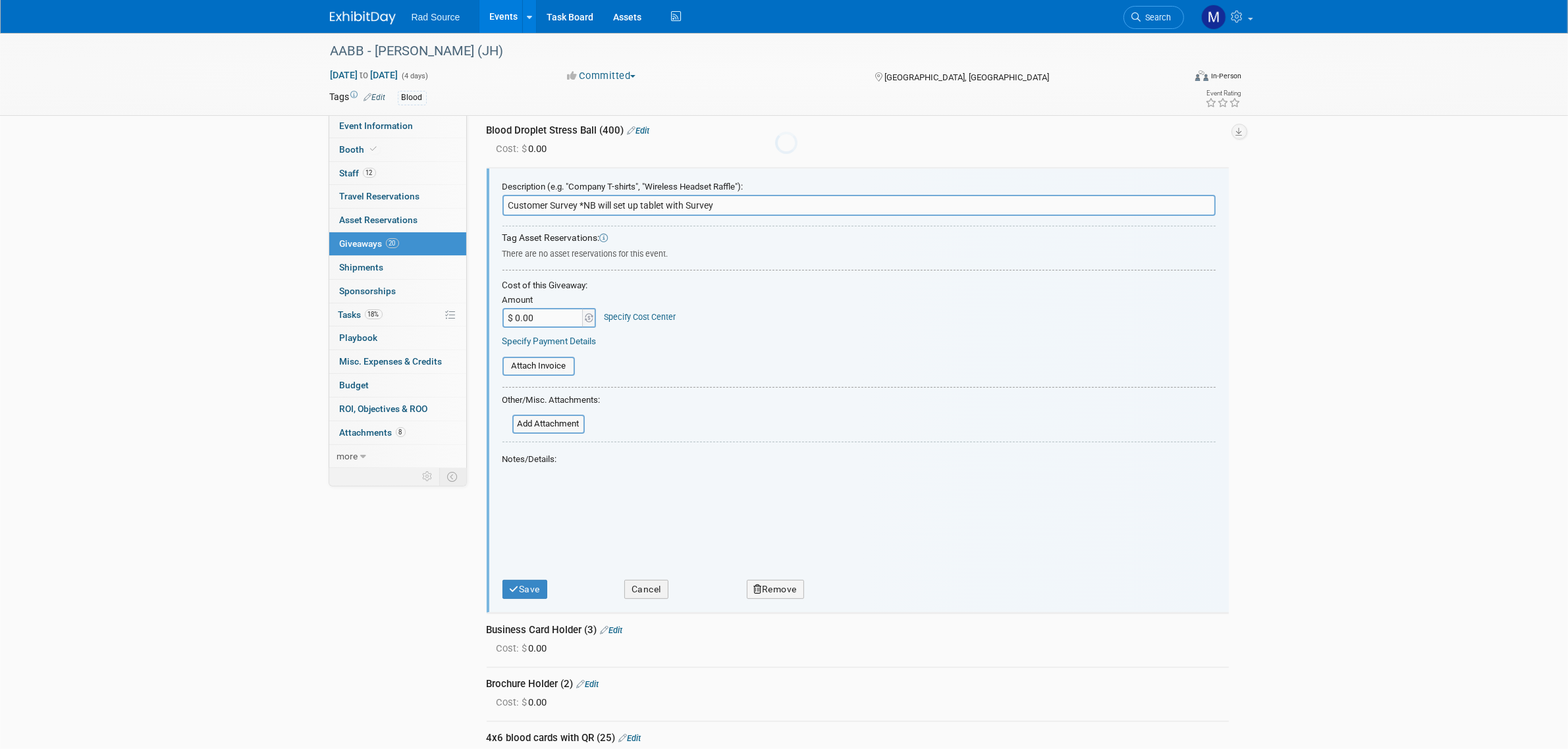
scroll to position [288, 0]
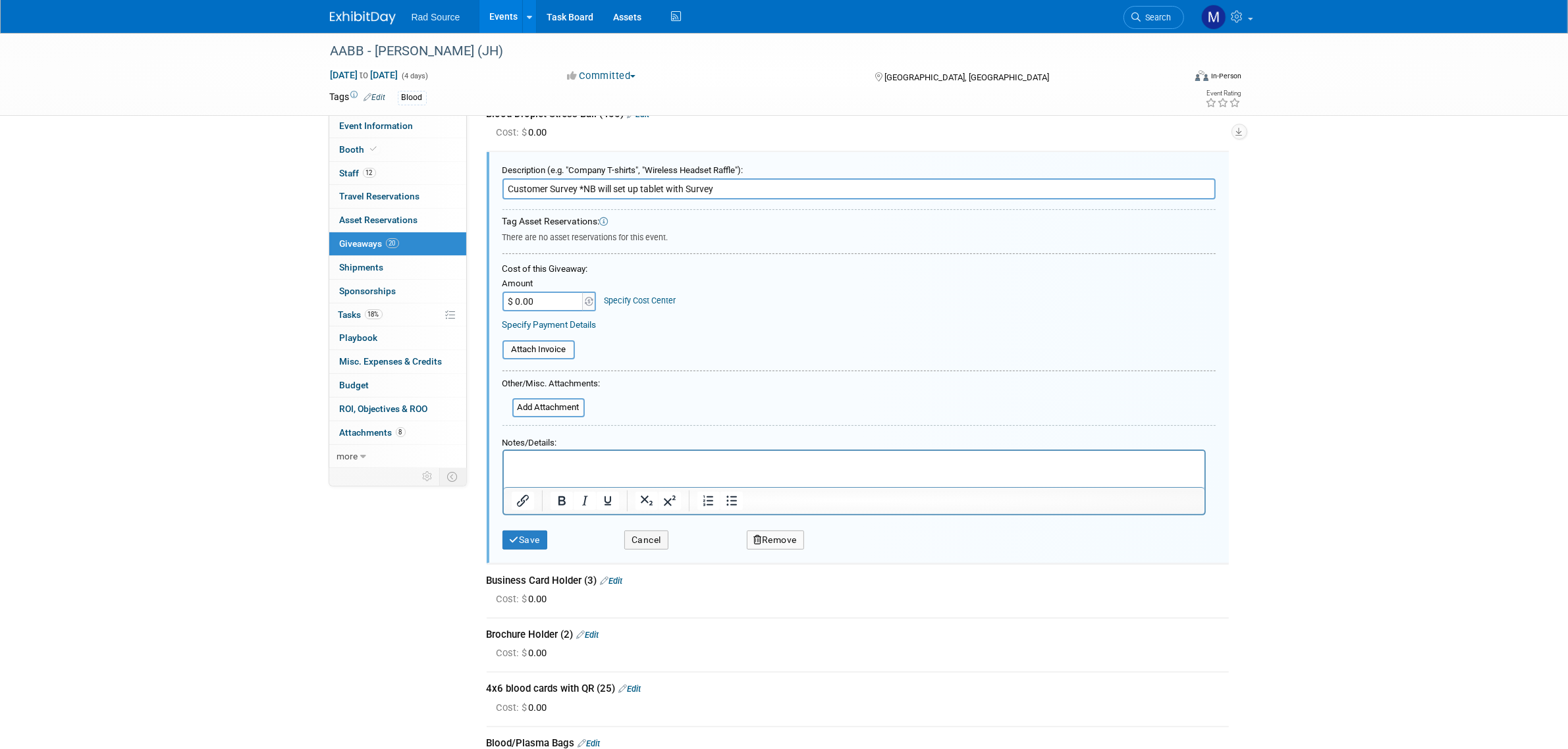
click at [800, 533] on button "Remove" at bounding box center [775, 540] width 58 height 19
click at [851, 546] on link "Yes" at bounding box center [851, 551] width 38 height 21
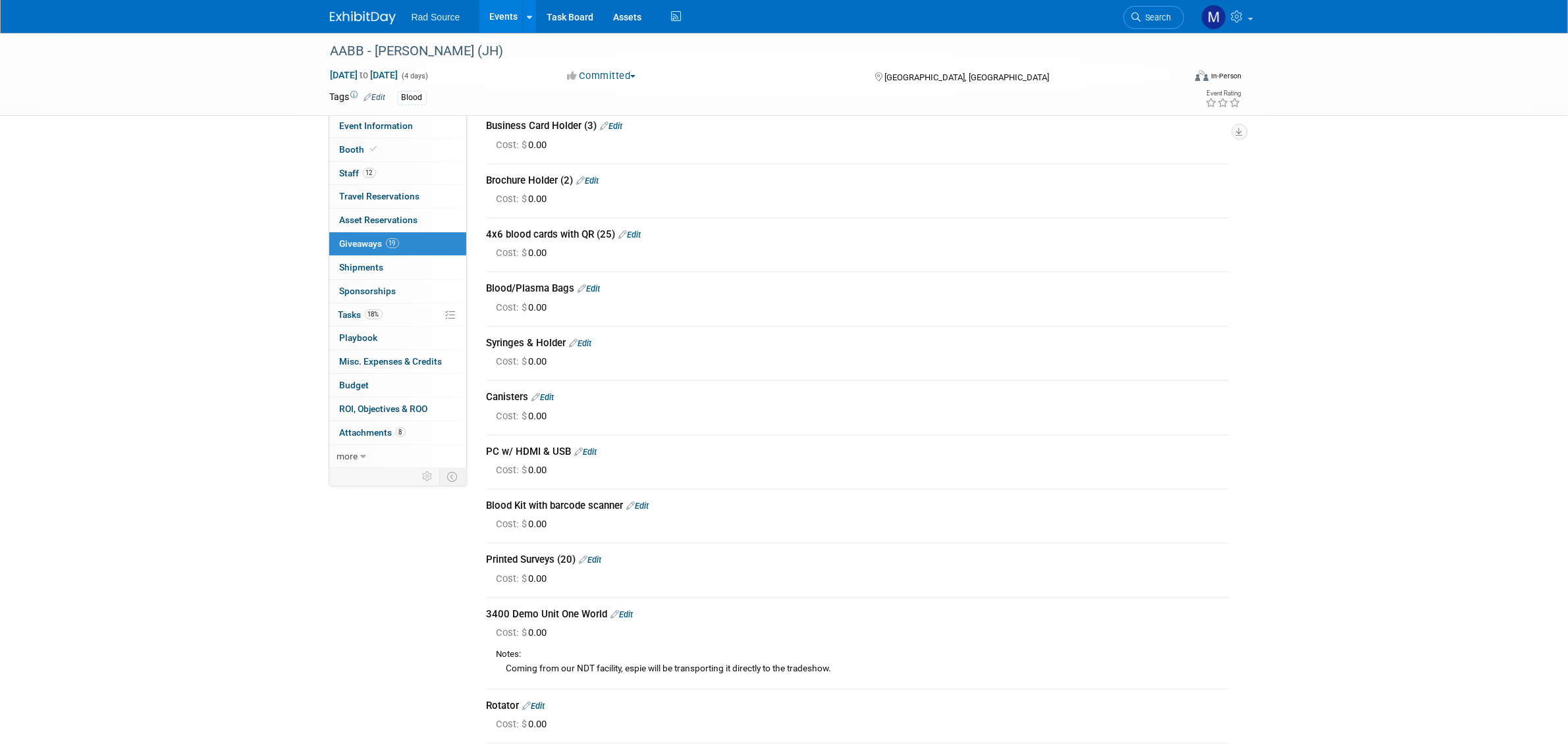
scroll to position [371, 0]
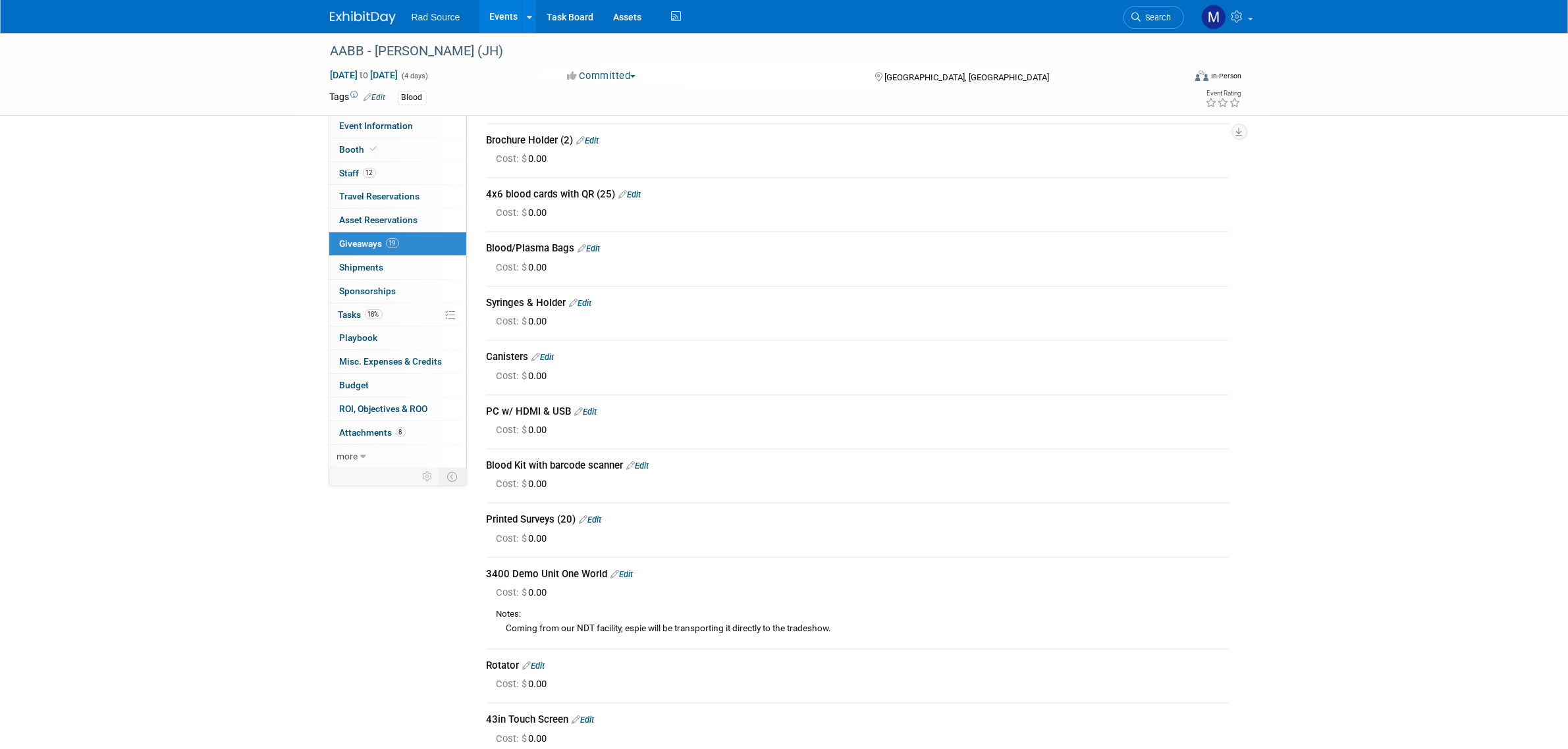
click at [594, 514] on link "Edit" at bounding box center [590, 519] width 22 height 10
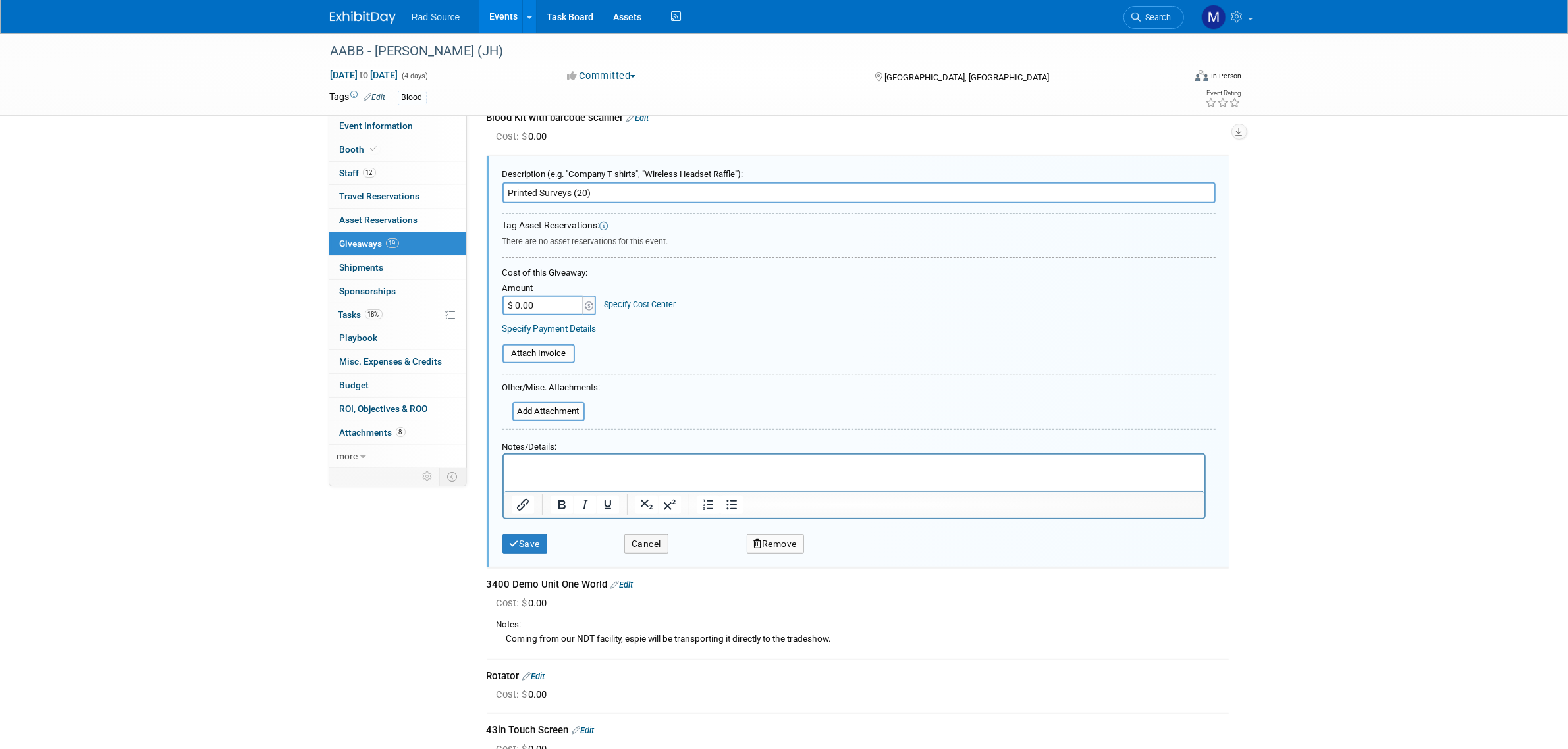
scroll to position [0, 0]
click at [584, 185] on input "Printed Surveys (20)" at bounding box center [859, 193] width 713 height 21
type input "Printed Surveys (50)"
click at [531, 534] on button "Save" at bounding box center [525, 543] width 46 height 19
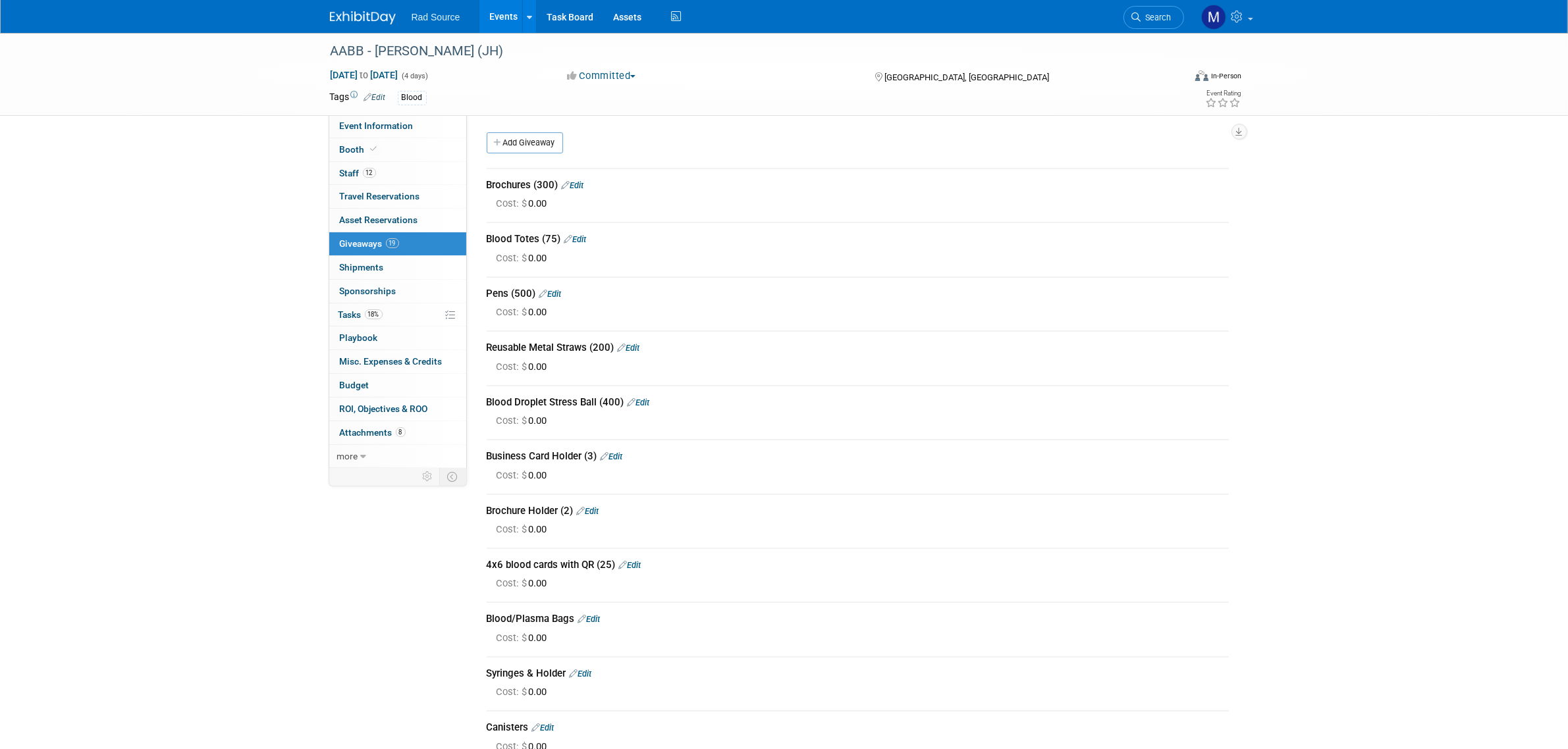
drag, startPoint x: 544, startPoint y: 145, endPoint x: 653, endPoint y: 299, distance: 188.7
click at [544, 145] on link "Add Giveaway" at bounding box center [525, 143] width 76 height 21
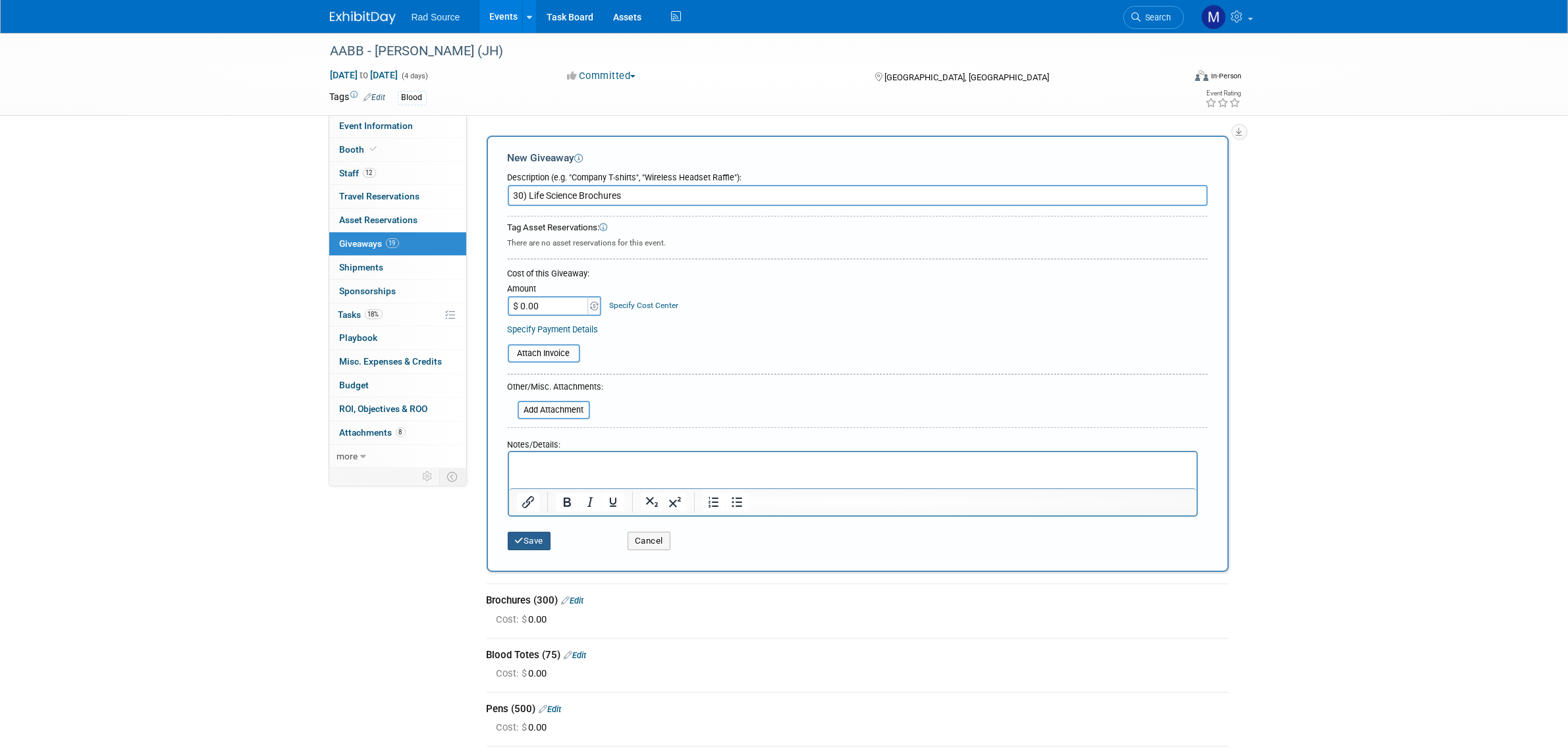
type input "30) Life Science Brochures"
click at [519, 536] on icon "submit" at bounding box center [519, 541] width 9 height 9
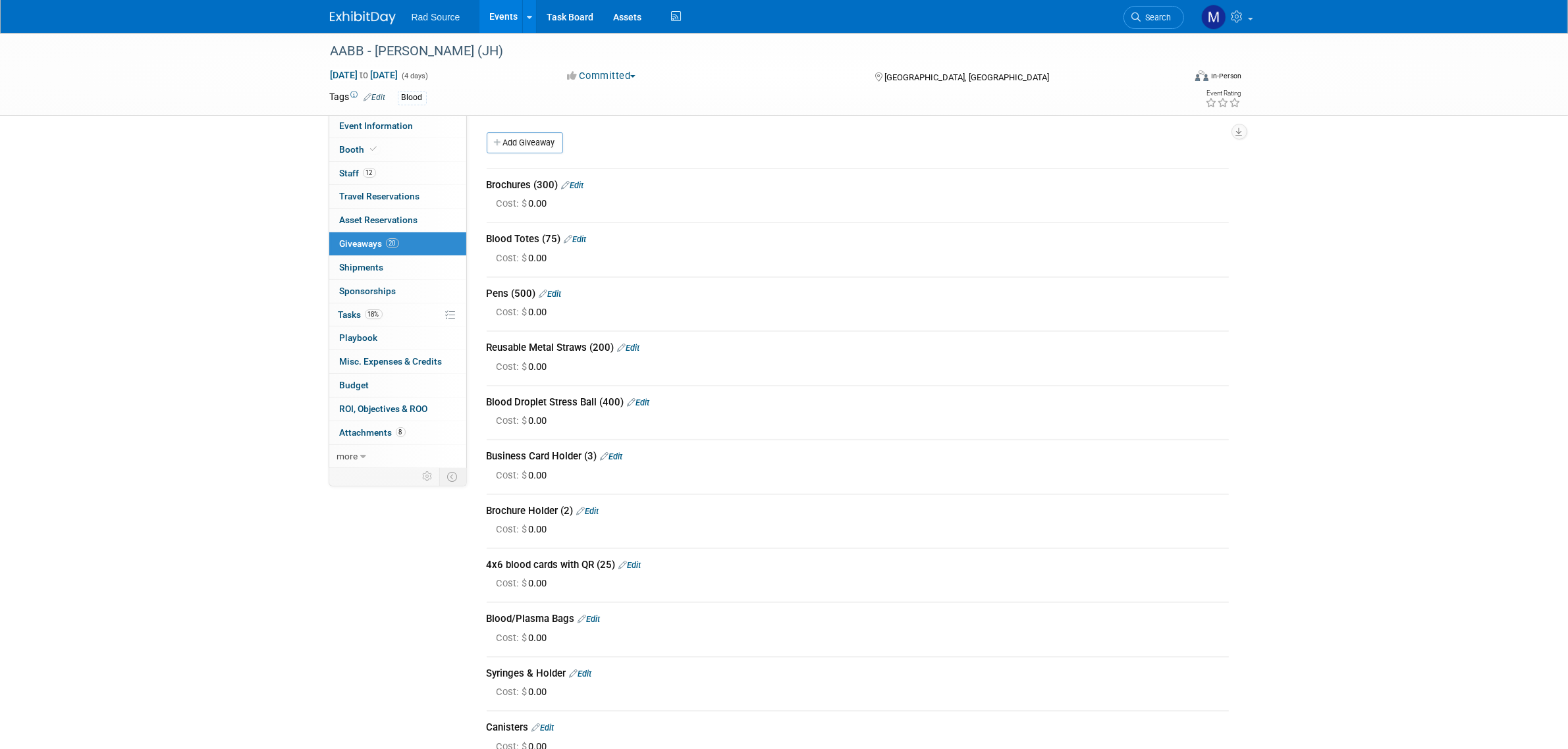
click at [525, 142] on link "Add Giveaway" at bounding box center [525, 143] width 76 height 21
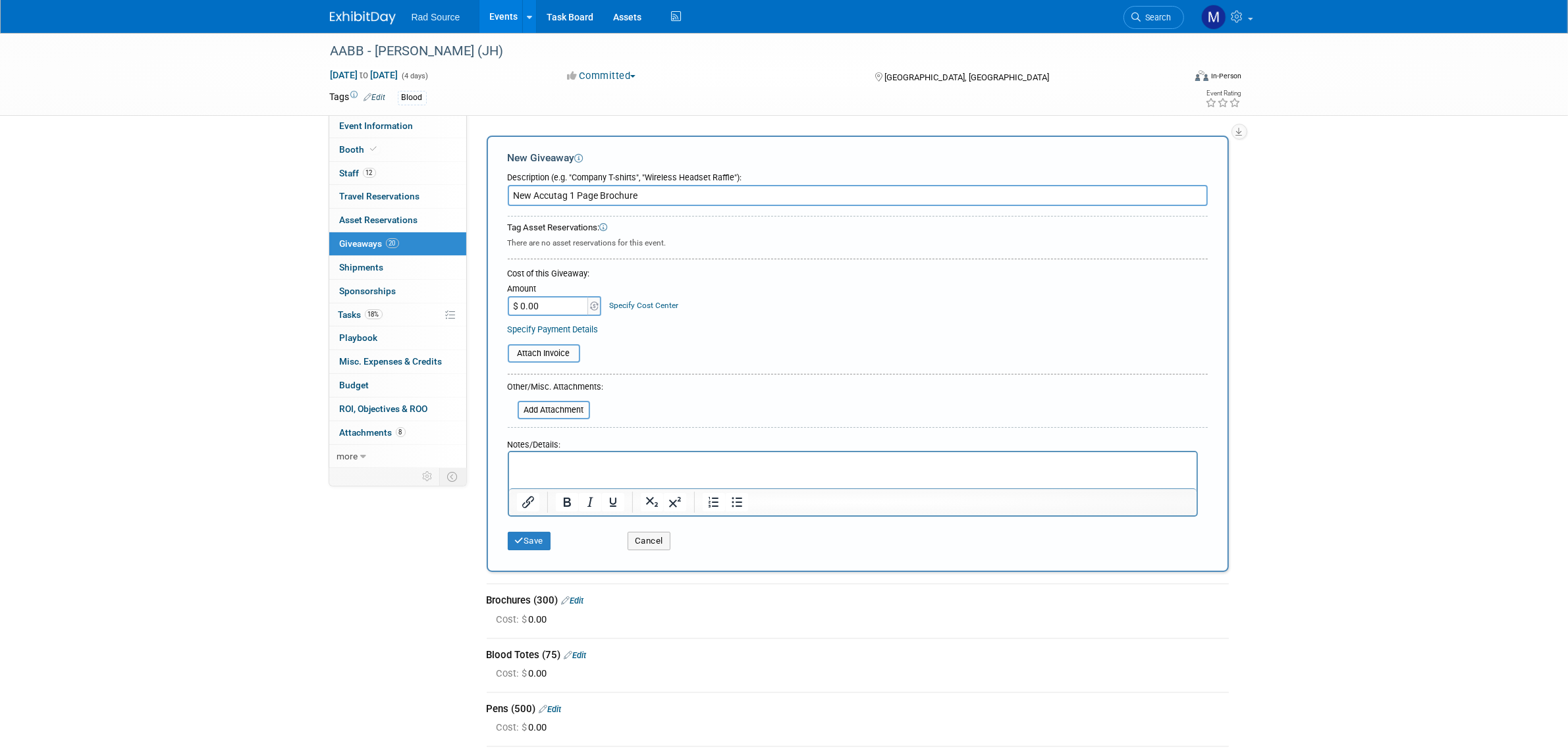
click at [515, 195] on input "New Accutag 1 Page Brochure" at bounding box center [857, 196] width 700 height 21
type input "100) New Accutag 1 Page Brochure"
click at [532, 540] on button "Save" at bounding box center [529, 541] width 43 height 18
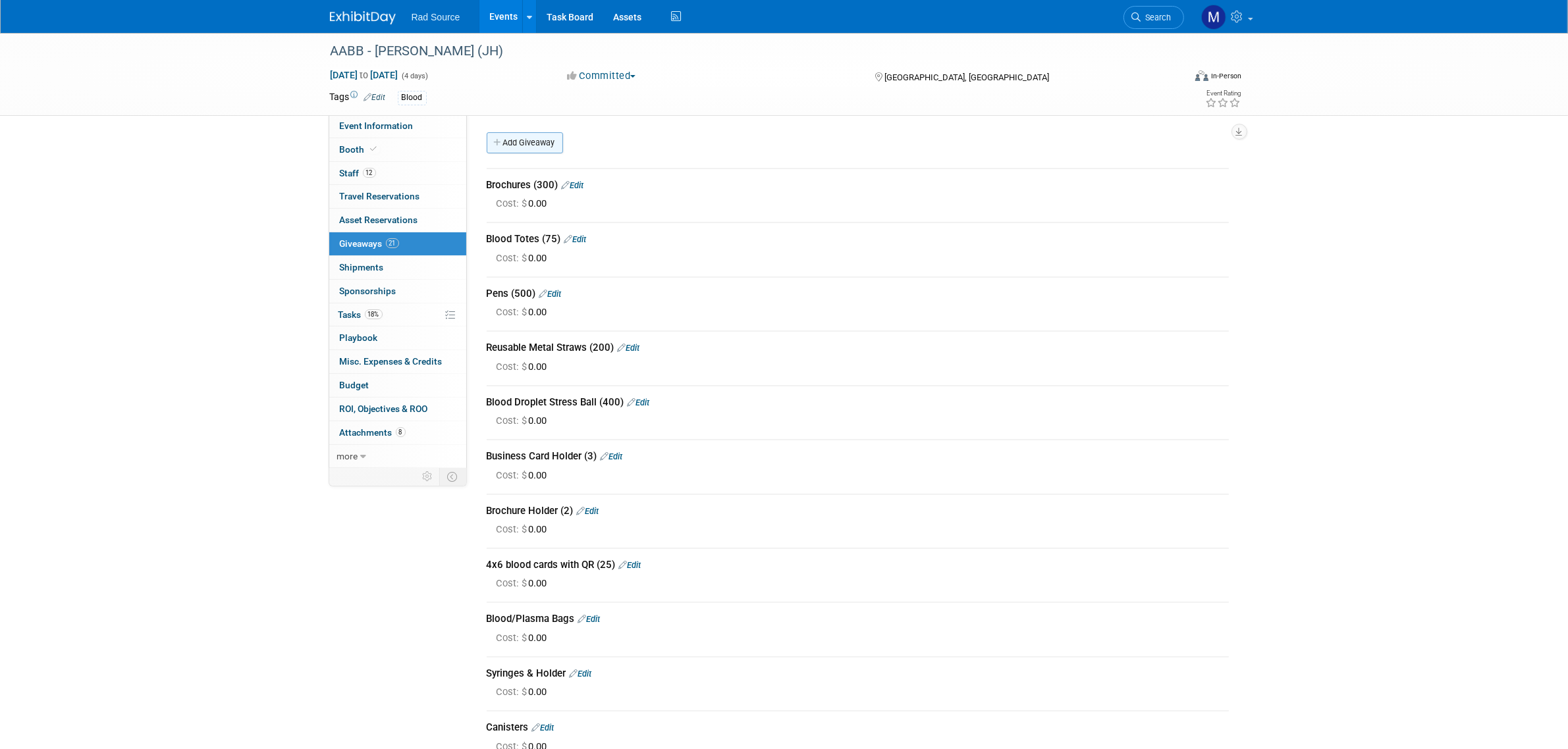
click at [541, 138] on link "Add Giveaway" at bounding box center [525, 143] width 76 height 21
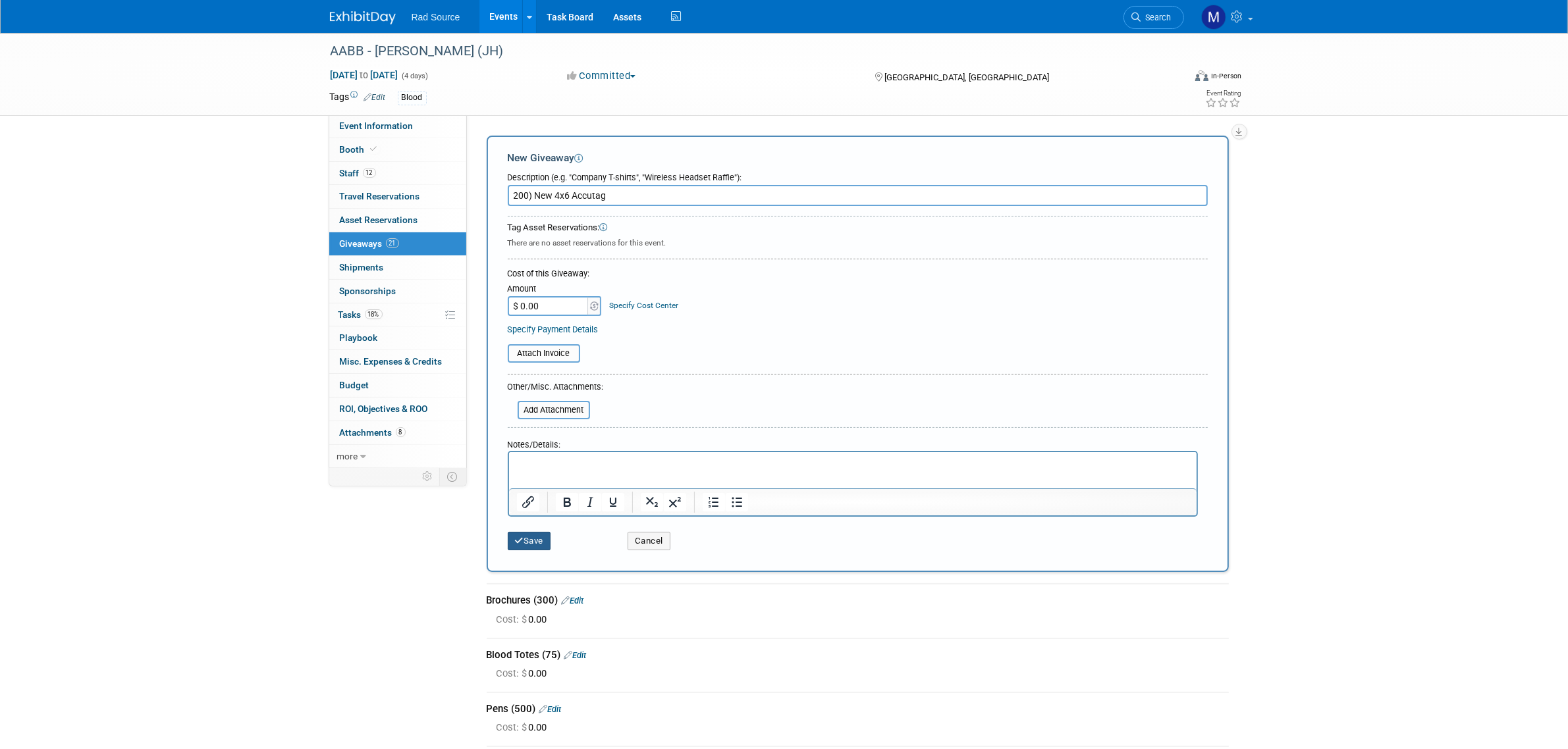
type input "200) New 4x6 Accutag"
click at [534, 535] on button "Save" at bounding box center [529, 541] width 43 height 18
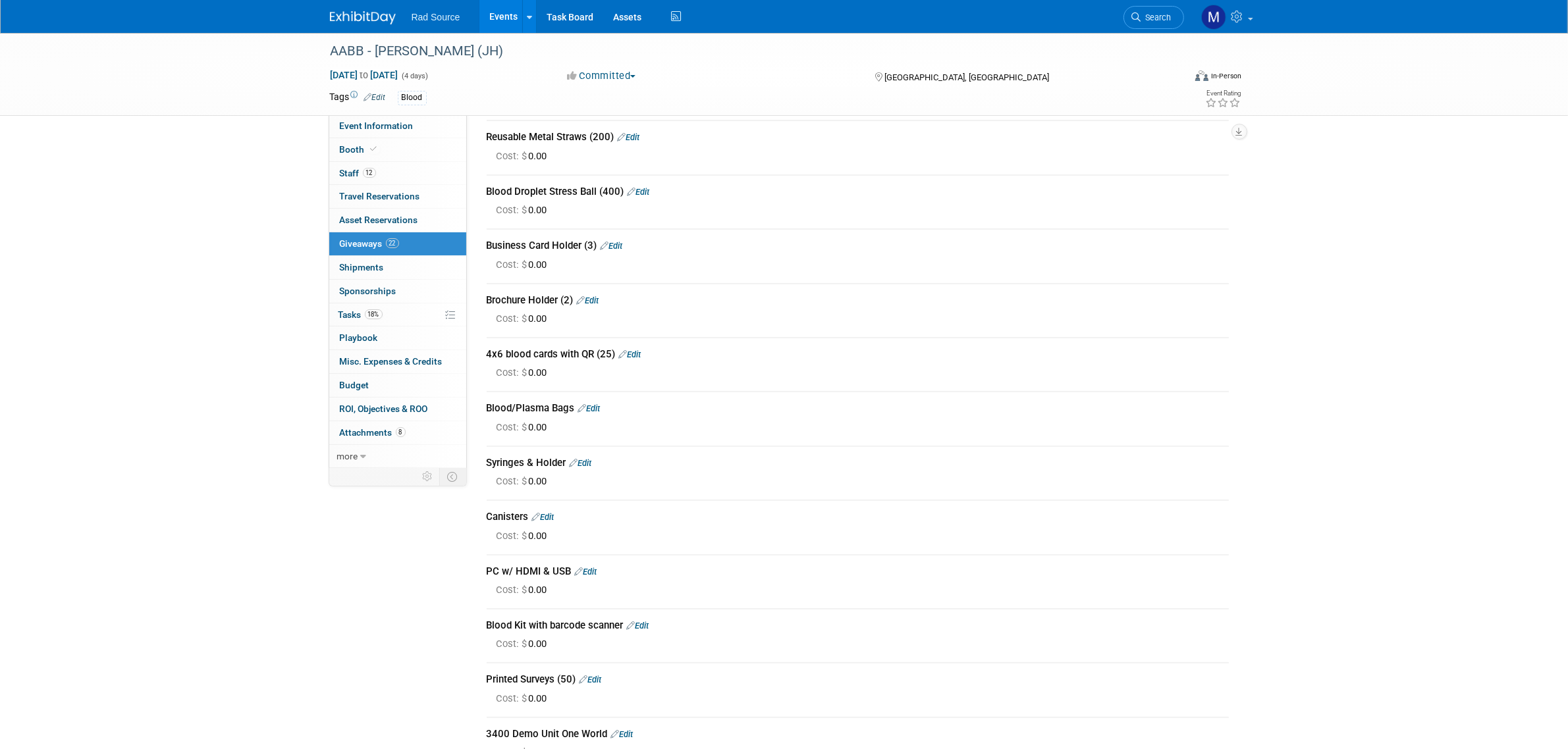
scroll to position [205, 0]
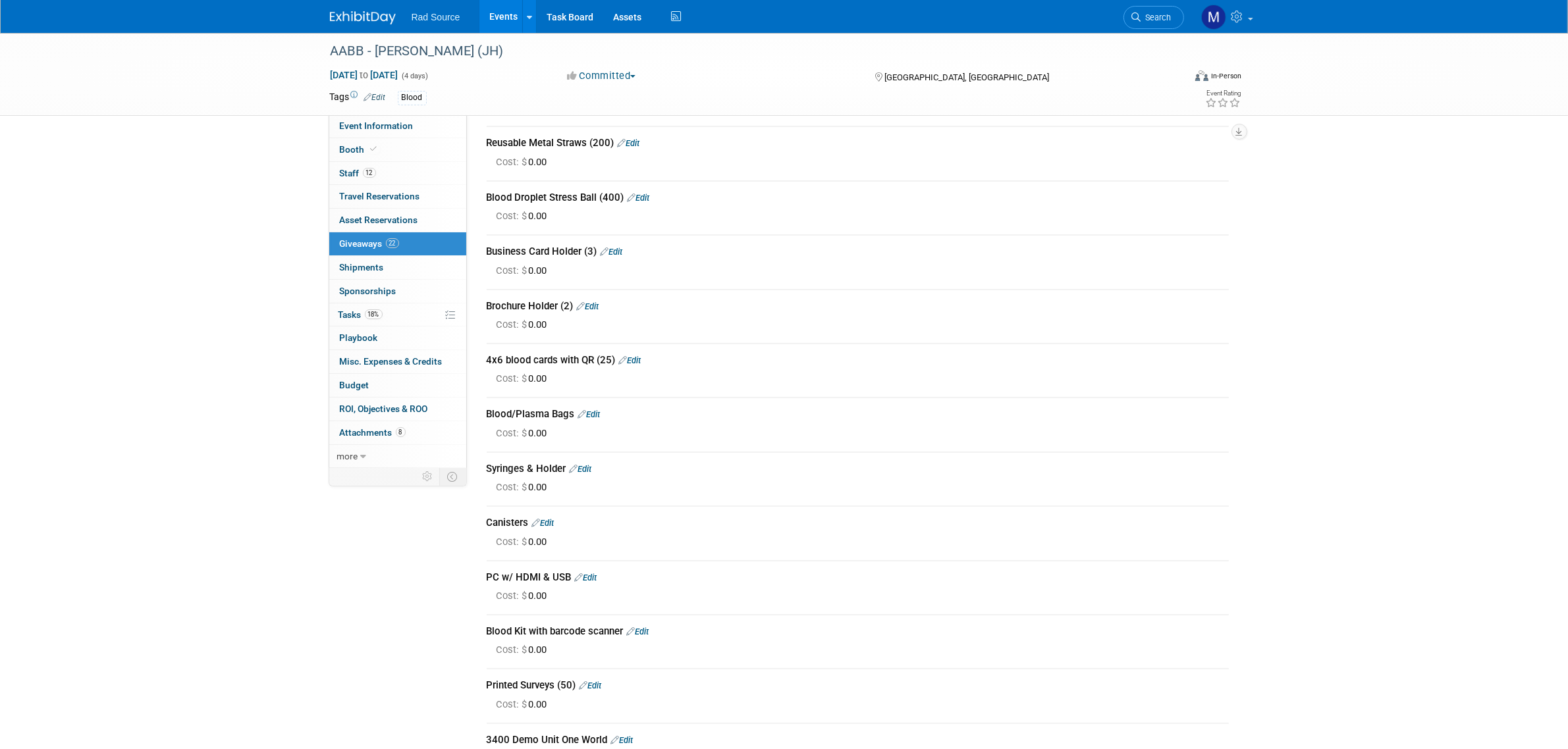
click at [598, 304] on link "Edit" at bounding box center [587, 307] width 22 height 10
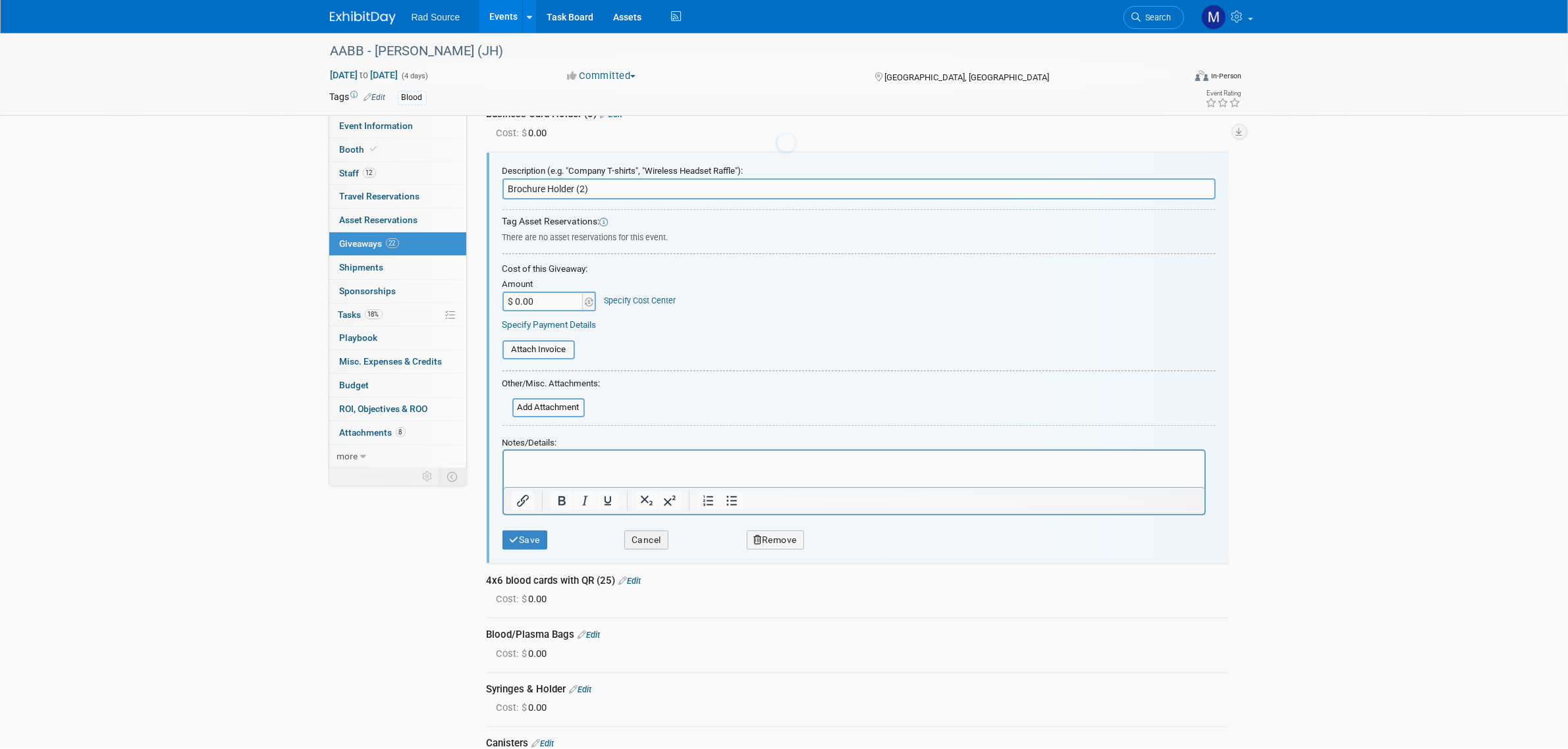
scroll to position [0, 0]
drag, startPoint x: 598, startPoint y: 185, endPoint x: 498, endPoint y: 182, distance: 100.0
click at [498, 182] on div "Description (e.g. "Company T-shirts", "Wireless Headset Raffle"): Brochure Hold…" at bounding box center [858, 358] width 742 height 411
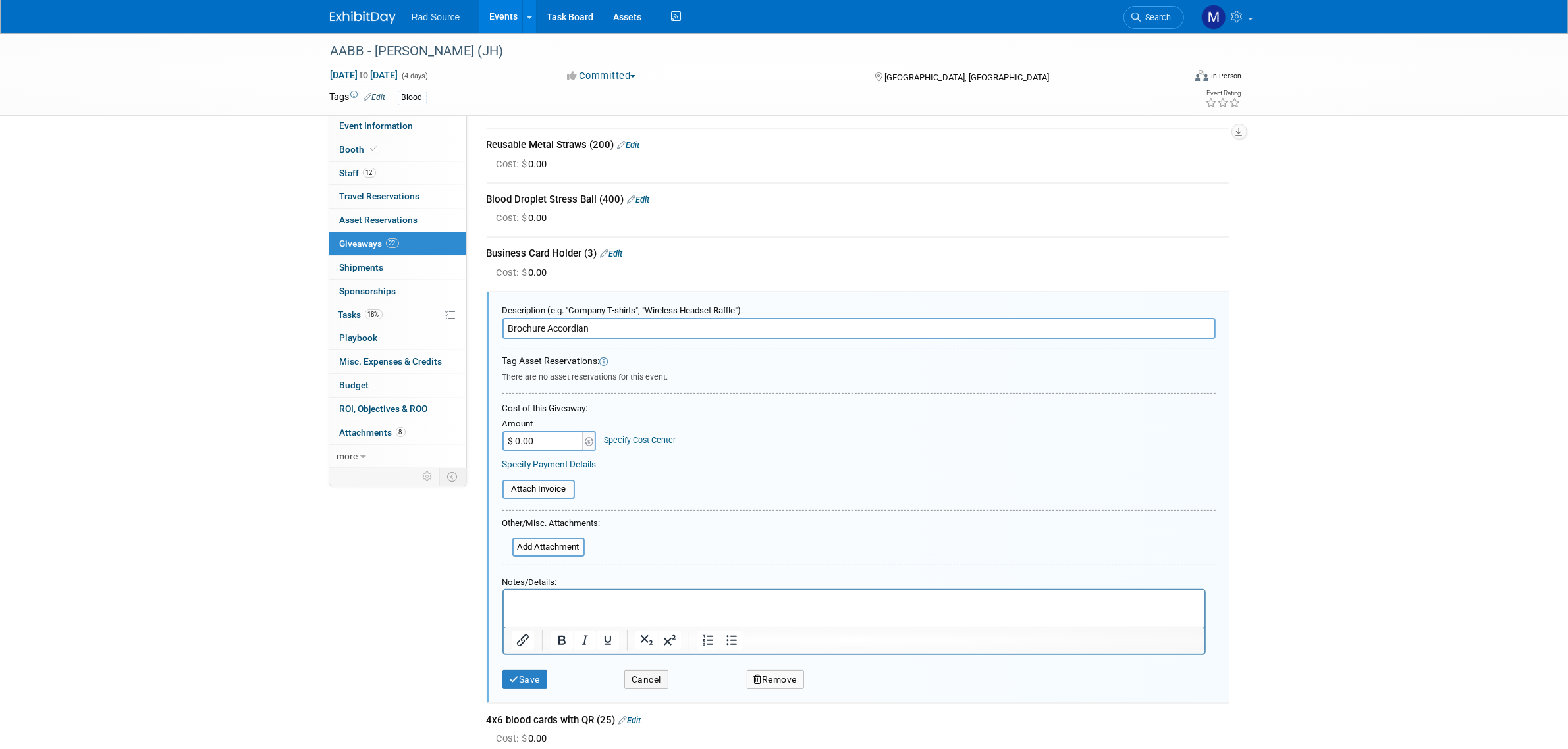
scroll to position [232, 0]
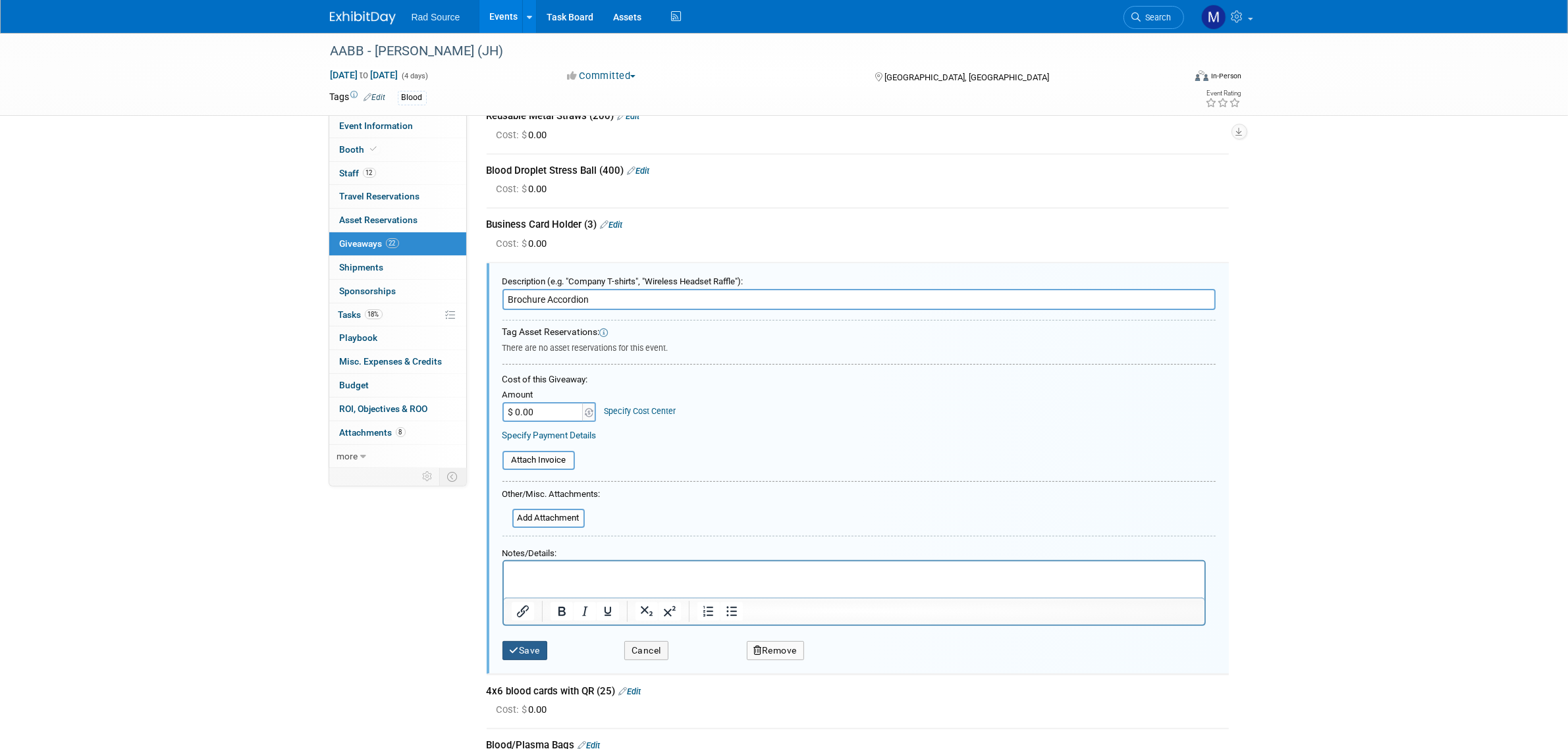
type input "Brochure Accordion"
click at [537, 641] on button "Save" at bounding box center [525, 650] width 46 height 19
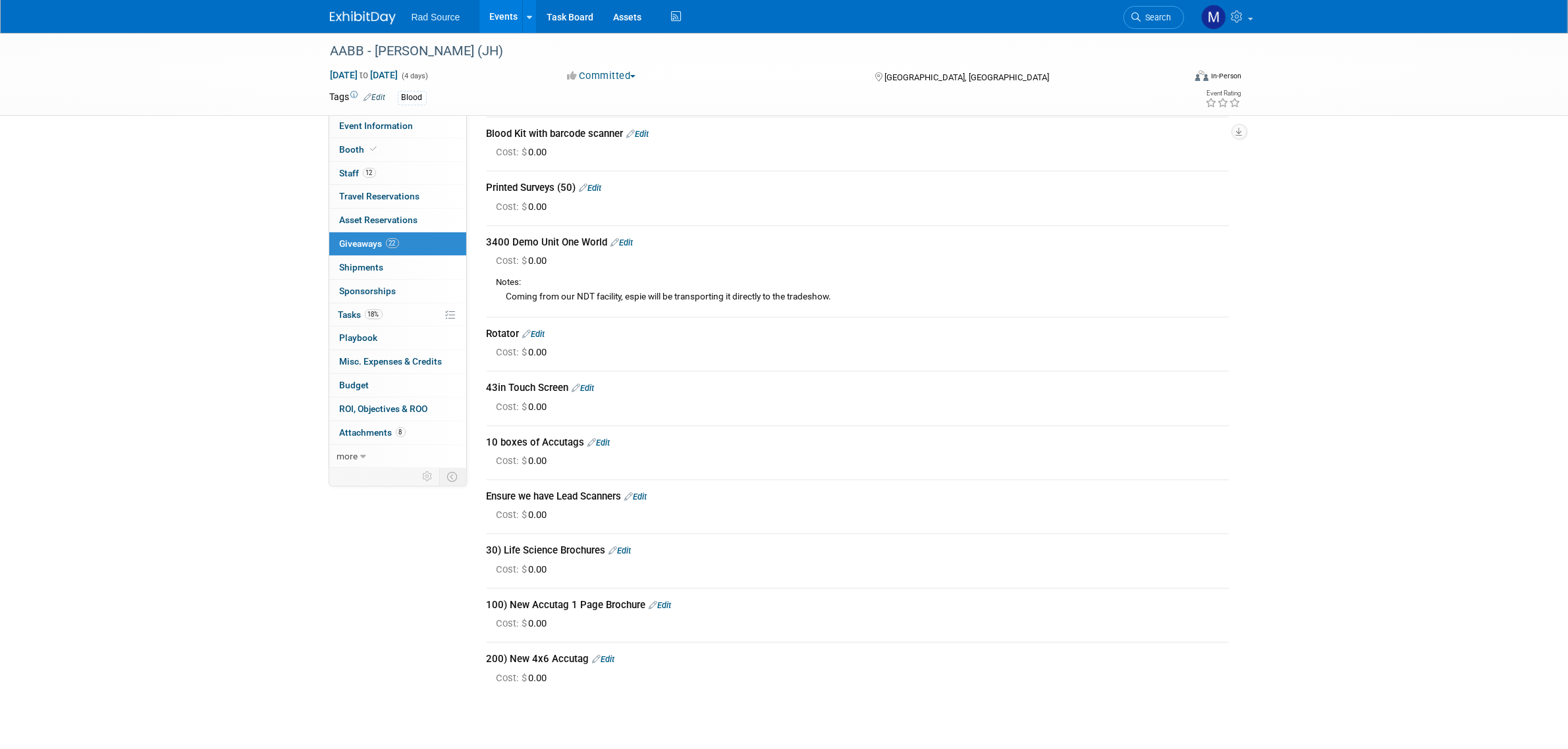
scroll to position [753, 0]
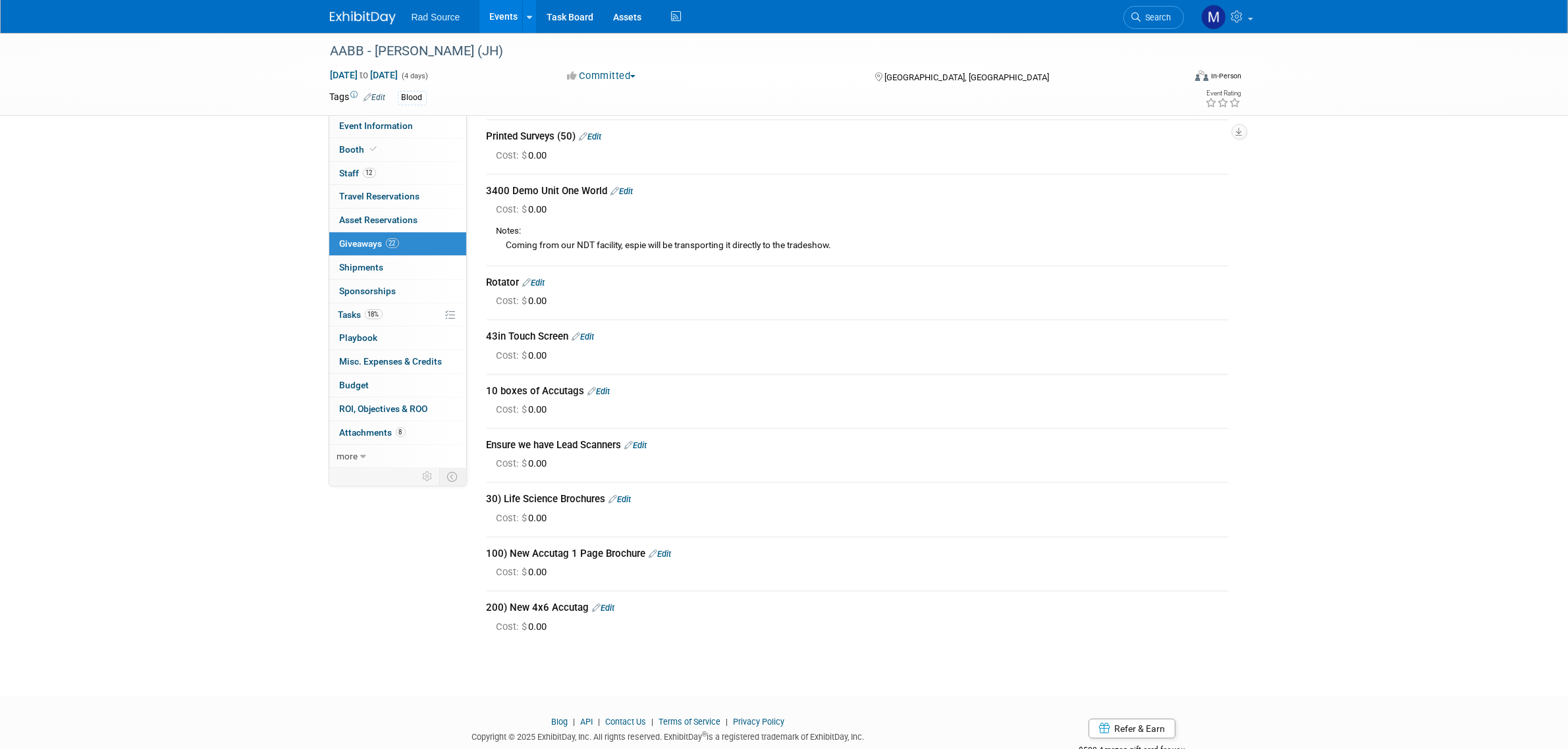
click at [660, 549] on link "Edit" at bounding box center [660, 554] width 22 height 10
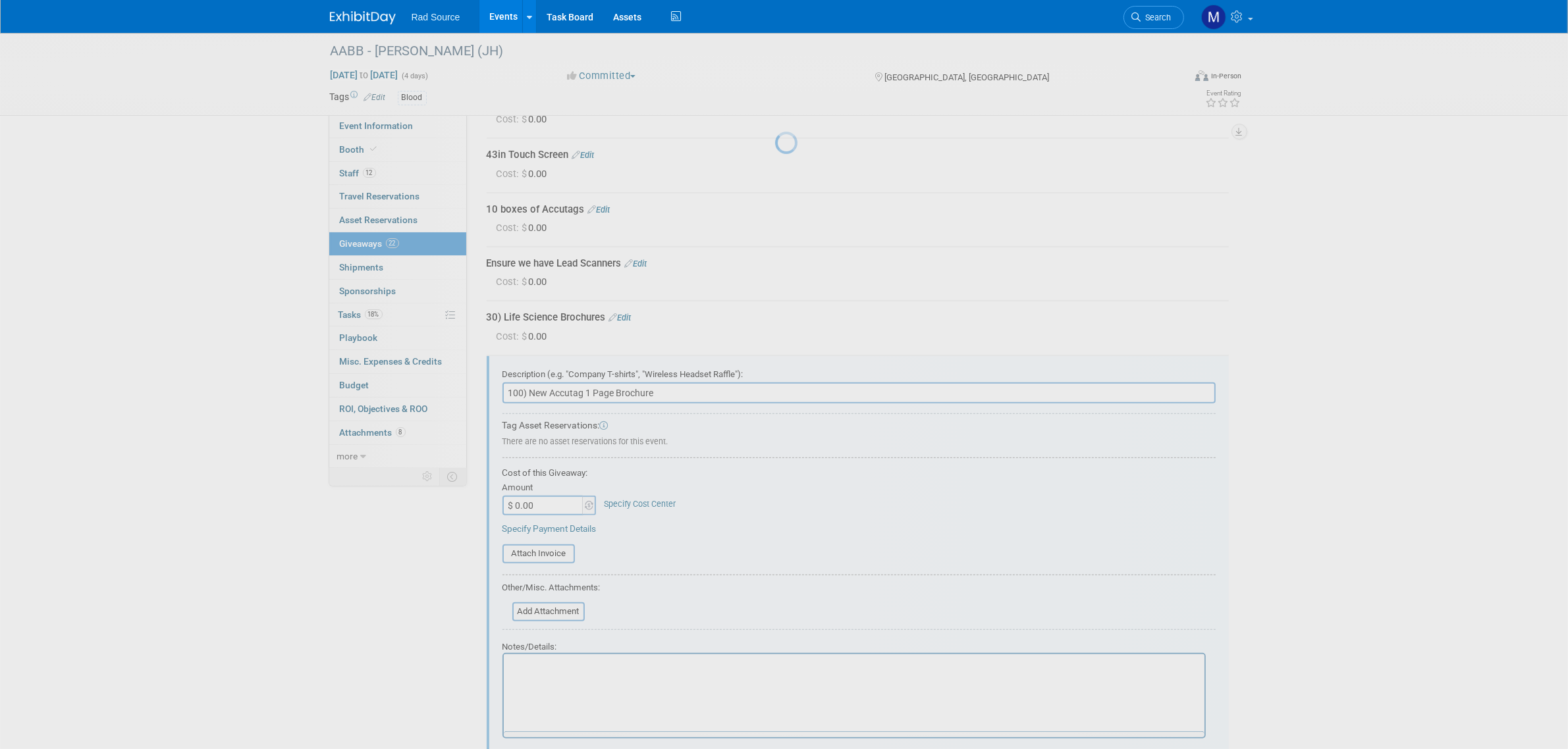
scroll to position [1130, 0]
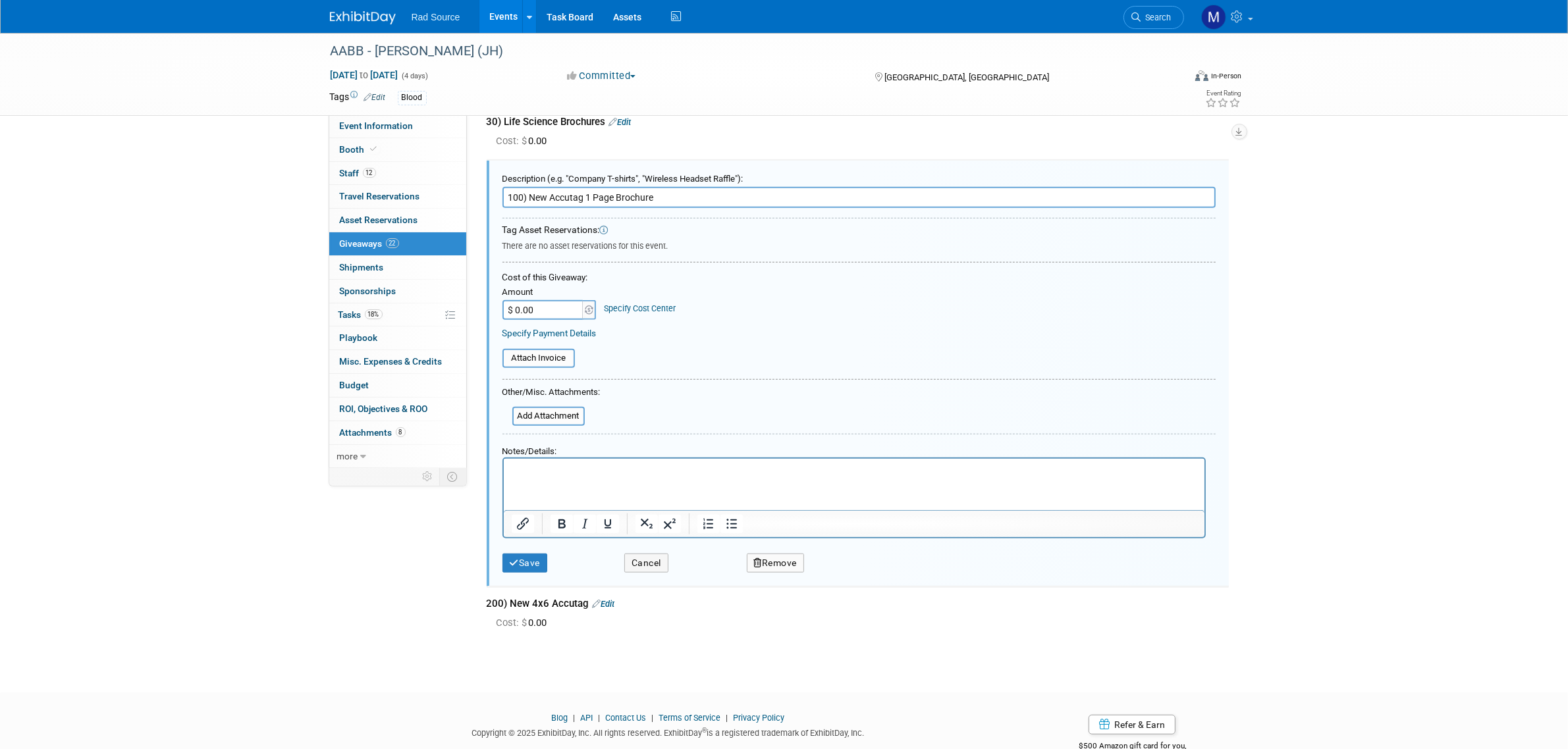
click at [512, 187] on input "100) New Accutag 1 Page Brochure" at bounding box center [859, 198] width 713 height 21
type input "200) New Accutag 1 Page Brochure"
click at [525, 553] on button "Save" at bounding box center [525, 563] width 46 height 19
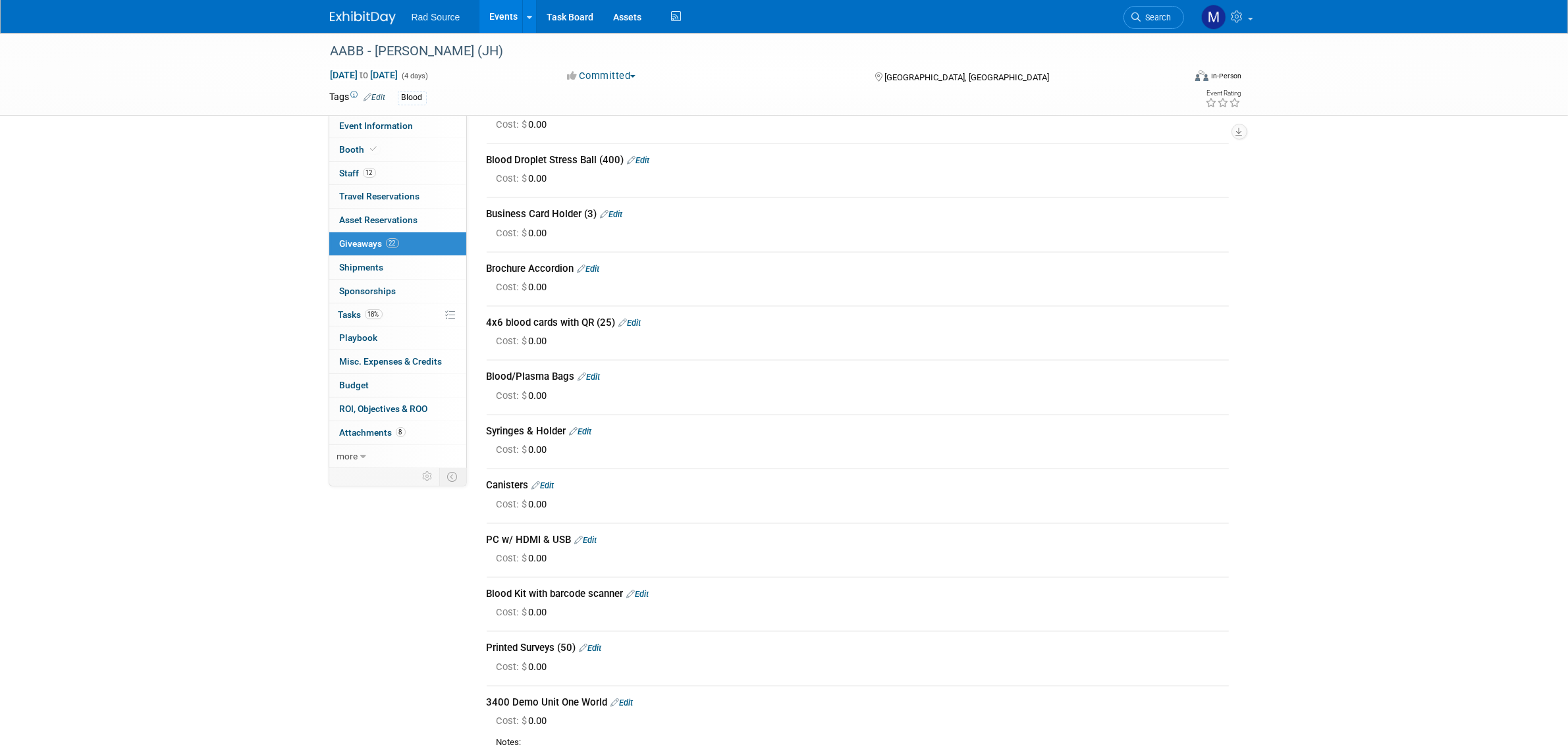
scroll to position [205, 0]
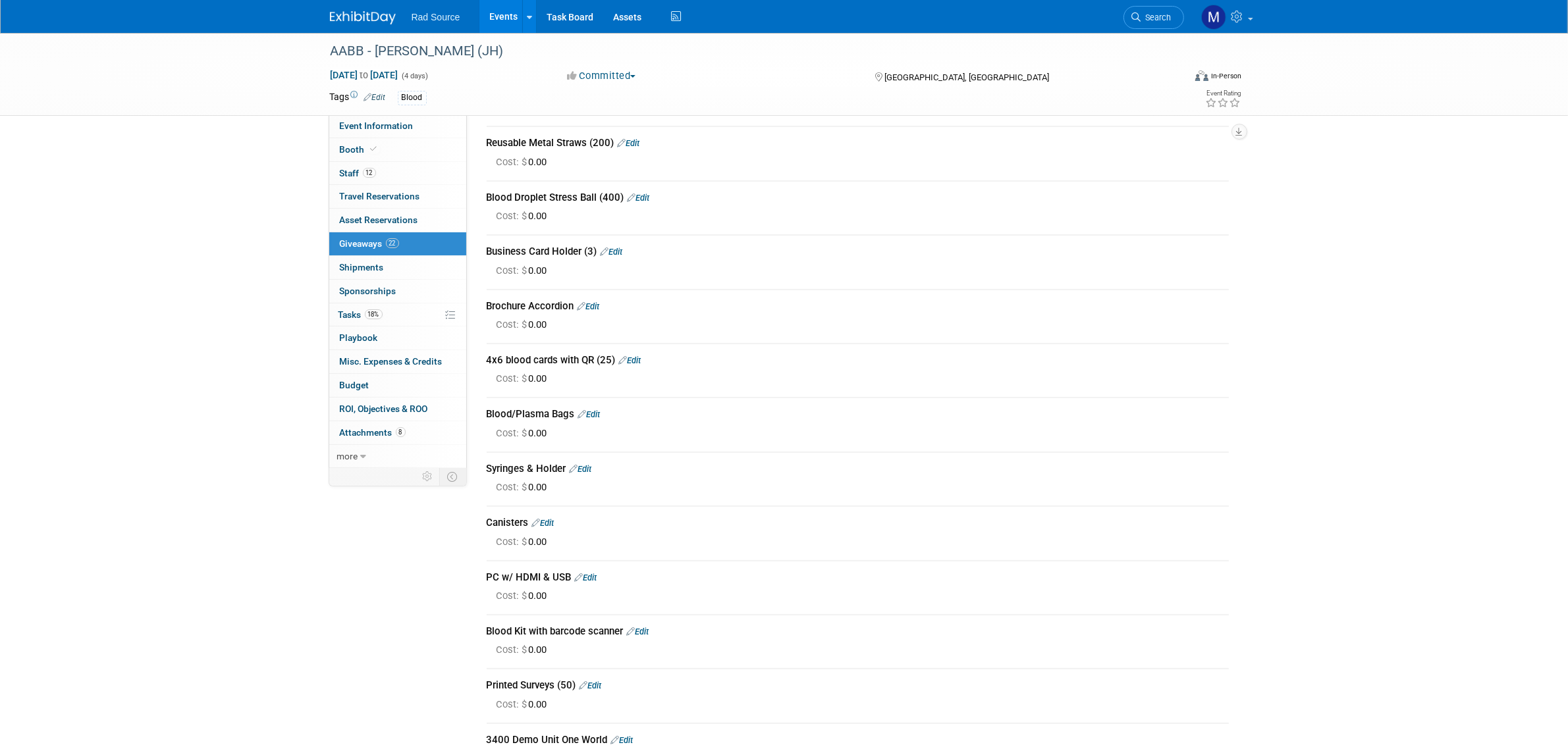
click at [596, 409] on link "Edit" at bounding box center [589, 414] width 22 height 10
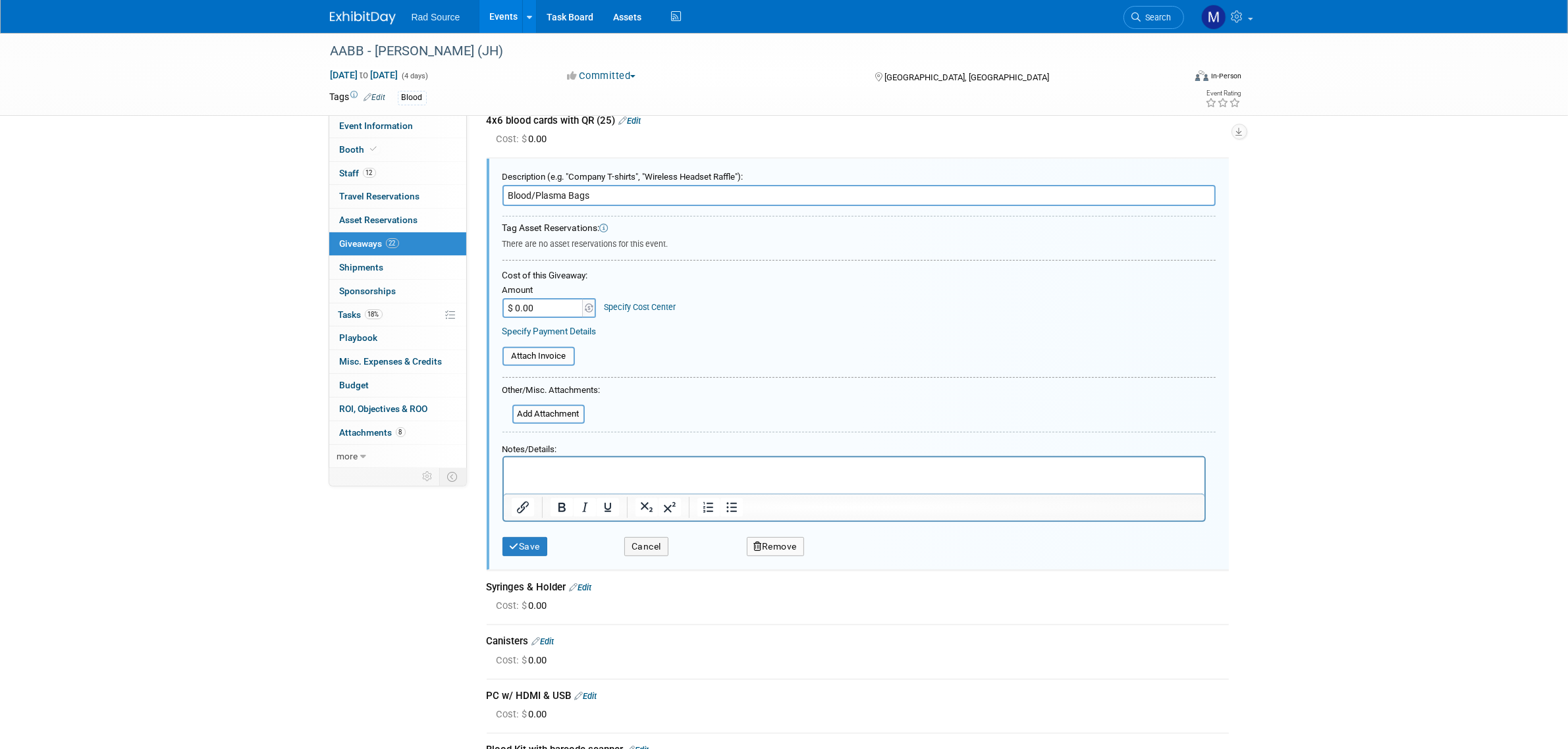
scroll to position [449, 0]
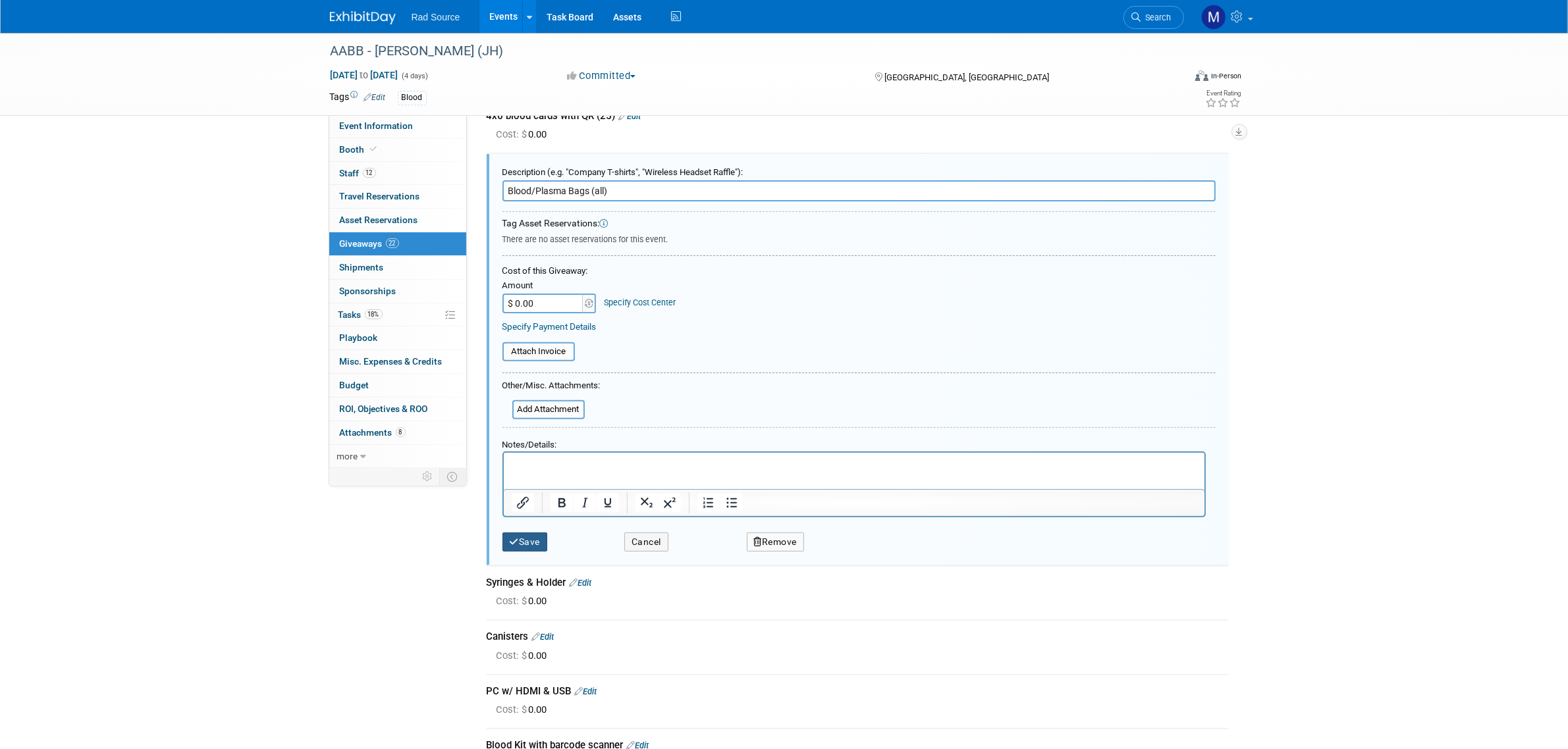
type input "Blood/Plasma Bags (all)"
click at [531, 541] on button "Save" at bounding box center [525, 541] width 46 height 19
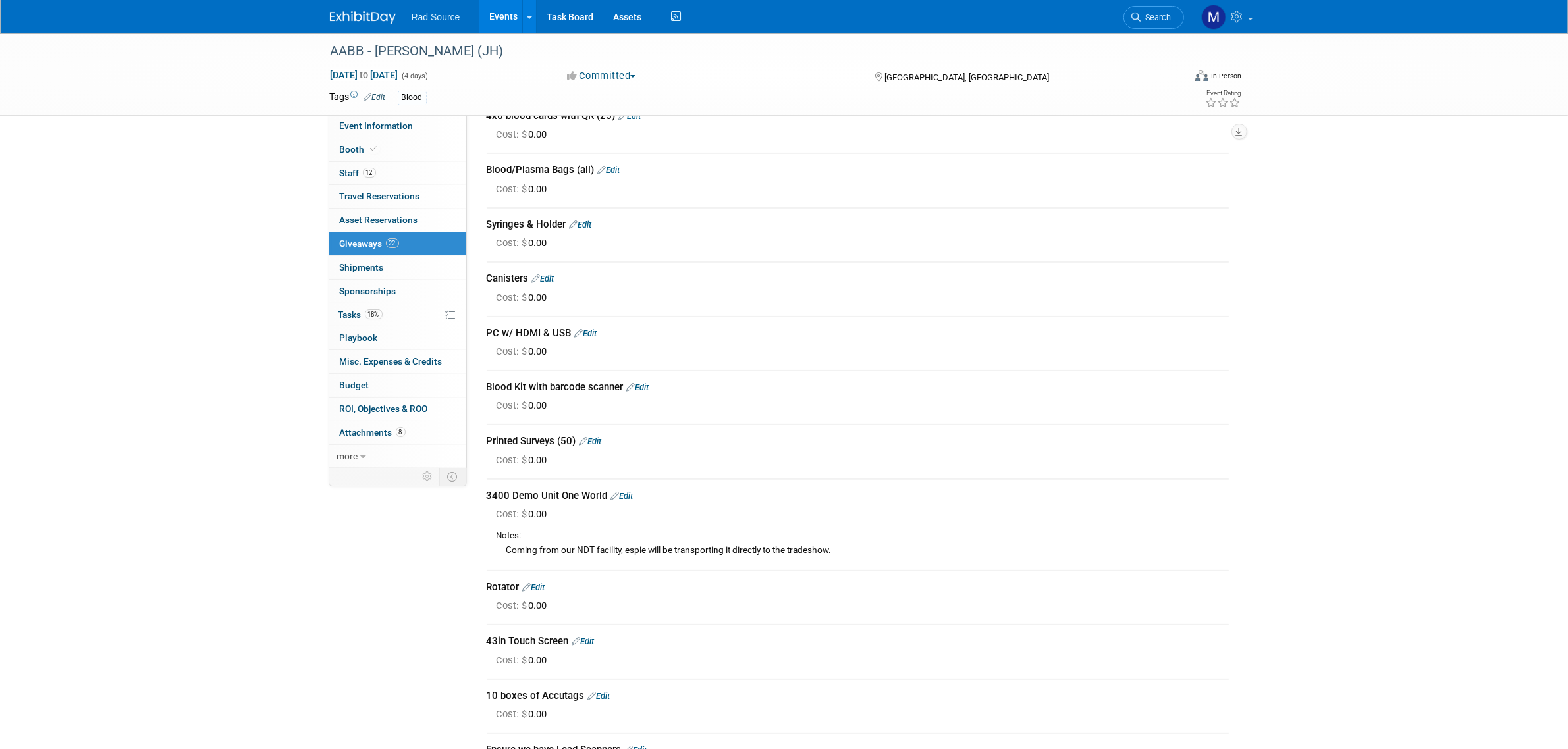
drag, startPoint x: 554, startPoint y: 271, endPoint x: 564, endPoint y: 275, distance: 10.8
click at [554, 274] on link "Edit" at bounding box center [543, 279] width 22 height 10
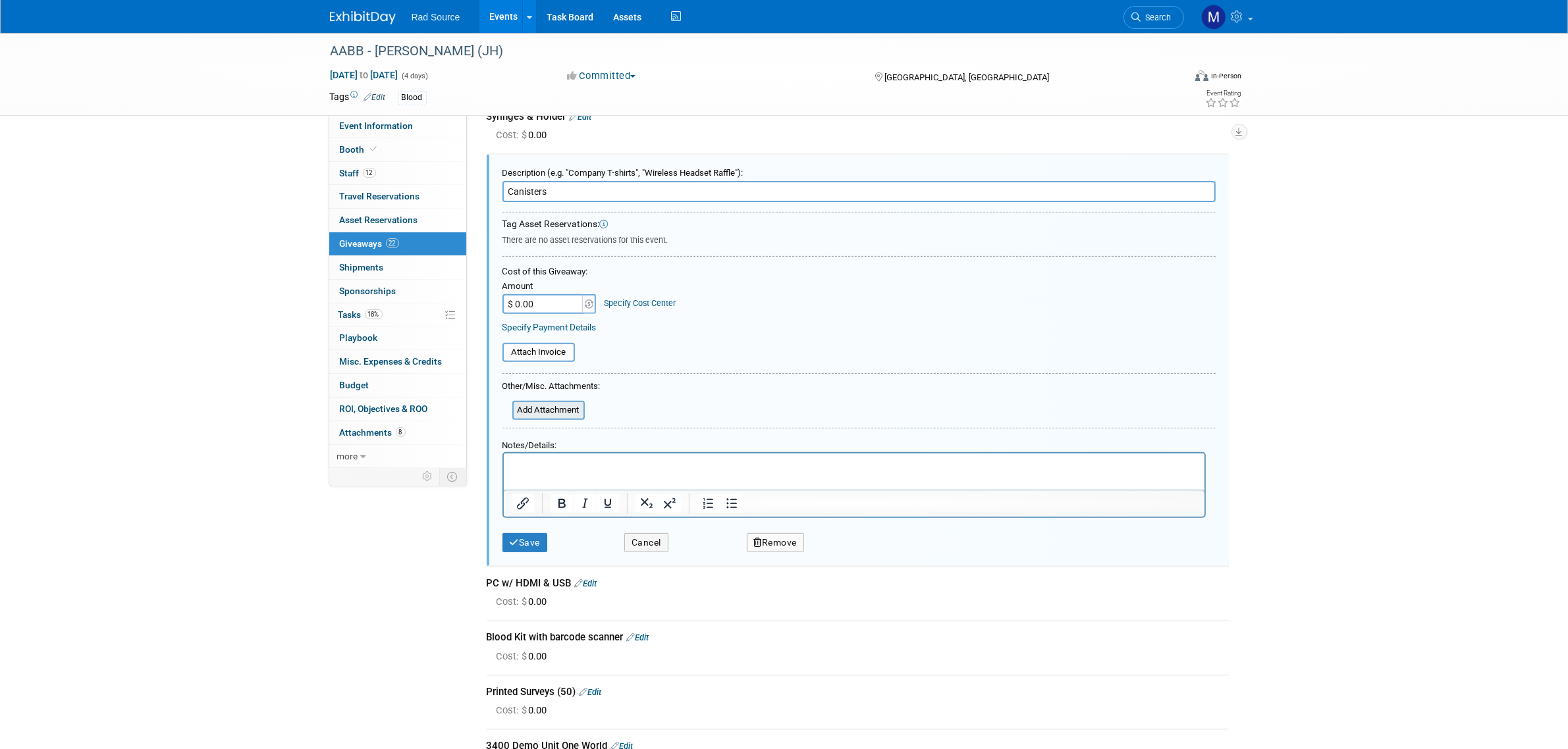
scroll to position [0, 0]
click at [567, 467] on p "Rich Text Area. Press ALT-0 for help." at bounding box center [853, 464] width 685 height 14
click at [522, 533] on button "Save" at bounding box center [525, 542] width 46 height 19
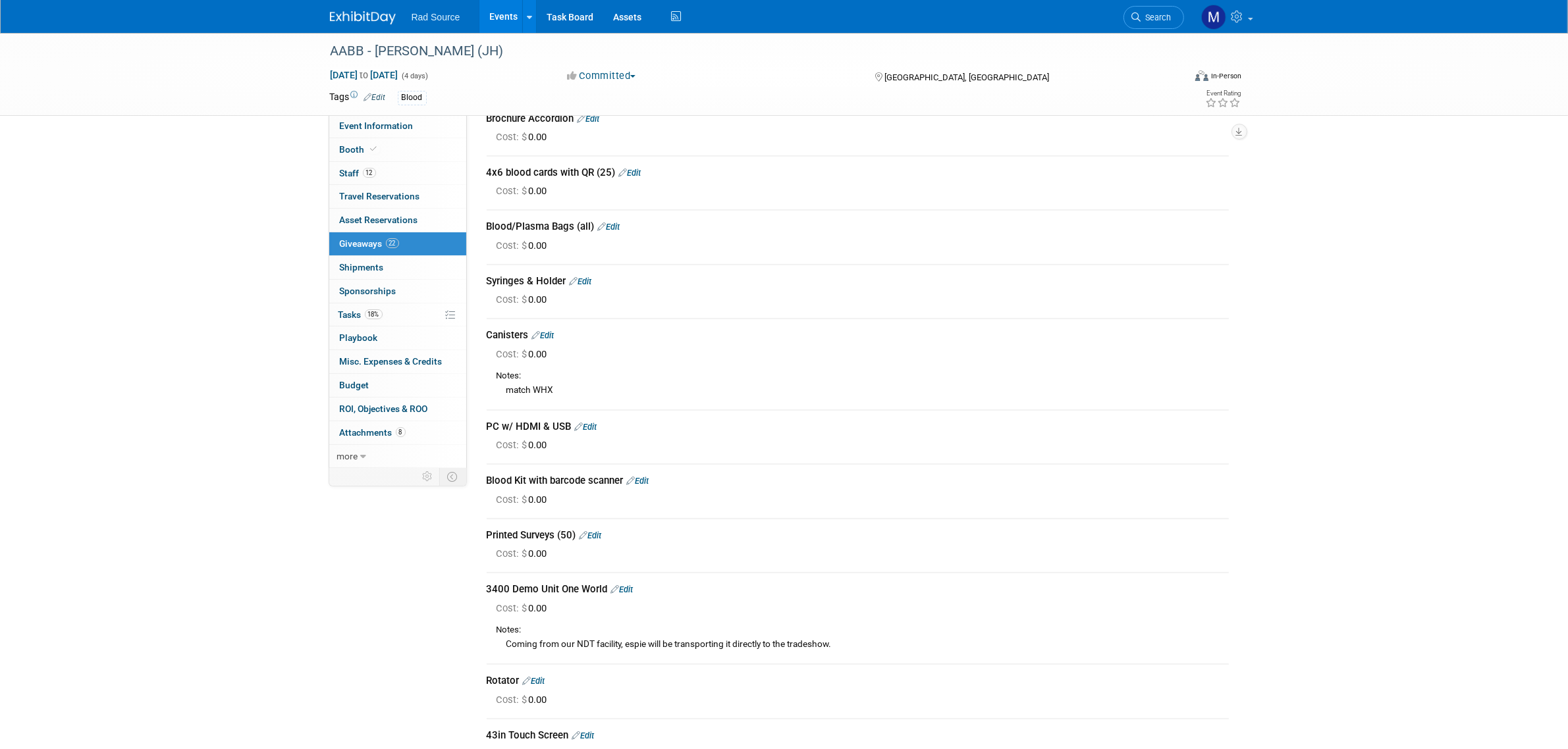
scroll to position [474, 0]
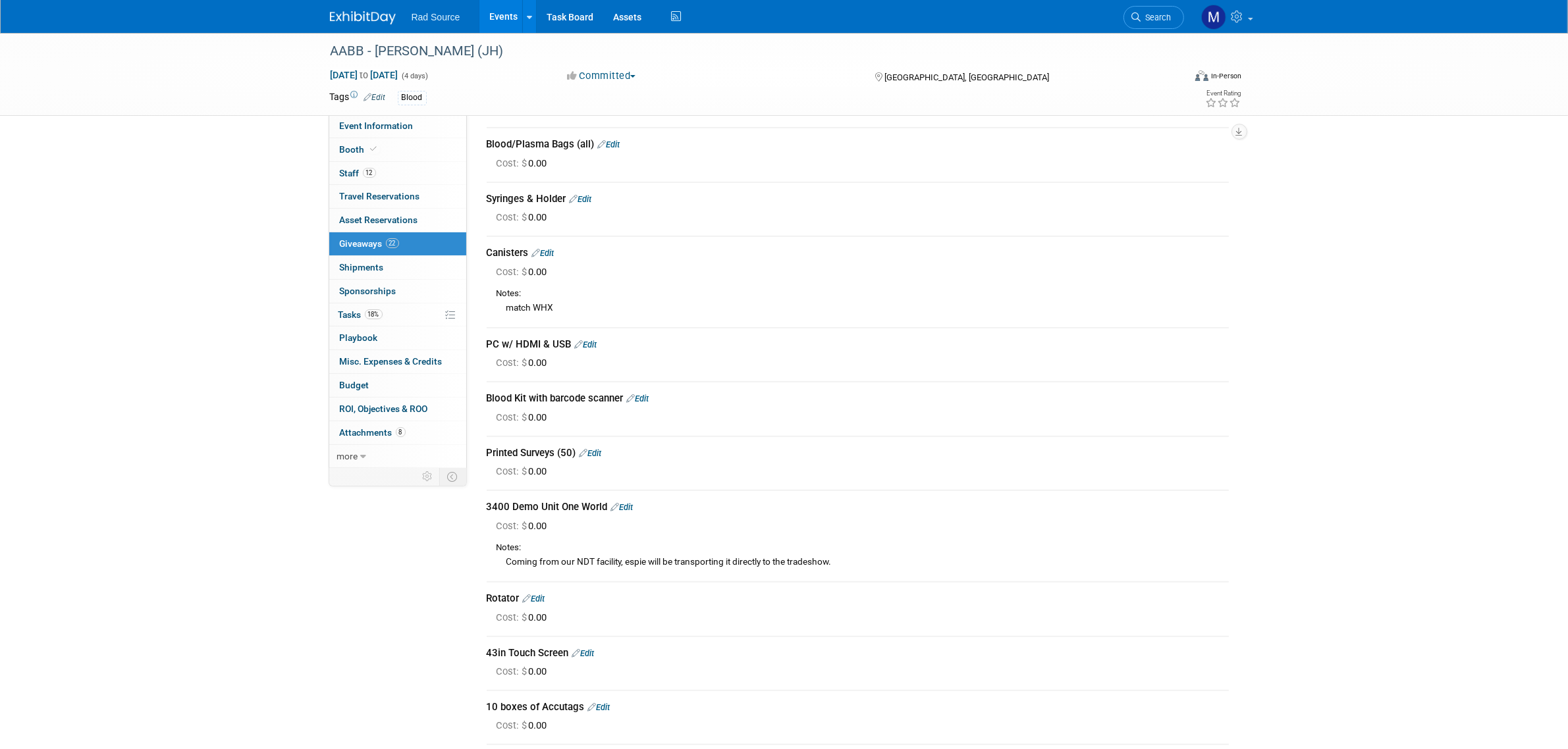
click at [593, 648] on link "Edit" at bounding box center [583, 653] width 22 height 10
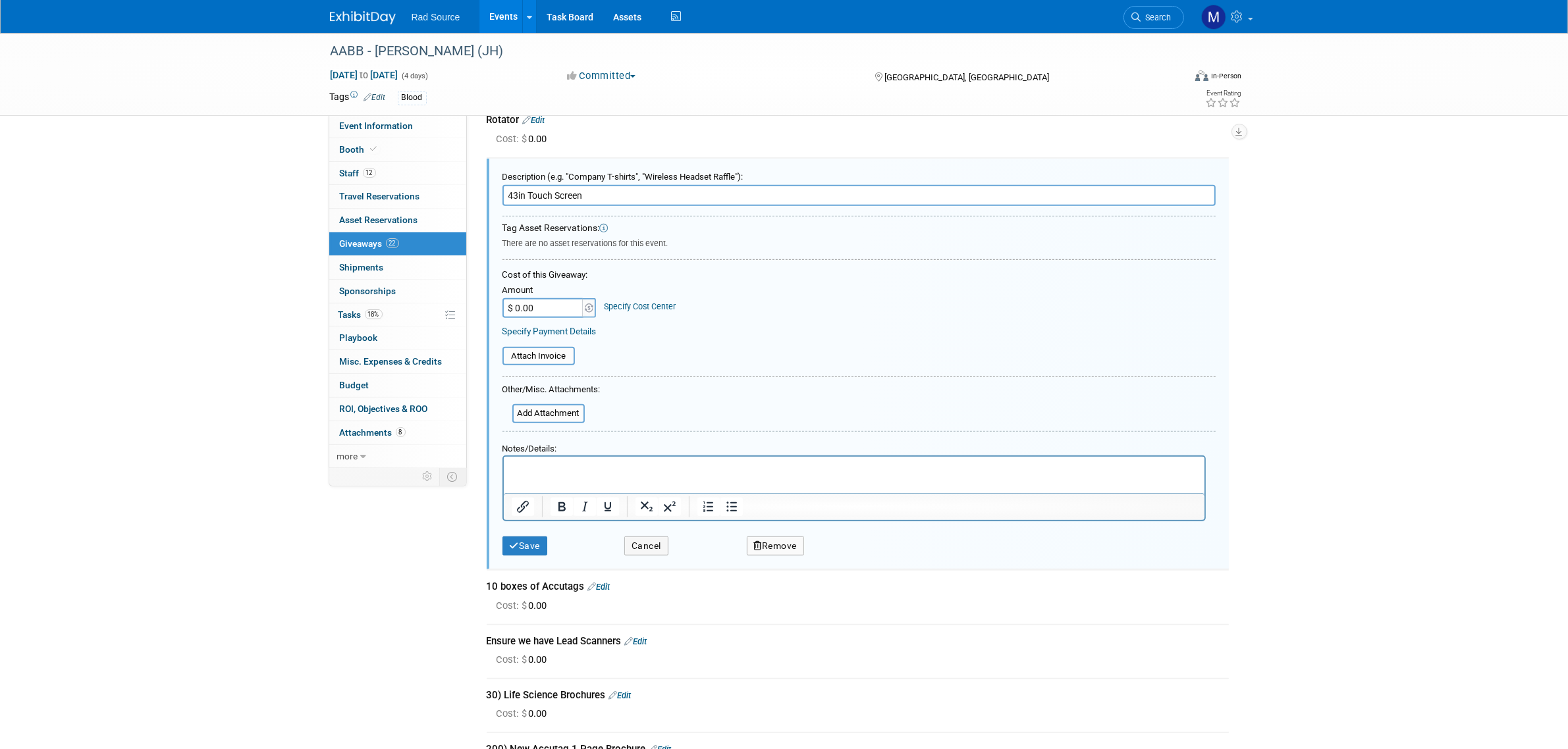
scroll to position [0, 0]
drag, startPoint x: 551, startPoint y: 185, endPoint x: 529, endPoint y: 182, distance: 22.2
click at [529, 185] on input "43in Touch Screen" at bounding box center [859, 196] width 713 height 21
type input "43in Screen"
click at [507, 536] on button "Save" at bounding box center [525, 546] width 46 height 19
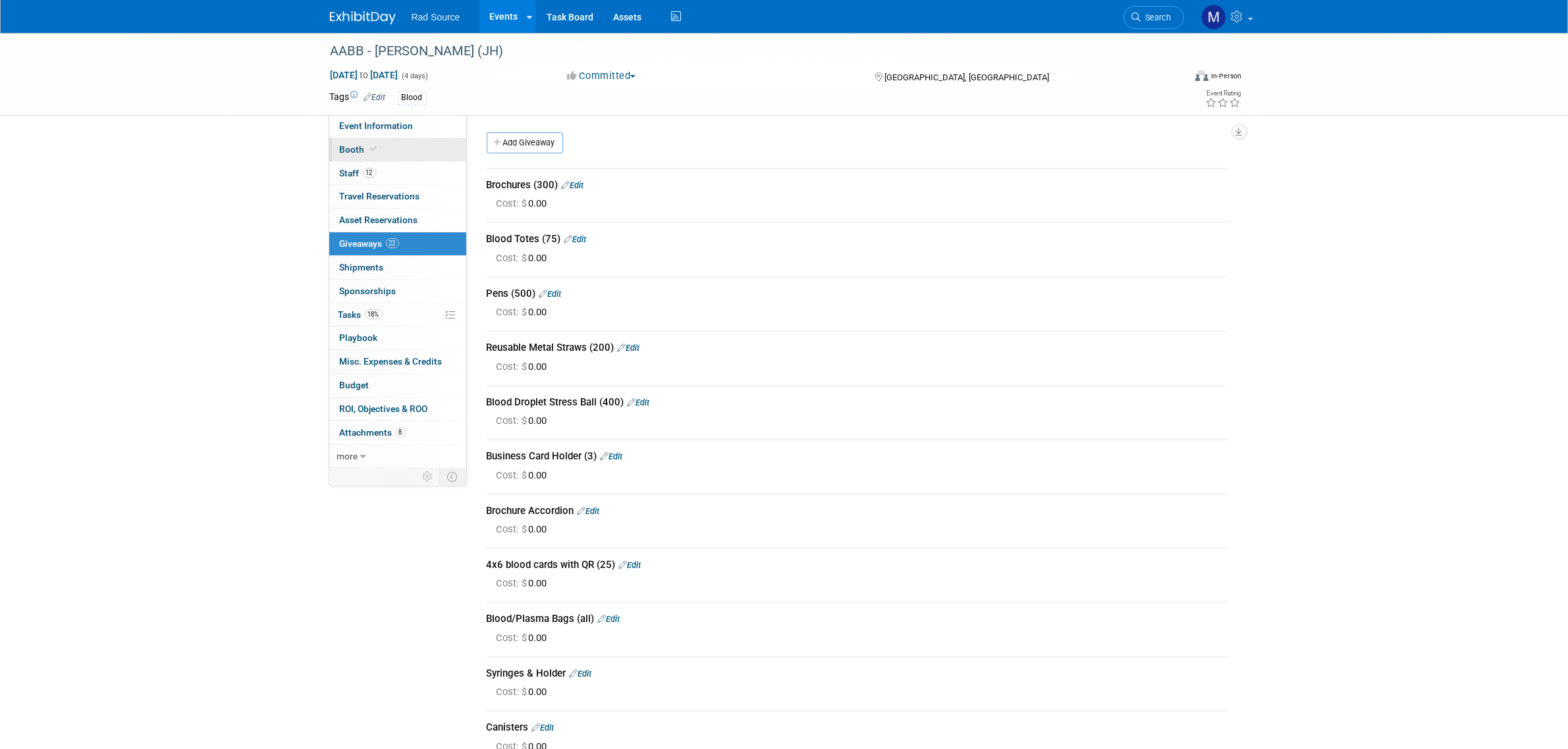
click at [397, 148] on link "Booth" at bounding box center [398, 149] width 137 height 23
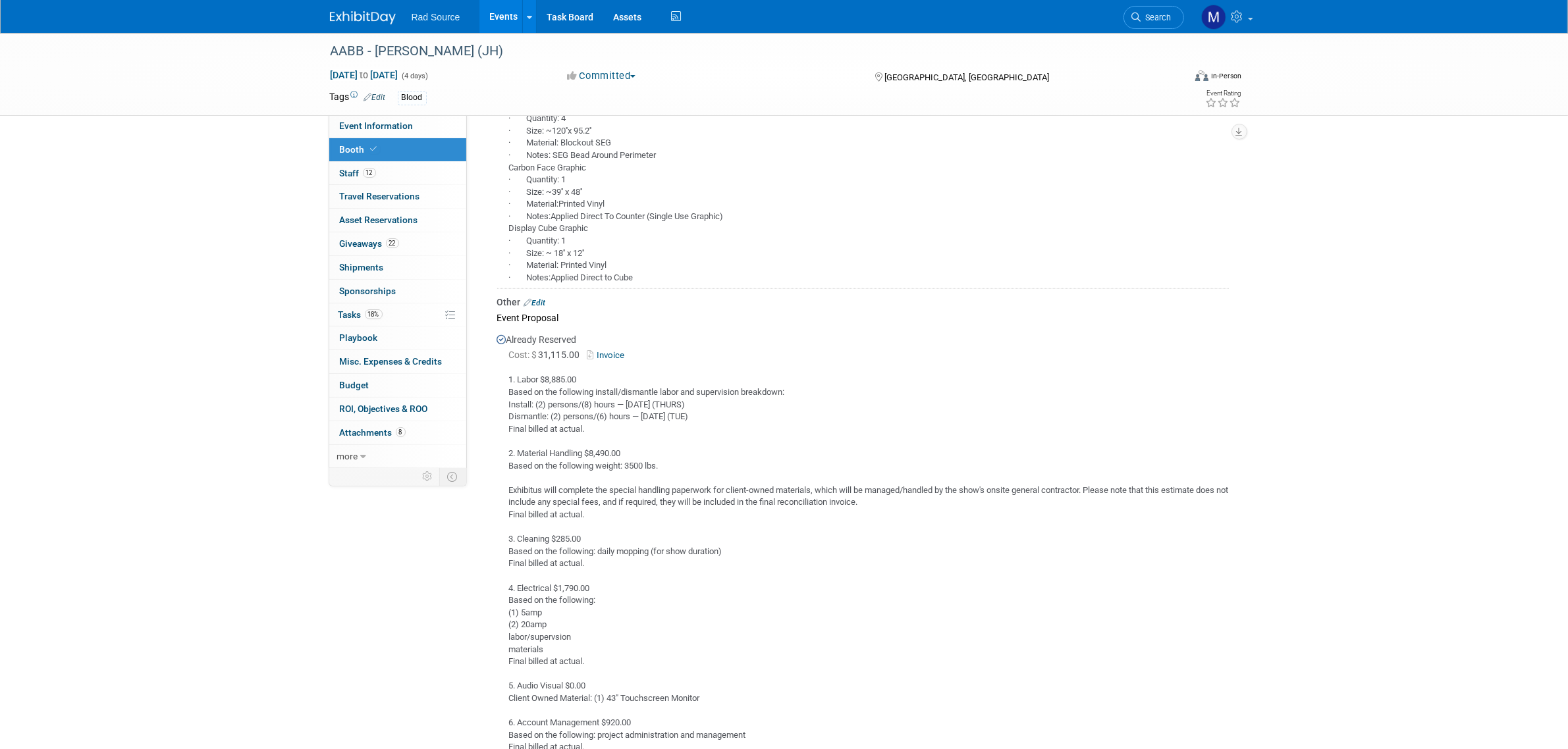
scroll to position [1069, 0]
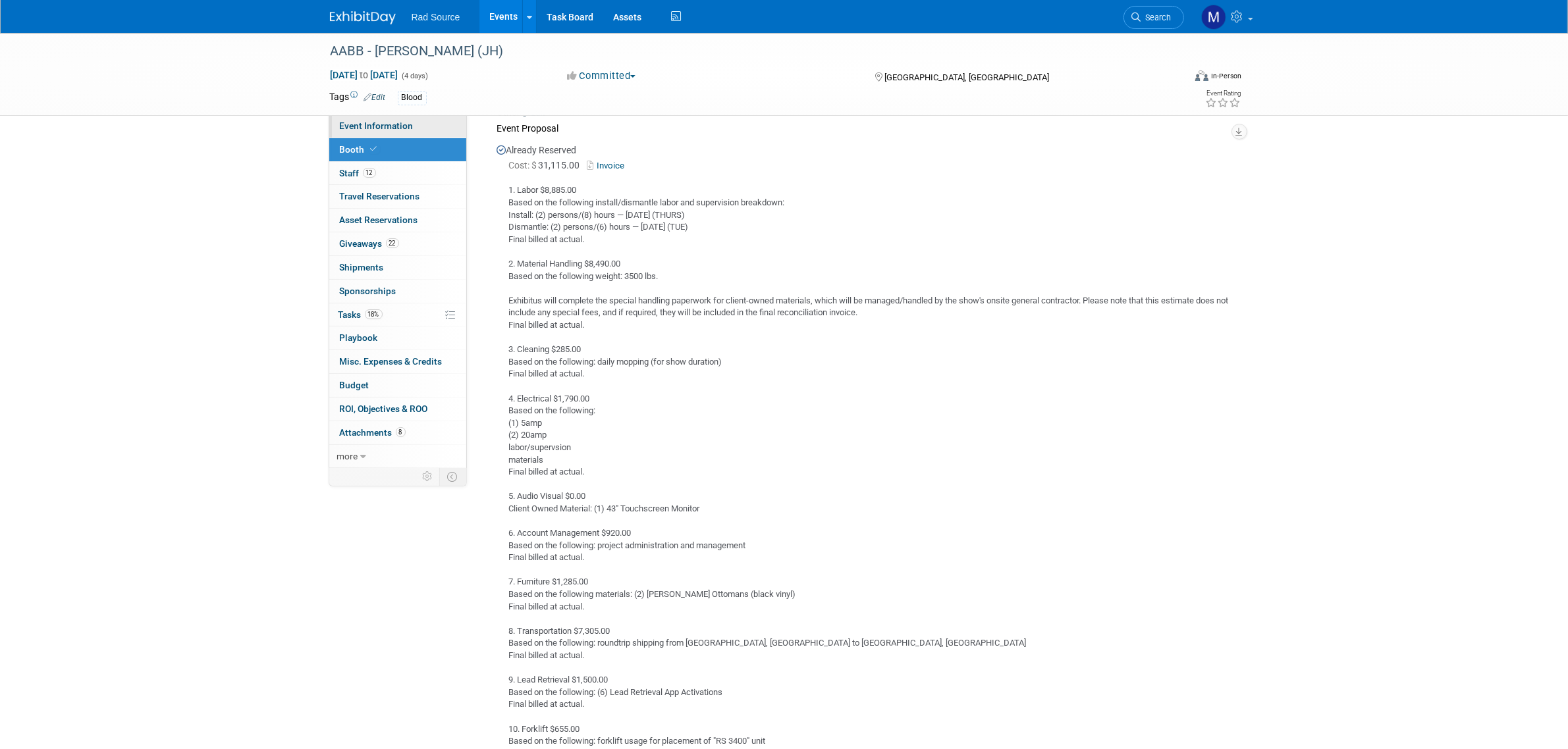
click at [374, 122] on span "Event Information" at bounding box center [377, 125] width 74 height 11
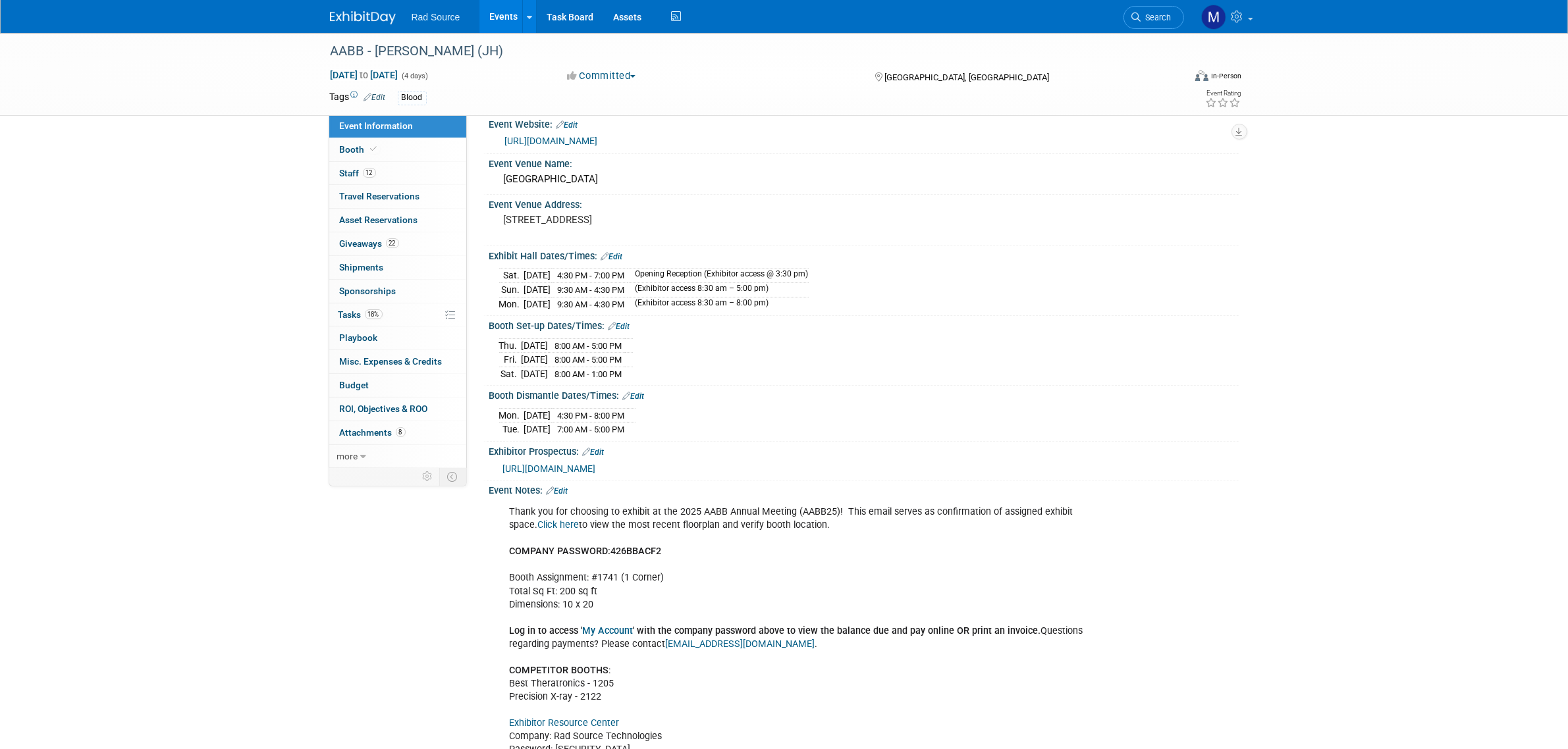
scroll to position [0, 0]
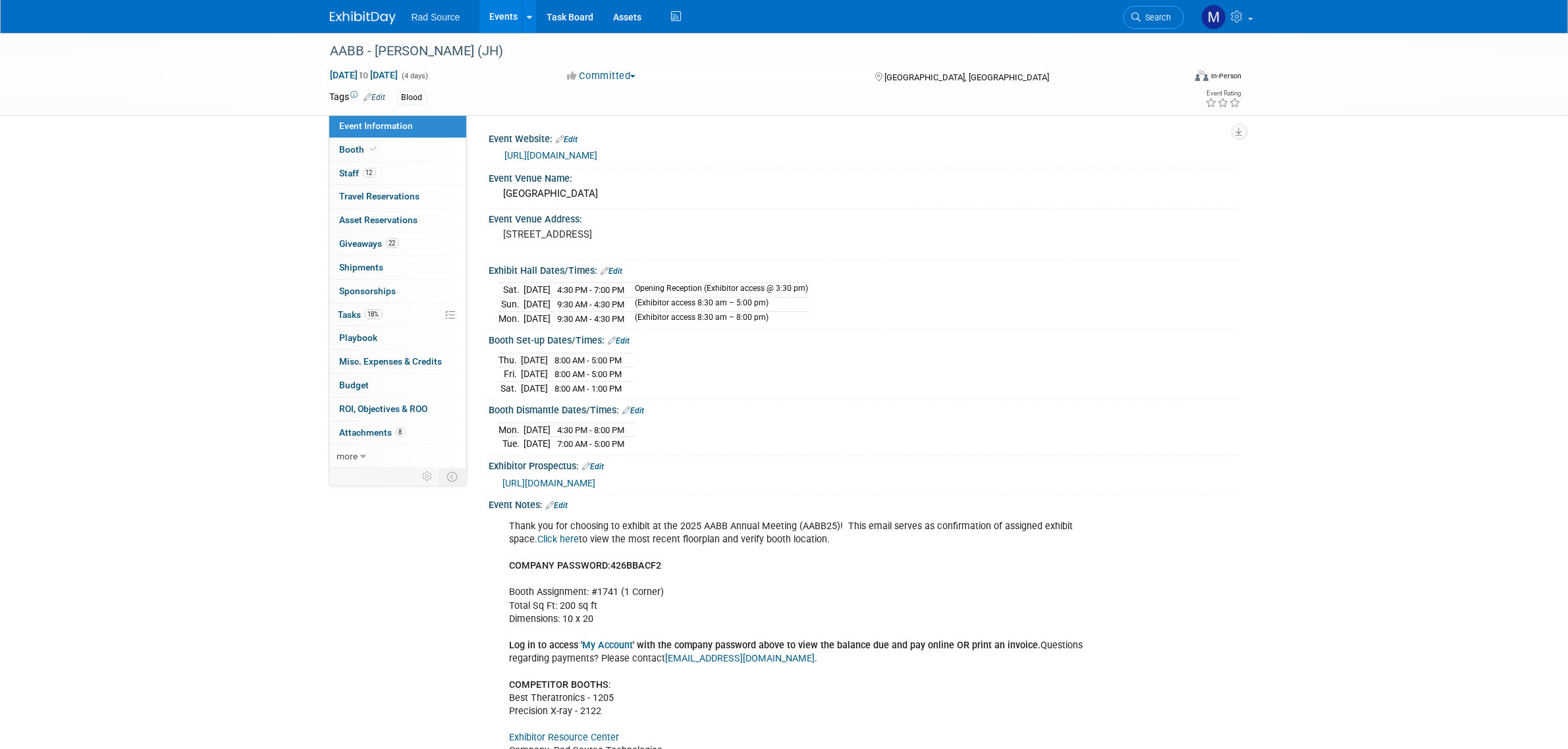
drag, startPoint x: 119, startPoint y: 147, endPoint x: 284, endPoint y: 30, distance: 202.3
click at [119, 147] on div "AABB - Catherine (JH) Oct 25, 2025 to Oct 28, 2025 (4 days) Oct 25, 2025 to Oct…" at bounding box center [784, 467] width 1568 height 868
click at [350, 14] on img at bounding box center [363, 18] width 66 height 14
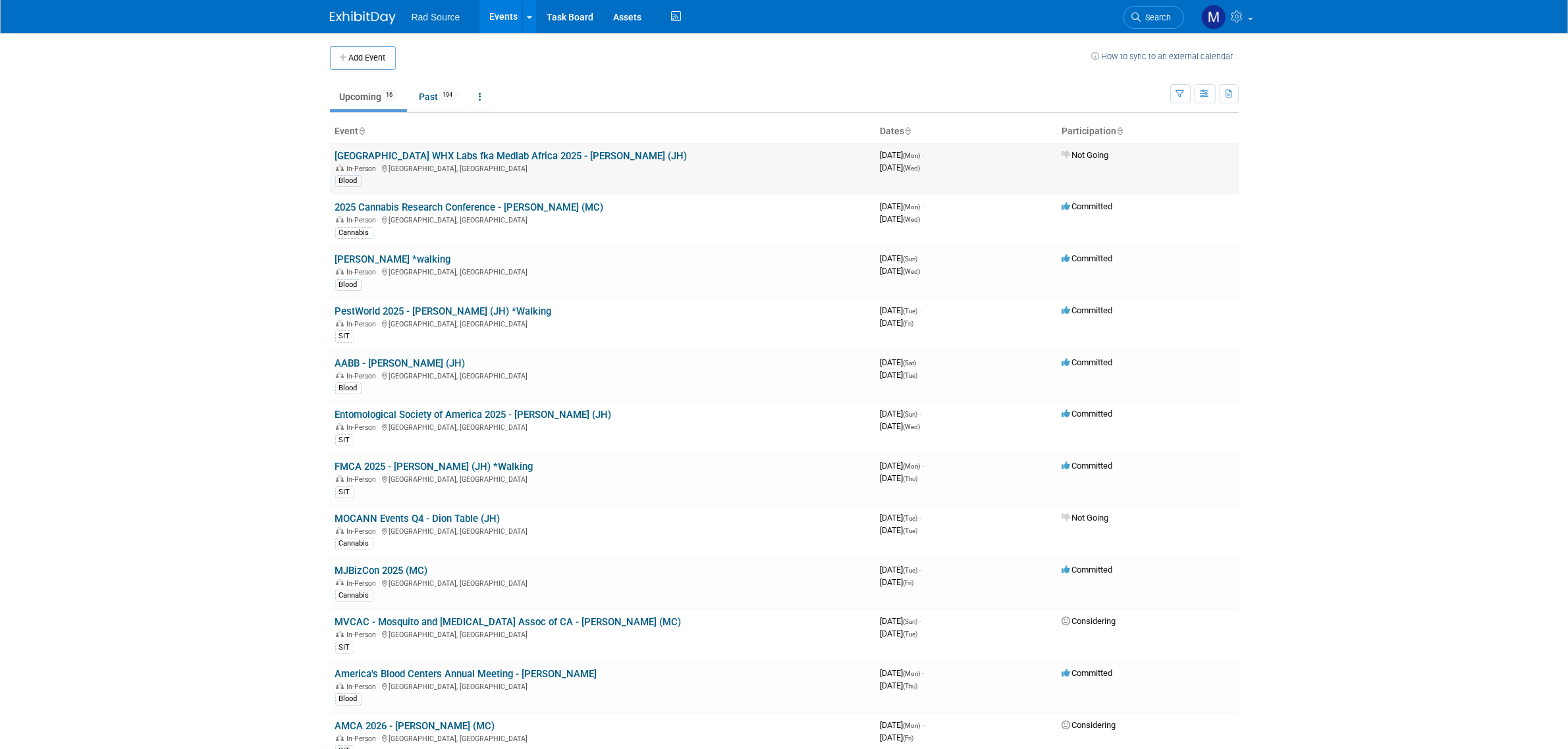
click at [452, 158] on link "[GEOGRAPHIC_DATA] WHX Labs fka Medlab Africa 2025 - [PERSON_NAME] (JH)" at bounding box center [511, 156] width 352 height 12
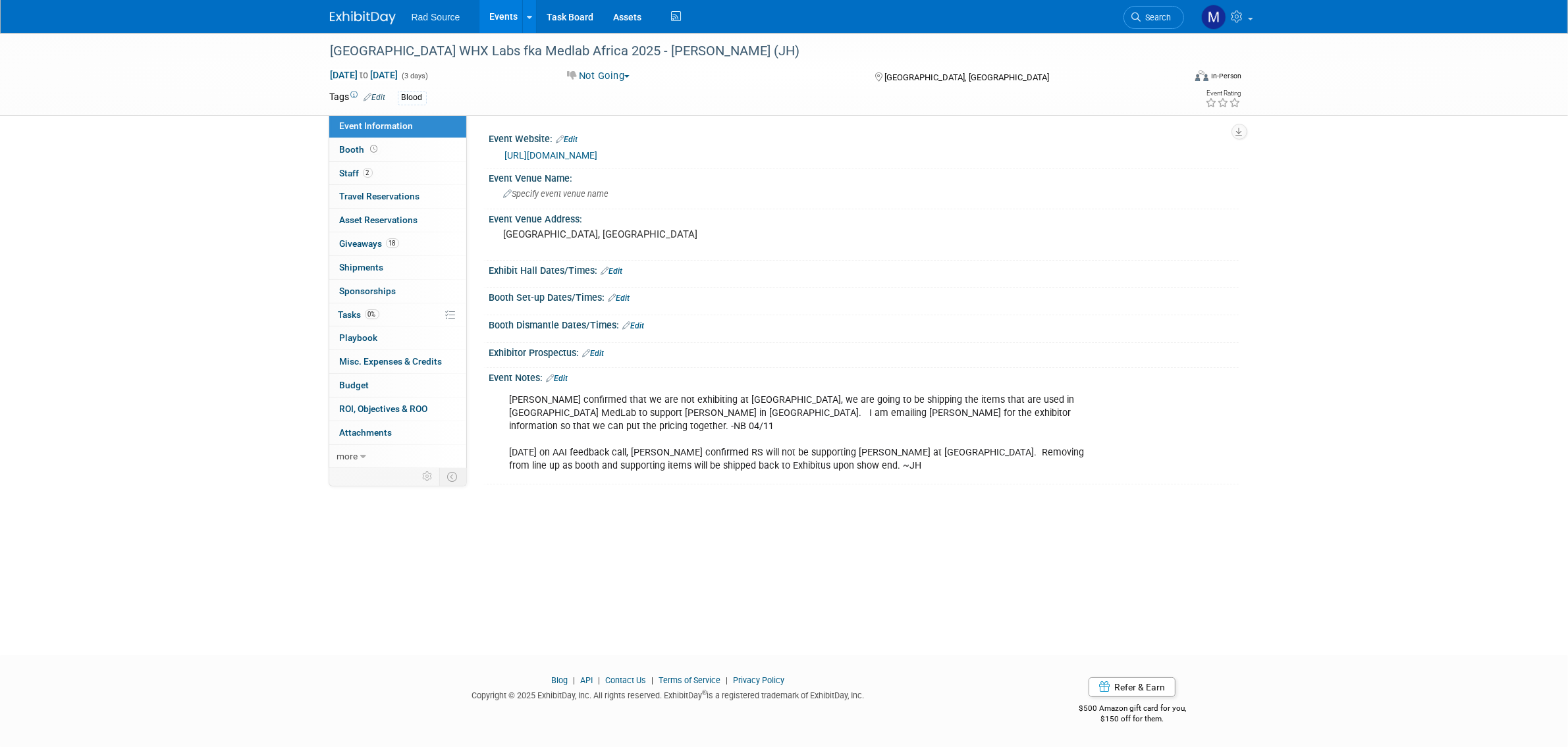
click at [357, 14] on img at bounding box center [363, 18] width 66 height 14
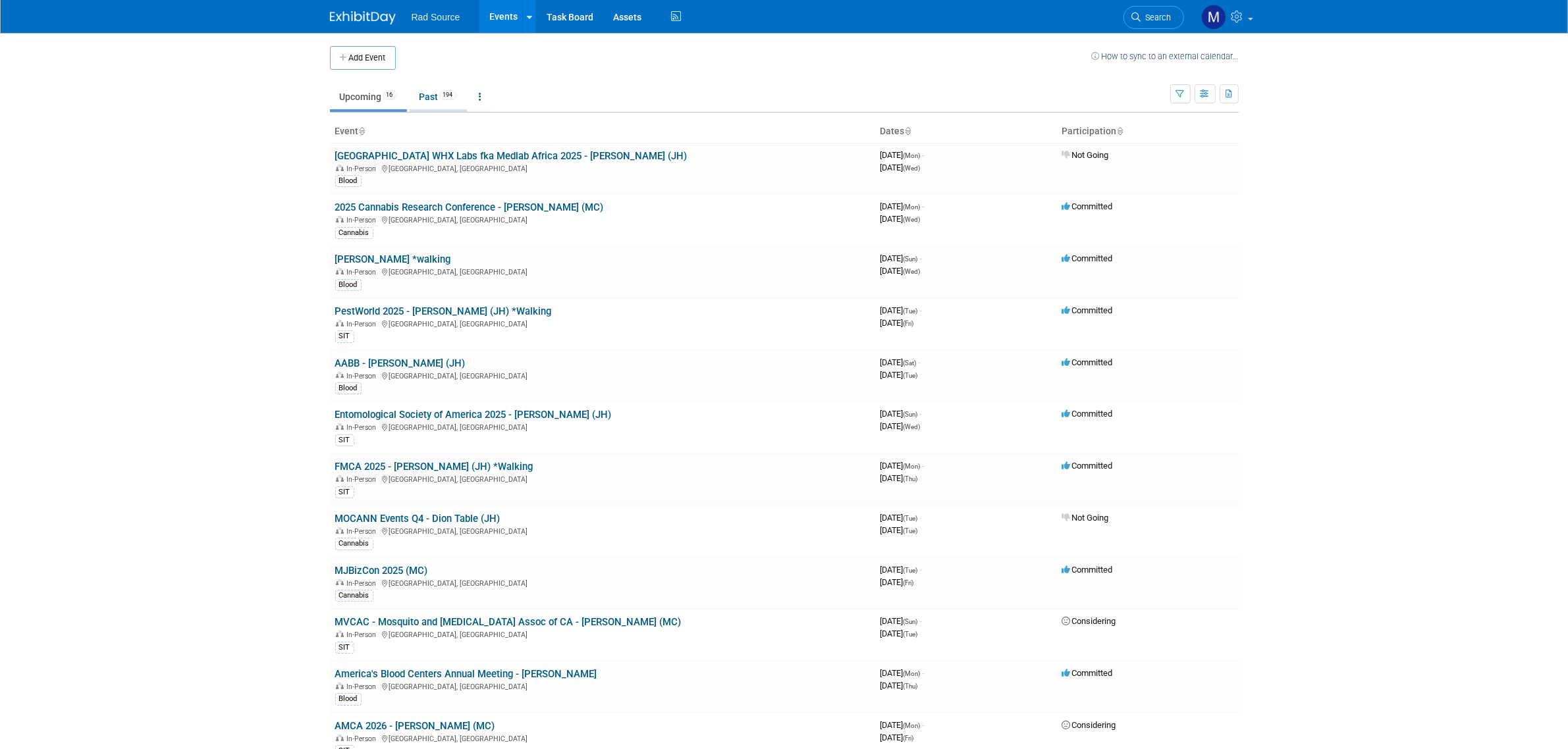
click at [432, 105] on link "Past 194" at bounding box center [438, 96] width 57 height 25
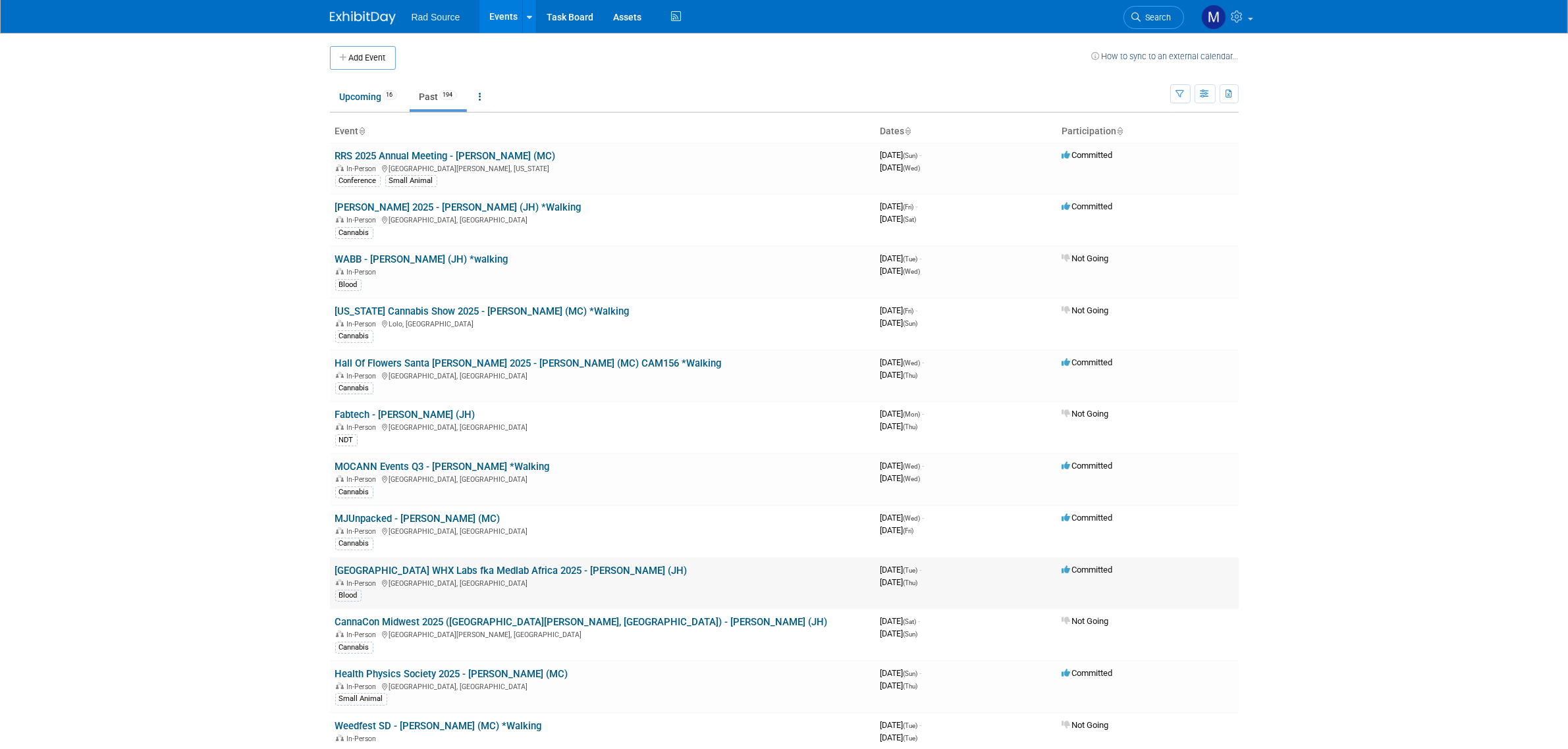
click at [476, 570] on link "[GEOGRAPHIC_DATA] WHX Labs fka Medlab Africa 2025 - [PERSON_NAME] (JH)" at bounding box center [511, 570] width 352 height 12
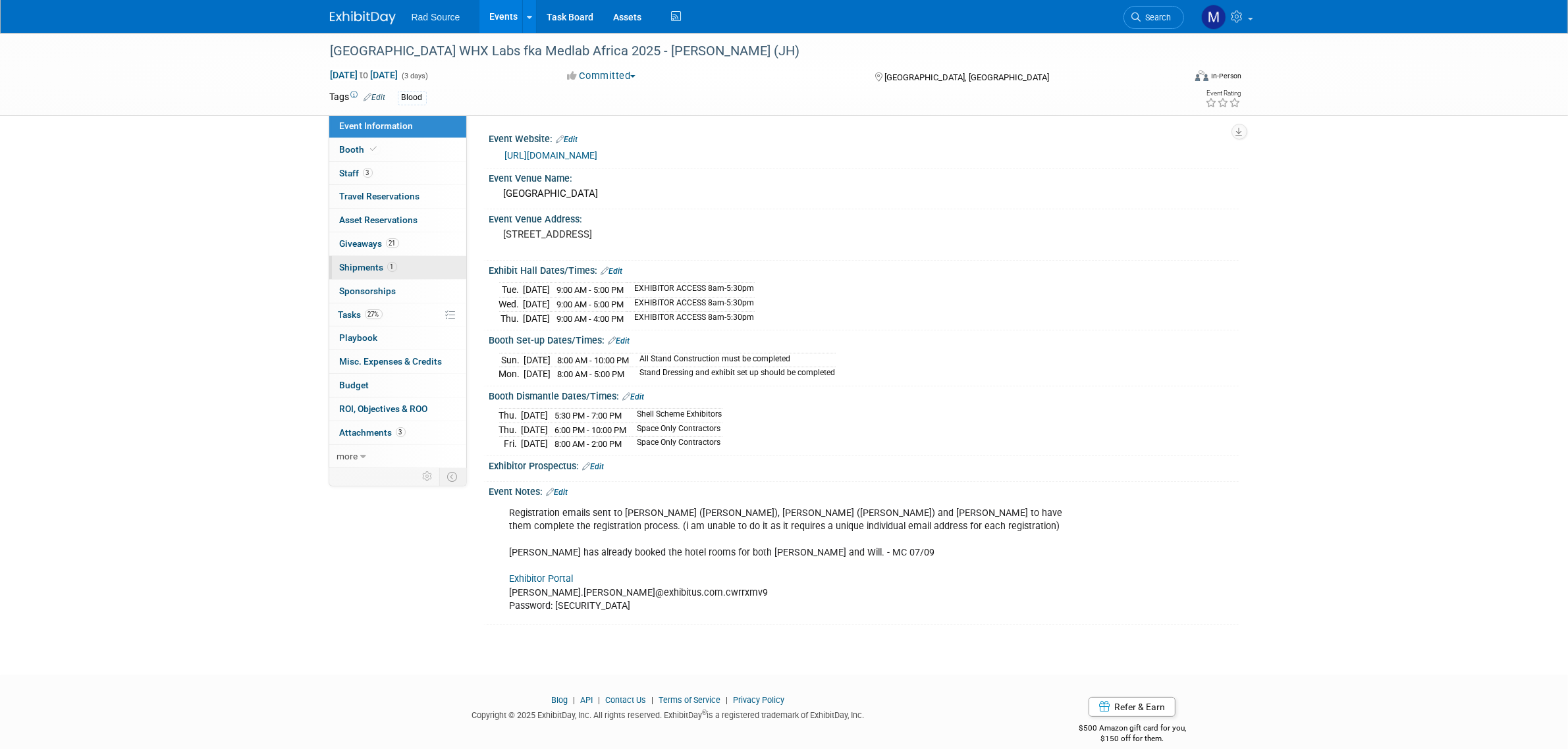
click at [416, 268] on link "1 Shipments 1" at bounding box center [398, 267] width 137 height 23
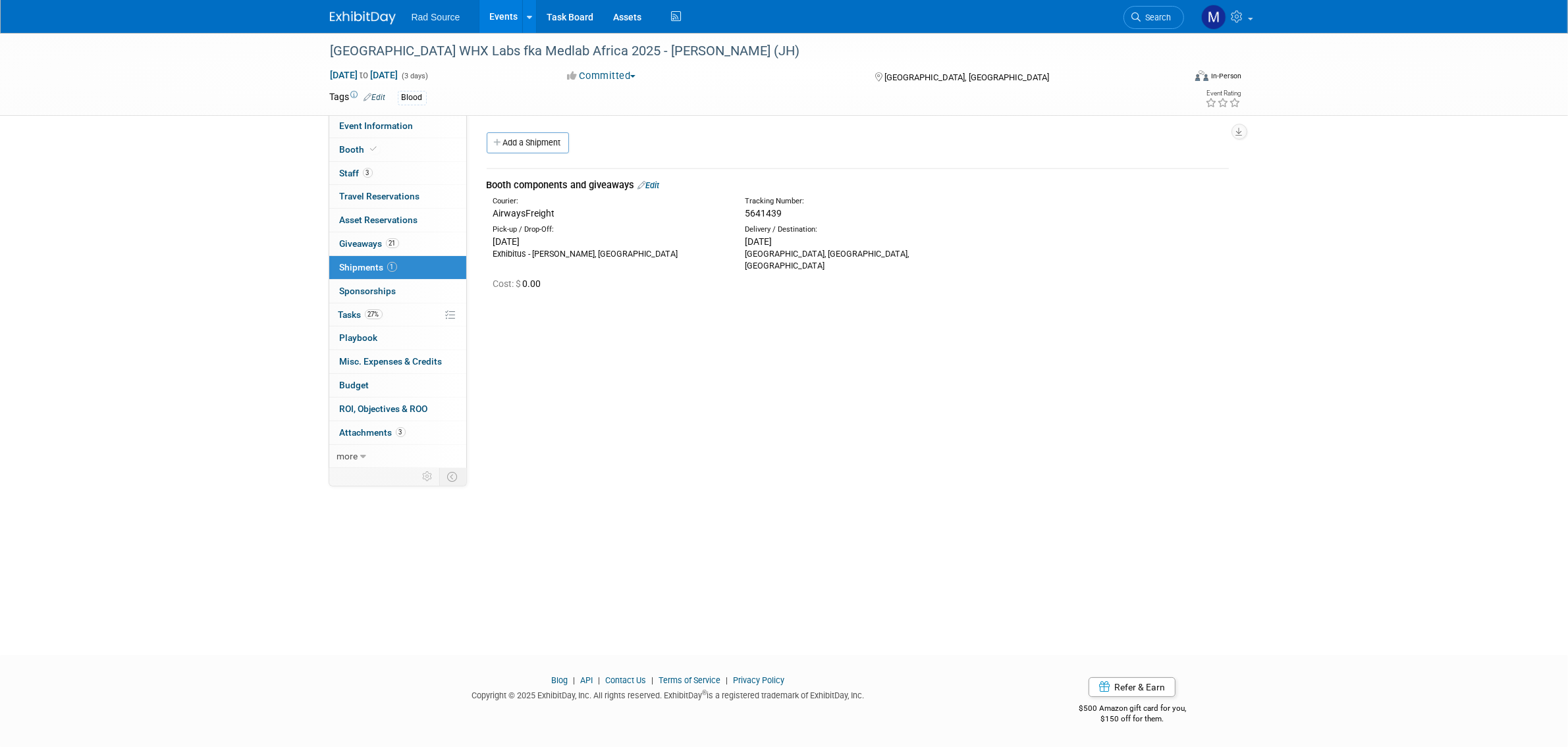
drag, startPoint x: 782, startPoint y: 212, endPoint x: 745, endPoint y: 213, distance: 37.0
click at [745, 213] on div "5641439" at bounding box center [892, 213] width 295 height 14
copy span "5641439"
click at [678, 408] on div "Event Website: Edit [URL][DOMAIN_NAME] Event Venue Name: [GEOGRAPHIC_DATA] Even…" at bounding box center [853, 292] width 772 height 356
click at [1121, 531] on div "[GEOGRAPHIC_DATA] WHX Labs fka Medlab Africa 2025 - [PERSON_NAME] (JH) [DATE] t…" at bounding box center [784, 331] width 1568 height 598
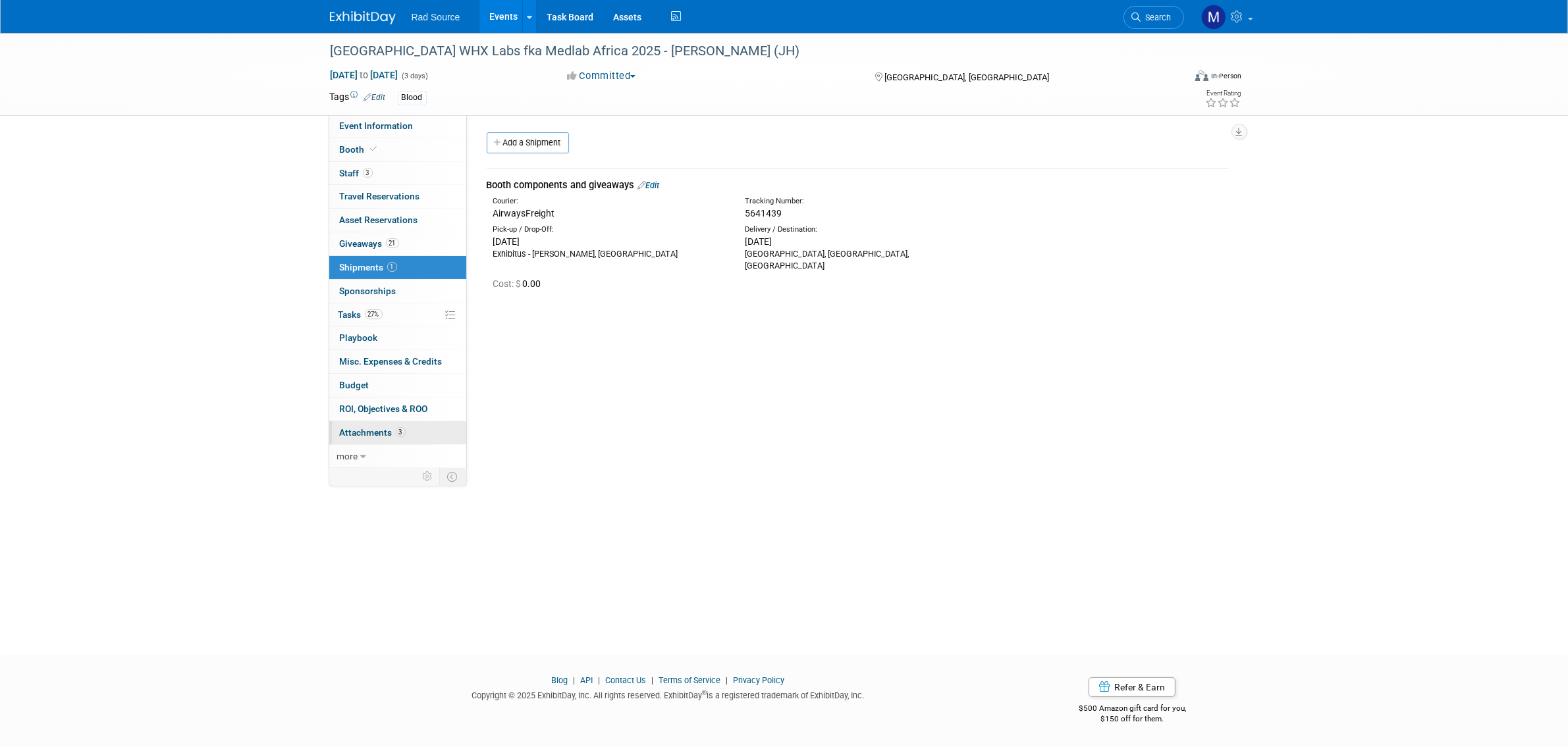
click at [414, 440] on link "3 Attachments 3" at bounding box center [398, 432] width 137 height 23
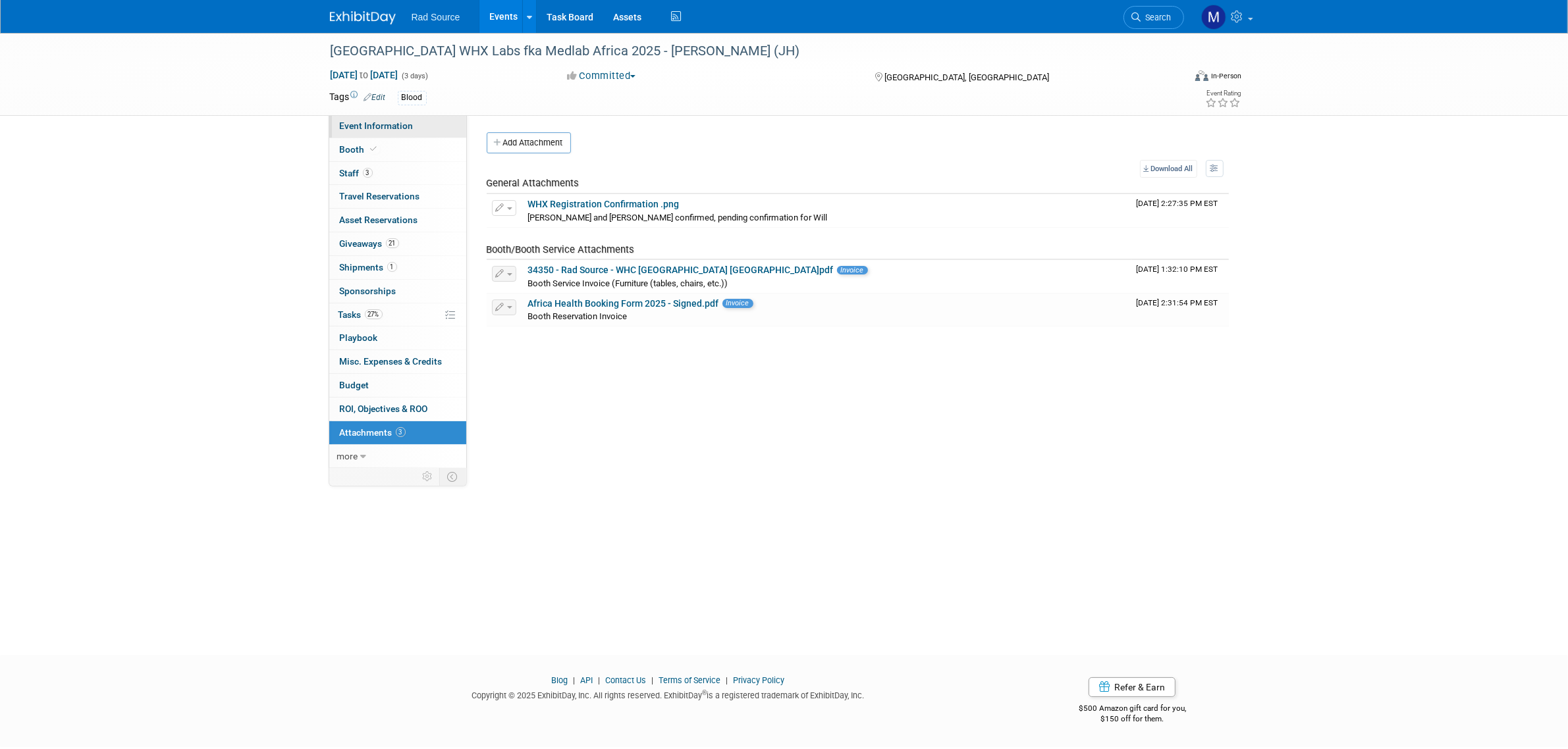
click at [391, 119] on link "Event Information" at bounding box center [398, 126] width 137 height 23
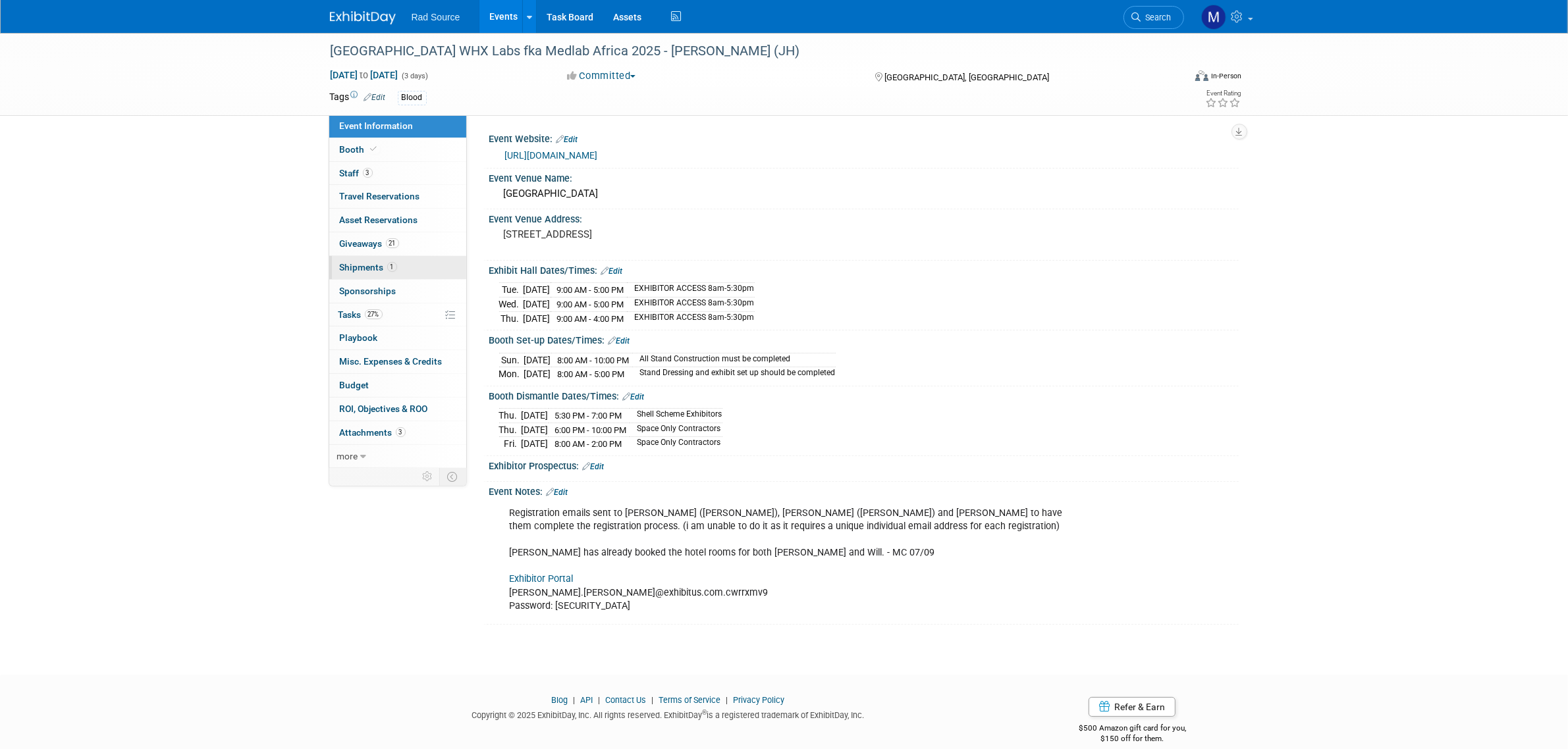
click at [377, 270] on span "Shipments 1" at bounding box center [368, 267] width 57 height 11
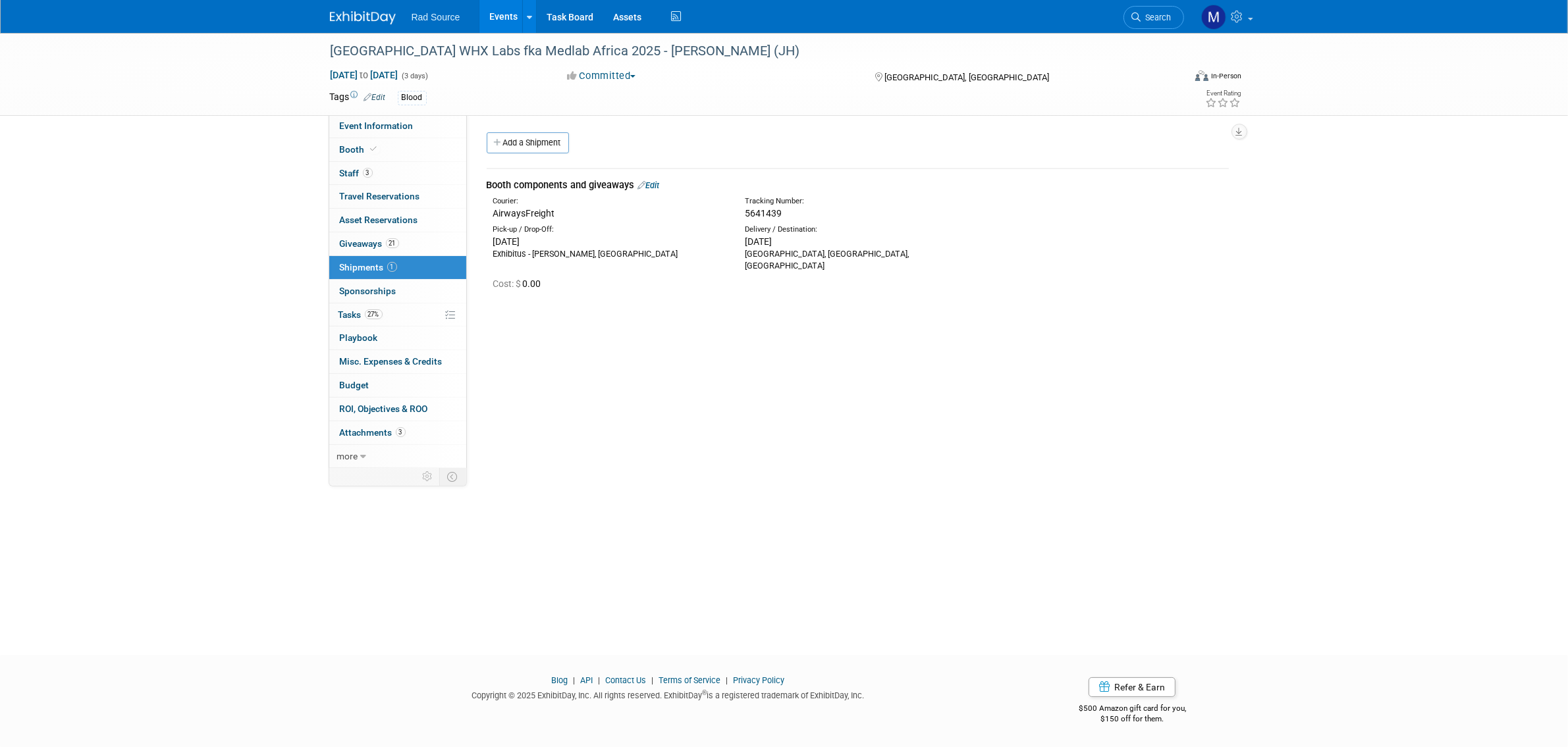
drag, startPoint x: 557, startPoint y: 214, endPoint x: 495, endPoint y: 216, distance: 62.0
click at [495, 216] on div "AirwaysFreight" at bounding box center [609, 213] width 232 height 14
copy div "AirwaysFreight"
drag, startPoint x: 779, startPoint y: 211, endPoint x: 744, endPoint y: 208, distance: 35.1
click at [744, 208] on span "5641439" at bounding box center [763, 213] width 37 height 11
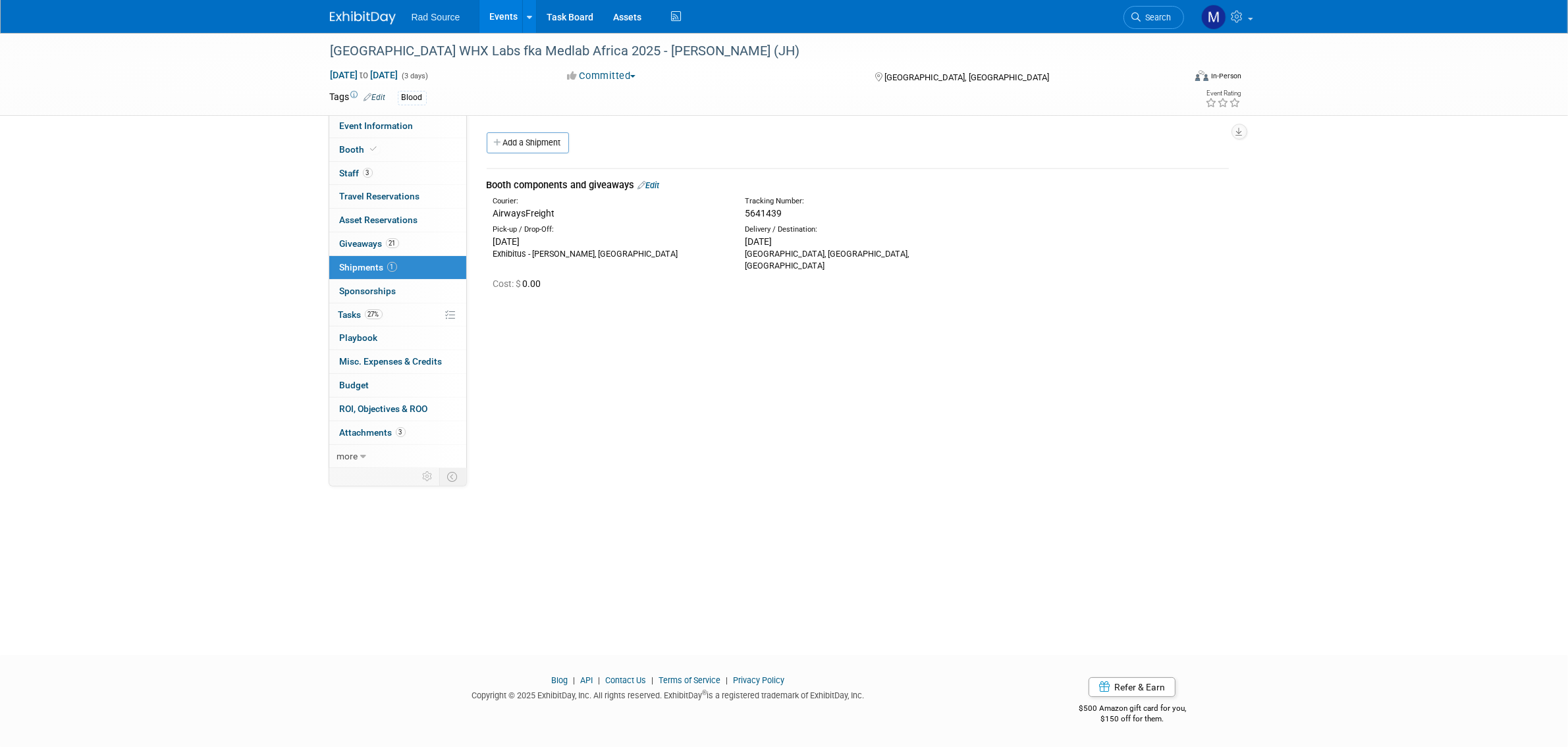
copy span "5641439"
click at [843, 504] on div "[GEOGRAPHIC_DATA] WHX Labs fka Medlab Africa 2025 - [PERSON_NAME] (JH) [DATE] t…" at bounding box center [784, 331] width 1568 height 598
click at [1327, 568] on div "[GEOGRAPHIC_DATA] WHX Labs fka Medlab Africa 2025 - [PERSON_NAME] (JH) [DATE] t…" at bounding box center [784, 331] width 1568 height 598
drag, startPoint x: 391, startPoint y: 136, endPoint x: 396, endPoint y: 132, distance: 6.4
click at [391, 136] on link "Event Information" at bounding box center [398, 126] width 137 height 23
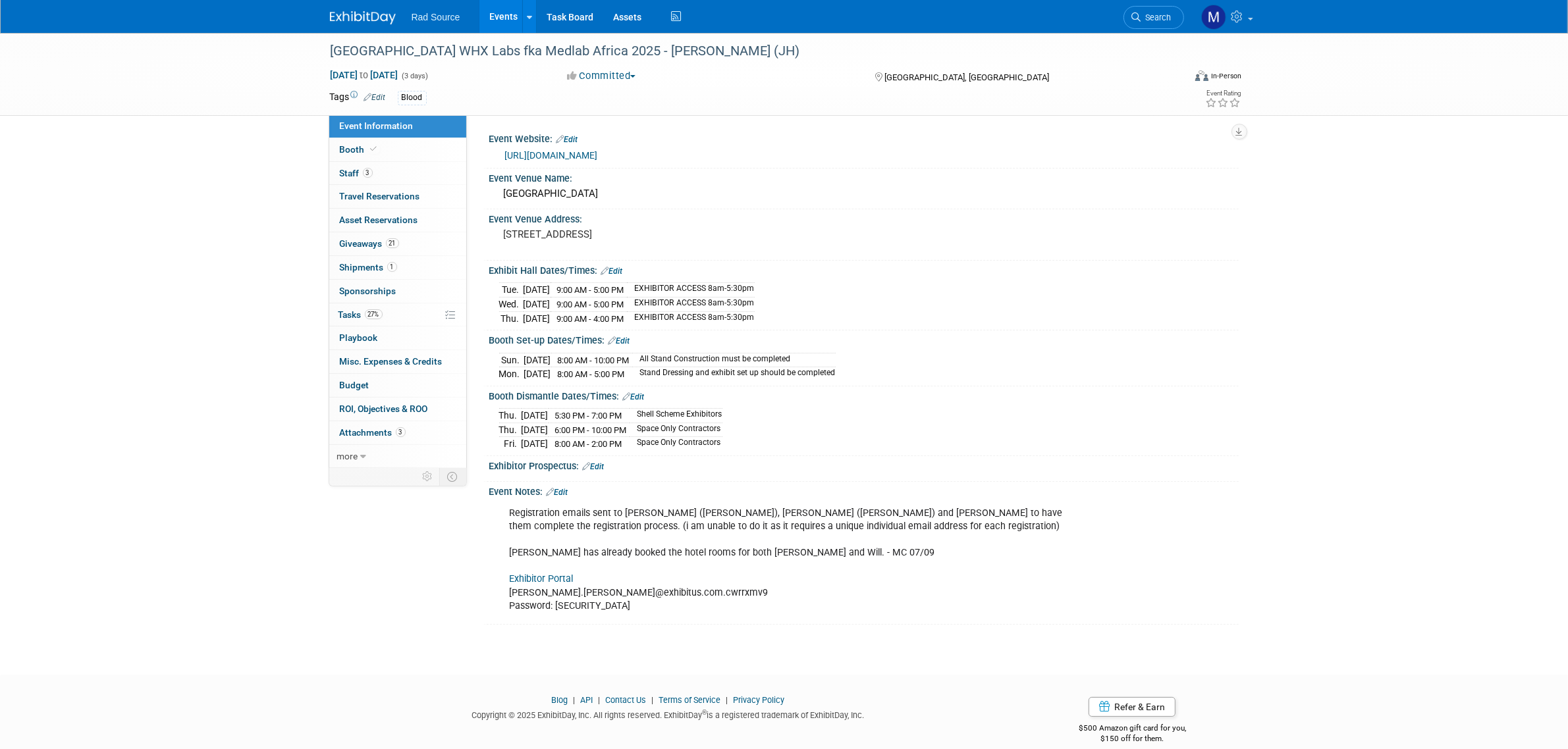
click at [370, 21] on img at bounding box center [363, 18] width 66 height 14
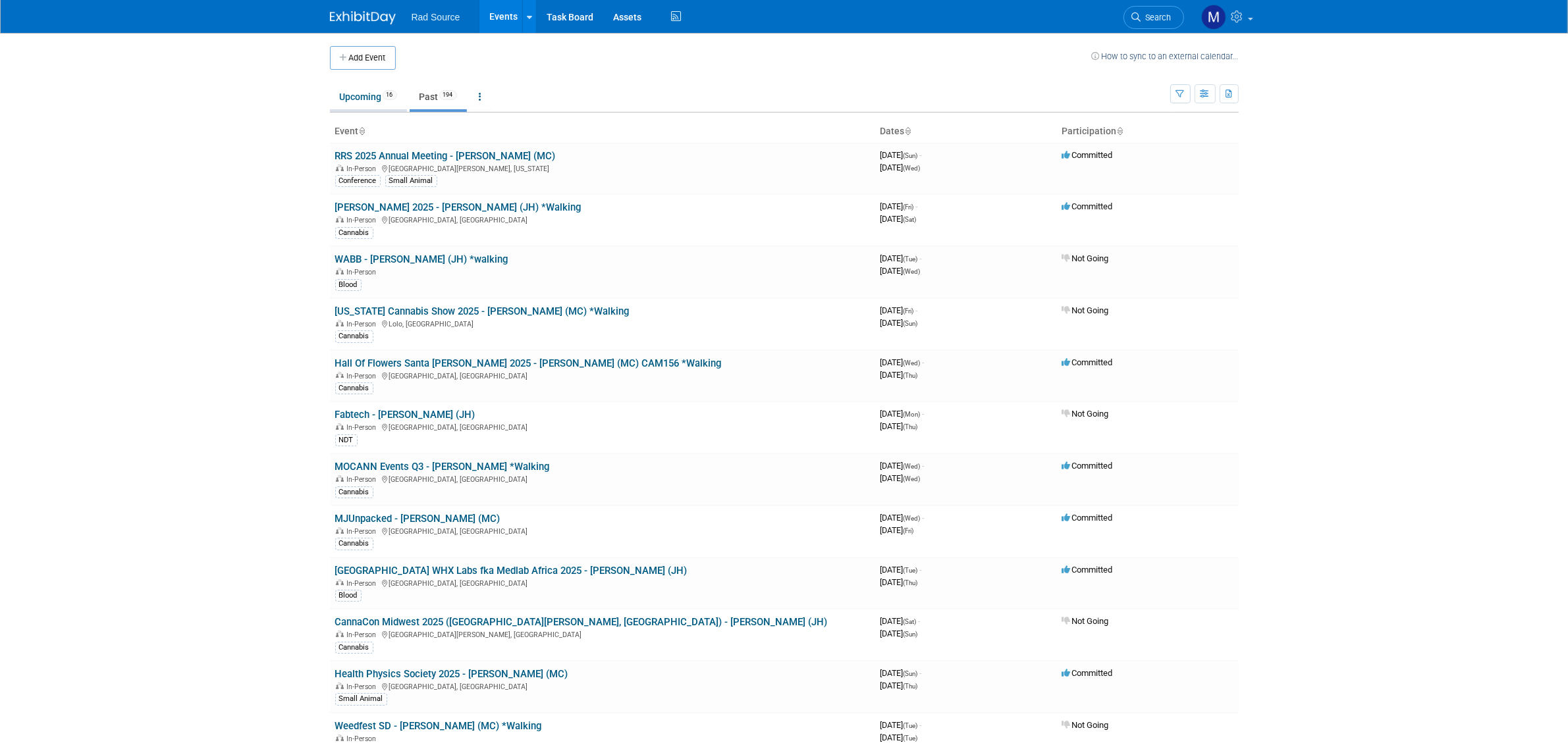
click at [352, 104] on link "Upcoming 16" at bounding box center [369, 96] width 77 height 25
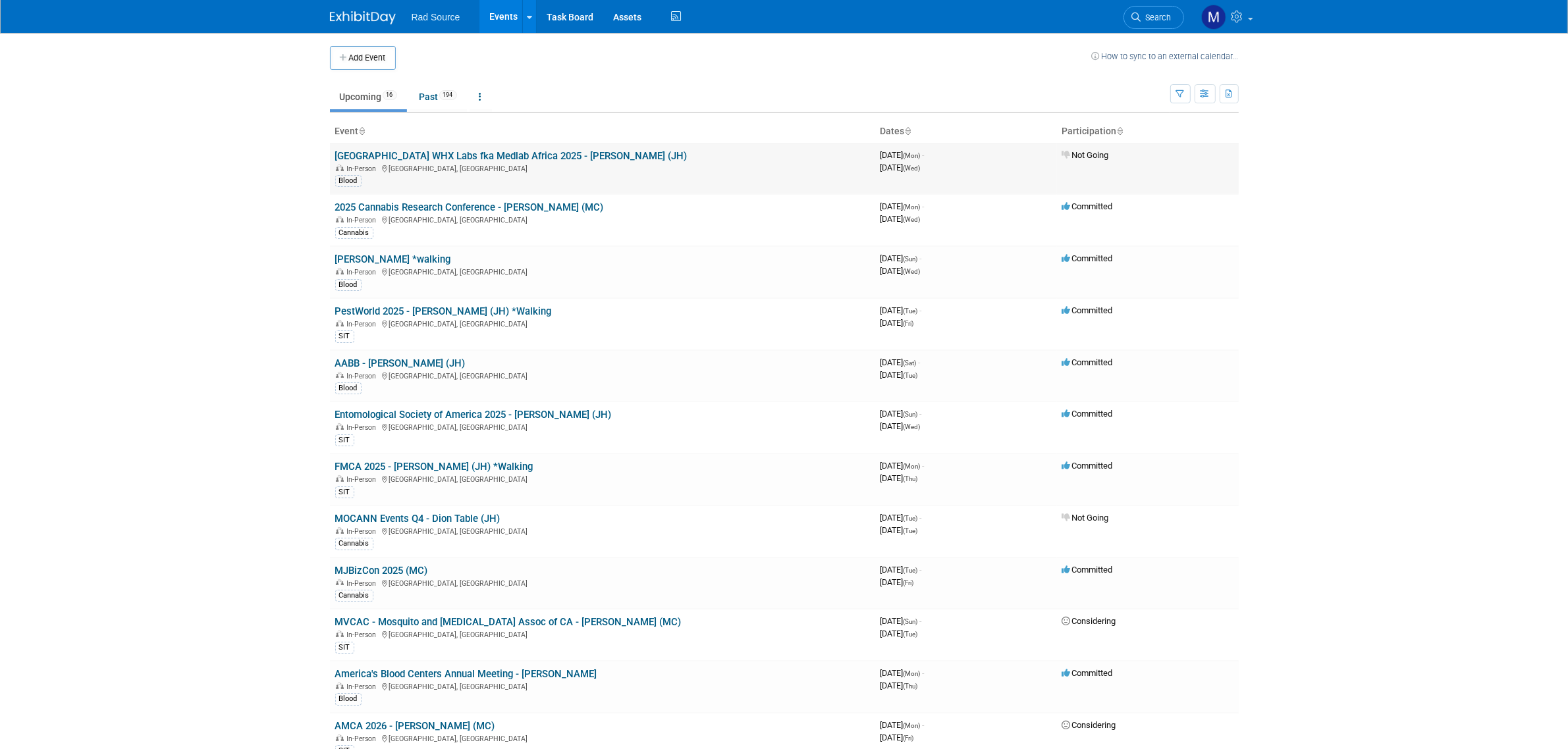
click at [537, 156] on link "[GEOGRAPHIC_DATA] WHX Labs fka Medlab Africa 2025 - [PERSON_NAME] (JH)" at bounding box center [511, 156] width 352 height 12
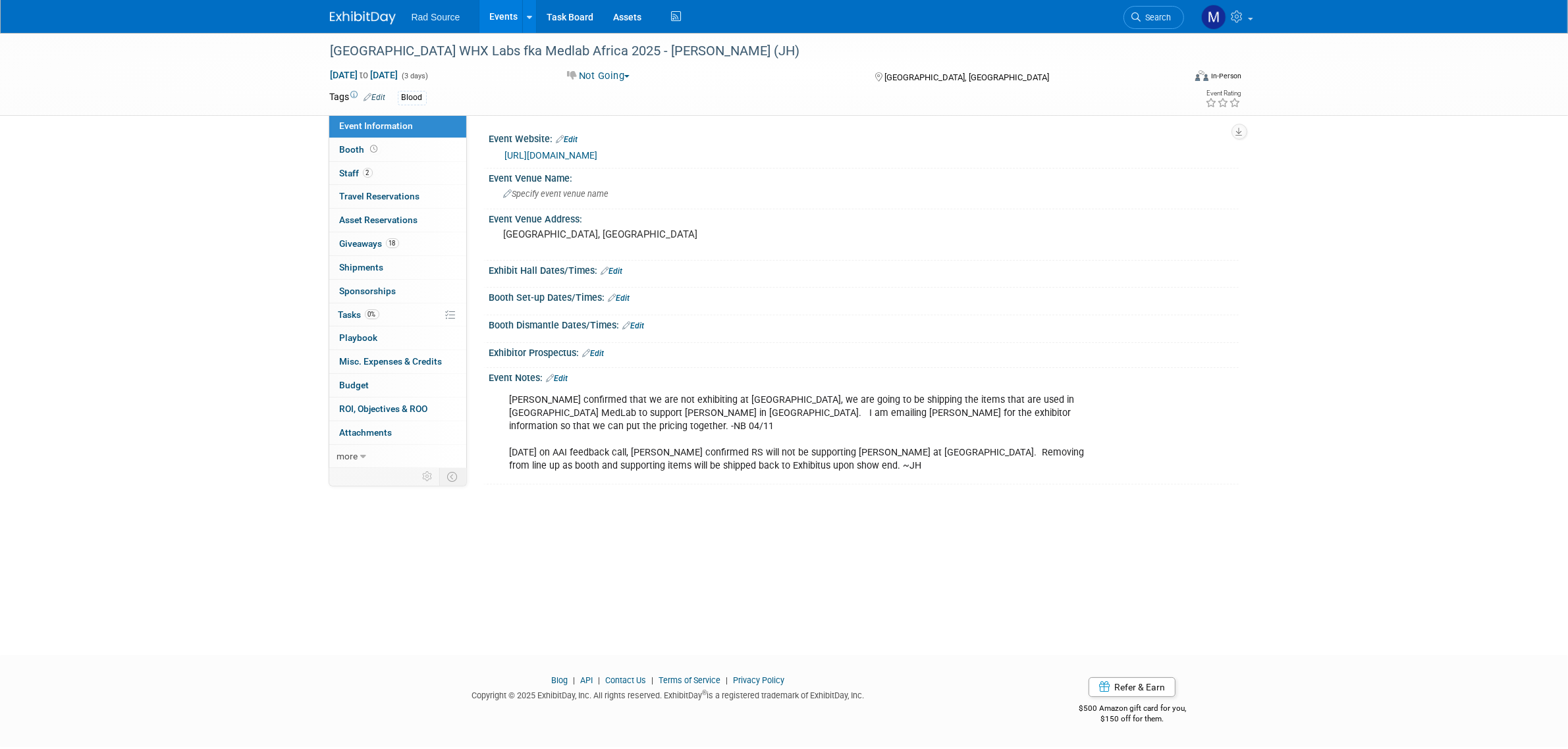
drag, startPoint x: 657, startPoint y: 156, endPoint x: 966, endPoint y: 558, distance: 507.0
click at [598, 156] on link "[URL][DOMAIN_NAME]" at bounding box center [552, 155] width 93 height 11
click at [359, 69] on span "[DATE] to [DATE]" at bounding box center [364, 75] width 69 height 12
select select "9"
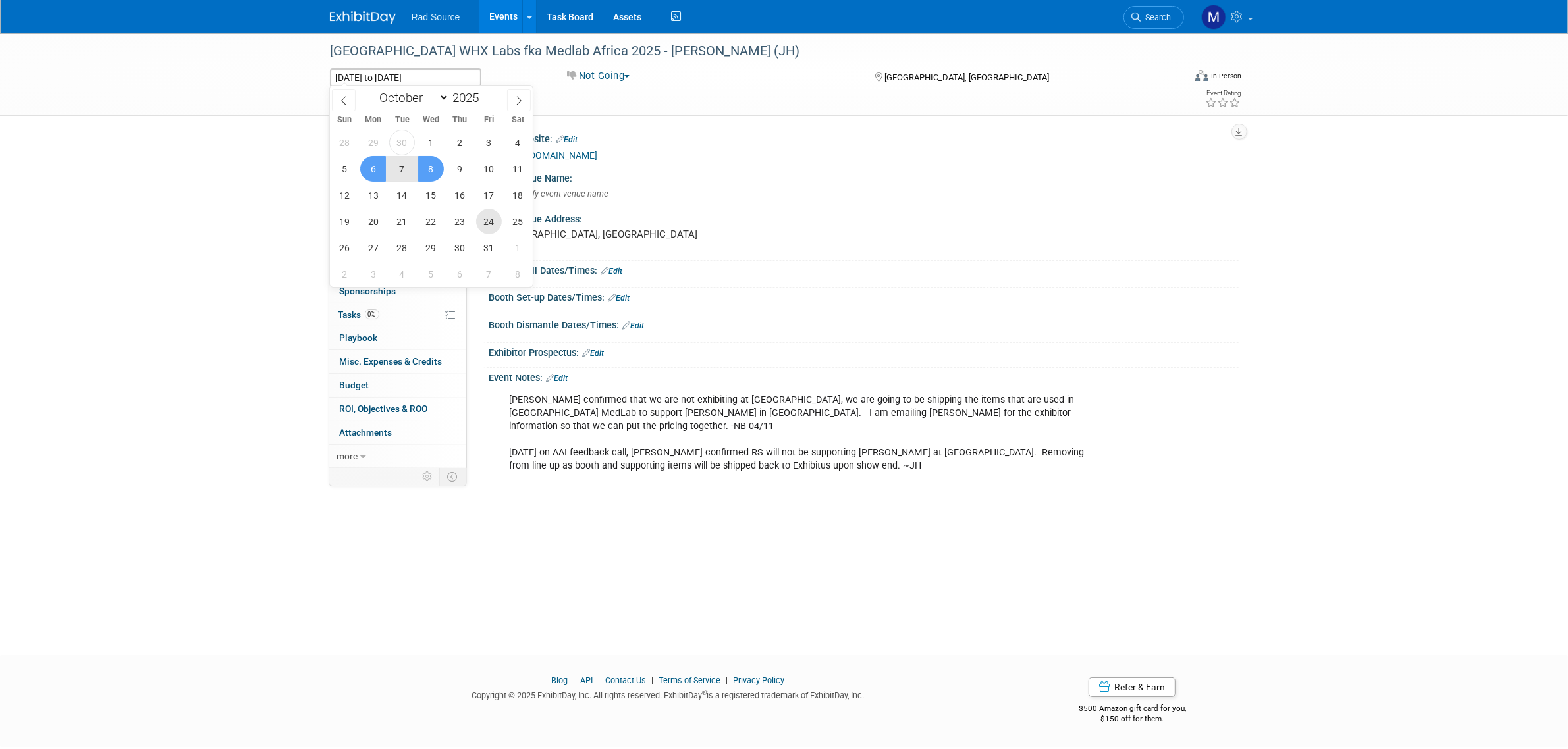
click at [484, 221] on span "24" at bounding box center [489, 221] width 26 height 26
type input "[DATE]"
click at [423, 225] on span "22" at bounding box center [431, 221] width 26 height 26
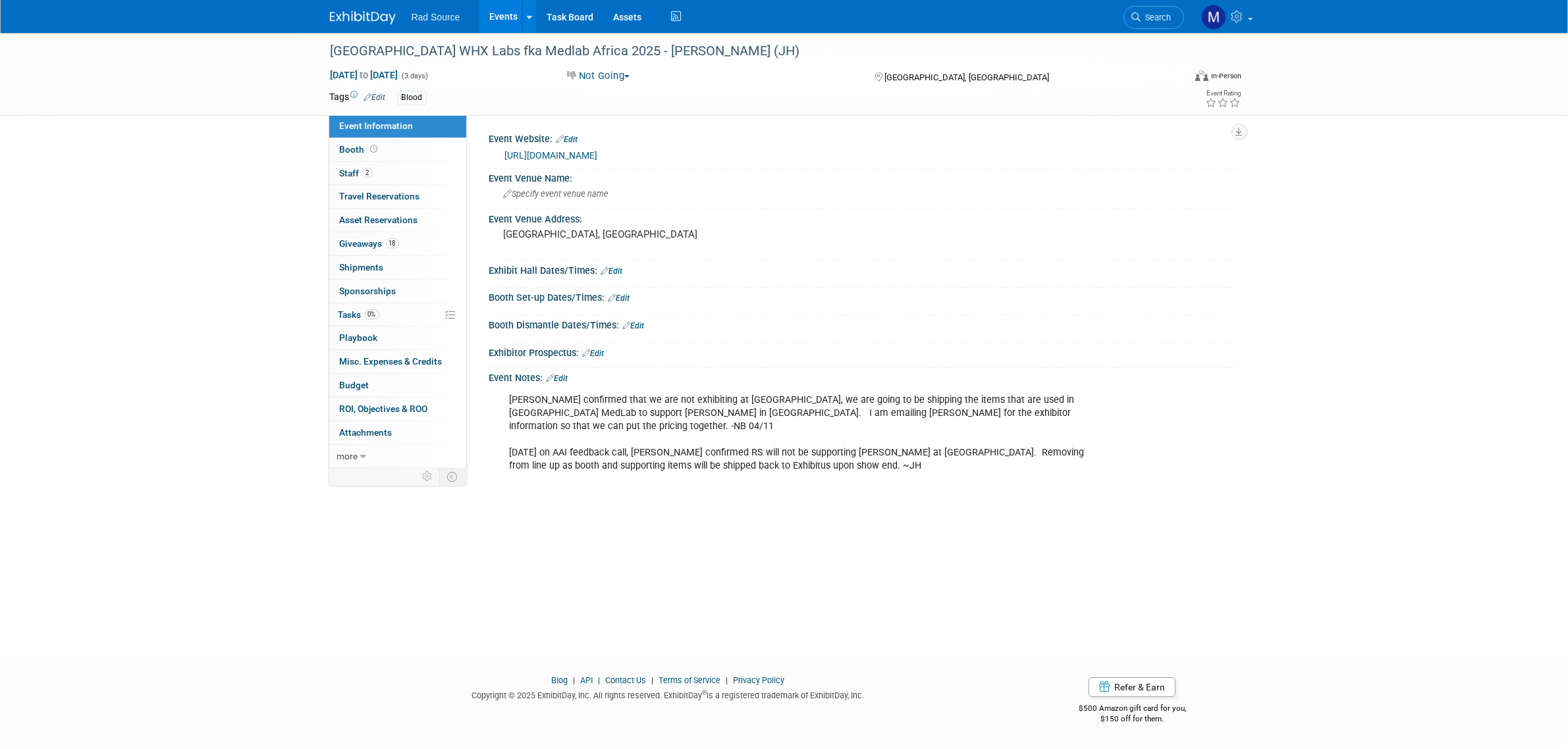
click at [571, 137] on link "Edit" at bounding box center [567, 139] width 22 height 9
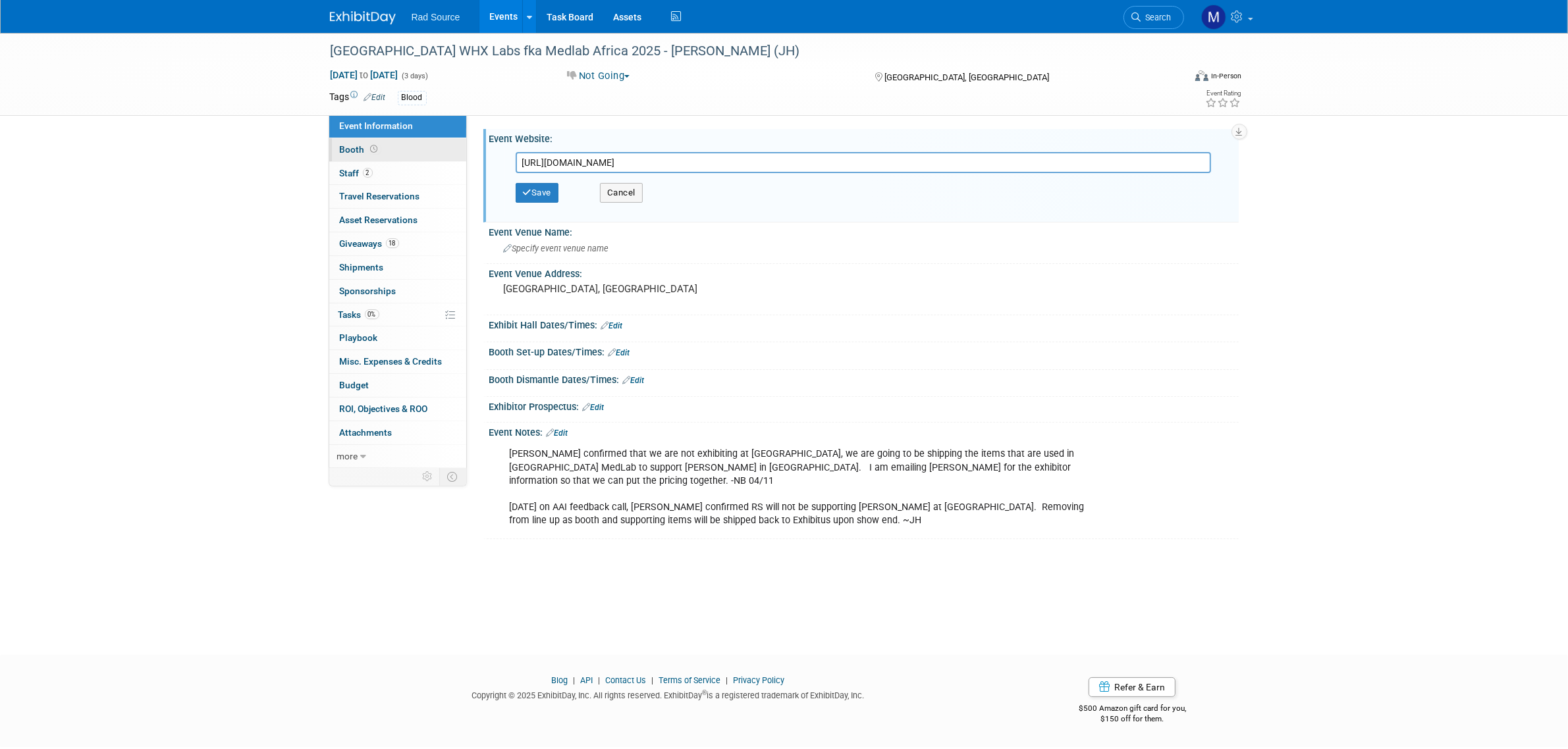
drag, startPoint x: 883, startPoint y: 158, endPoint x: 441, endPoint y: 144, distance: 442.2
click at [441, 144] on div "Event Information Event Info Booth Booth 2 Staff 2 Staff 0 Travel Reservations …" at bounding box center [784, 285] width 928 height 506
type input "[URL][DOMAIN_NAME]"
click at [542, 192] on button "Save" at bounding box center [537, 193] width 43 height 20
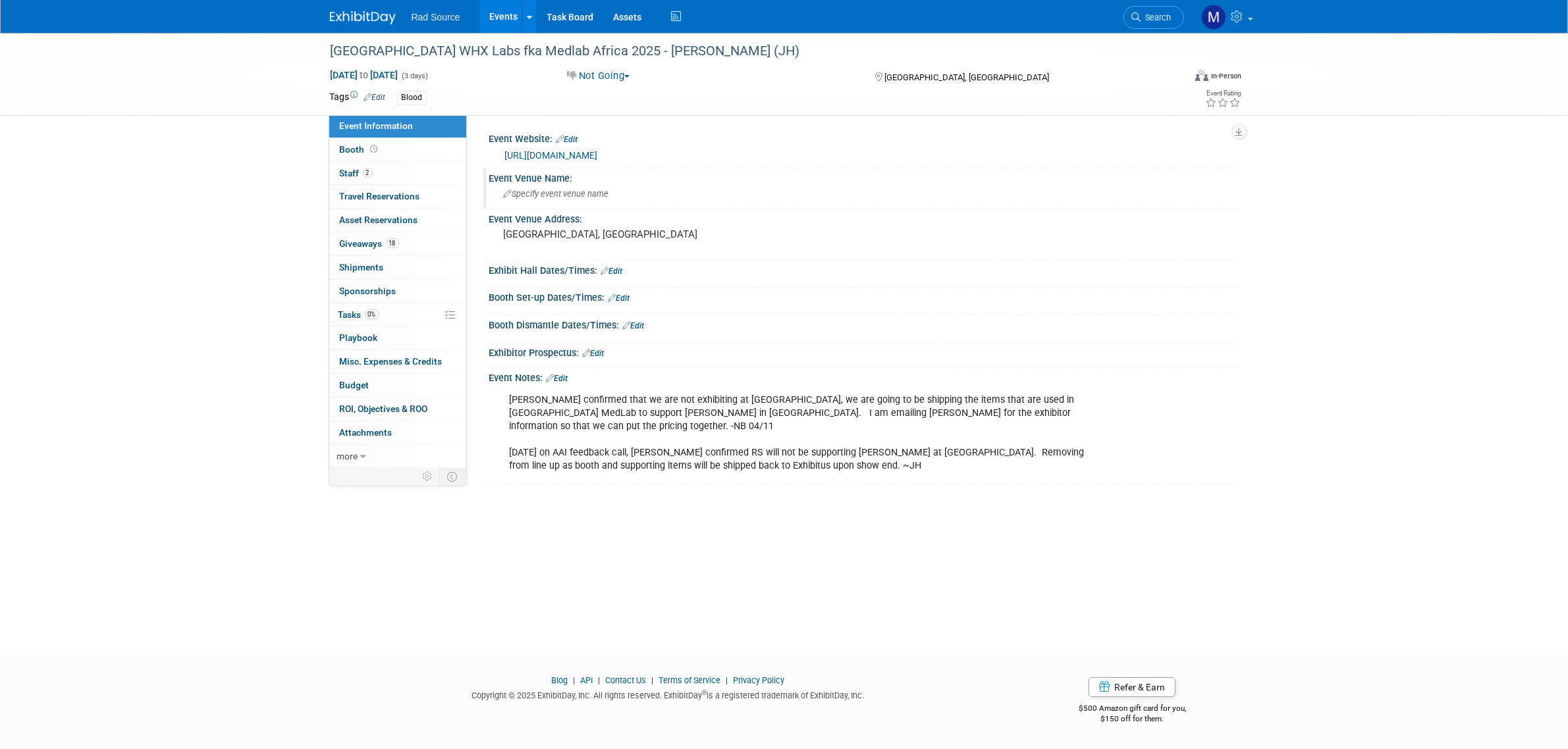
click at [586, 199] on div "Specify event venue name" at bounding box center [863, 193] width 730 height 21
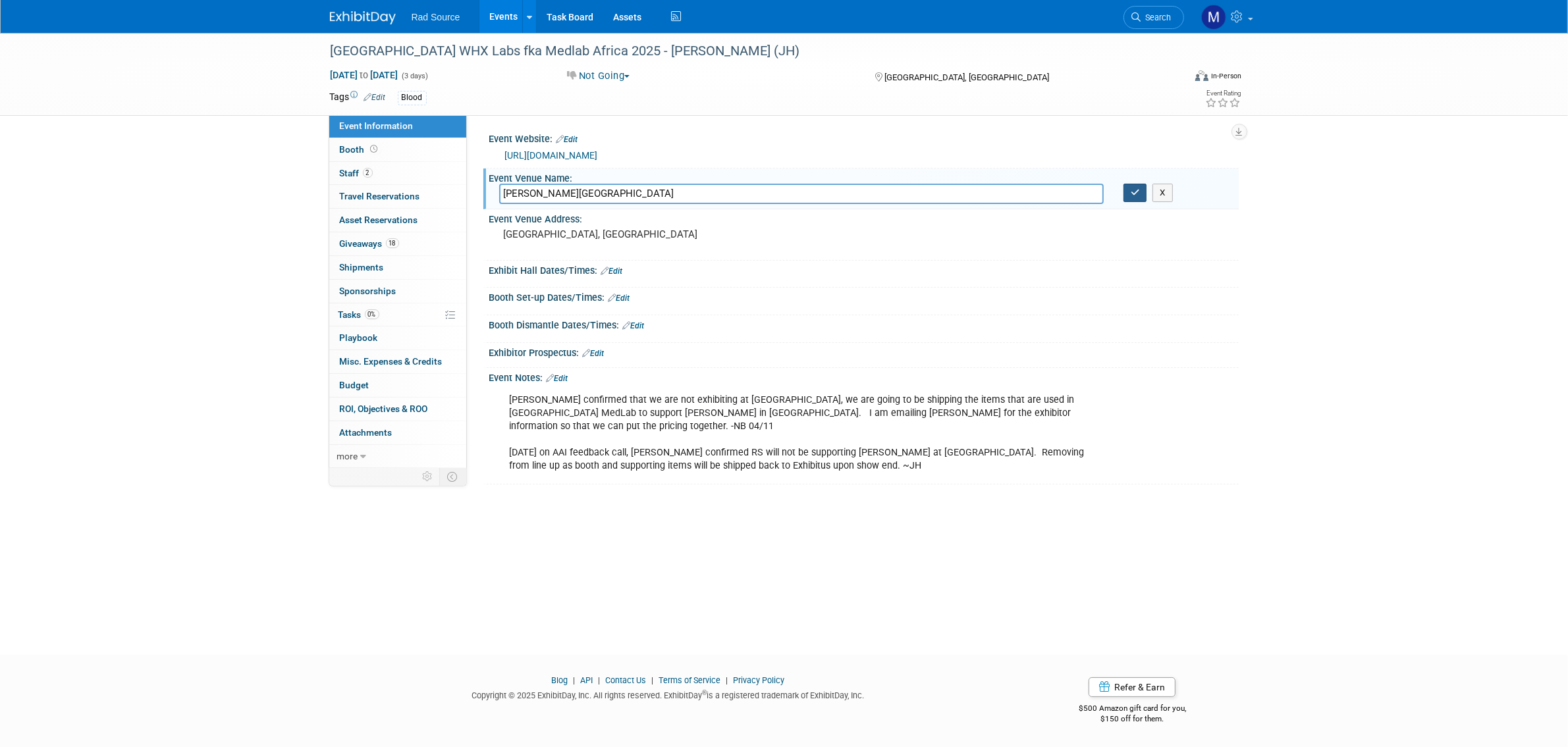
type input "[PERSON_NAME][GEOGRAPHIC_DATA]"
click at [1132, 195] on icon "button" at bounding box center [1135, 193] width 9 height 9
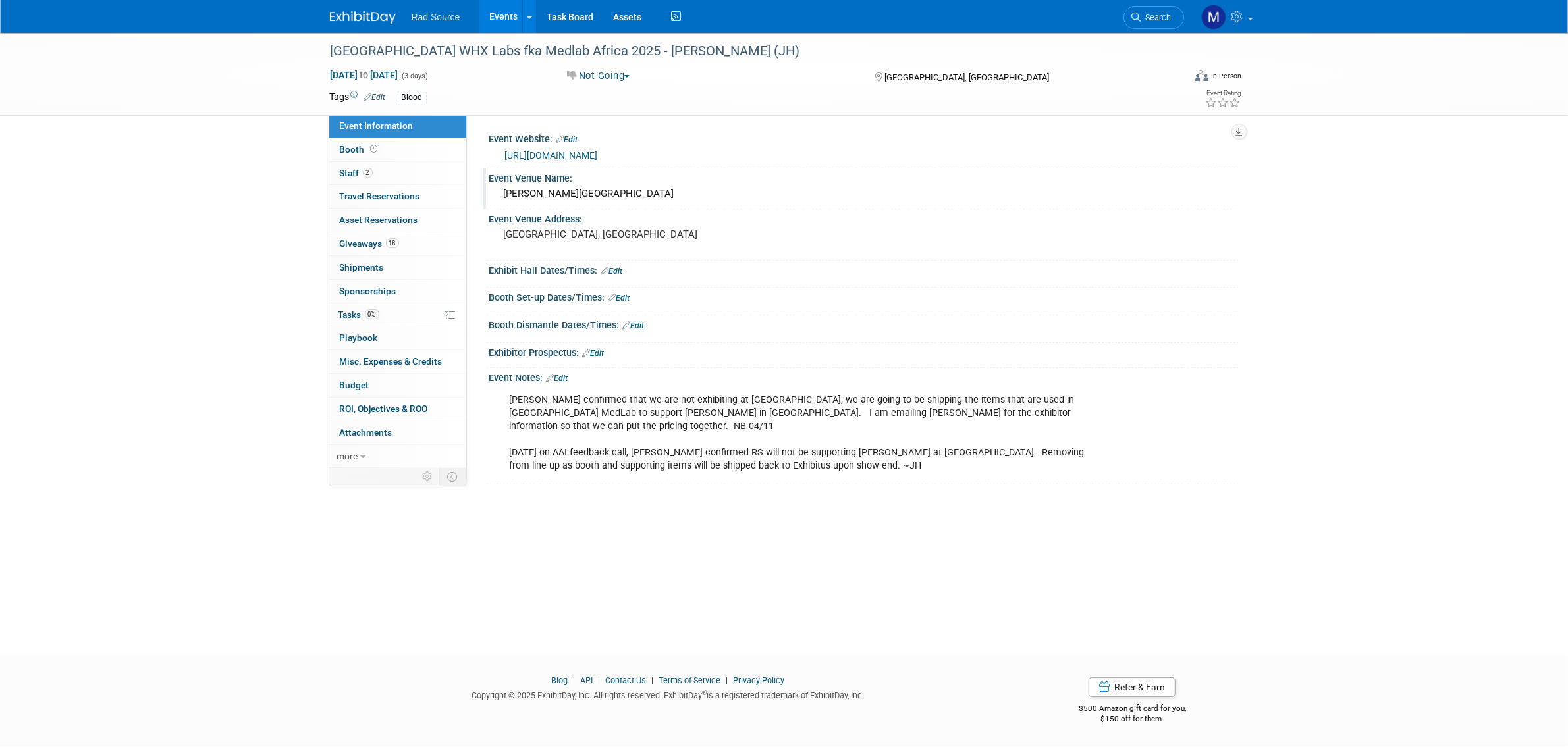
drag, startPoint x: 376, startPoint y: 12, endPoint x: 715, endPoint y: 373, distance: 495.2
click at [376, 12] on img at bounding box center [363, 18] width 66 height 14
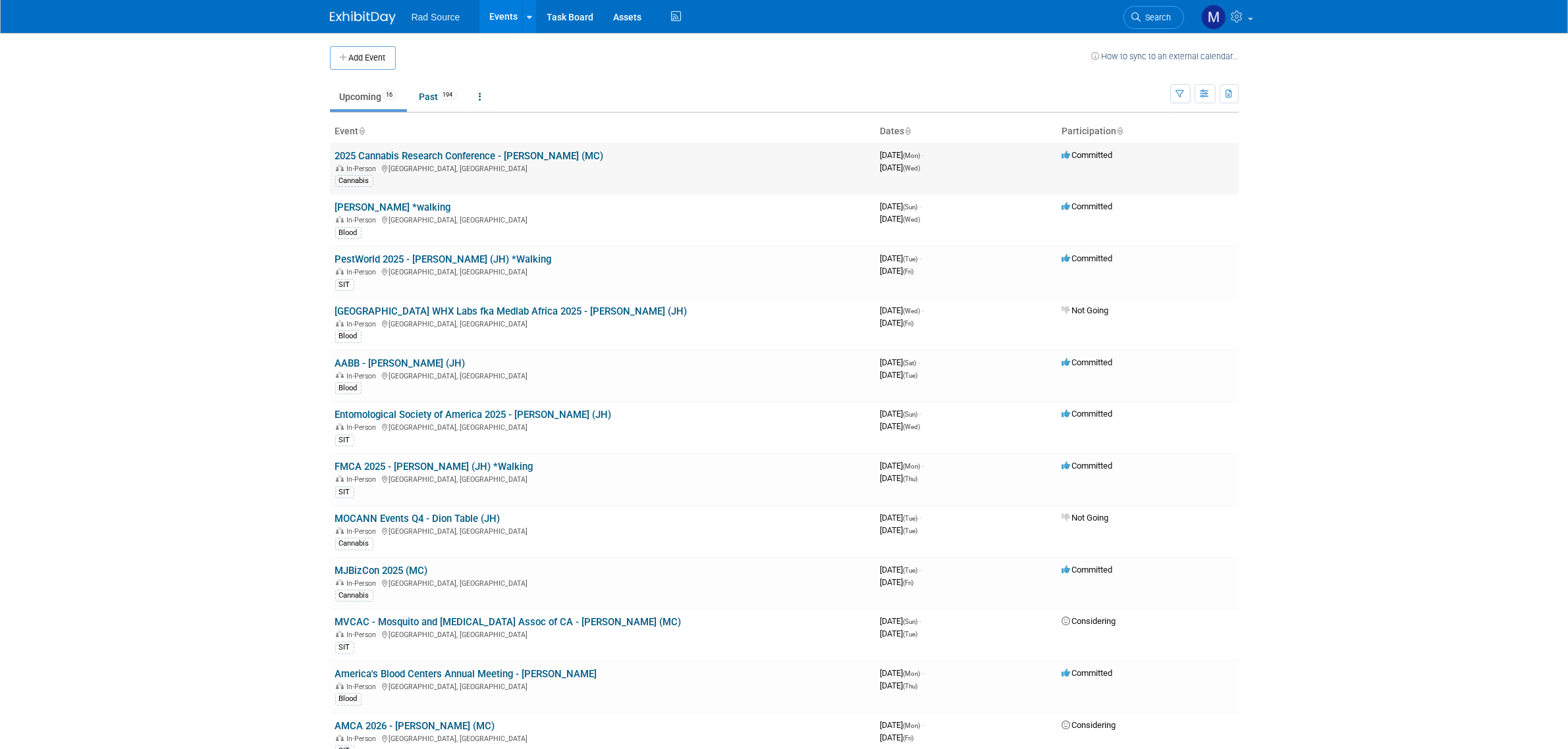
click at [419, 154] on link "2025 Cannabis Research Conference - [PERSON_NAME] (MC)" at bounding box center [469, 156] width 268 height 12
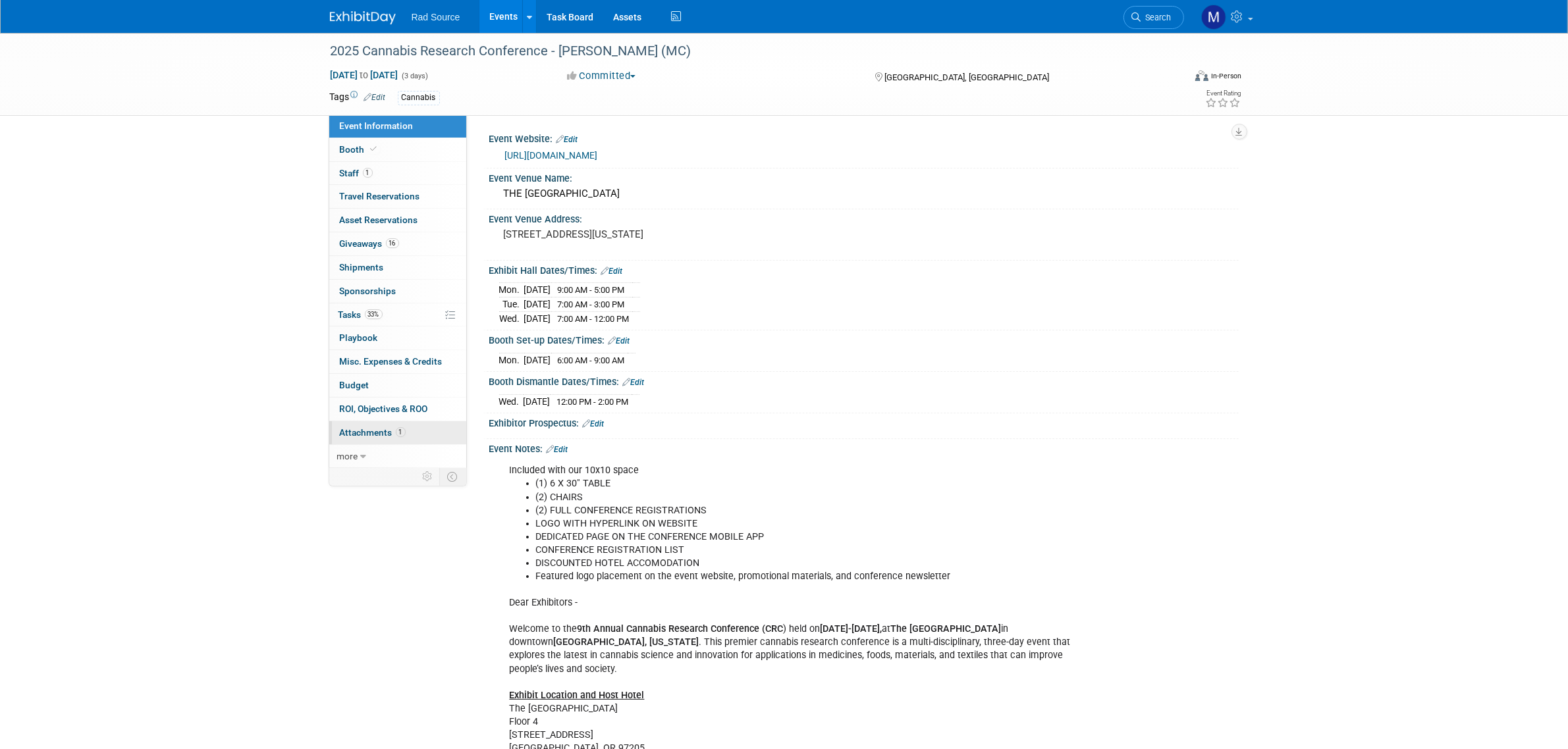
click at [384, 439] on link "1 Attachments 1" at bounding box center [398, 432] width 137 height 23
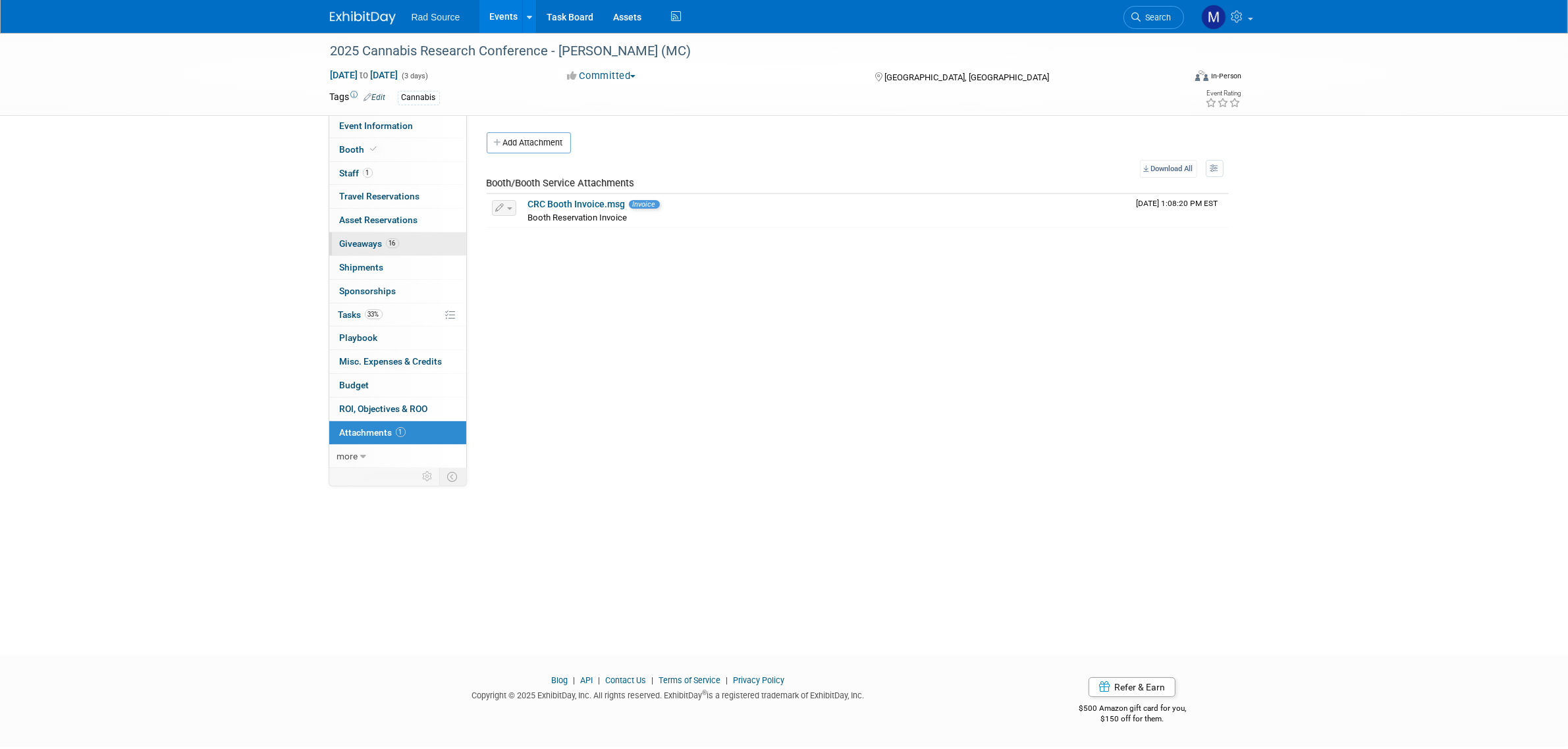
click at [416, 235] on link "16 Giveaways 16" at bounding box center [398, 244] width 137 height 23
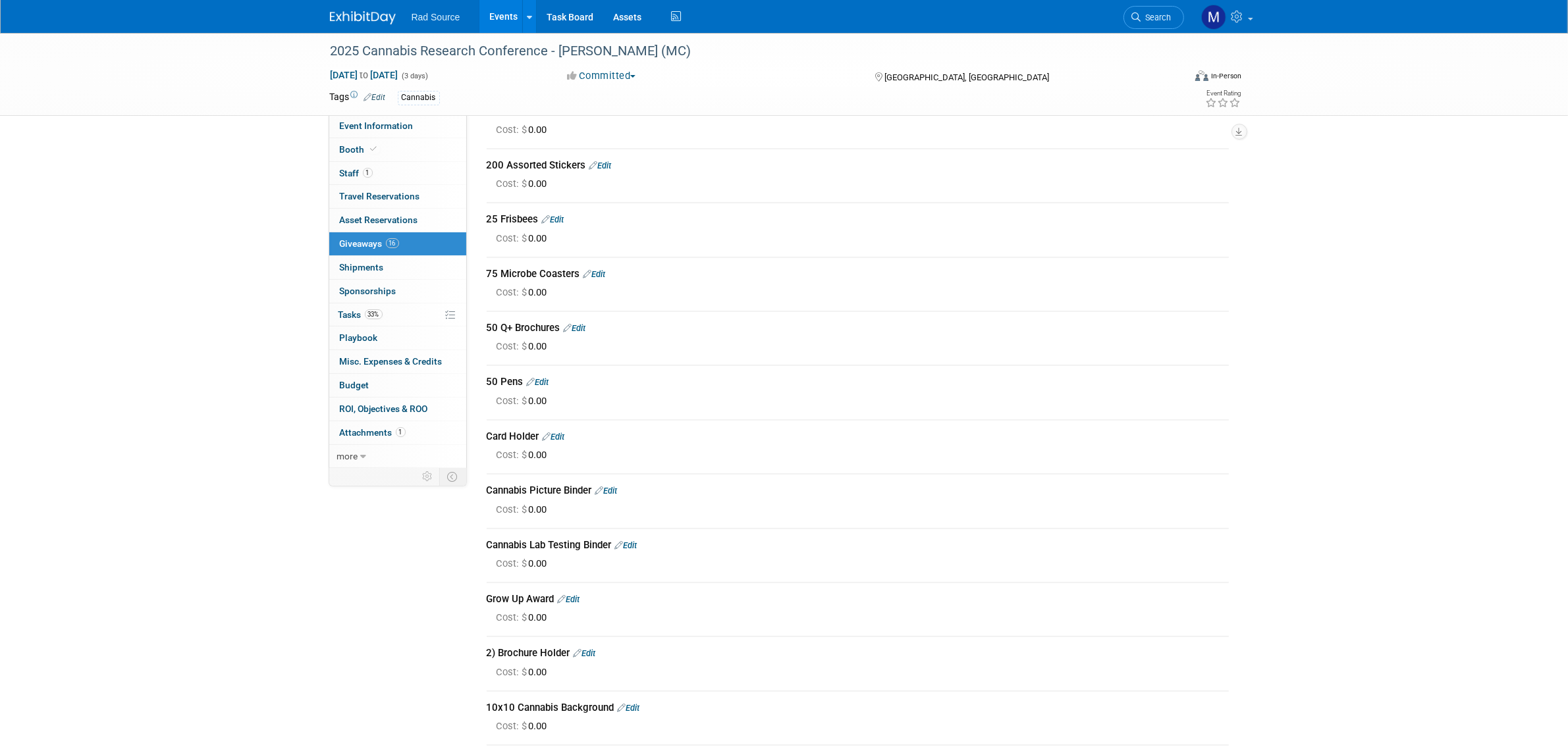
scroll to position [459, 0]
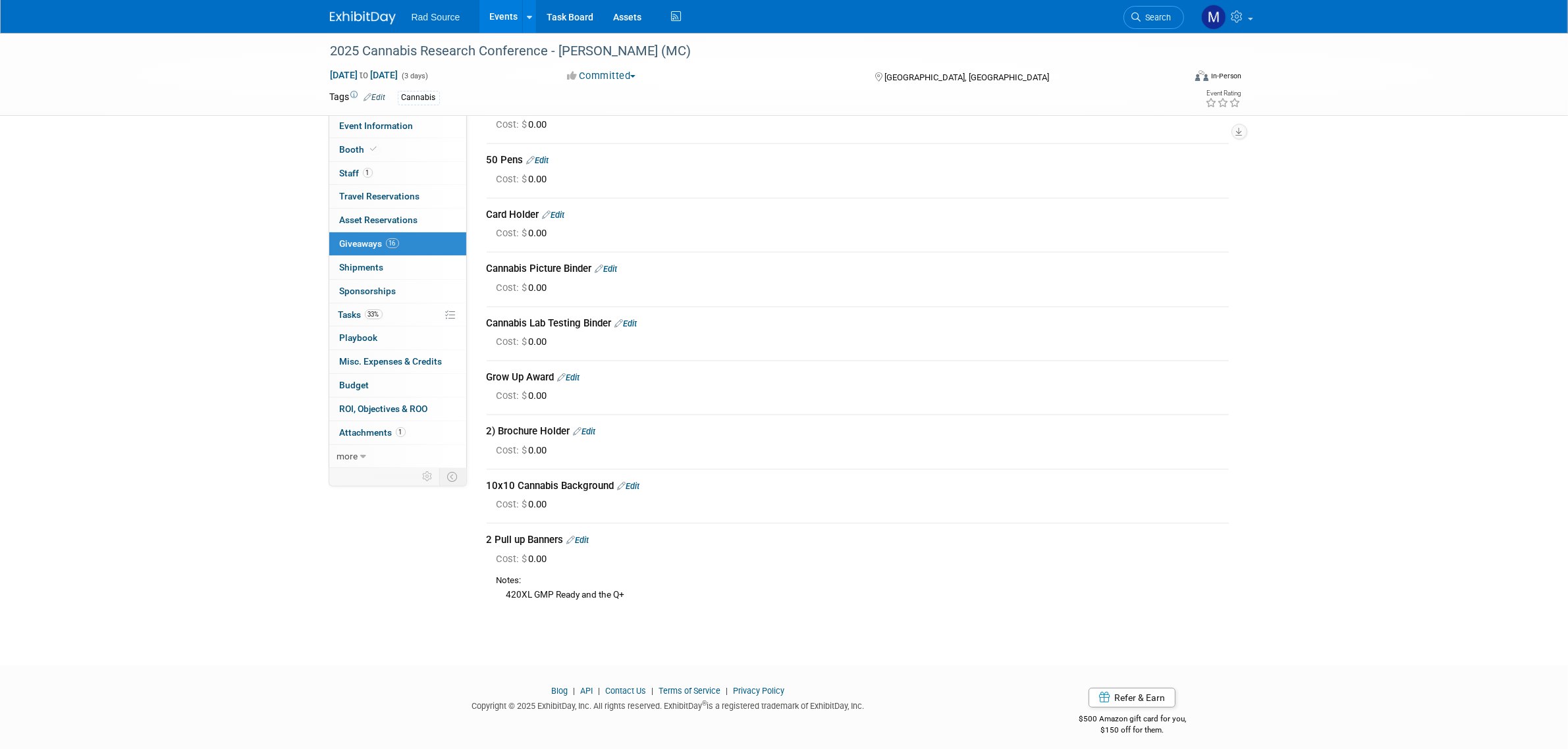
click at [364, 8] on link at bounding box center [371, 11] width 82 height 11
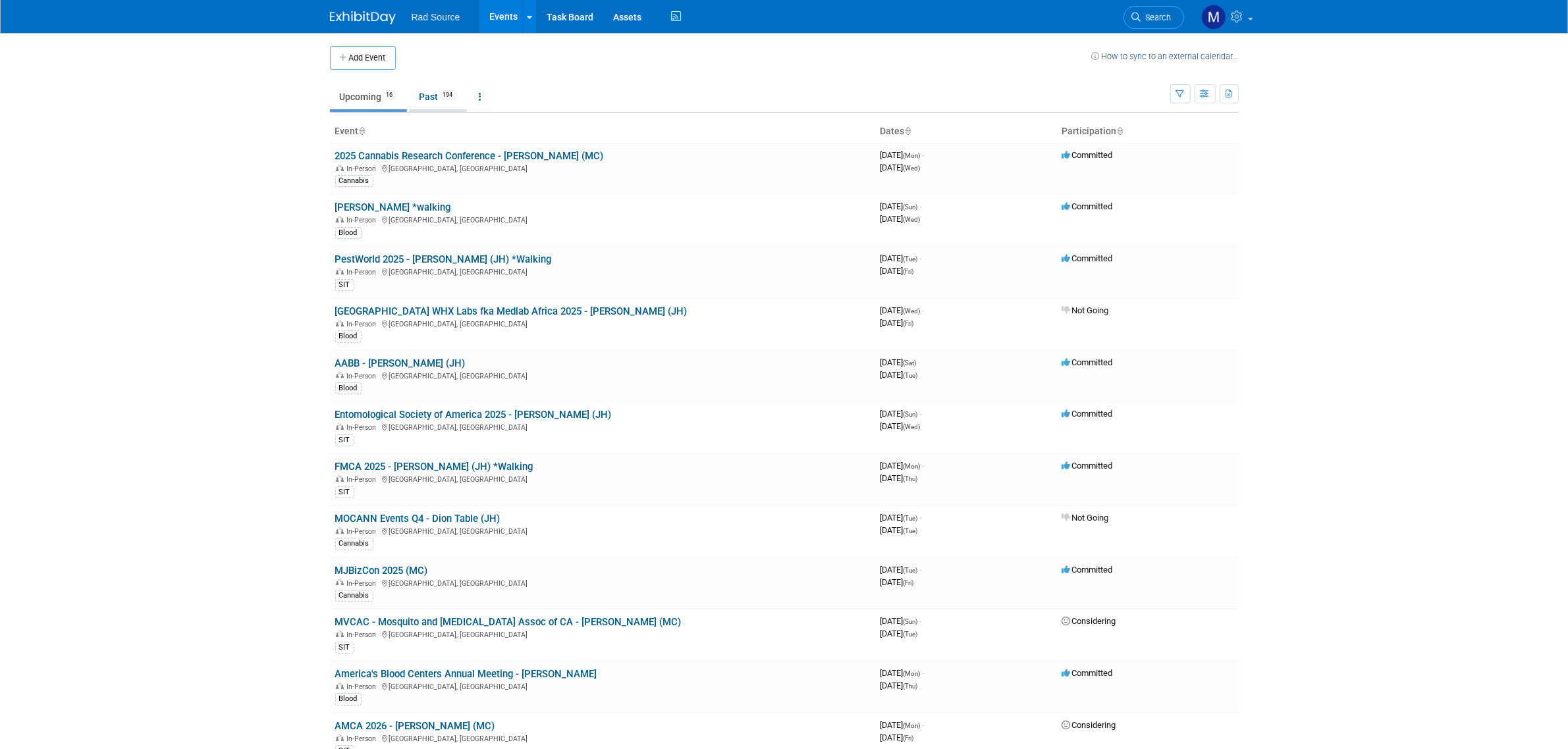
click at [425, 97] on link "Past 194" at bounding box center [438, 96] width 57 height 25
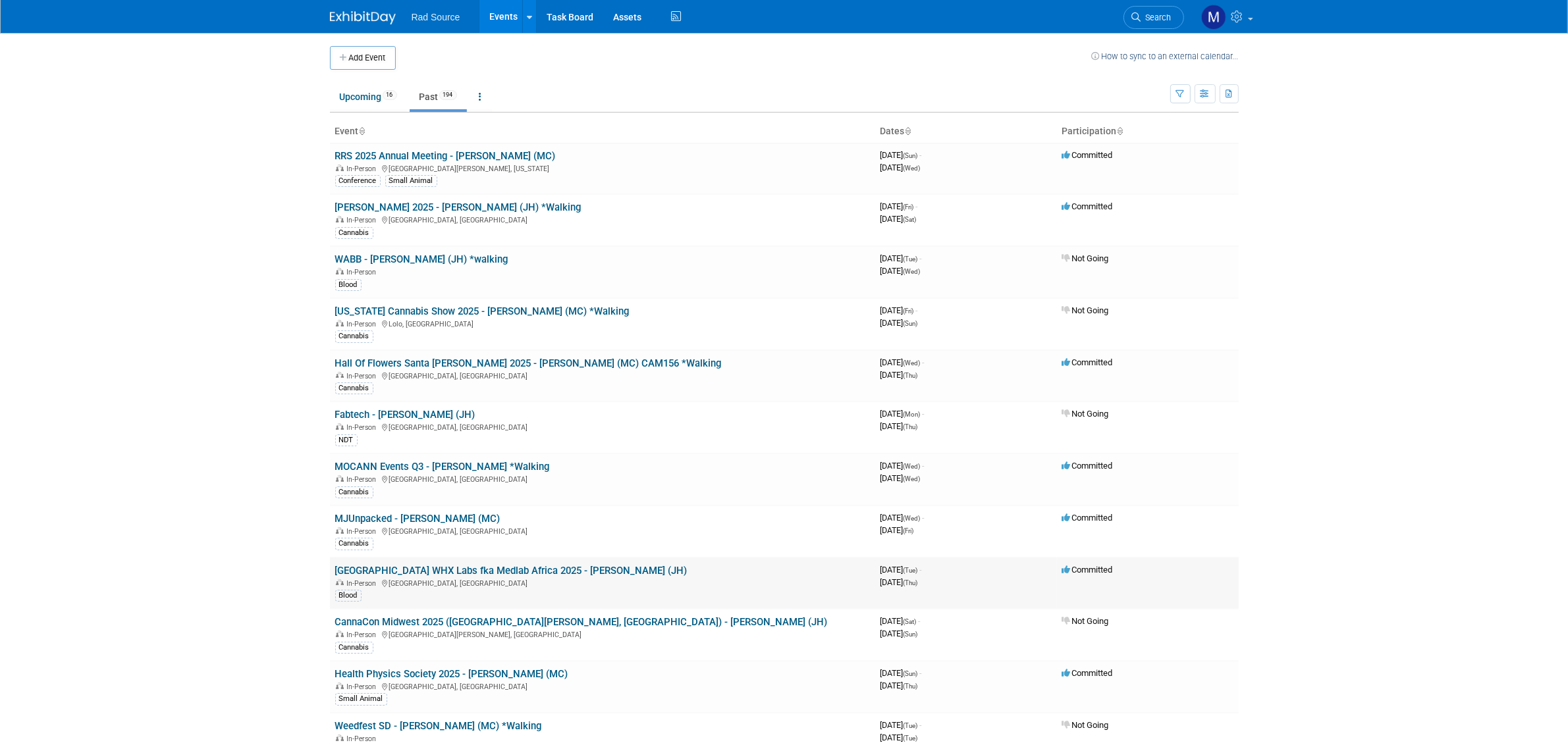
click at [514, 568] on link "[GEOGRAPHIC_DATA] WHX Labs fka Medlab Africa 2025 - [PERSON_NAME] (JH)" at bounding box center [511, 570] width 352 height 12
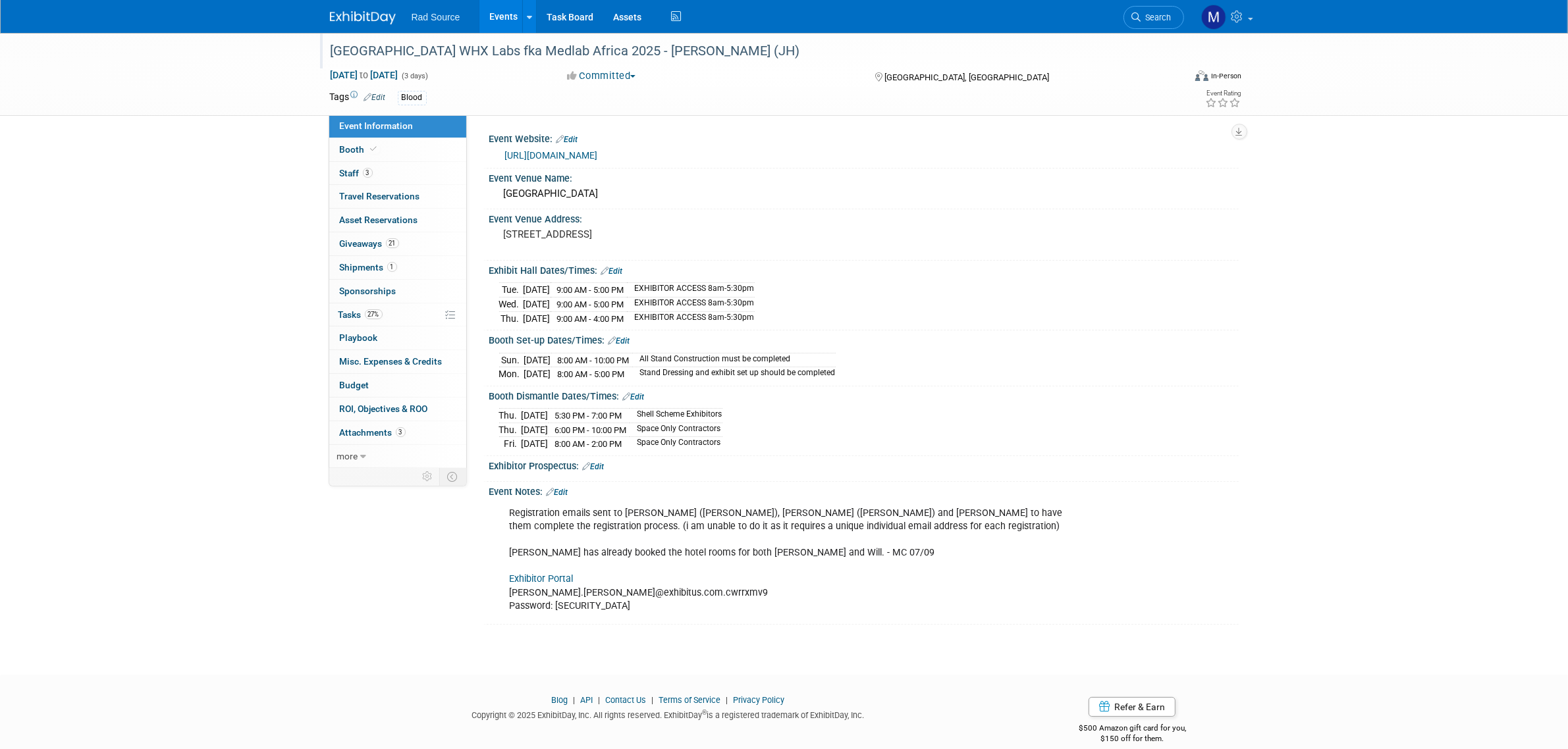
click at [346, 24] on div "Rad Source Events Add Event Bulk Upload Events Shareable Event Boards Recently …" at bounding box center [784, 16] width 909 height 33
drag, startPoint x: 372, startPoint y: 20, endPoint x: 390, endPoint y: 35, distance: 23.4
click at [372, 20] on img at bounding box center [363, 18] width 66 height 14
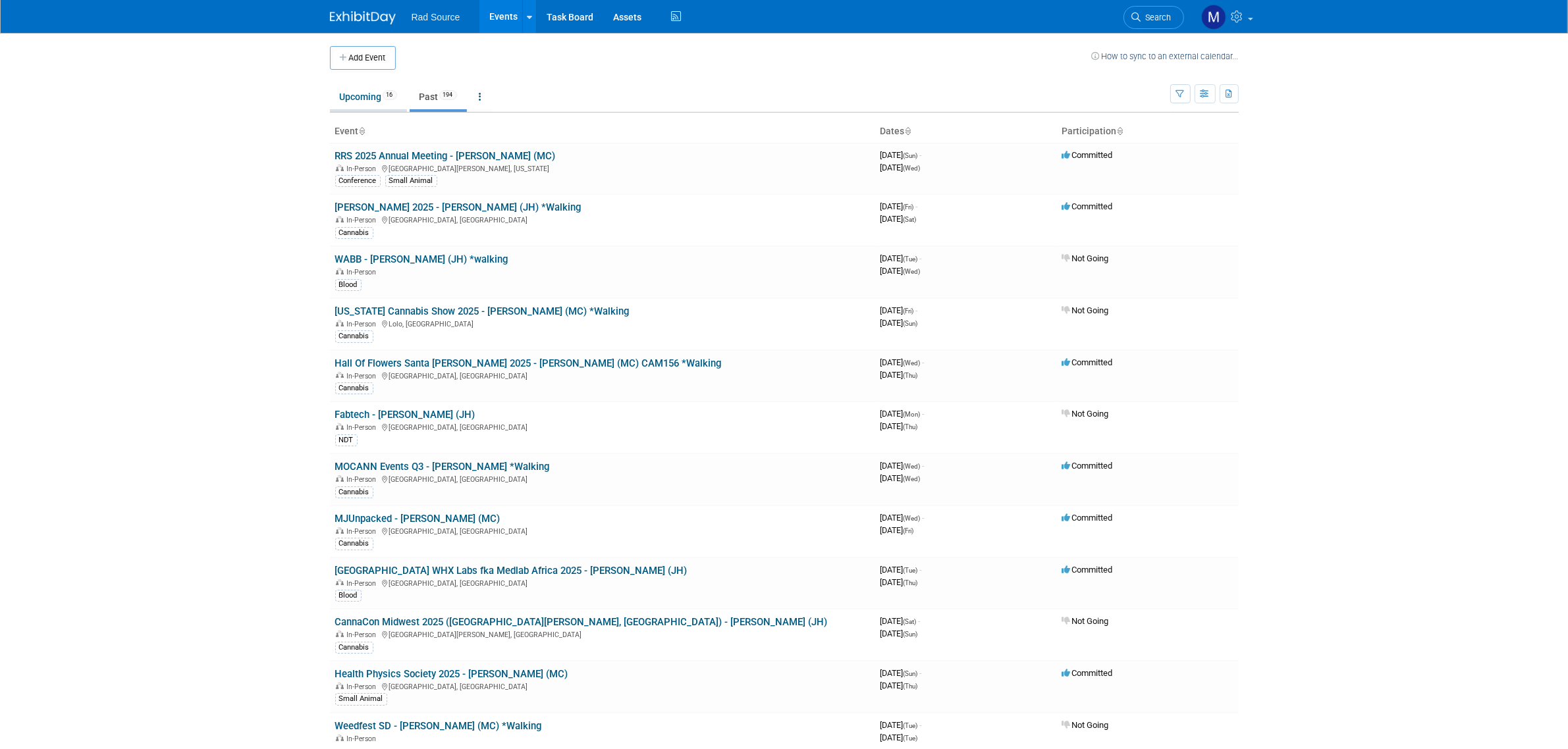
click at [372, 104] on link "Upcoming 16" at bounding box center [369, 96] width 77 height 25
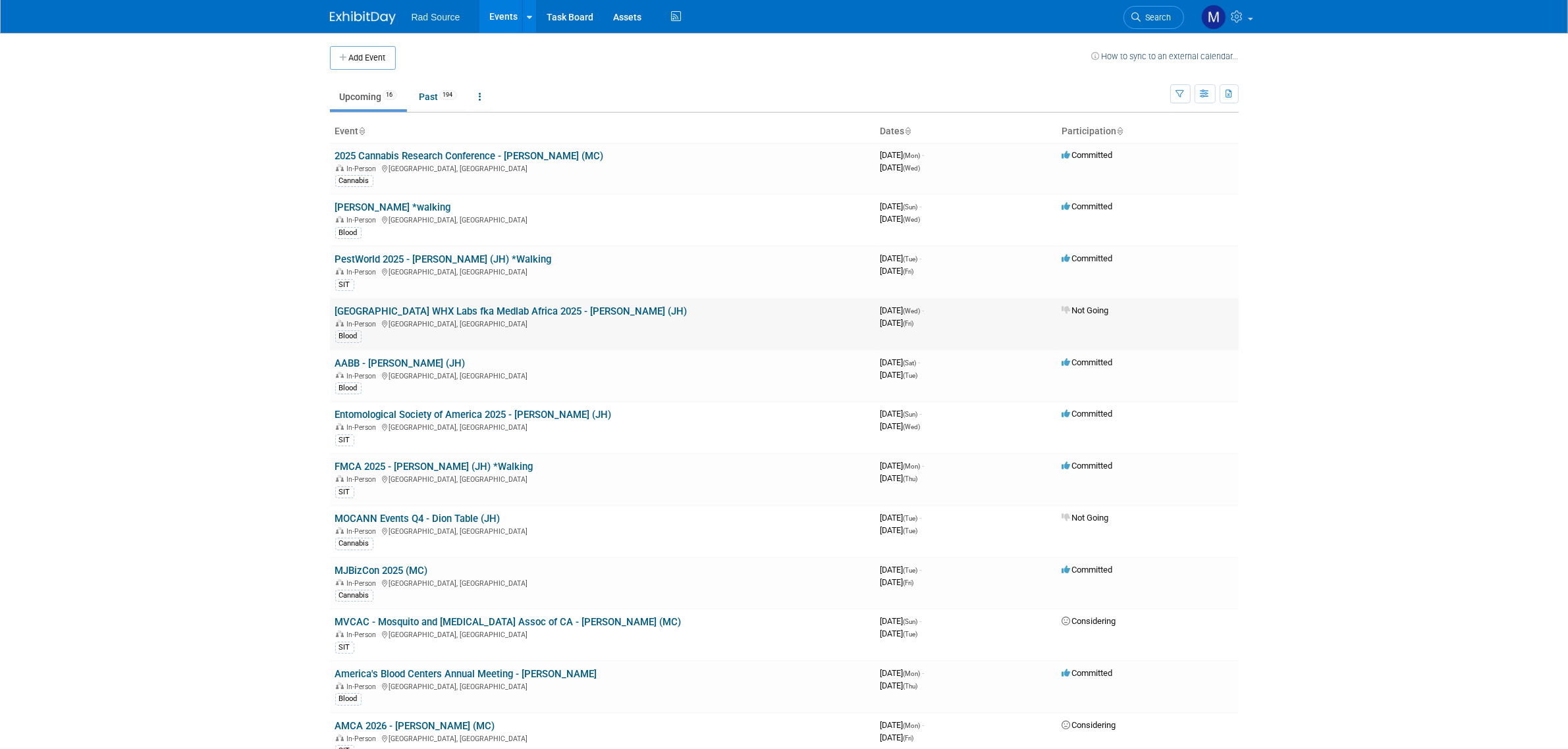
click at [475, 310] on link "[GEOGRAPHIC_DATA] WHX Labs fka Medlab Africa 2025 - [PERSON_NAME] (JH)" at bounding box center [511, 311] width 352 height 12
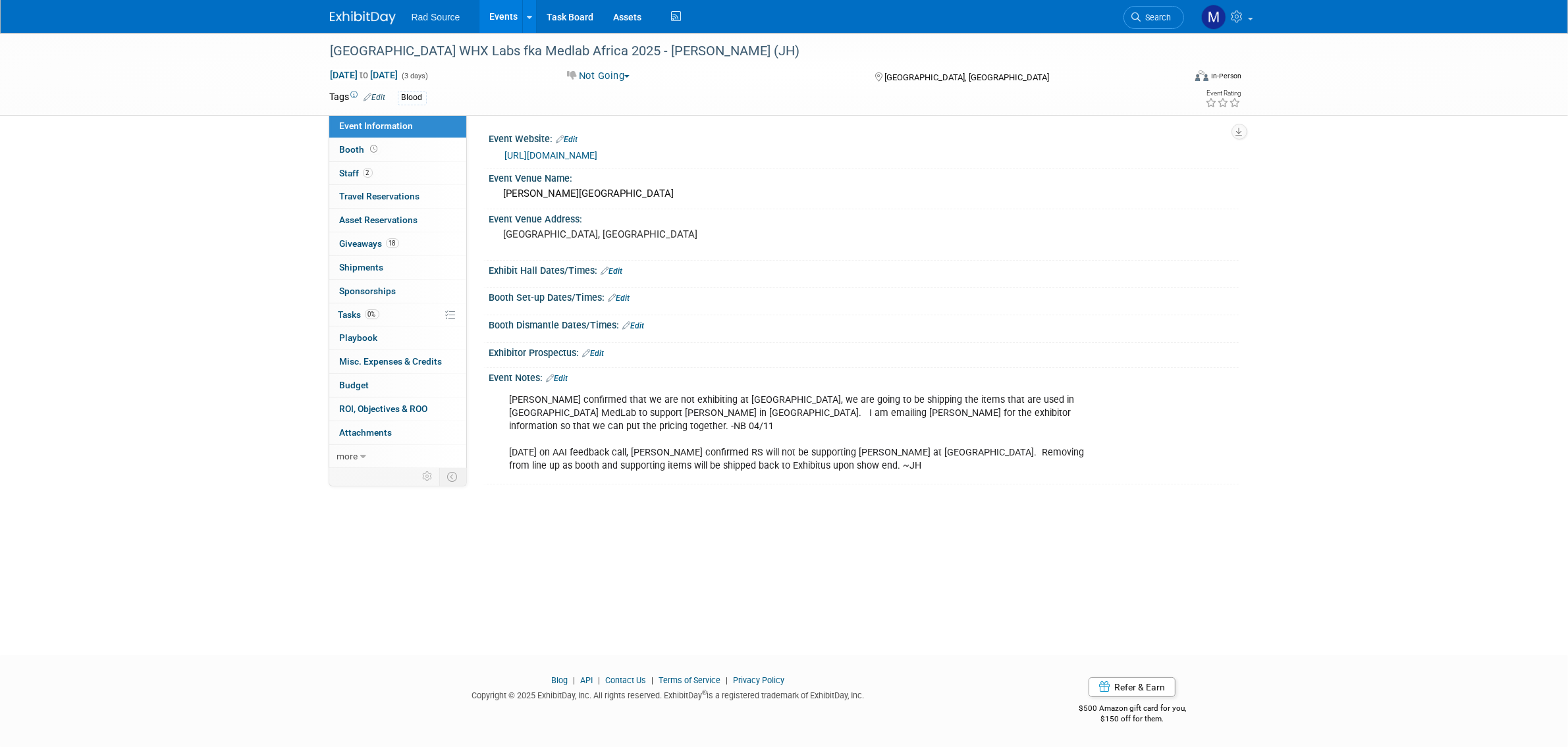
click at [353, 23] on img at bounding box center [363, 18] width 66 height 14
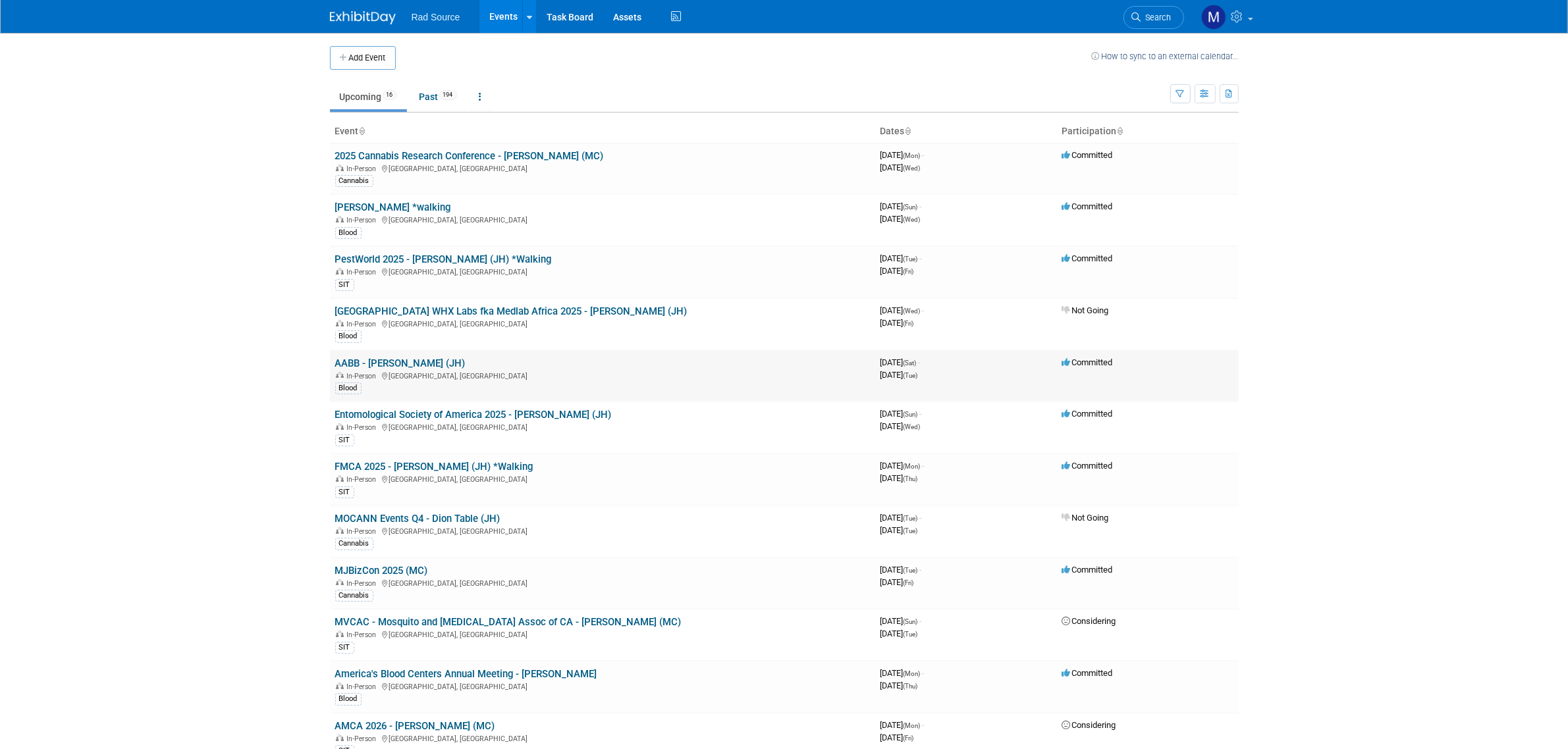
click at [401, 356] on td "AABB - Catherine (JH) In-Person San Diego, CA Blood" at bounding box center [603, 376] width 545 height 52
click at [400, 362] on link "AABB - [PERSON_NAME] (JH)" at bounding box center [400, 363] width 130 height 12
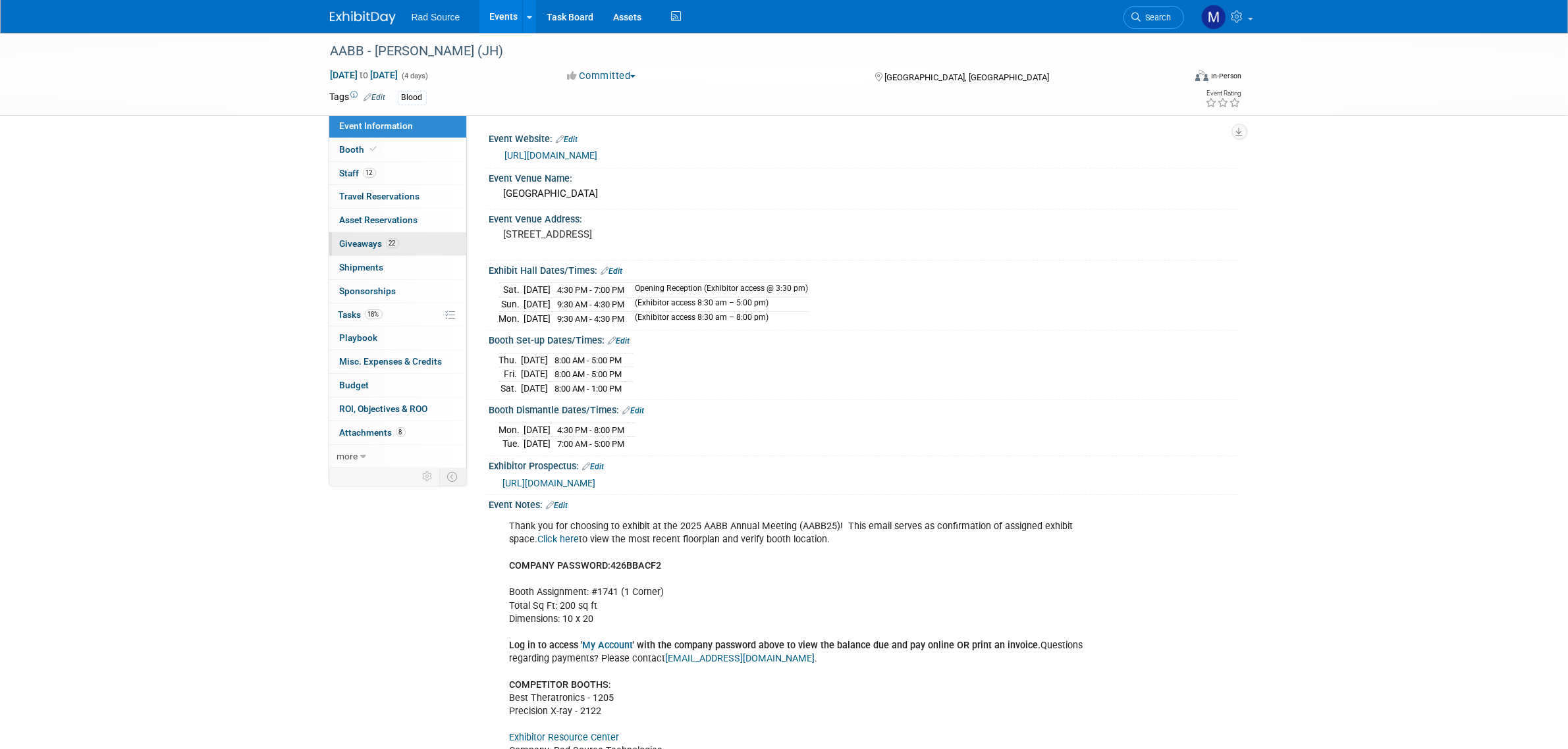
click at [367, 240] on span "Giveaways 22" at bounding box center [369, 243] width 59 height 11
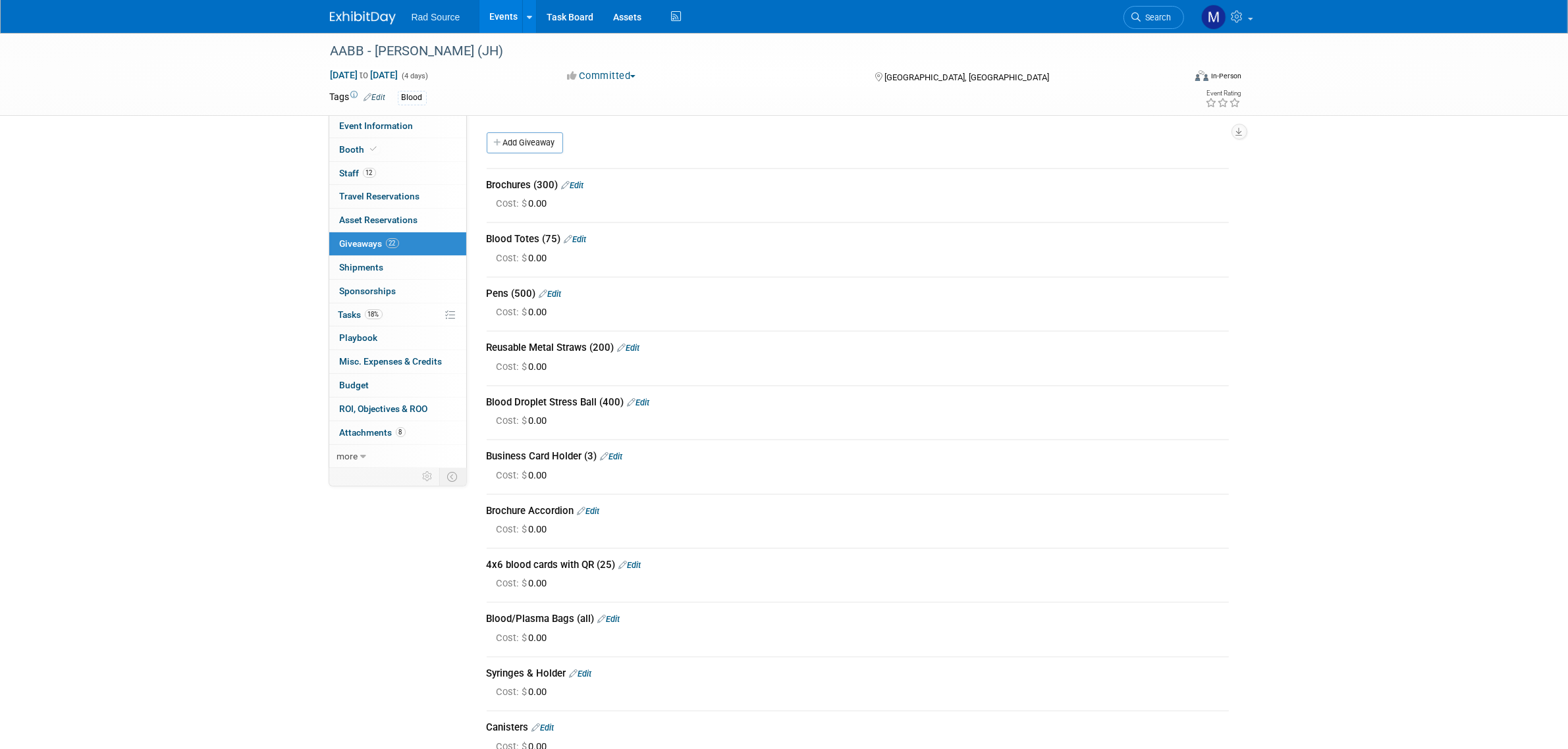
click at [577, 185] on link "Edit" at bounding box center [572, 185] width 22 height 10
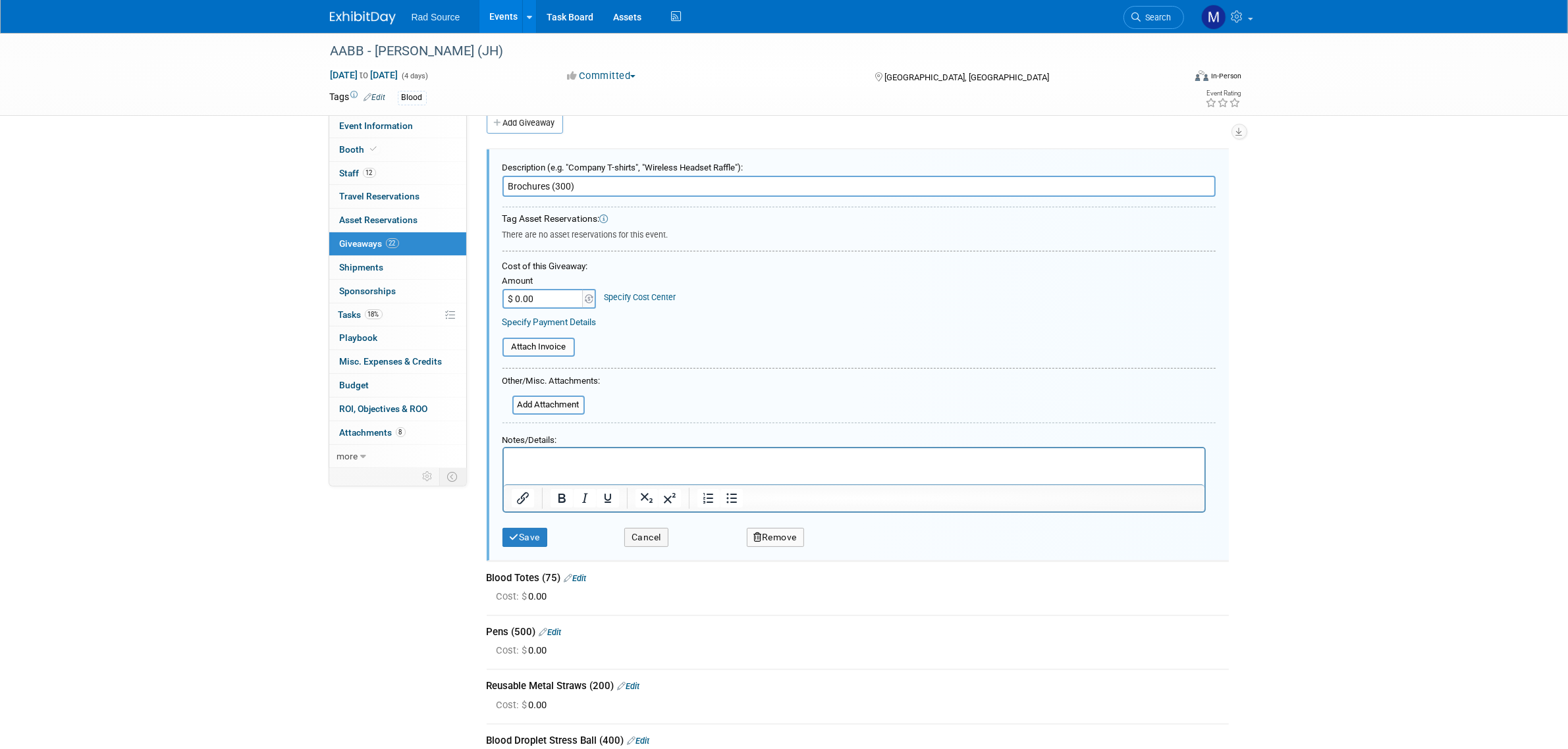
click at [573, 447] on html at bounding box center [853, 457] width 700 height 19
click at [505, 186] on input "Brochures (300)" at bounding box center [859, 186] width 713 height 21
type input "New 3400 Brochures (300)"
click at [544, 458] on p "Rich Text Area. Press ALT-0 for help." at bounding box center [853, 460] width 685 height 14
click at [525, 528] on button "Save" at bounding box center [525, 537] width 46 height 19
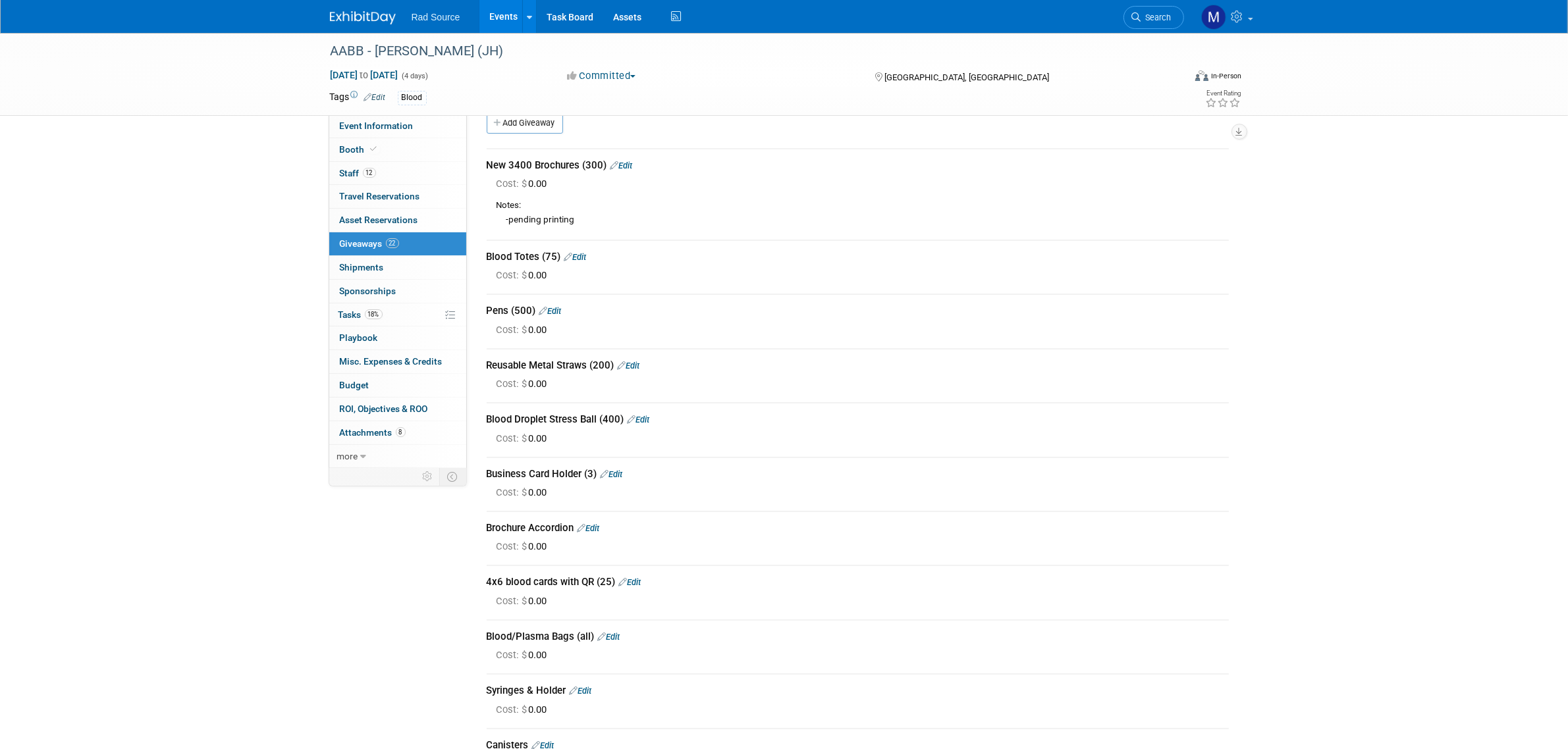
click at [638, 583] on link "Edit" at bounding box center [630, 582] width 22 height 10
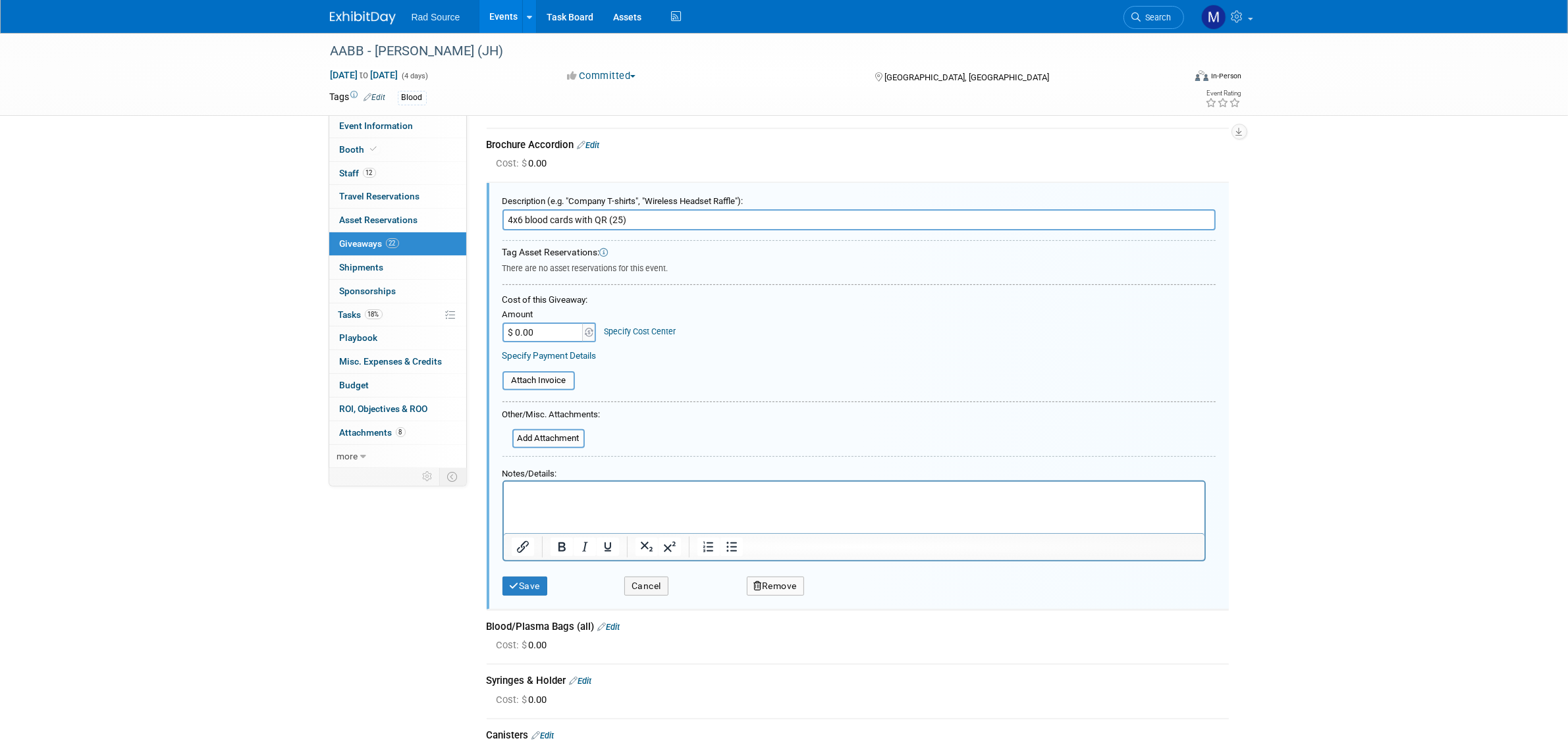
scroll to position [432, 0]
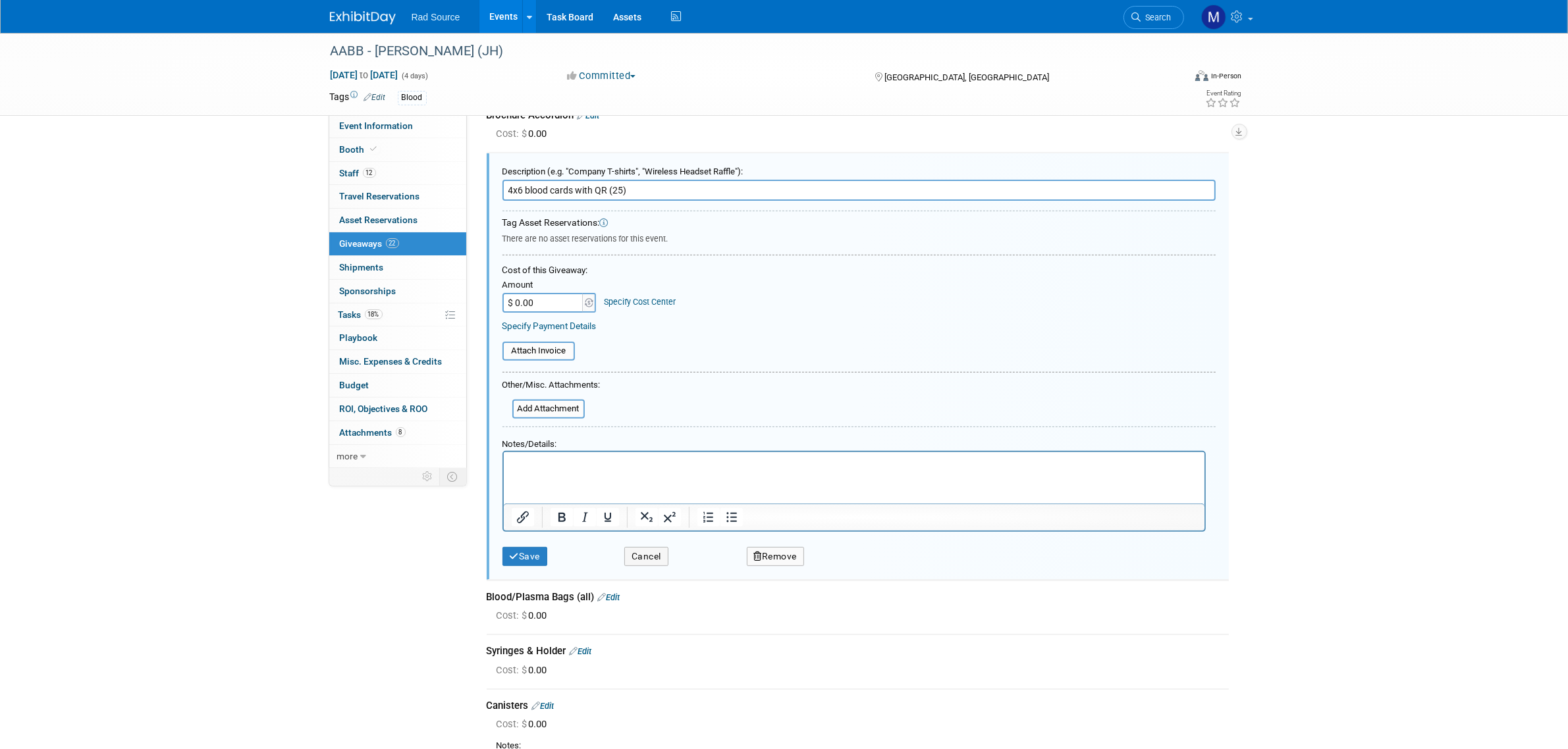
click at [535, 470] on html at bounding box center [853, 461] width 700 height 19
click at [519, 547] on button "Save" at bounding box center [525, 556] width 46 height 19
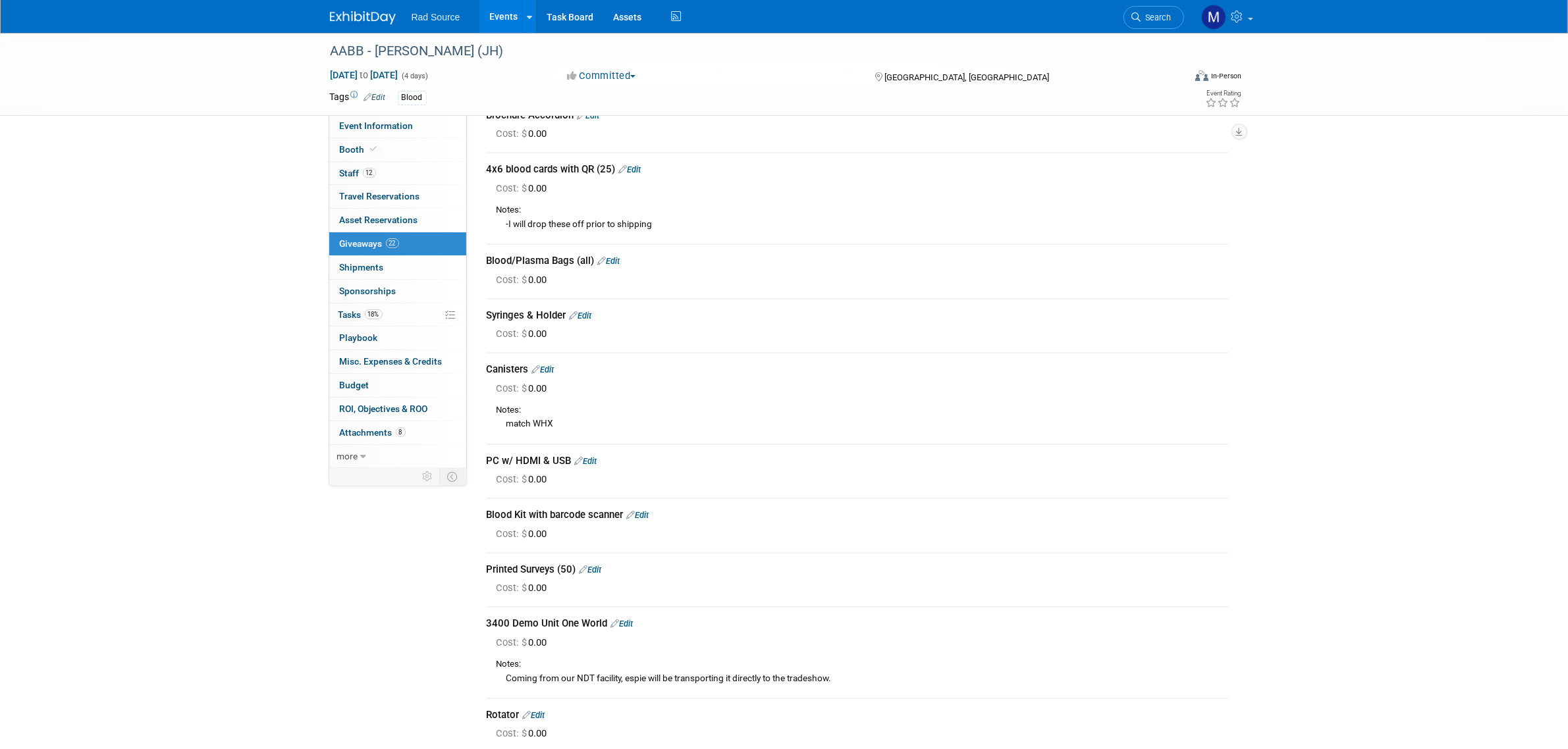
scroll to position [514, 0]
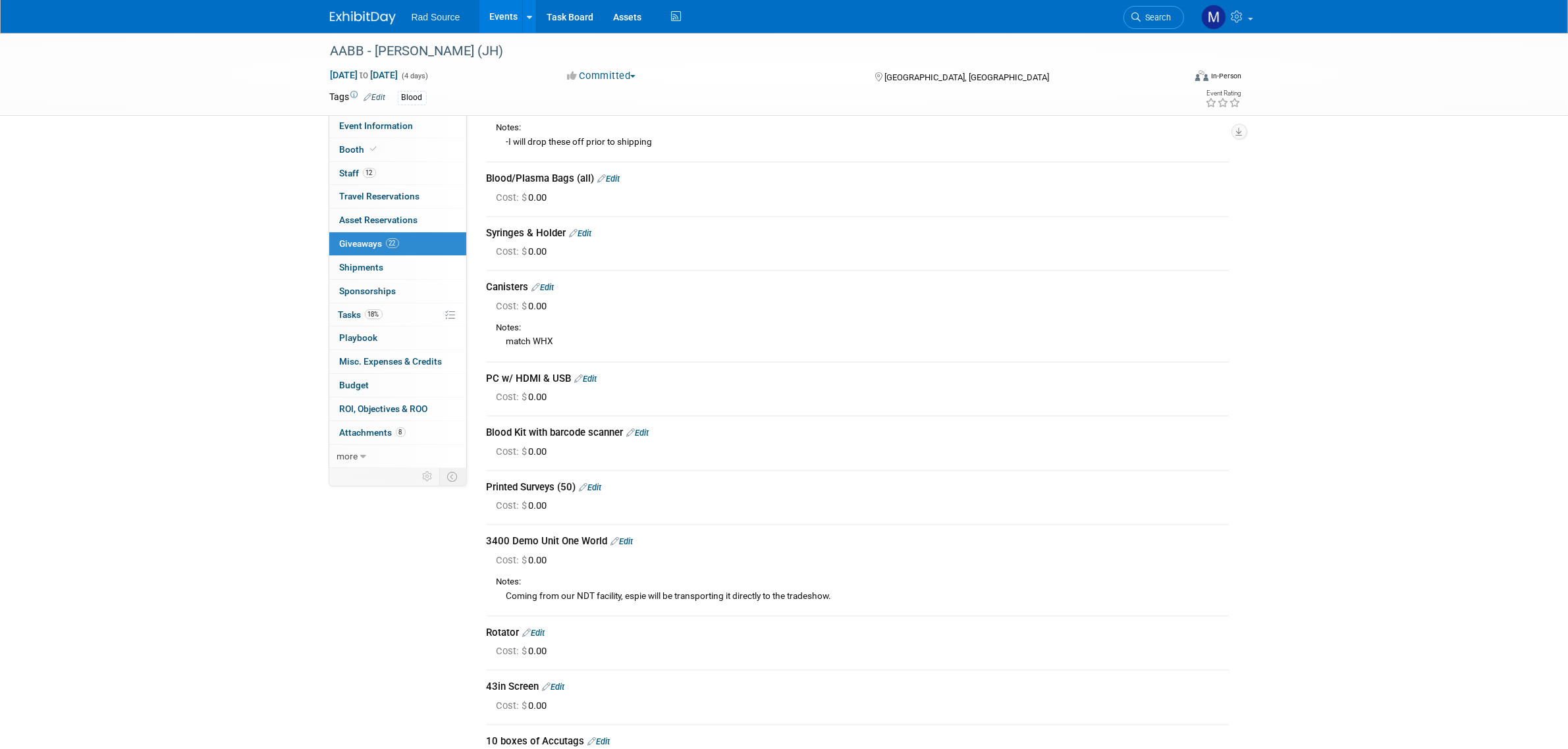
click at [600, 482] on link "Edit" at bounding box center [590, 487] width 22 height 10
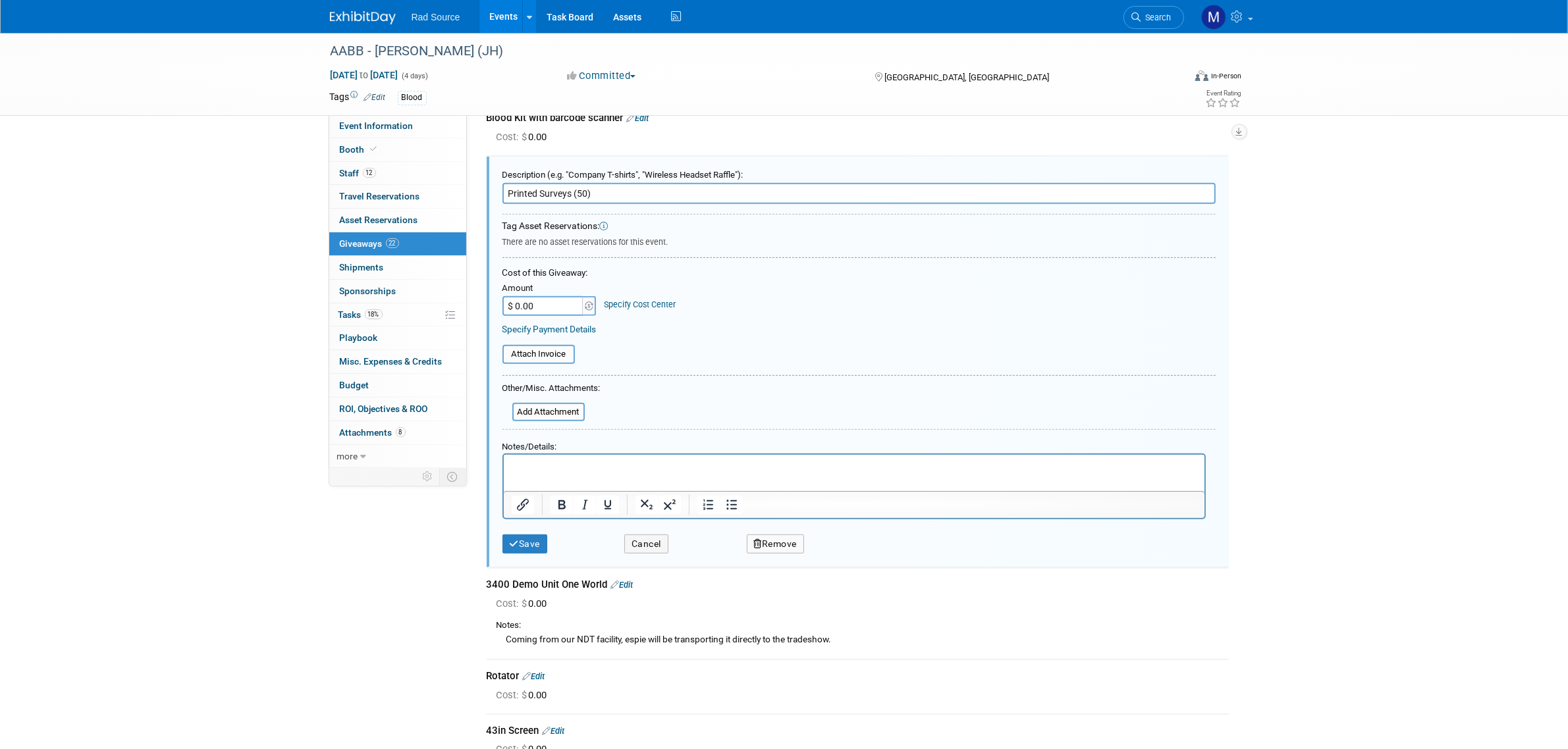
scroll to position [0, 0]
click at [569, 466] on p "Rich Text Area. Press ALT-0 for help." at bounding box center [853, 467] width 685 height 14
click at [518, 534] on button "Save" at bounding box center [525, 543] width 46 height 19
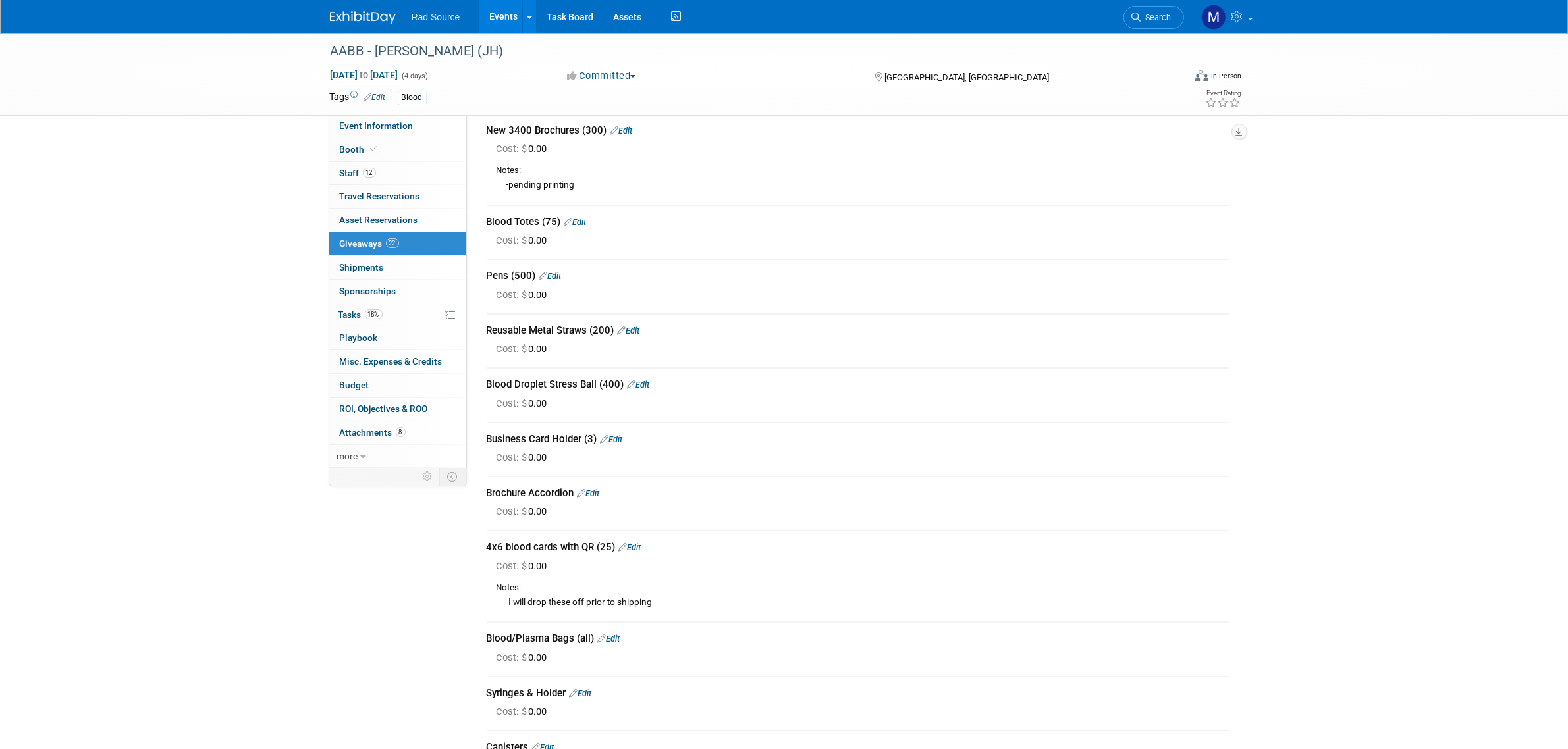
scroll to position [6, 0]
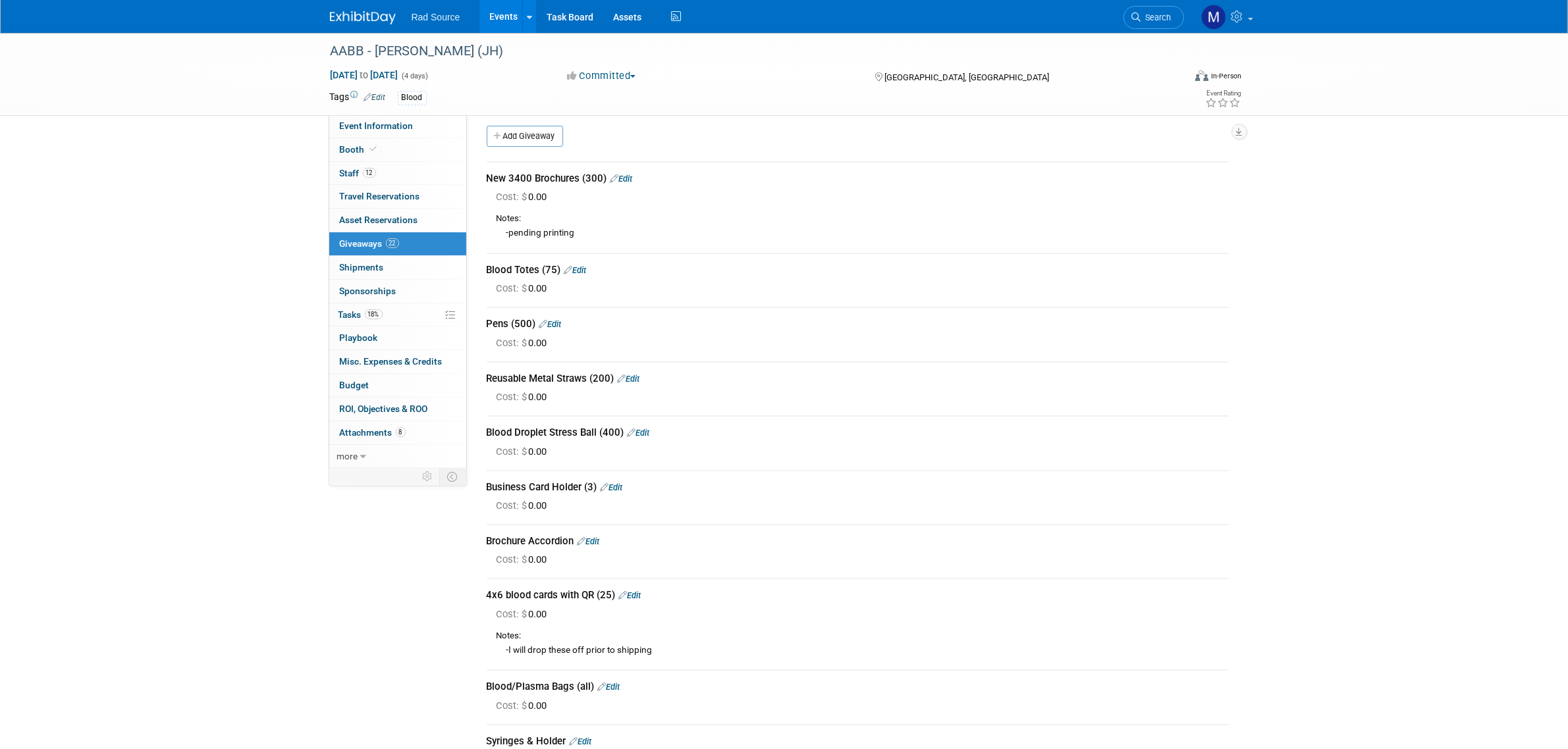
click at [583, 268] on link "Edit" at bounding box center [575, 270] width 22 height 10
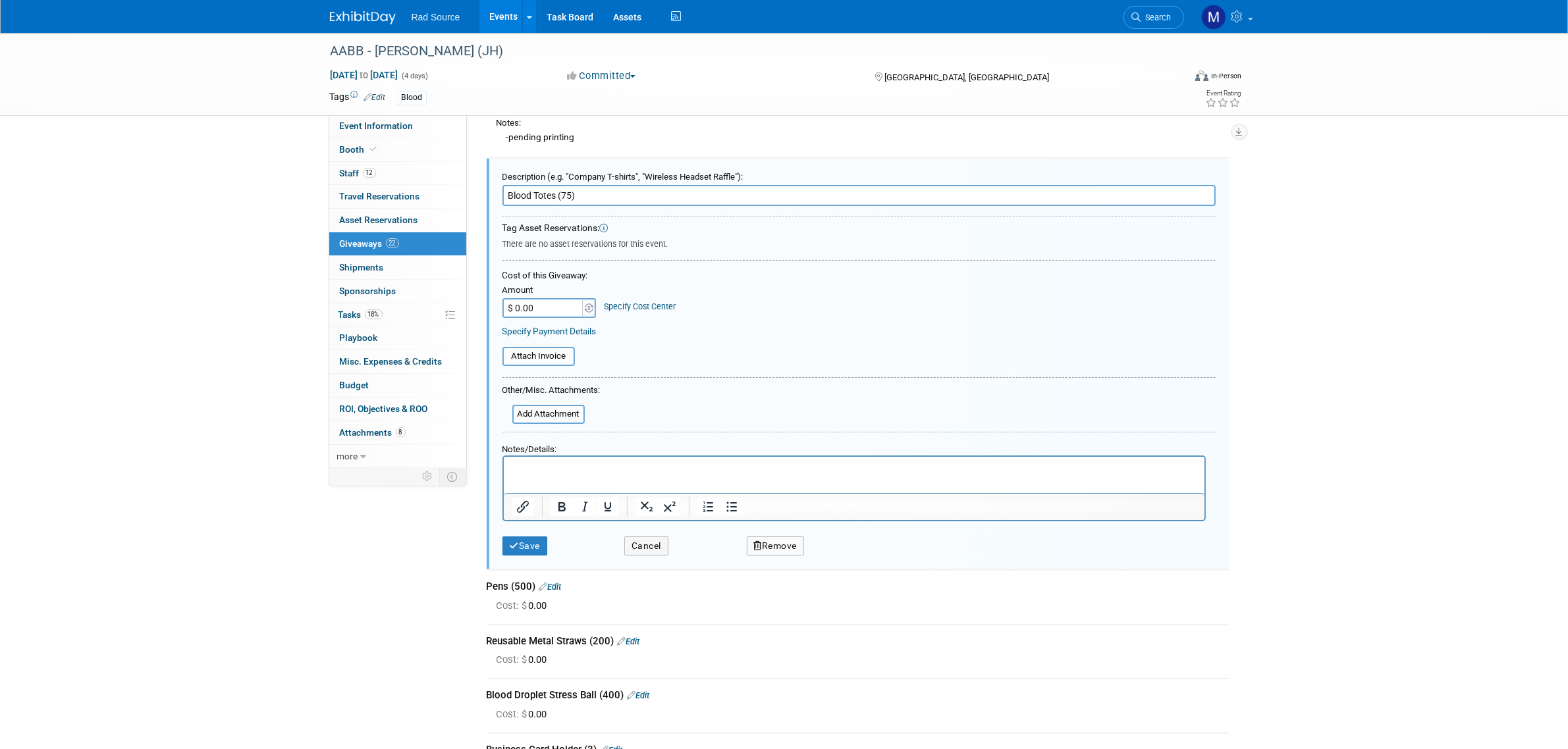
scroll to position [110, 0]
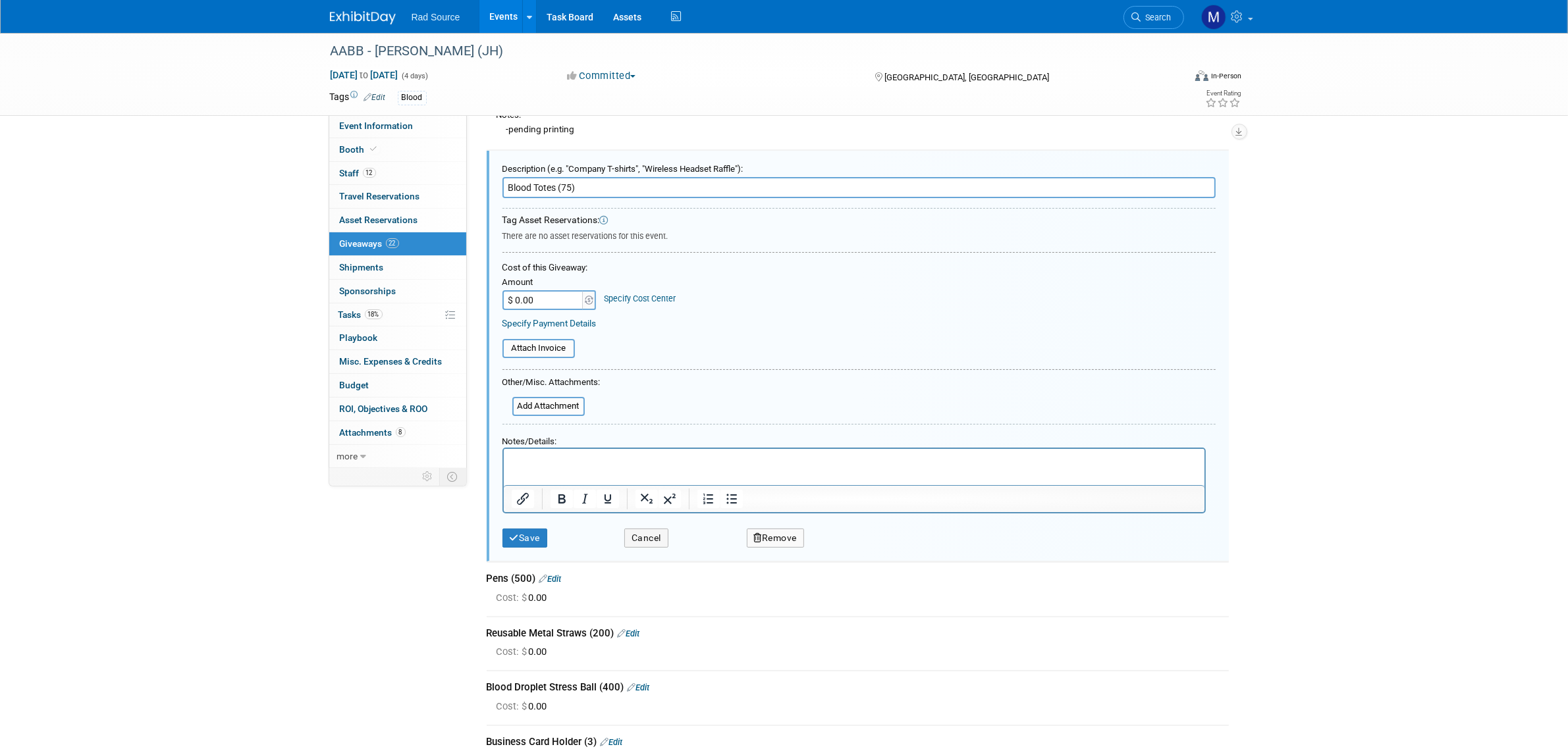
click at [543, 462] on p "Rich Text Area. Press ALT-0 for help." at bounding box center [853, 460] width 685 height 14
click at [511, 533] on icon "submit" at bounding box center [515, 538] width 10 height 9
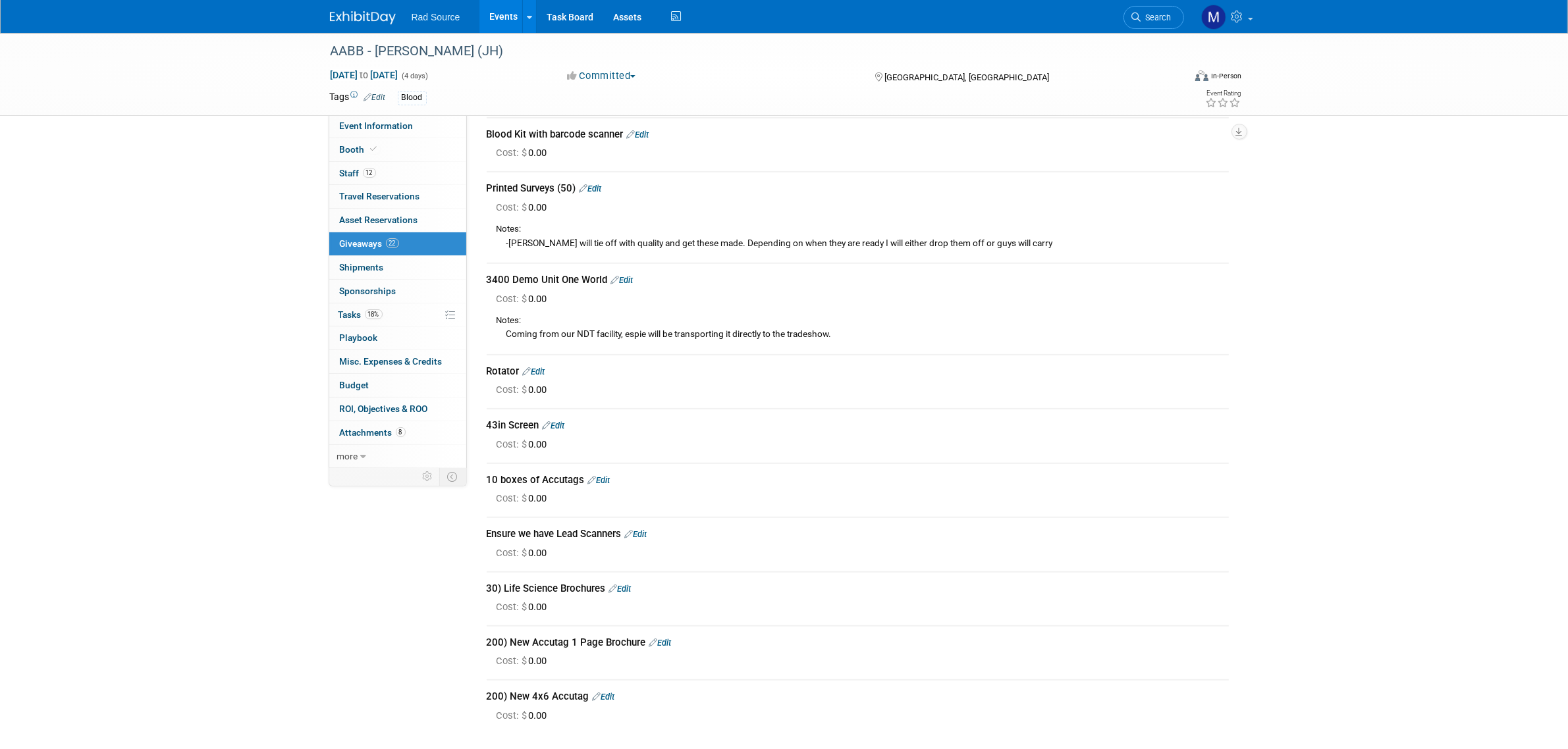
scroll to position [933, 0]
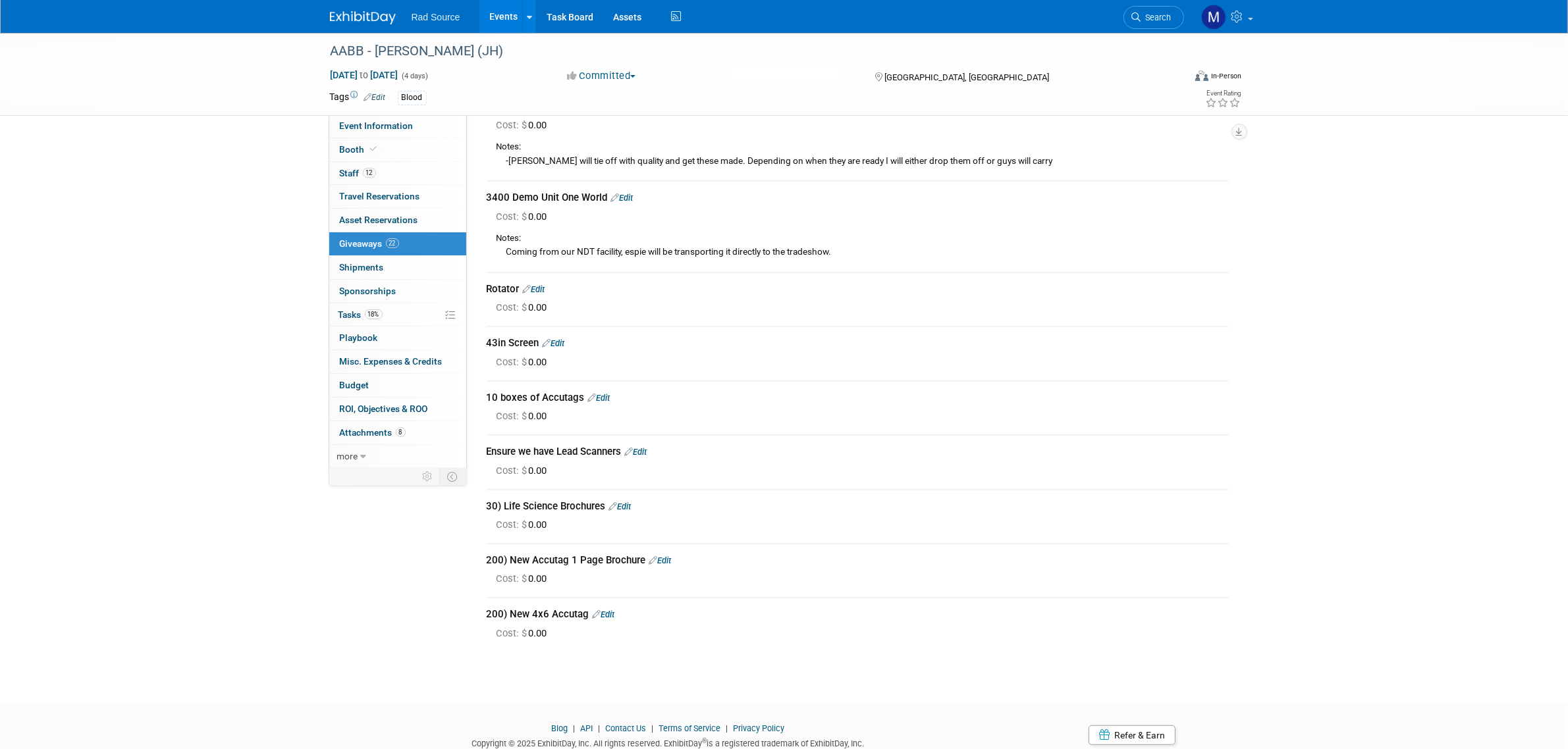
click at [629, 501] on link "Edit" at bounding box center [620, 506] width 22 height 10
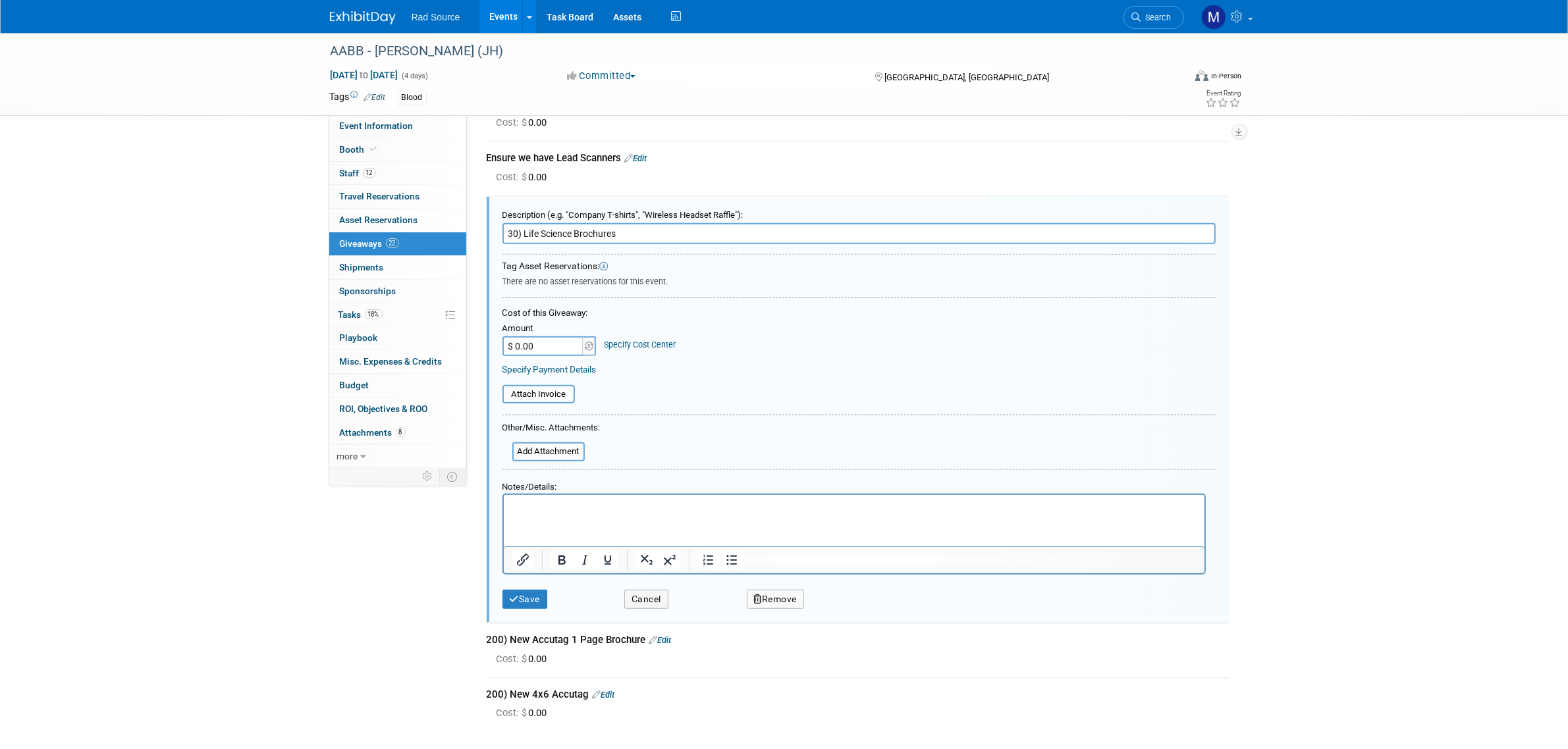
scroll to position [1262, 0]
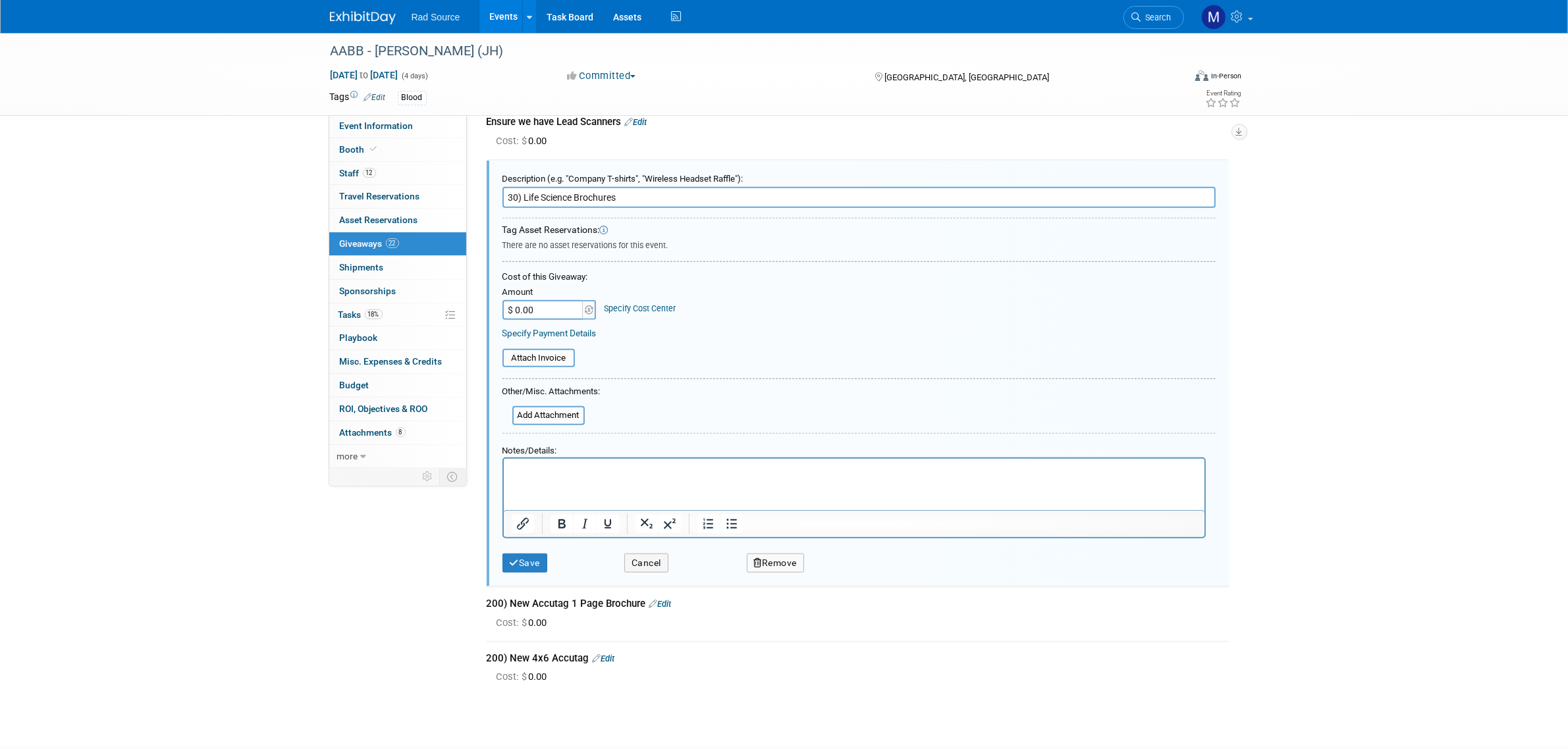
click at [554, 472] on p "Rich Text Area. Press ALT-0 for help." at bounding box center [853, 470] width 685 height 14
click at [520, 553] on button "Save" at bounding box center [525, 563] width 46 height 19
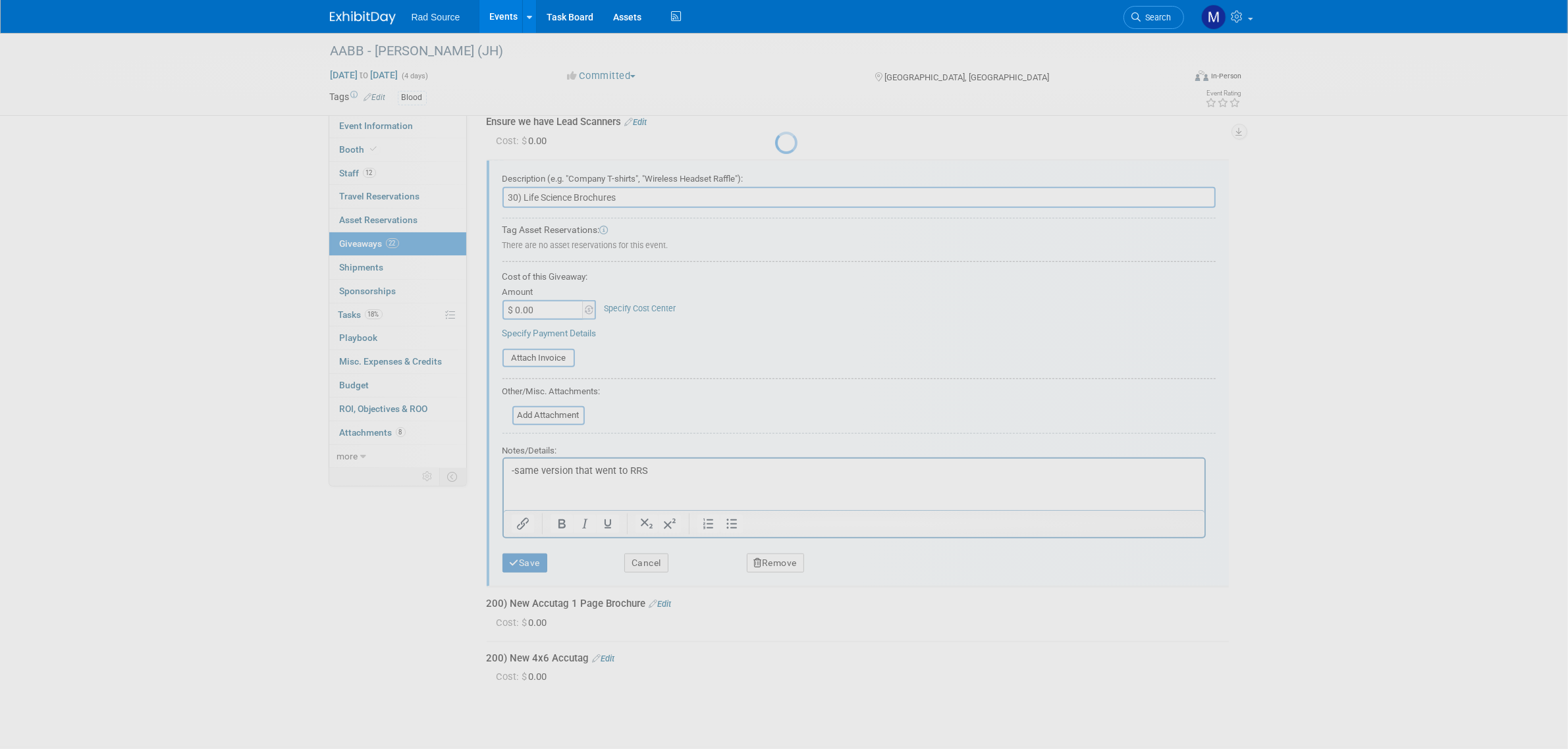
scroll to position [1004, 0]
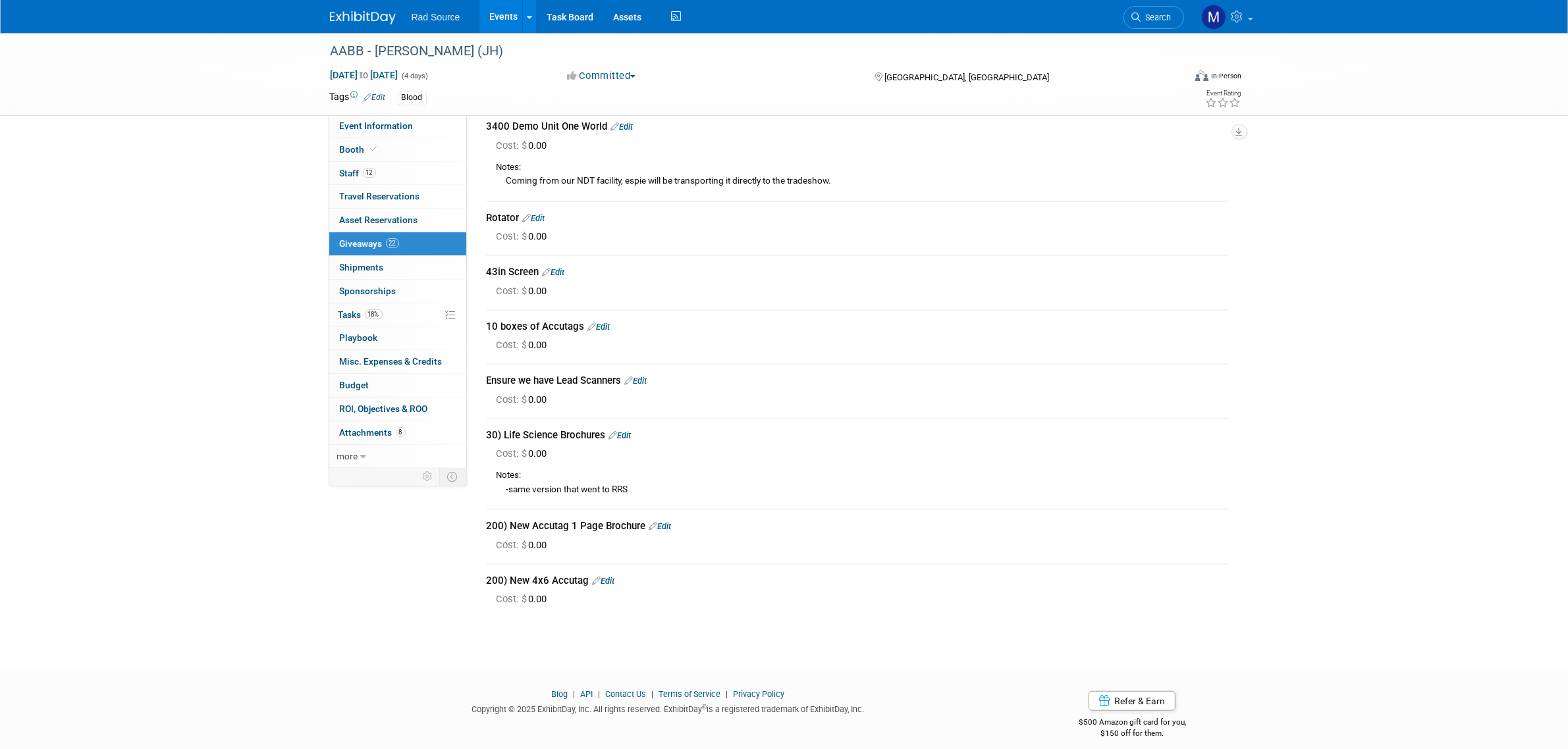
click at [397, 171] on link "12 Staff 12" at bounding box center [398, 174] width 137 height 23
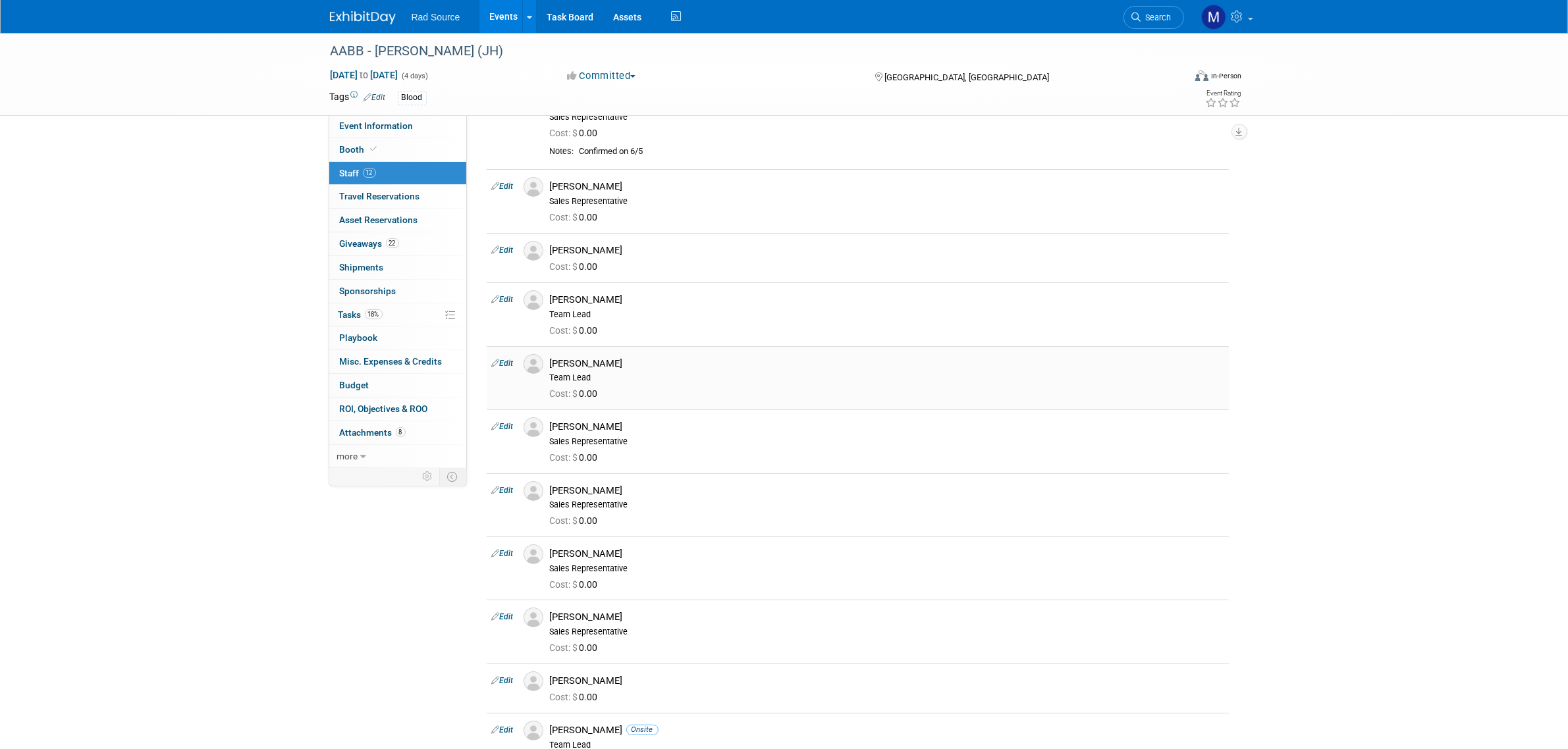
scroll to position [0, 0]
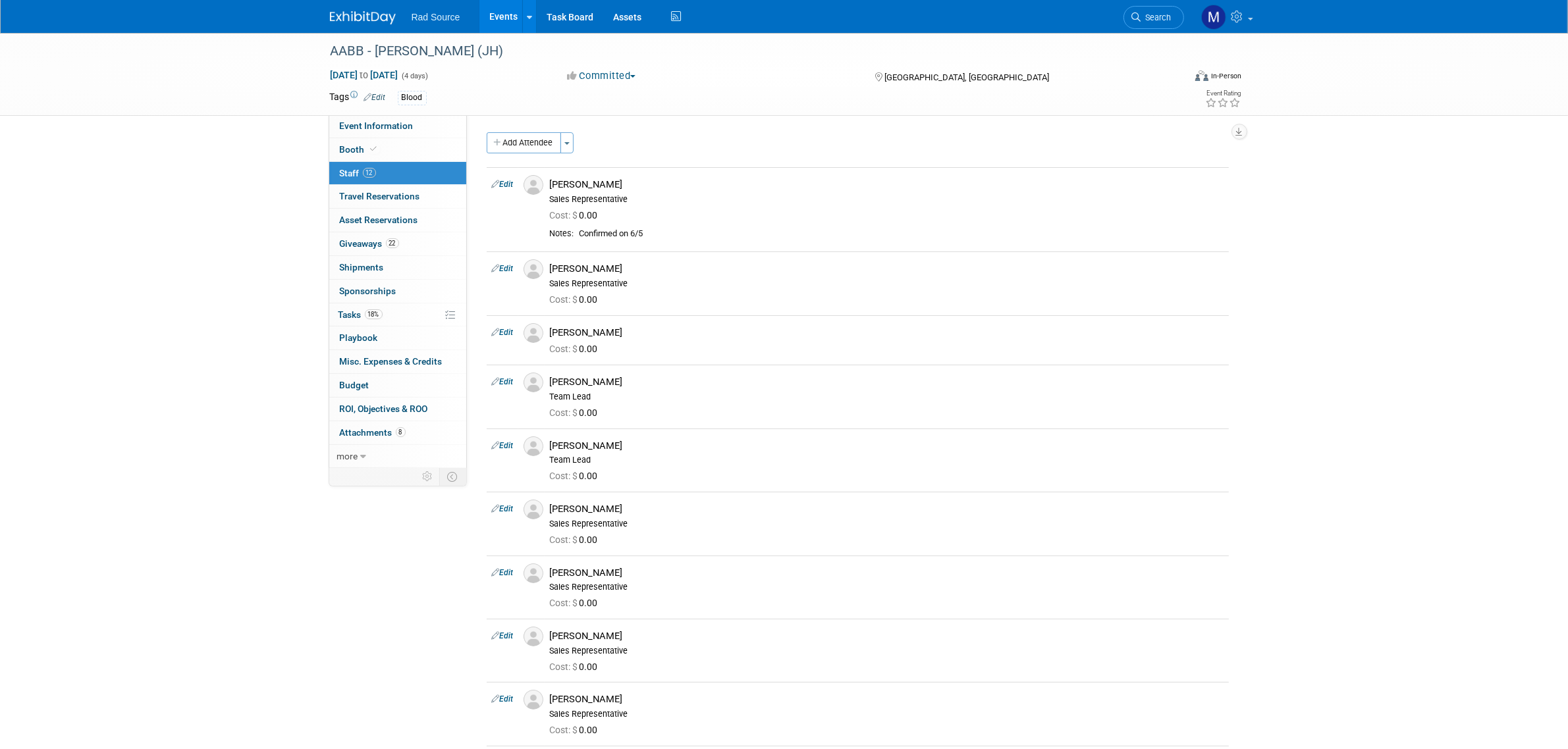
click at [356, 22] on img at bounding box center [363, 18] width 66 height 14
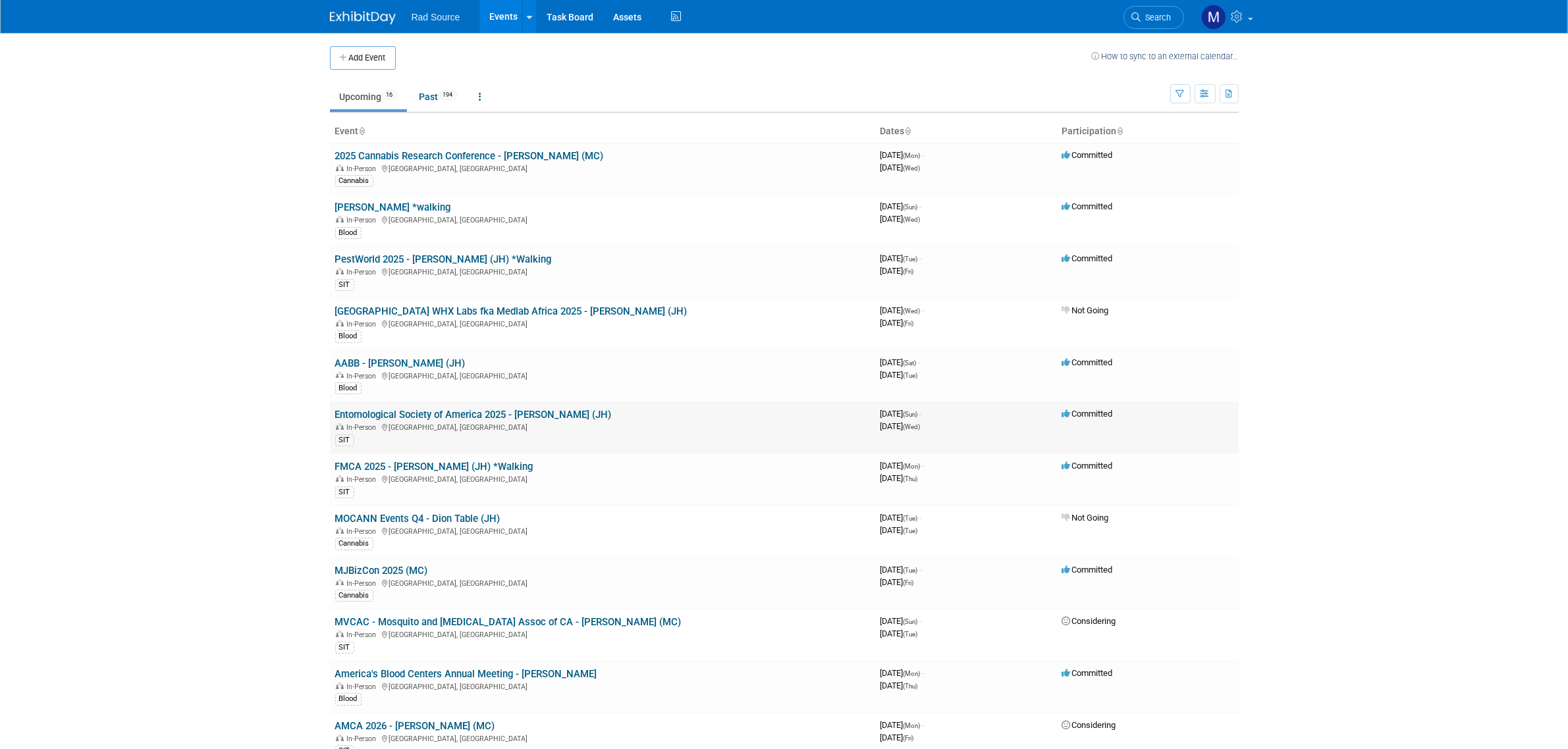
drag, startPoint x: 492, startPoint y: 307, endPoint x: 769, endPoint y: 428, distance: 302.3
click at [492, 307] on link "[GEOGRAPHIC_DATA] WHX Labs fka Medlab Africa 2025 - [PERSON_NAME] (JH)" at bounding box center [511, 311] width 352 height 12
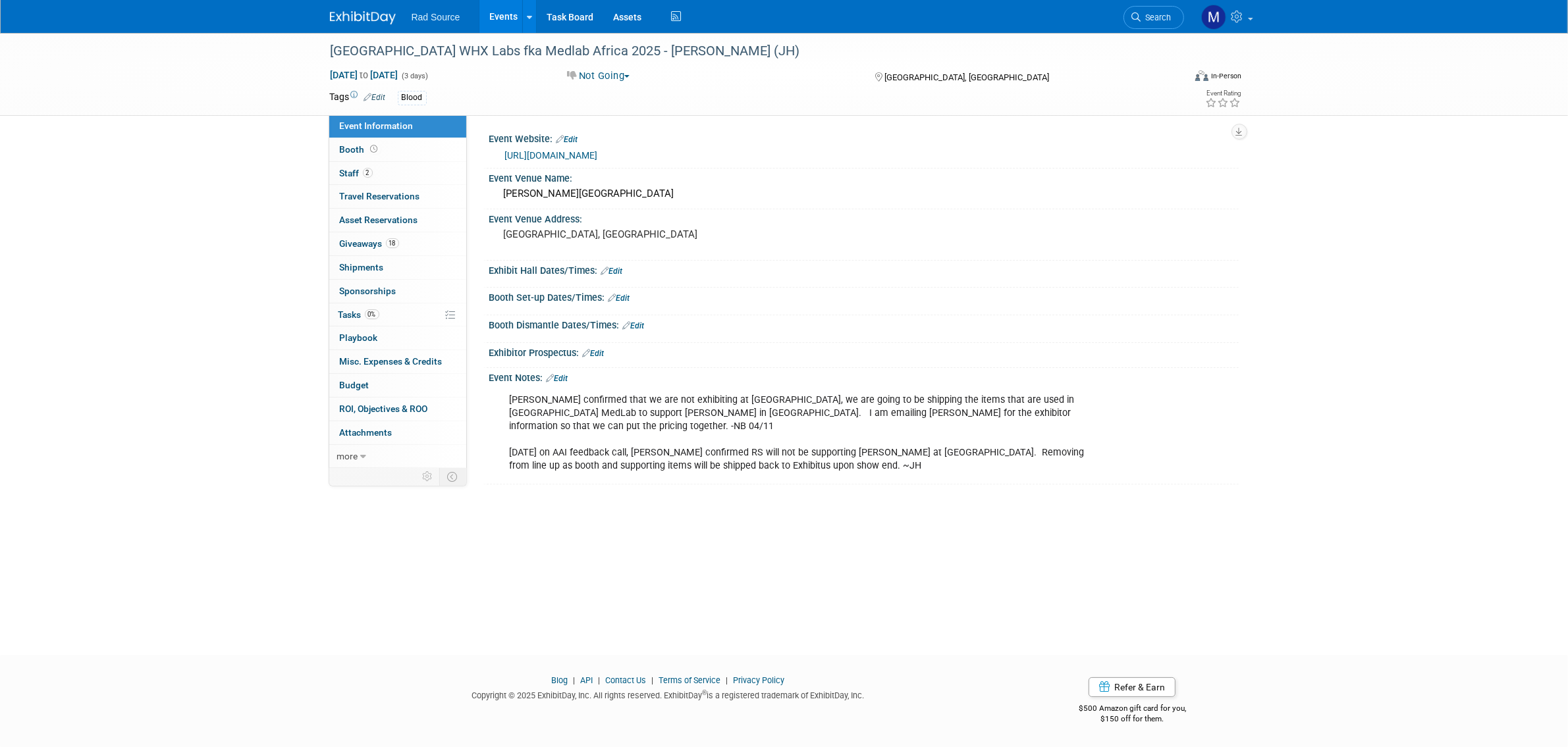
click at [598, 152] on link "https://www.worldhealthexpo.com/events/healthcare/nairobi/en/home.html" at bounding box center [552, 155] width 93 height 11
click at [370, 16] on img at bounding box center [363, 18] width 66 height 14
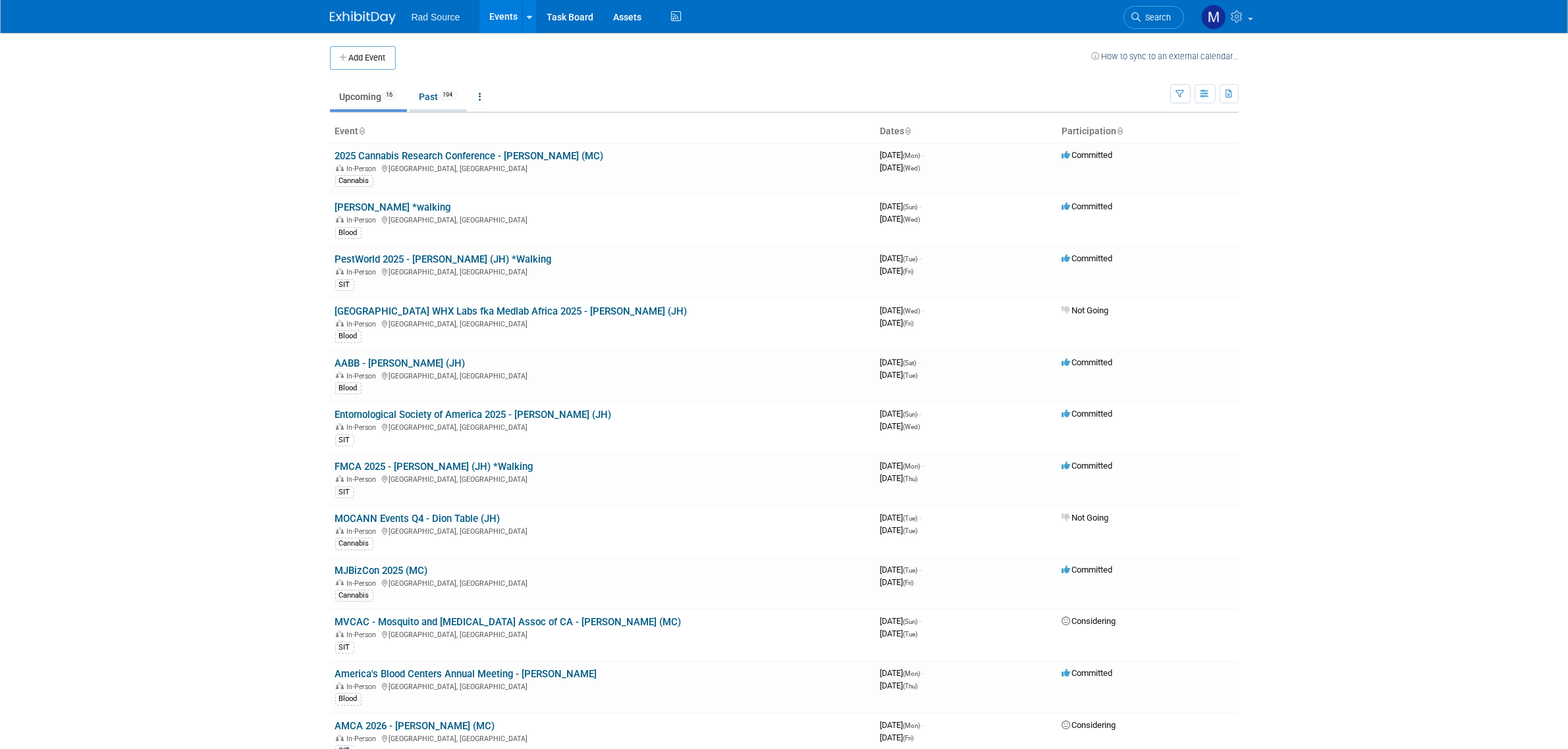
click at [440, 97] on link "Past 194" at bounding box center [438, 96] width 57 height 25
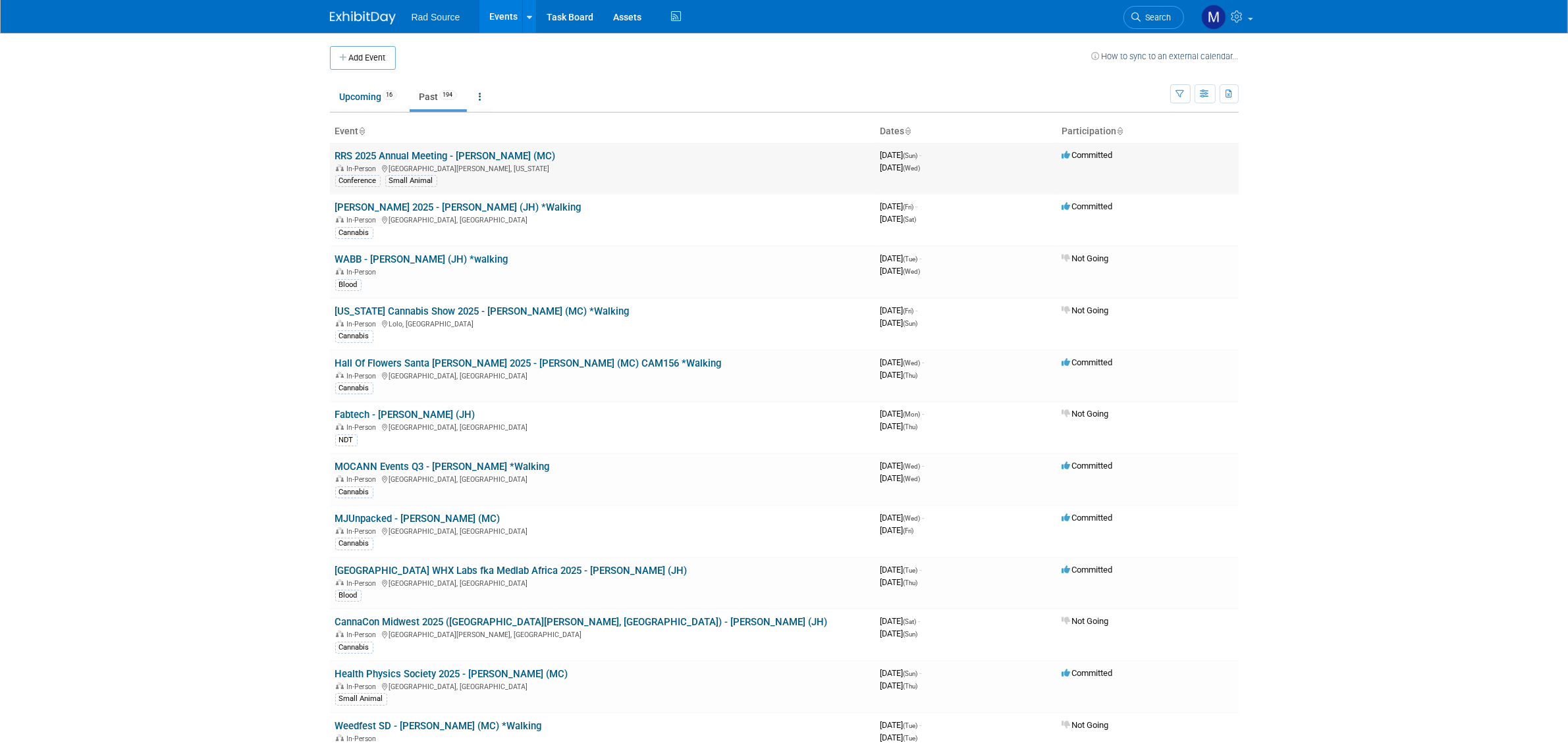
click at [455, 154] on link "RRS 2025 Annual Meeting - [PERSON_NAME] (MC)" at bounding box center [446, 156] width 221 height 12
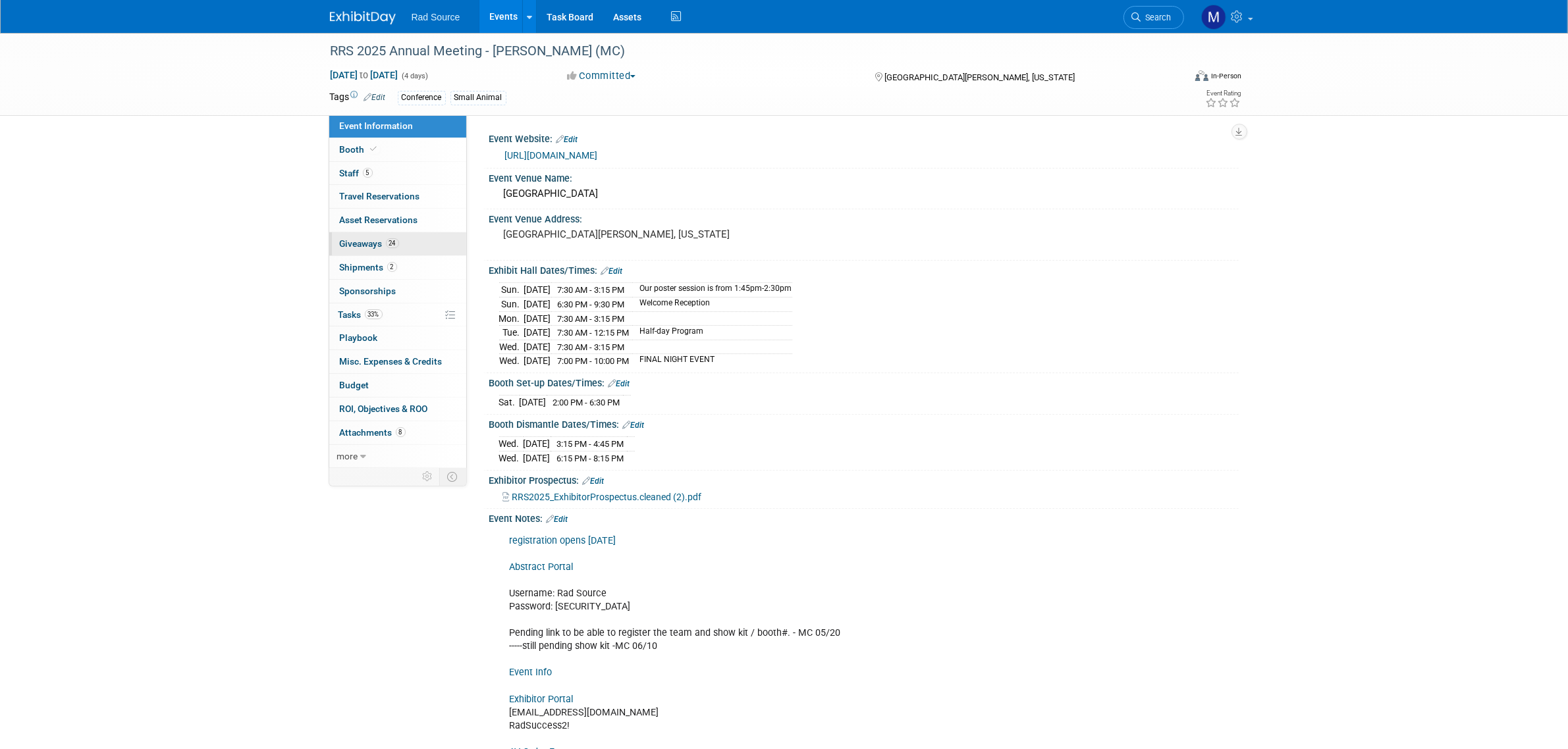
click at [409, 243] on link "24 Giveaways 24" at bounding box center [398, 244] width 137 height 23
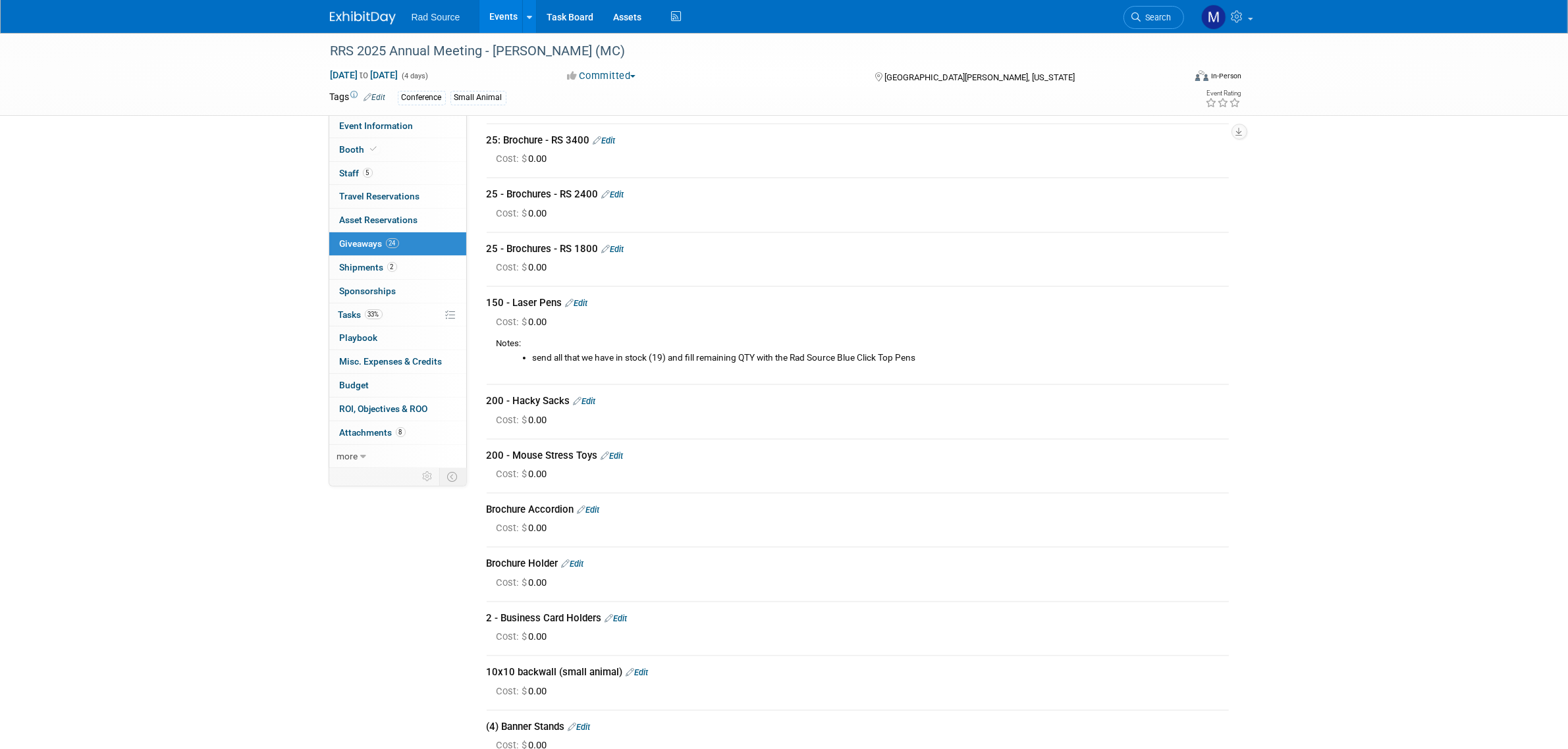
scroll to position [83, 0]
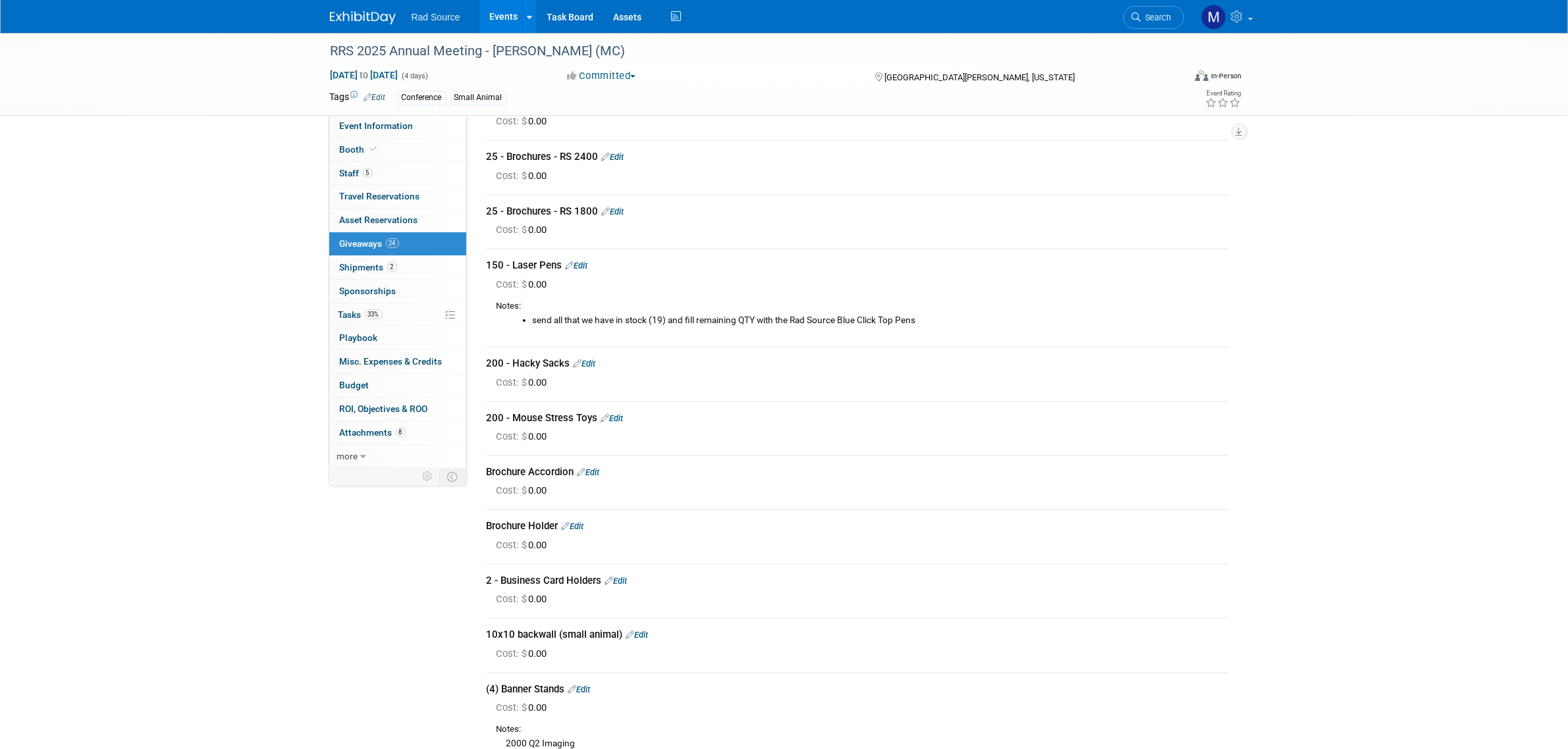
drag, startPoint x: 335, startPoint y: 12, endPoint x: 396, endPoint y: 100, distance: 107.1
click at [335, 12] on img at bounding box center [363, 18] width 66 height 14
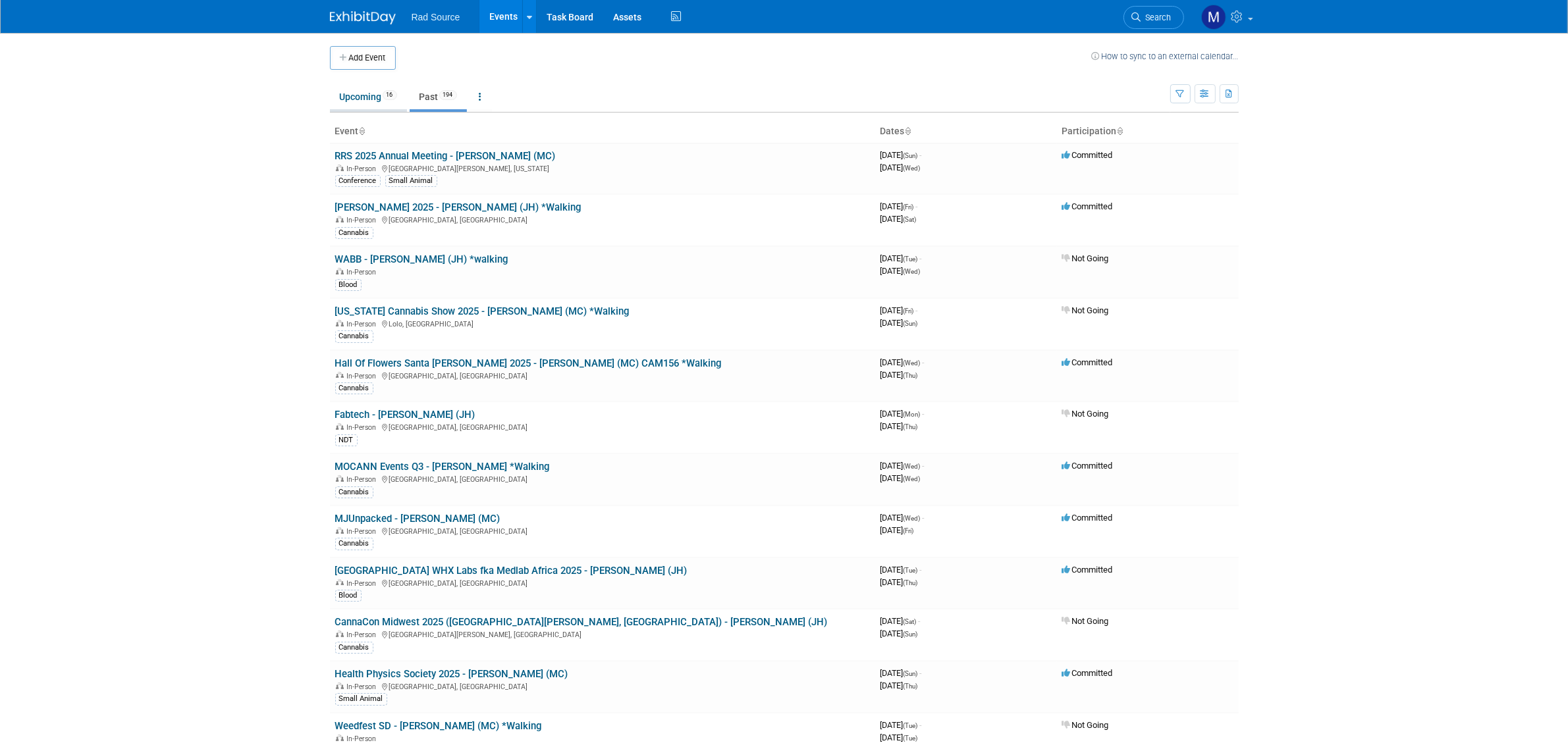
click at [357, 103] on link "Upcoming 16" at bounding box center [369, 96] width 77 height 25
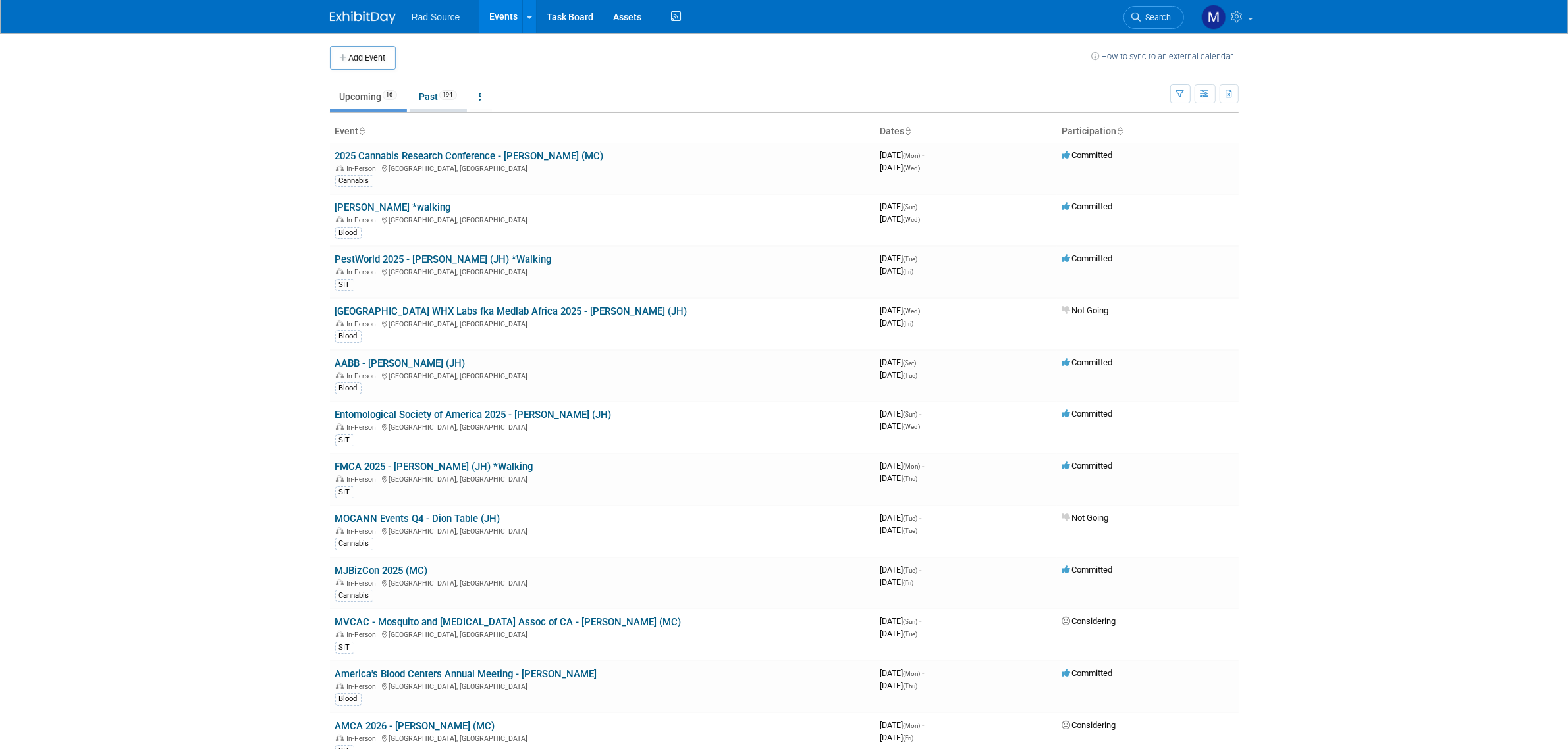
click at [436, 99] on link "Past 194" at bounding box center [438, 96] width 57 height 25
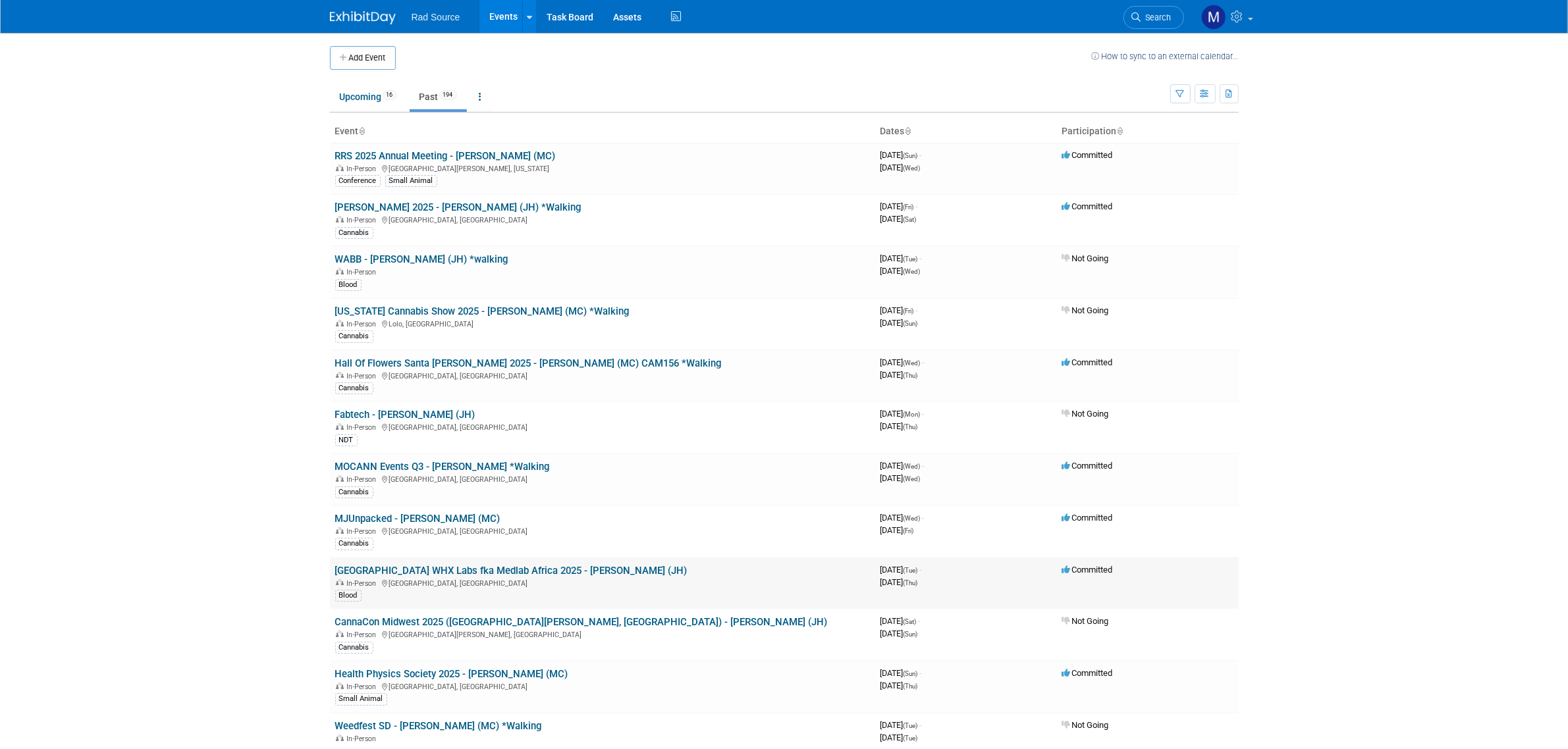
click at [456, 565] on link "[GEOGRAPHIC_DATA] WHX Labs fka Medlab Africa 2025 - [PERSON_NAME] (JH)" at bounding box center [511, 570] width 352 height 12
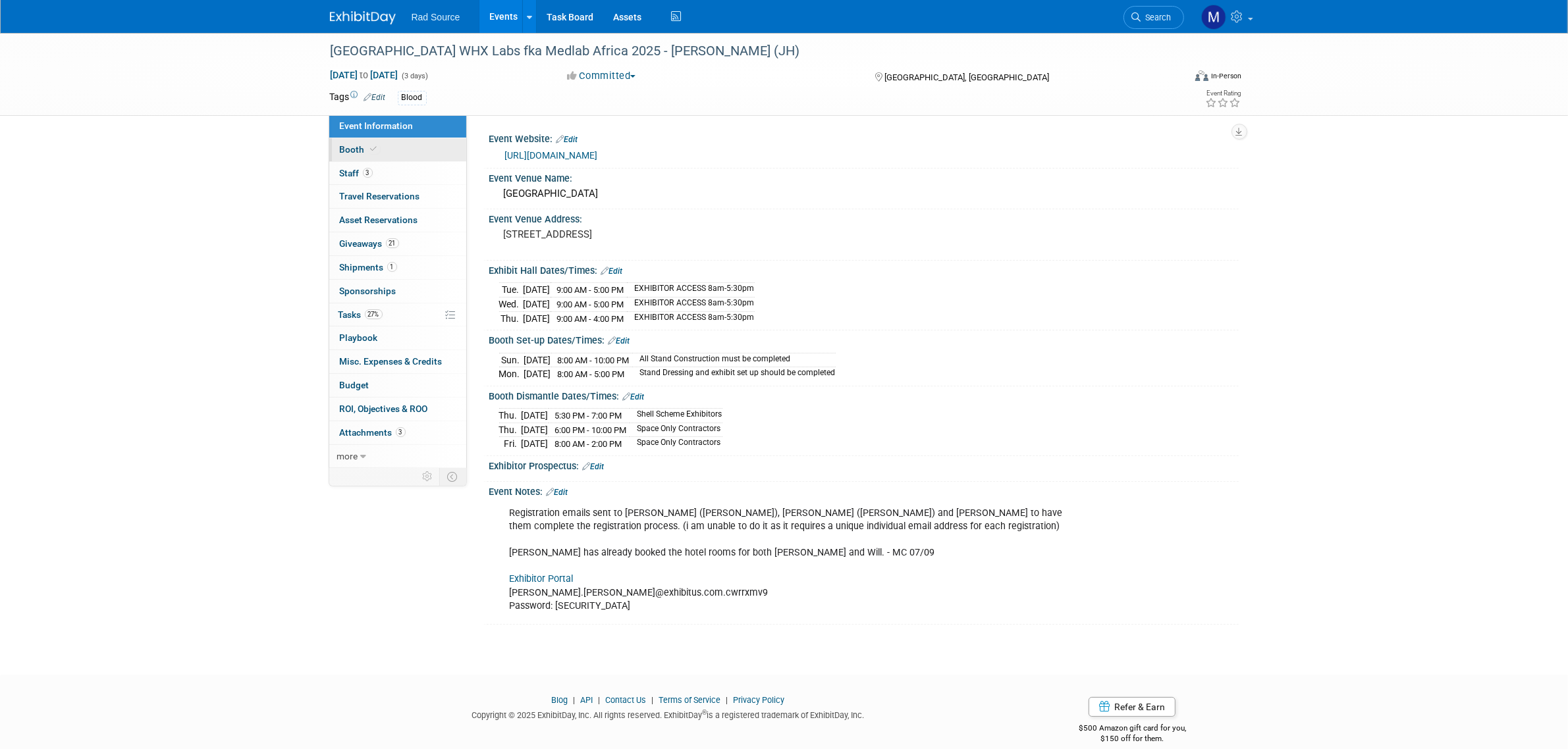
click at [396, 144] on link "Booth" at bounding box center [398, 149] width 137 height 23
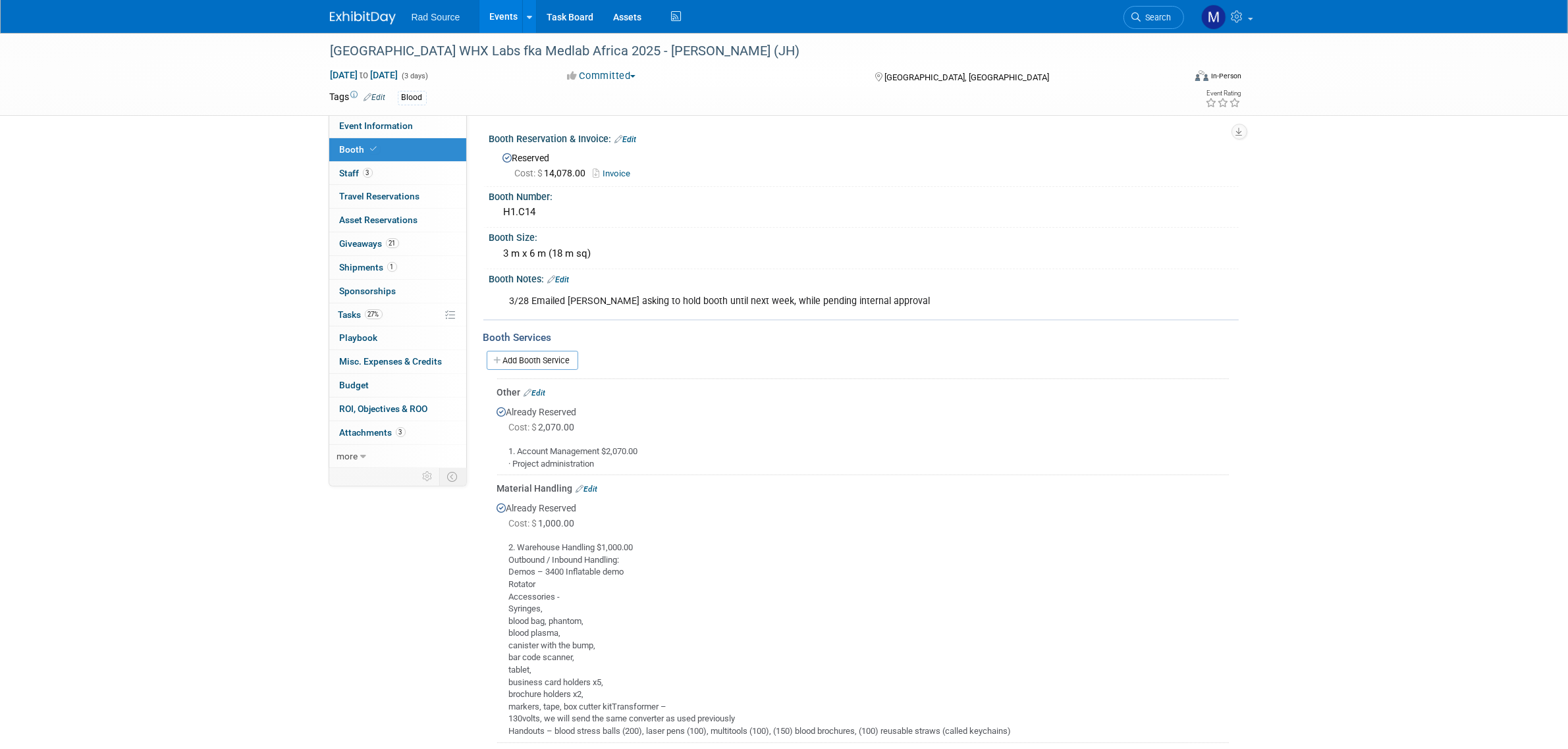
click at [622, 172] on link "Invoice" at bounding box center [616, 174] width 44 height 10
drag, startPoint x: 372, startPoint y: 22, endPoint x: 567, endPoint y: 258, distance: 306.1
click at [372, 22] on img at bounding box center [363, 18] width 66 height 14
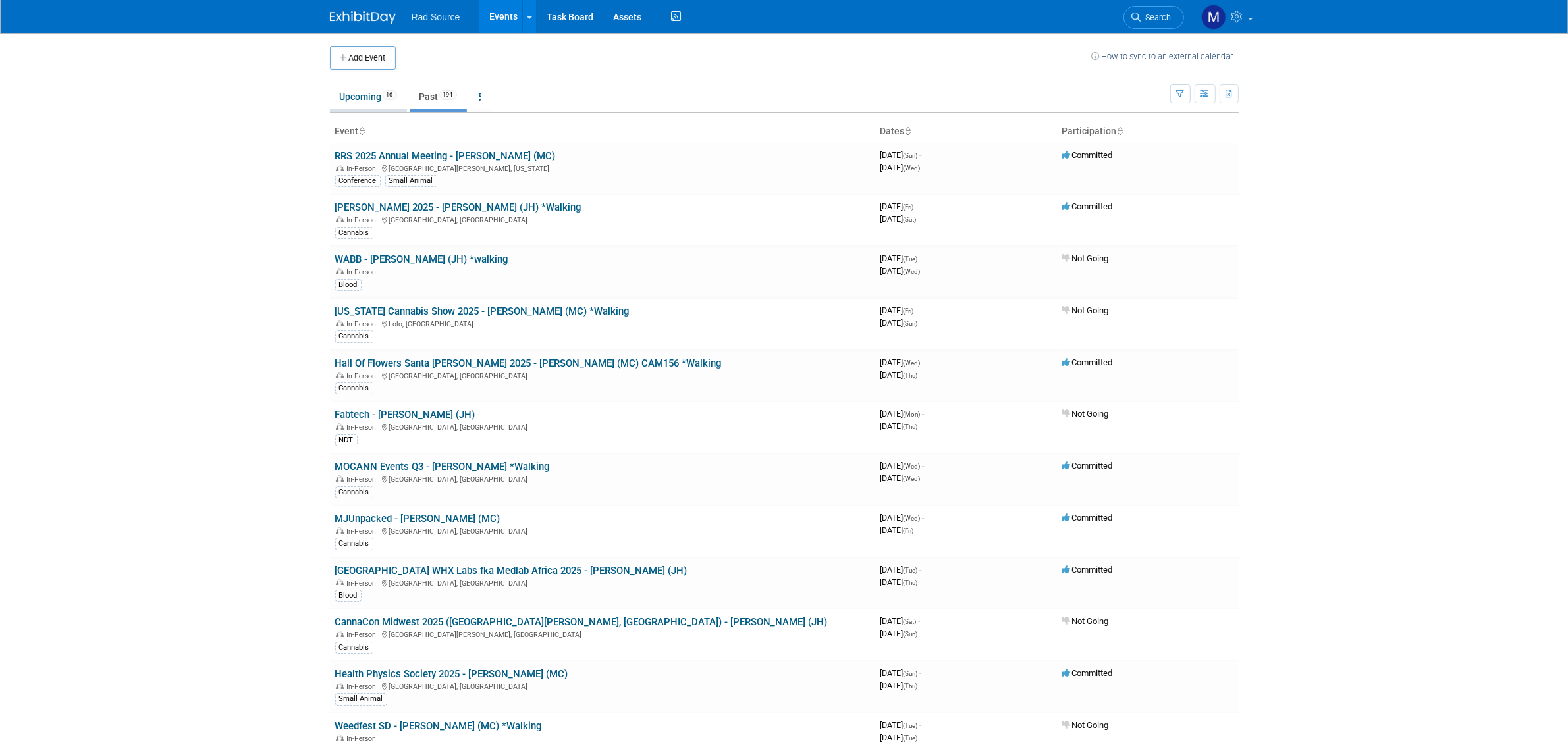
click at [347, 90] on link "Upcoming 16" at bounding box center [369, 96] width 77 height 25
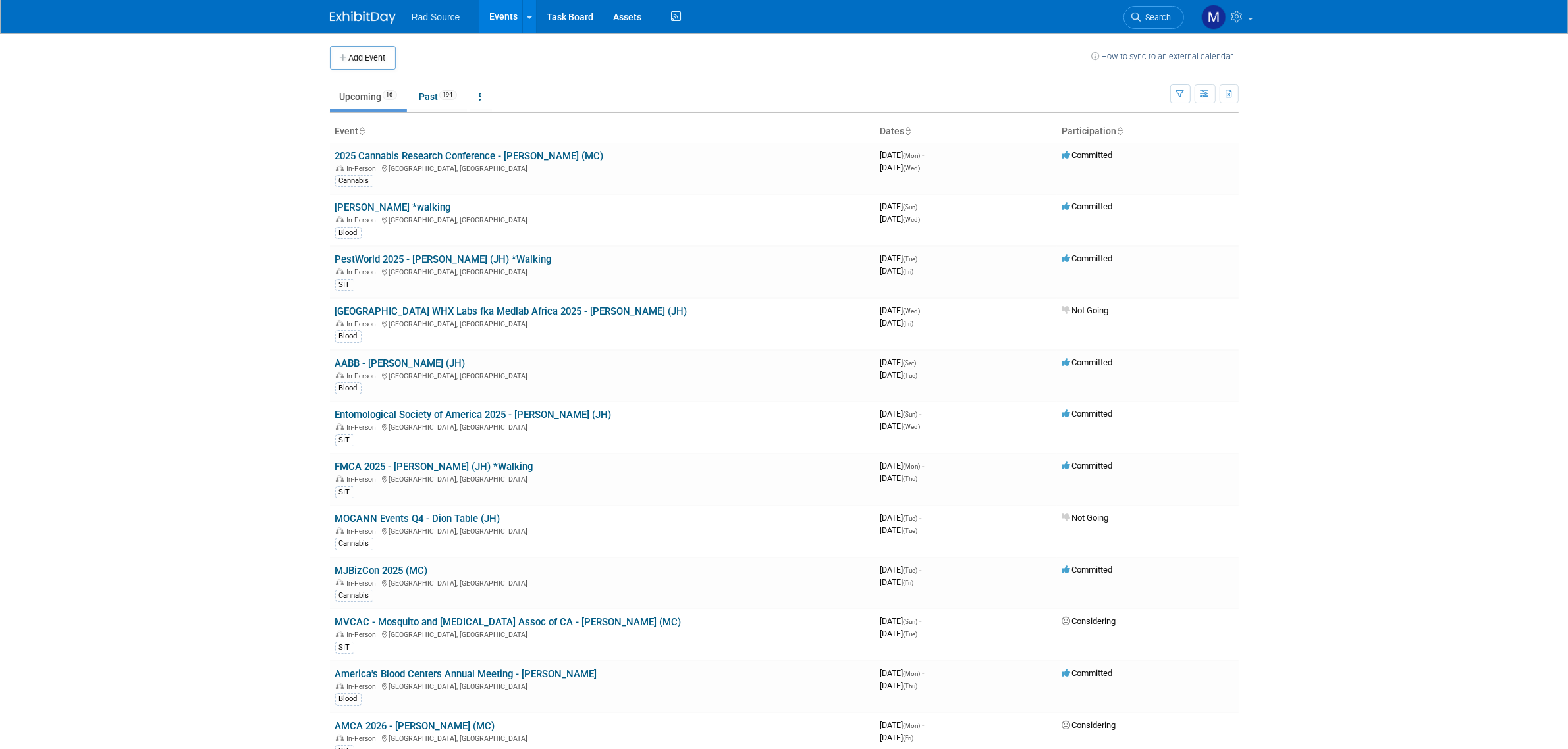
click at [426, 307] on link "[GEOGRAPHIC_DATA] WHX Labs fka Medlab Africa 2025 - [PERSON_NAME] (JH)" at bounding box center [511, 311] width 352 height 12
